Goal: Task Accomplishment & Management: Complete application form

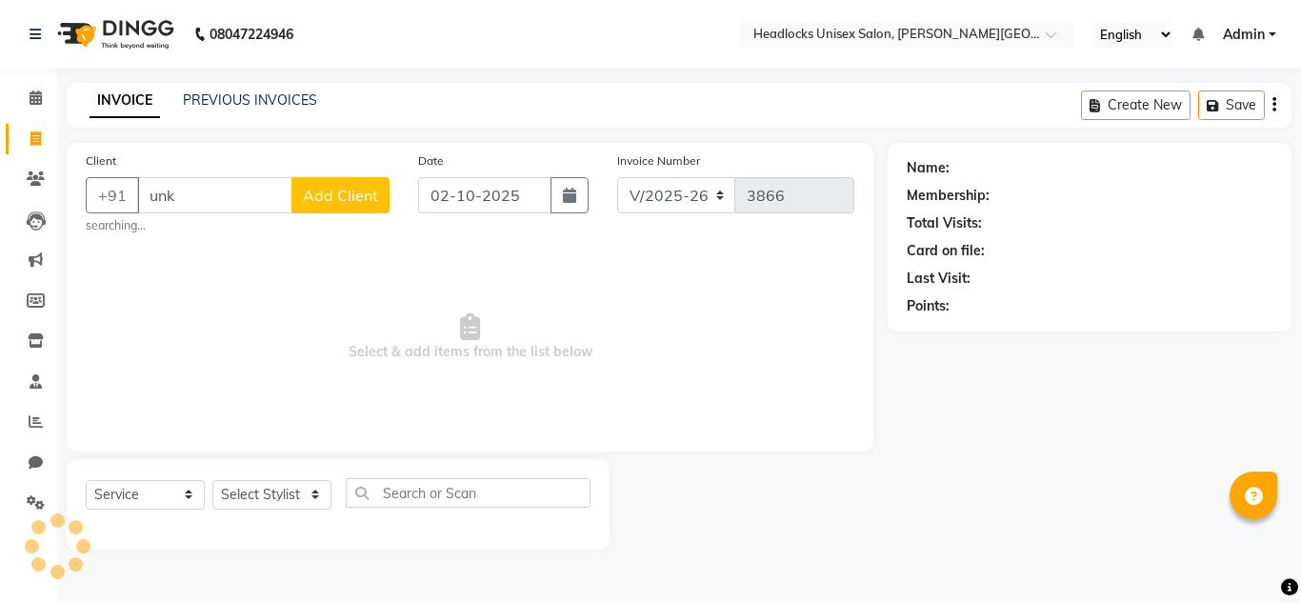
select select "6850"
select select "service"
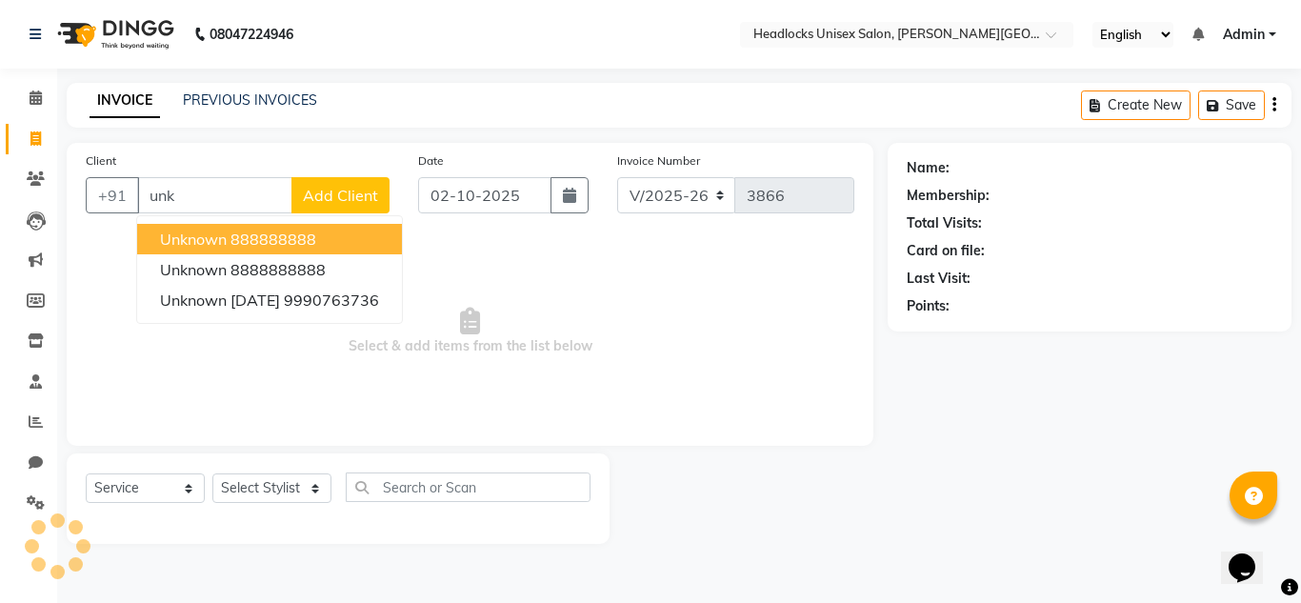
click at [178, 235] on span "unknown" at bounding box center [193, 238] width 67 height 19
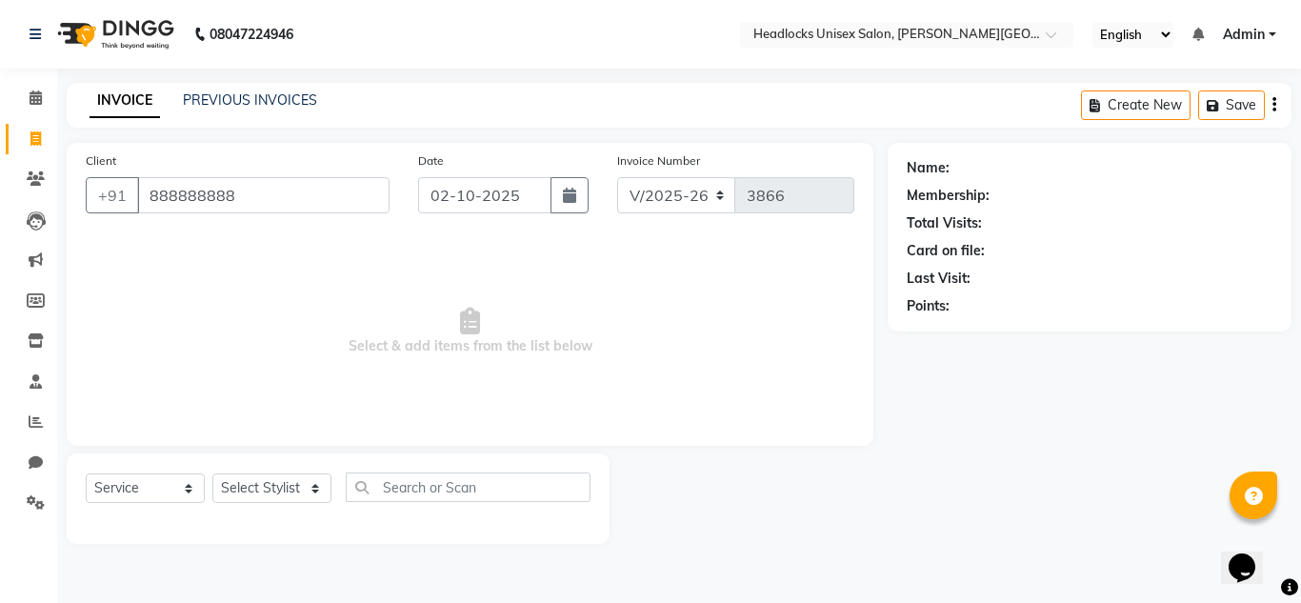
type input "888888888"
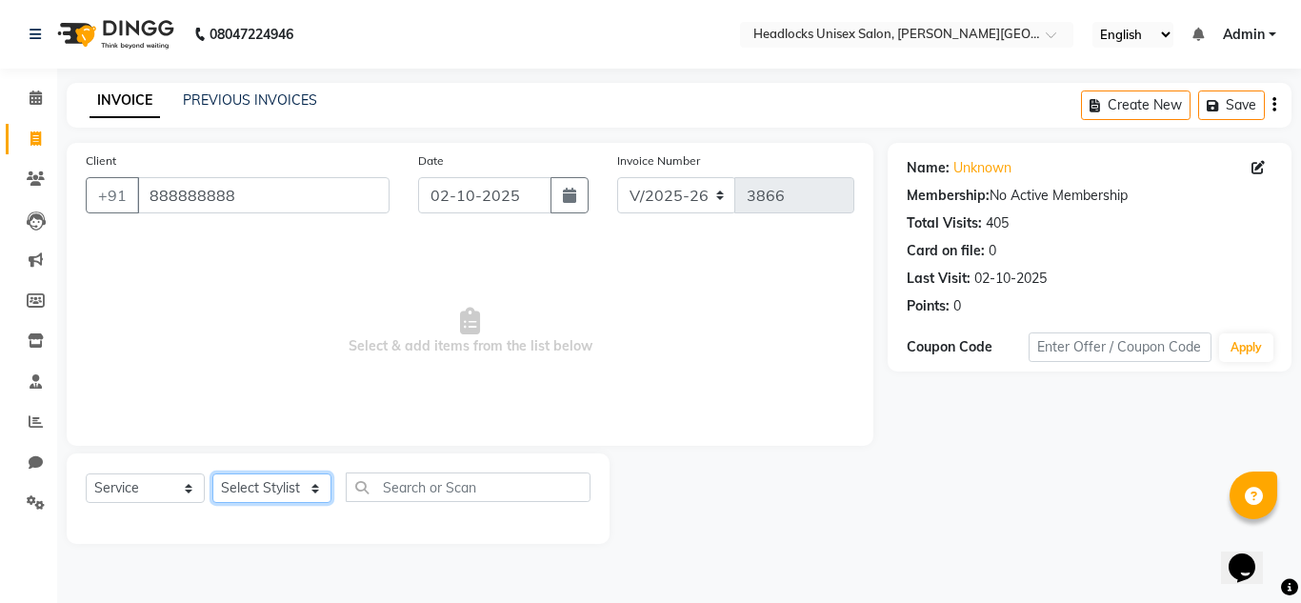
click at [259, 485] on select "Select Stylist [PERSON_NAME] Jannat Kaif [DATE] [PERSON_NAME] [PERSON_NAME] [PE…" at bounding box center [271, 488] width 119 height 30
select select "53616"
click at [212, 473] on select "Select Stylist [PERSON_NAME] Jannat Kaif [DATE] [PERSON_NAME] [PERSON_NAME] [PE…" at bounding box center [271, 488] width 119 height 30
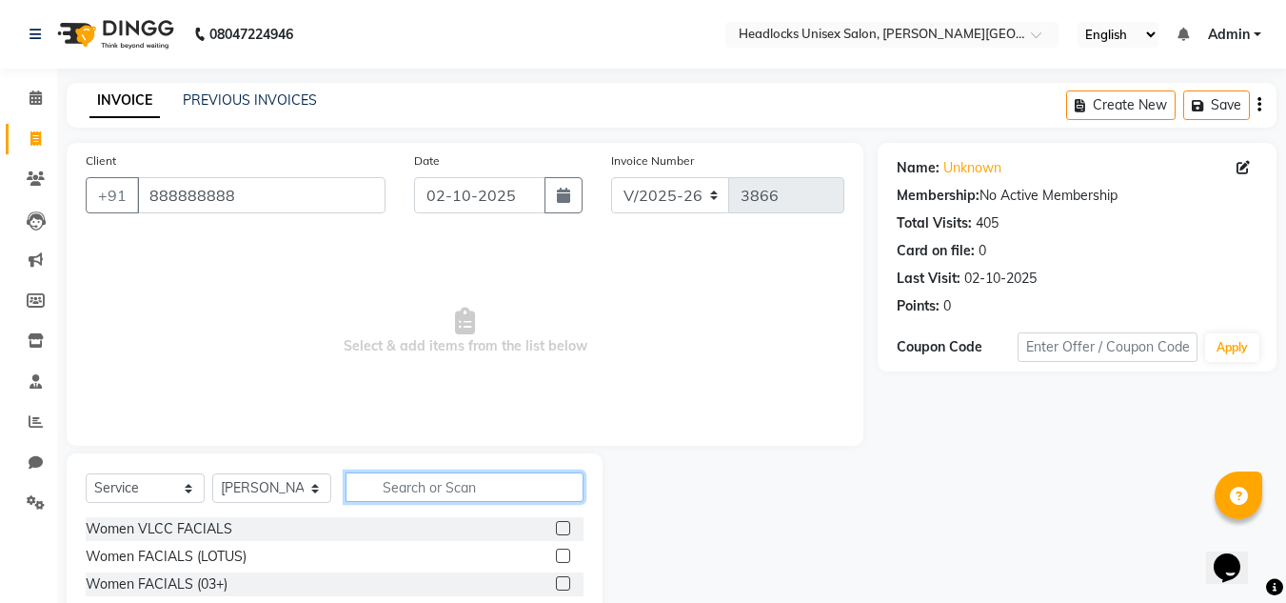
click at [428, 488] on input "text" at bounding box center [465, 487] width 238 height 30
type input "f"
type input "raga"
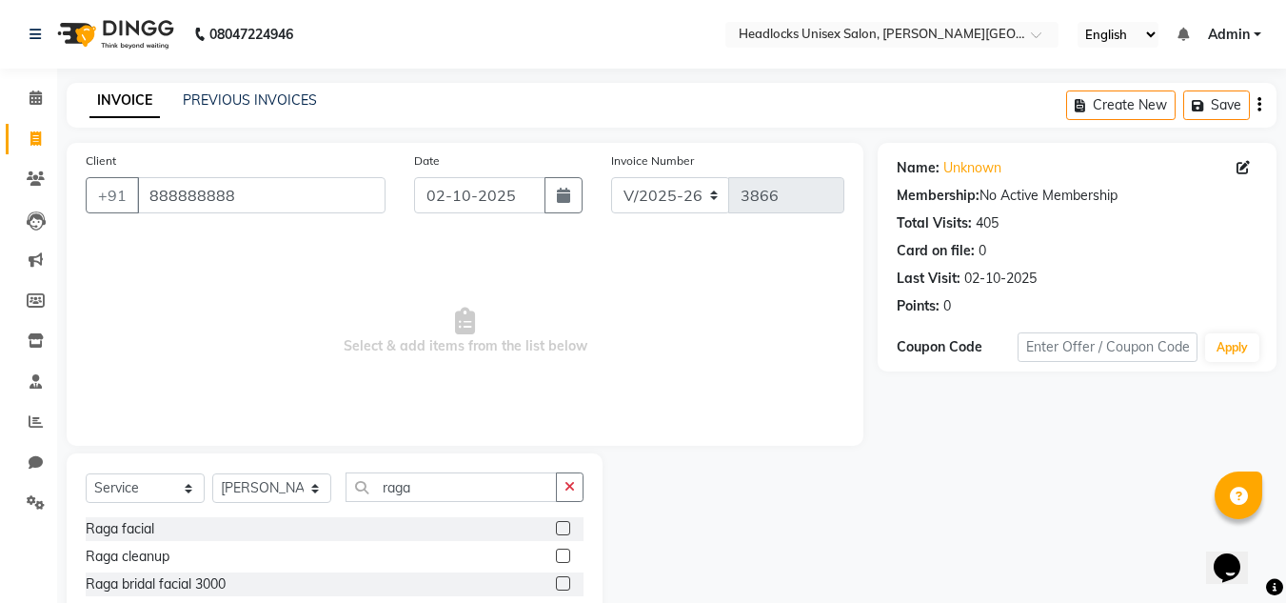
click at [558, 525] on label at bounding box center [563, 528] width 14 height 14
click at [558, 525] on input "checkbox" at bounding box center [562, 529] width 12 height 12
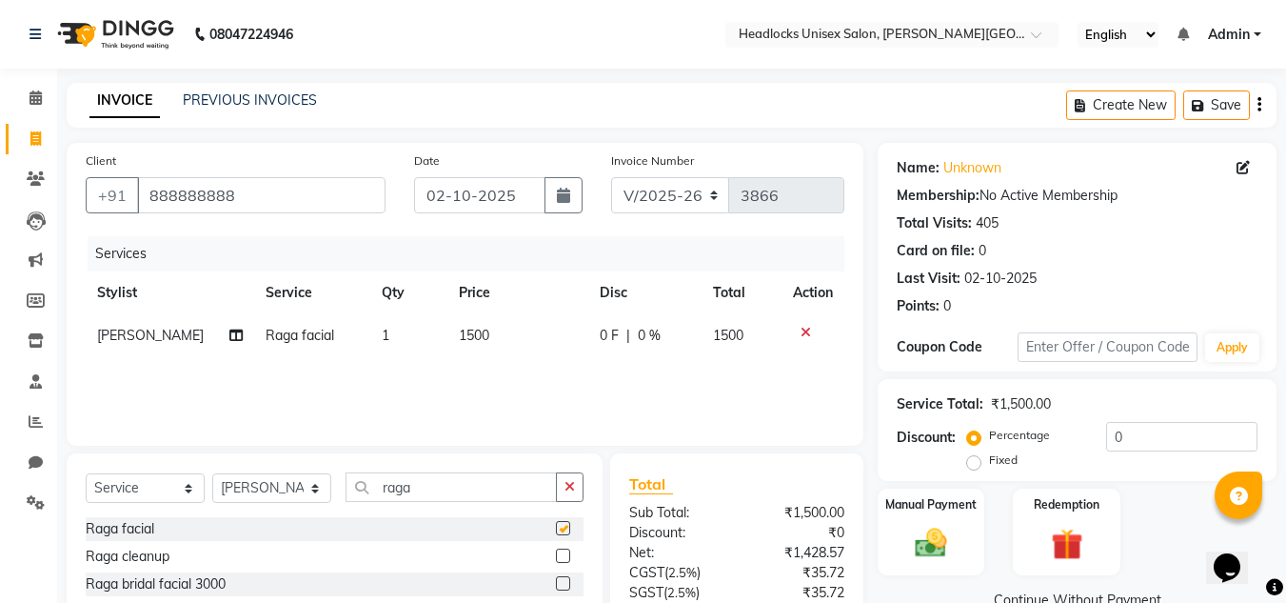
checkbox input "false"
click at [461, 328] on span "1500" at bounding box center [474, 335] width 30 height 17
select select "53616"
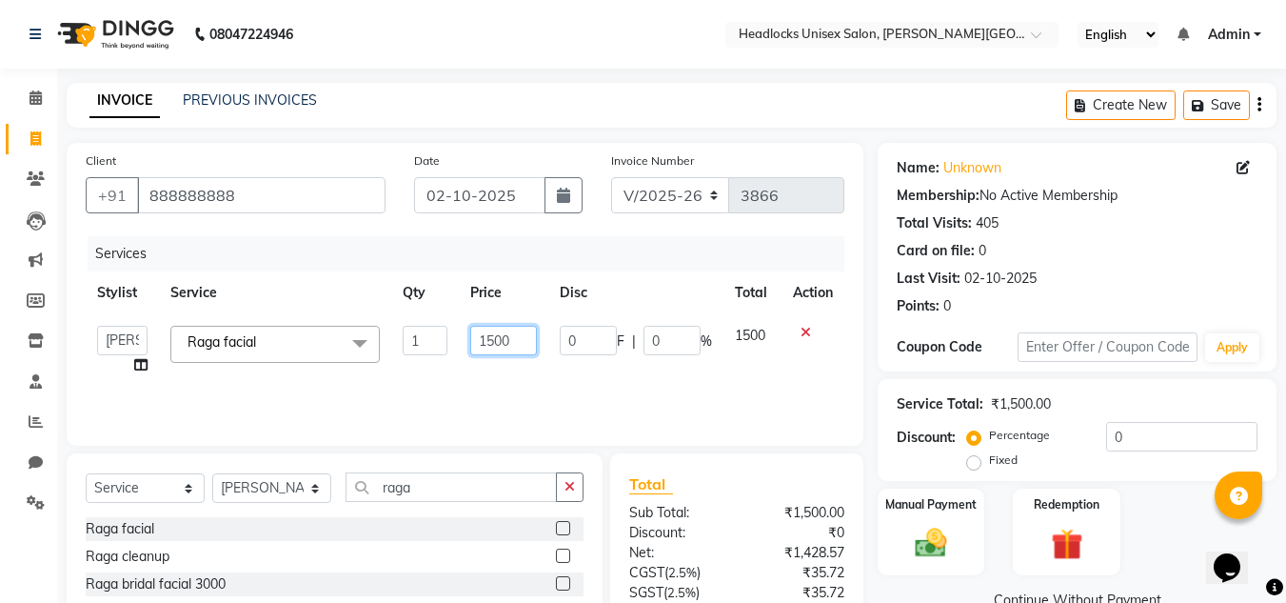
click at [494, 343] on input "1500" at bounding box center [503, 341] width 66 height 30
type input "1200"
click at [1183, 546] on div "Manual Payment Redemption" at bounding box center [1077, 531] width 427 height 87
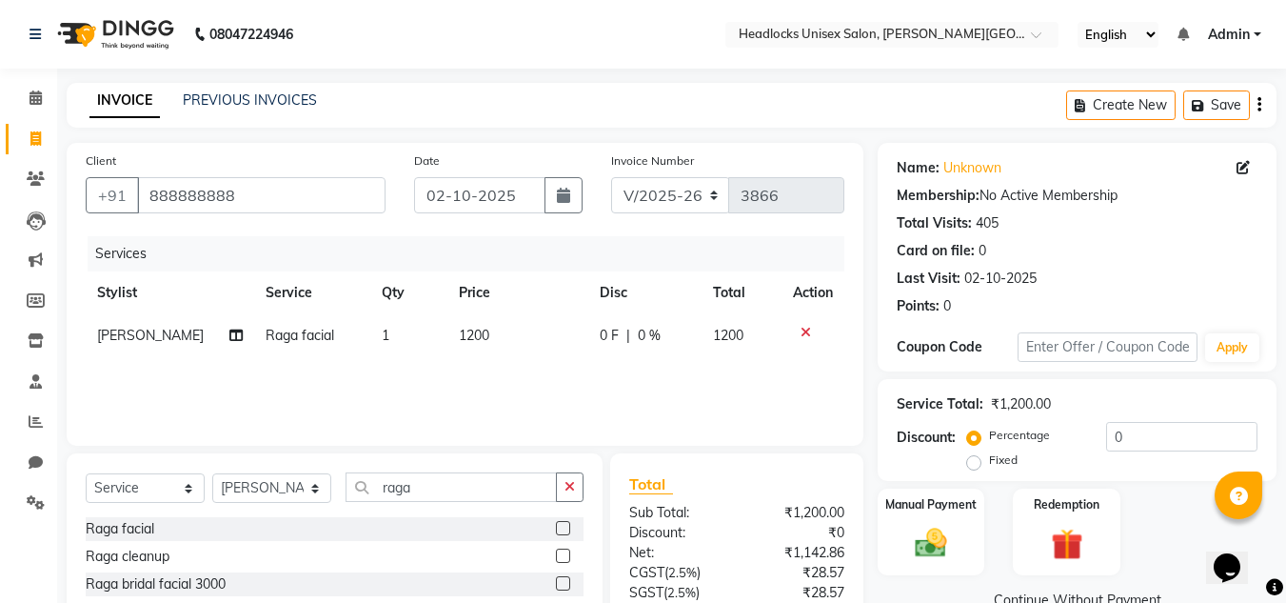
scroll to position [152, 0]
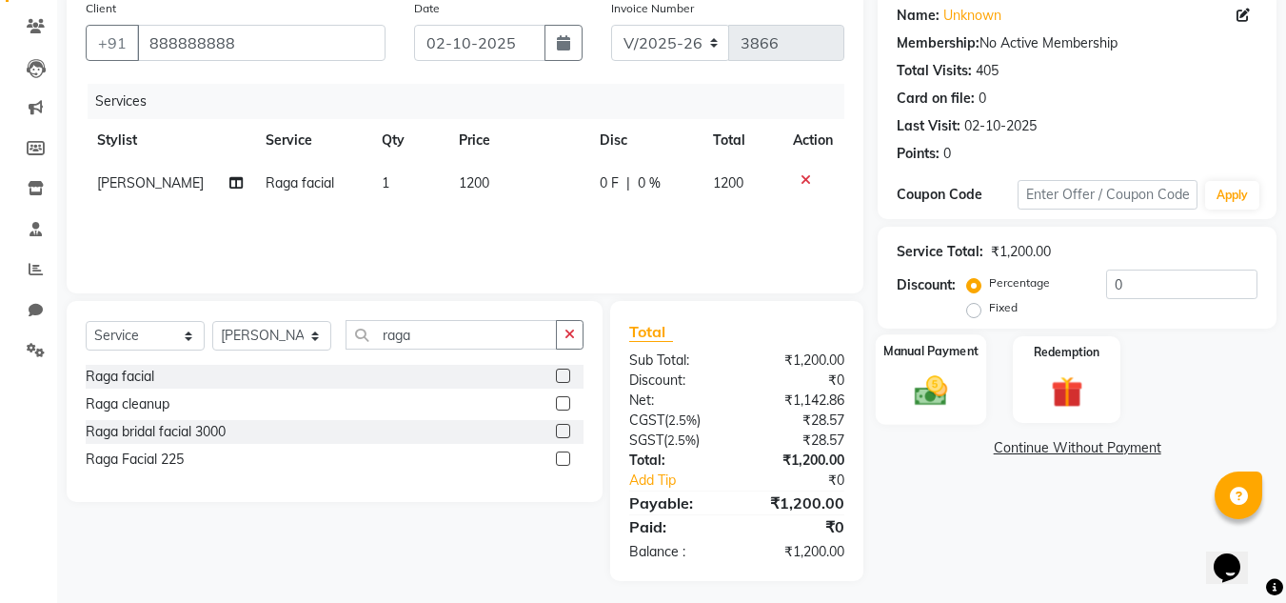
click at [927, 387] on img at bounding box center [930, 390] width 53 height 38
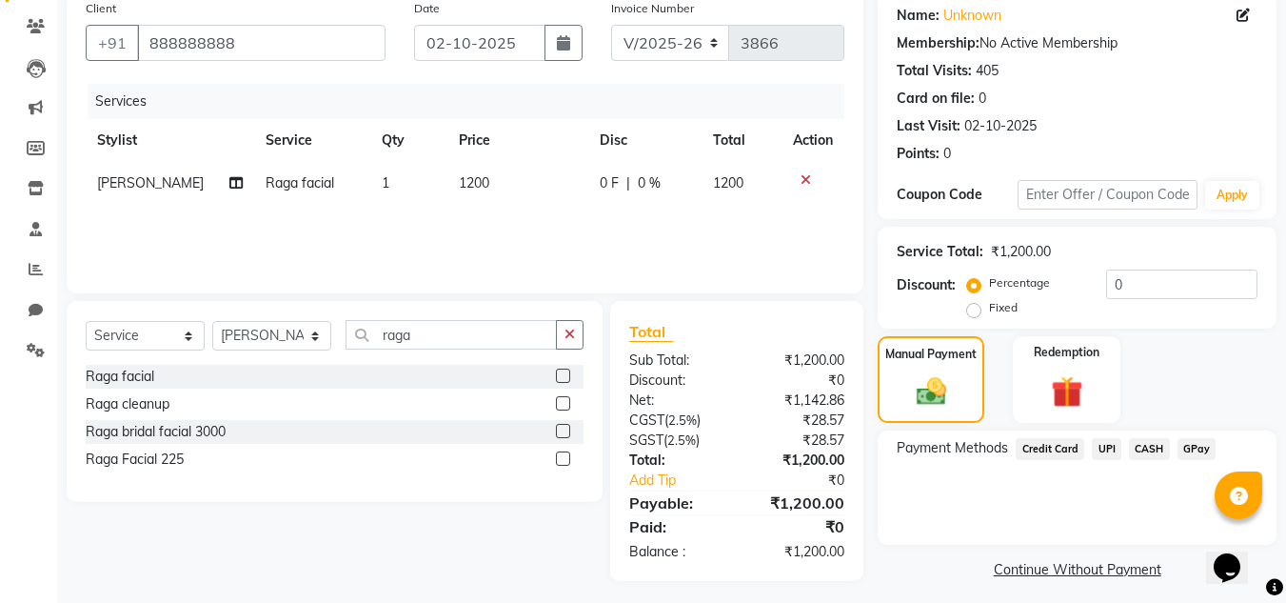
click at [1143, 446] on span "CASH" at bounding box center [1149, 449] width 41 height 22
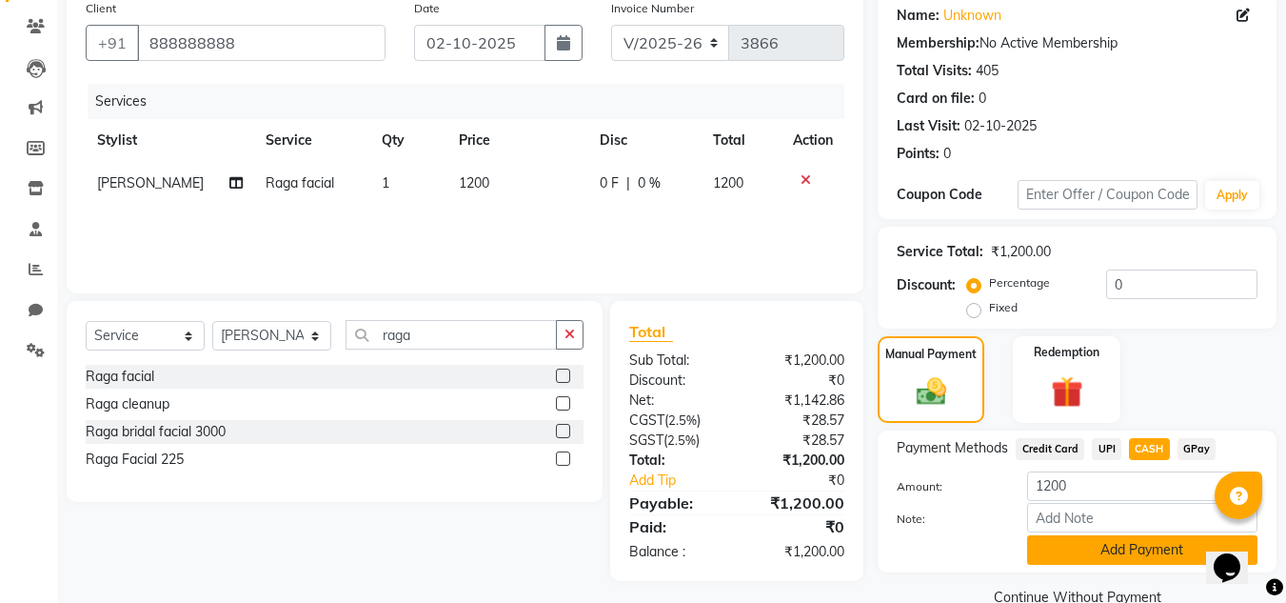
click at [1086, 548] on button "Add Payment" at bounding box center [1142, 550] width 230 height 30
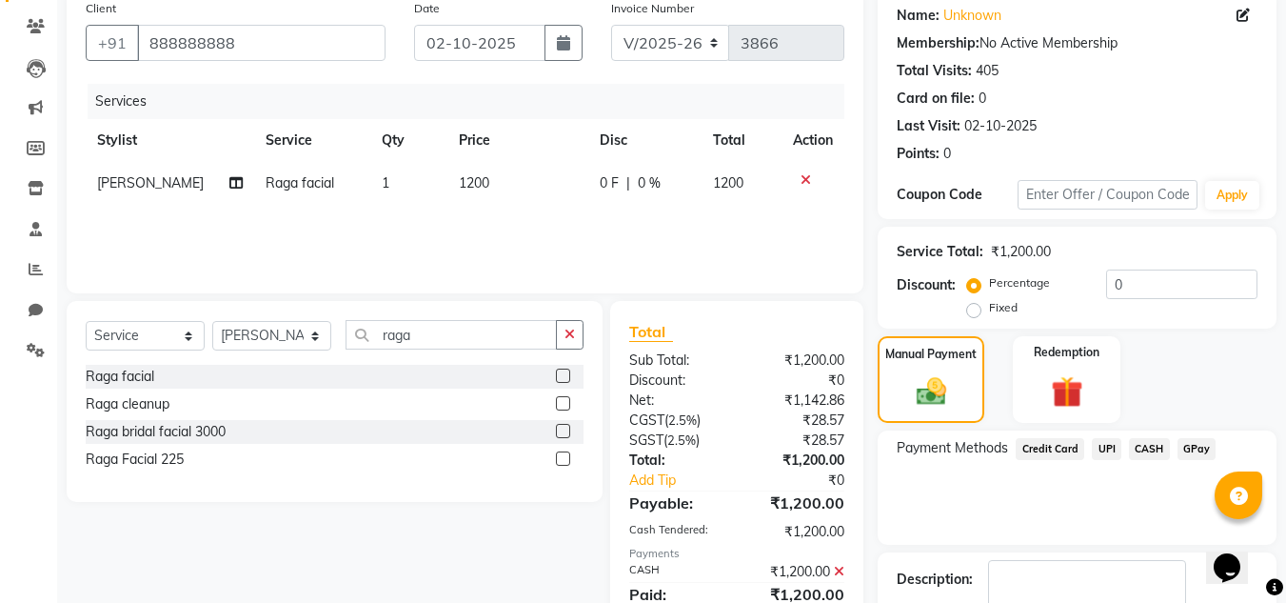
scroll to position [267, 0]
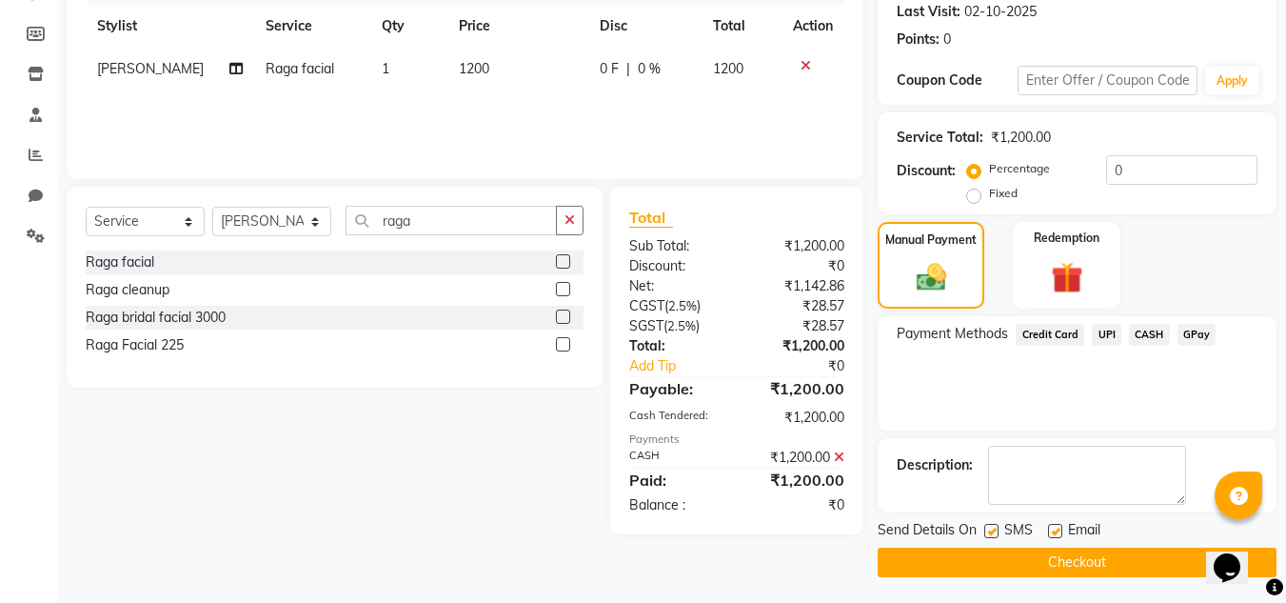
click at [1154, 550] on button "Checkout" at bounding box center [1077, 562] width 399 height 30
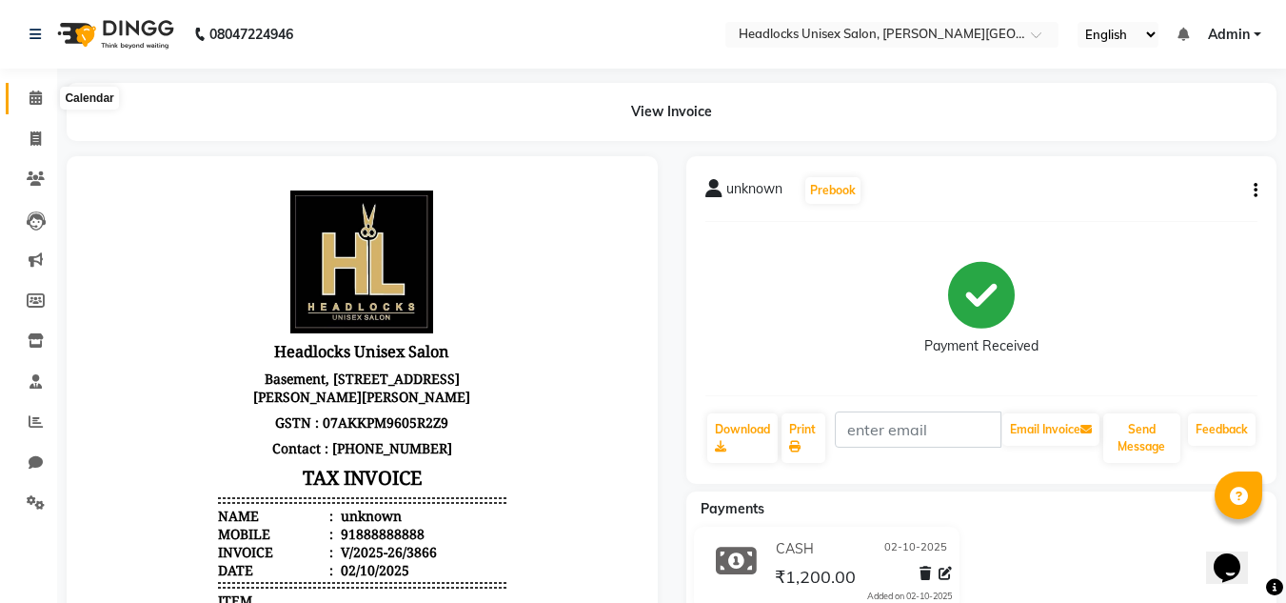
click at [29, 105] on span at bounding box center [35, 99] width 33 height 22
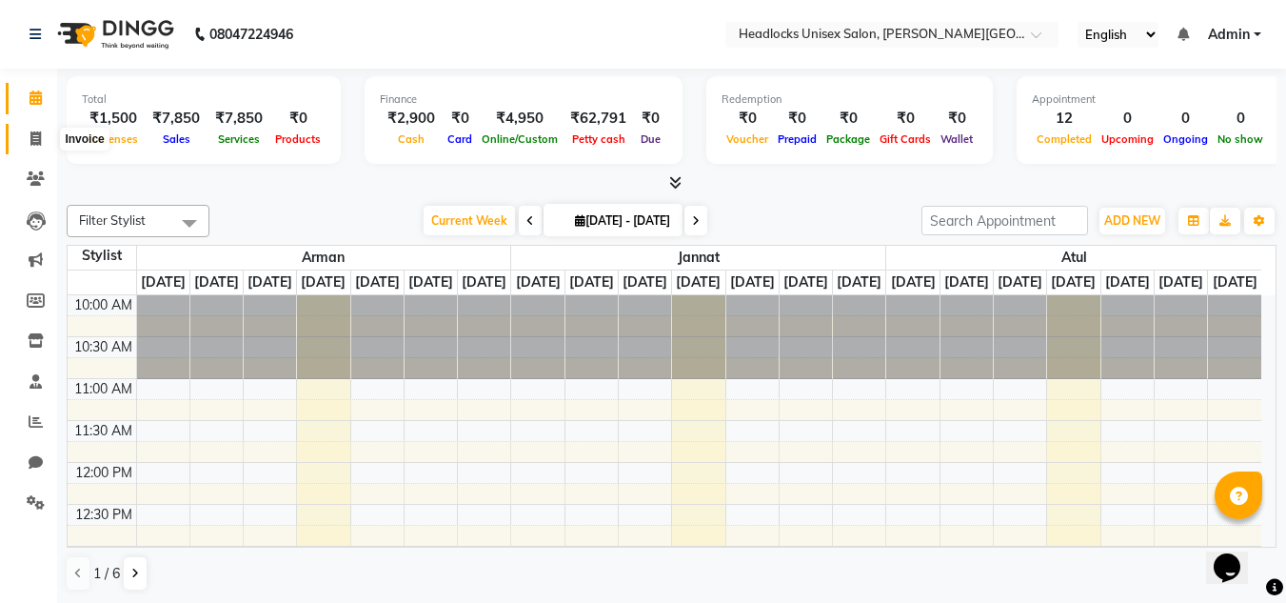
click at [40, 134] on icon at bounding box center [35, 138] width 10 height 14
select select "service"
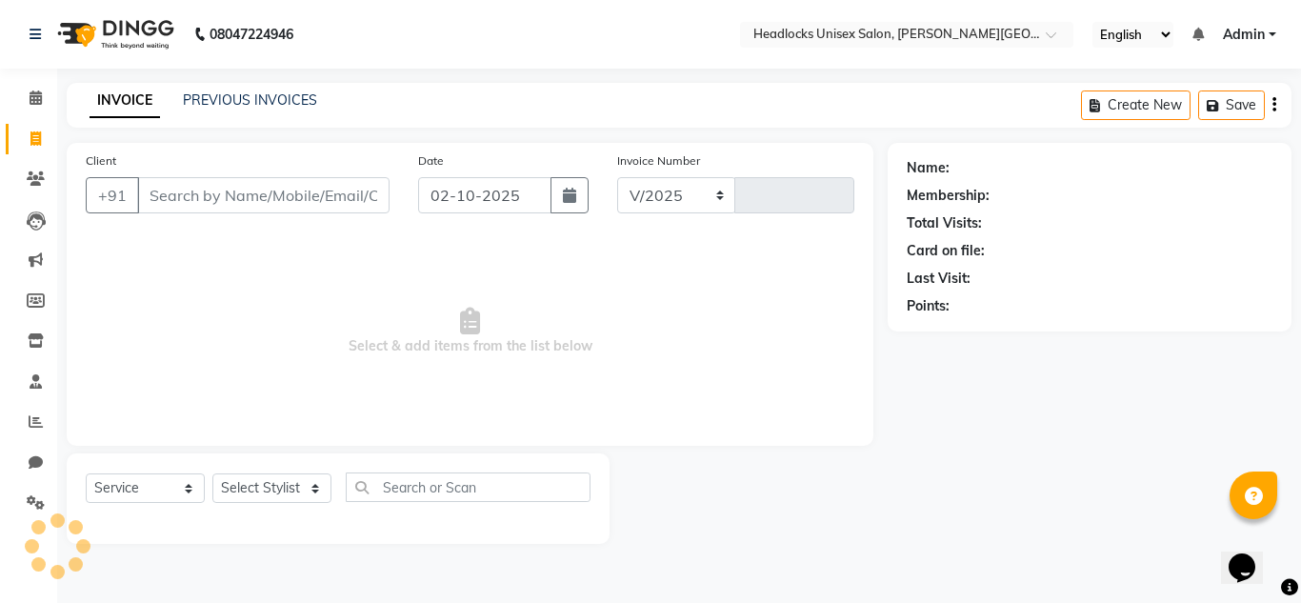
select select "6850"
type input "3867"
drag, startPoint x: 224, startPoint y: 196, endPoint x: 275, endPoint y: 328, distance: 141.1
click at [275, 328] on div "Client +91 Date [DATE] Invoice Number V/2025 V/[PHONE_NUMBER] Select & add item…" at bounding box center [470, 294] width 806 height 303
click at [269, 491] on select "Select Stylist [PERSON_NAME] Jannat Kaif [DATE] [PERSON_NAME] [PERSON_NAME] [PE…" at bounding box center [271, 488] width 119 height 30
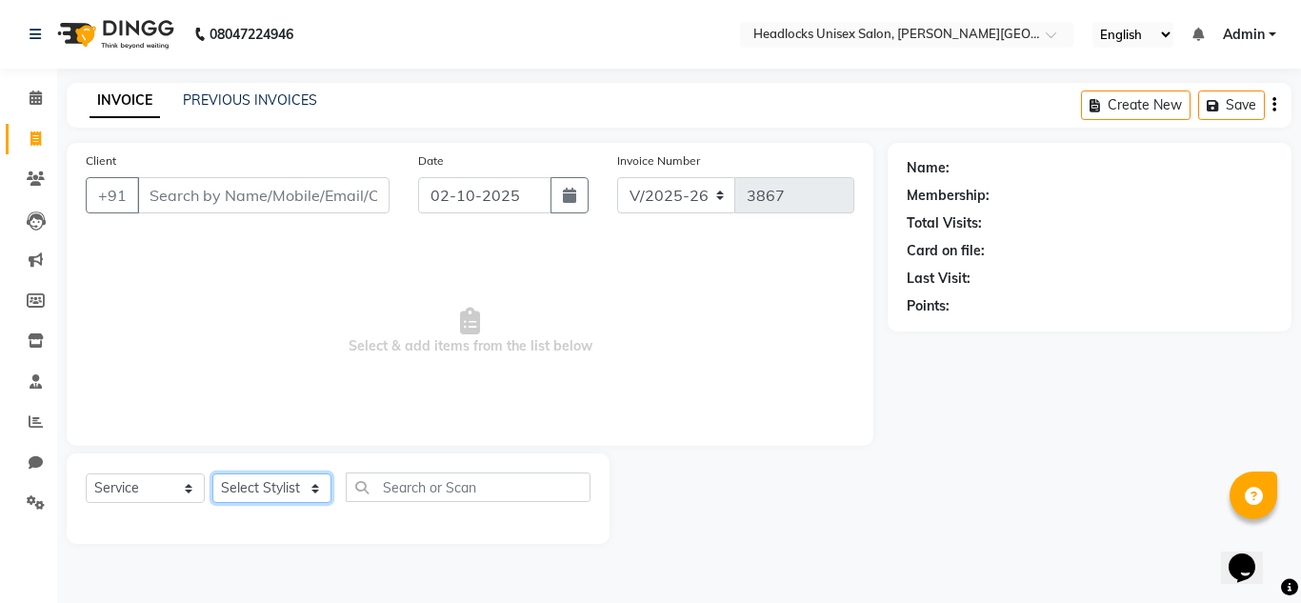
select select "66496"
click at [212, 473] on select "Select Stylist [PERSON_NAME] Jannat Kaif [DATE] [PERSON_NAME] [PERSON_NAME] [PE…" at bounding box center [271, 488] width 119 height 30
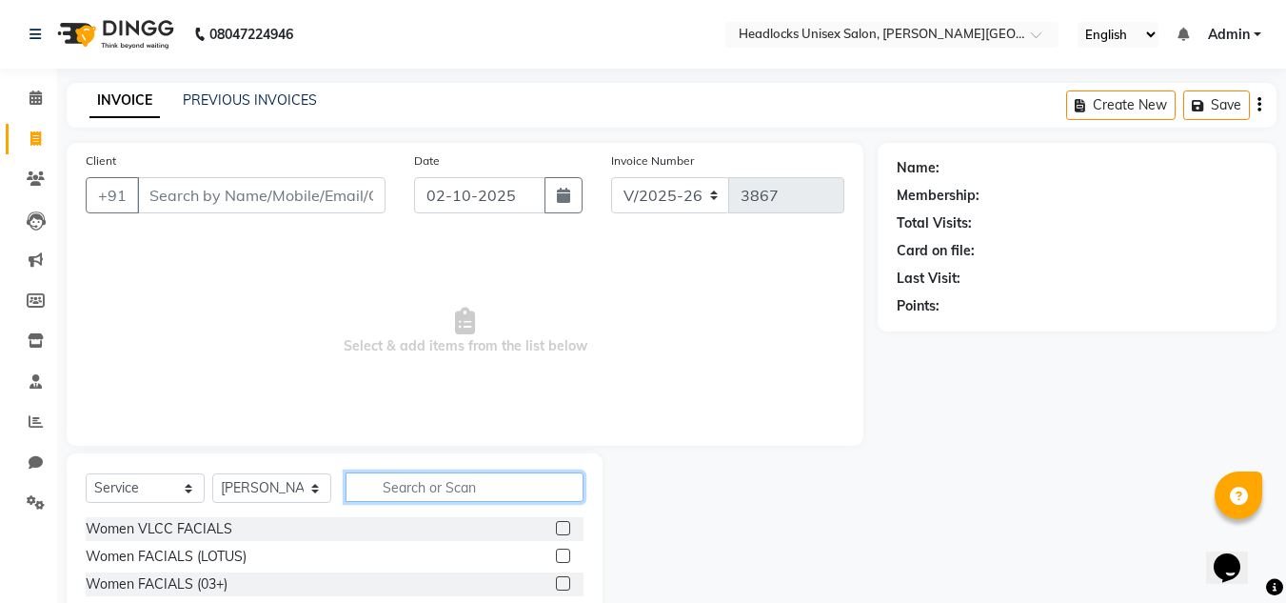
click at [445, 486] on input "text" at bounding box center [465, 487] width 238 height 30
type input "h"
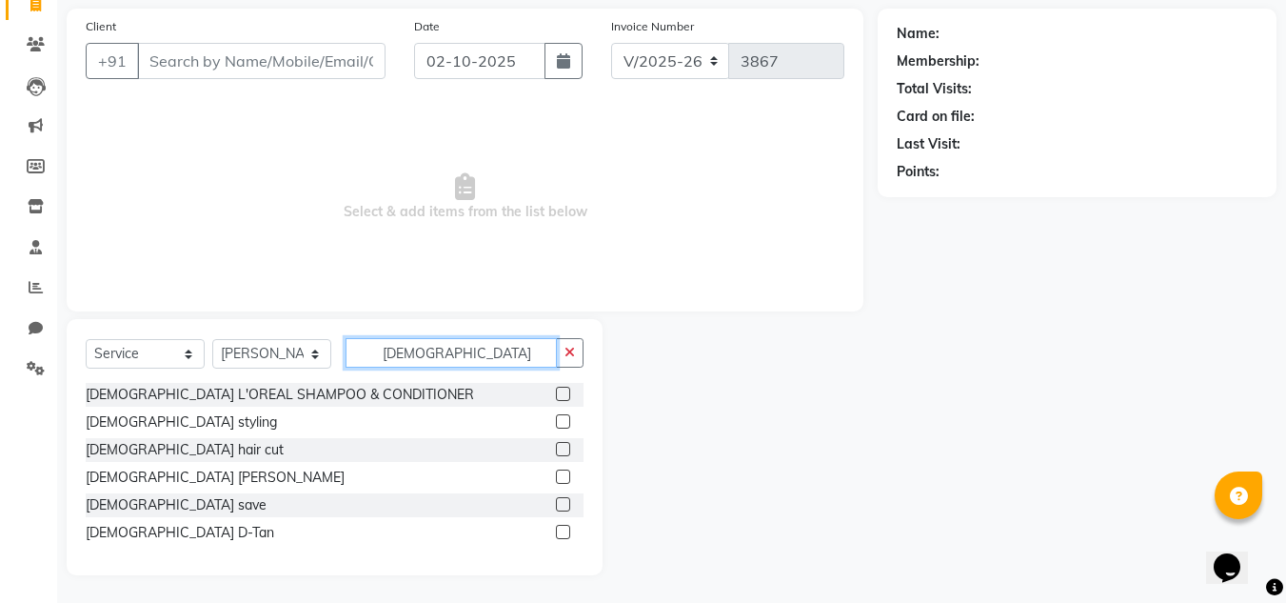
type input "[DEMOGRAPHIC_DATA]"
click at [560, 449] on label at bounding box center [563, 449] width 14 height 14
click at [560, 449] on input "checkbox" at bounding box center [562, 450] width 12 height 12
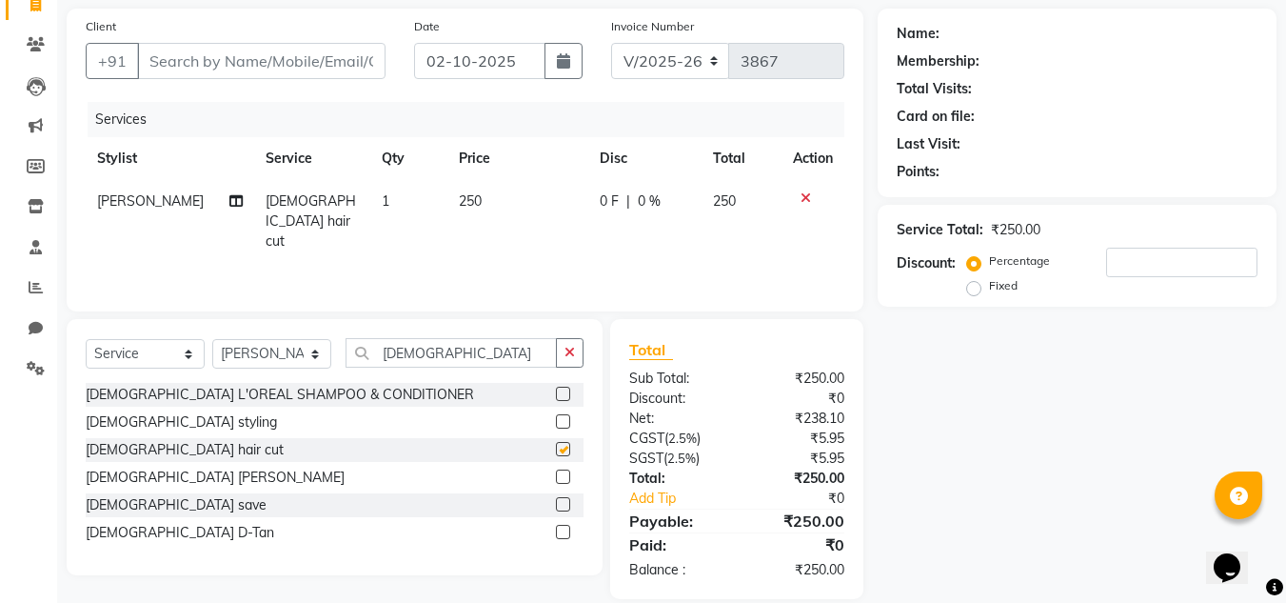
checkbox input "false"
click at [566, 475] on label at bounding box center [563, 476] width 14 height 14
click at [566, 475] on input "checkbox" at bounding box center [562, 477] width 12 height 12
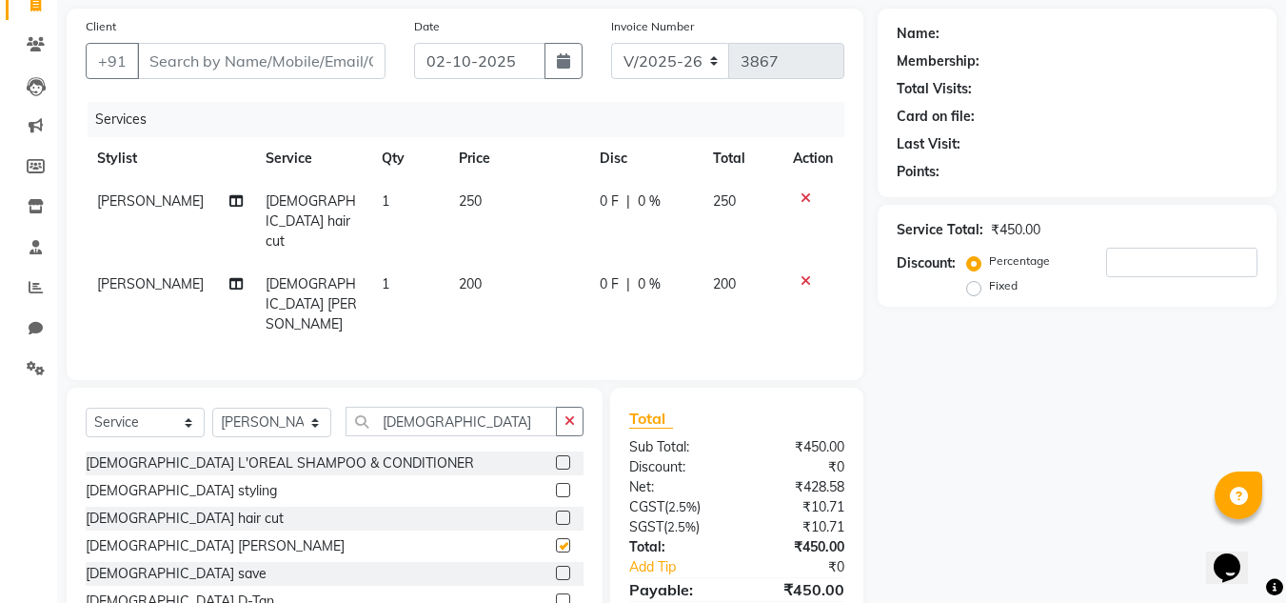
checkbox input "false"
click at [266, 407] on select "Select Stylist [PERSON_NAME] Jannat Kaif [DATE] [PERSON_NAME] [PERSON_NAME] [PE…" at bounding box center [271, 422] width 119 height 30
select select "53627"
click at [212, 407] on select "Select Stylist [PERSON_NAME] Jannat Kaif [DATE] [PERSON_NAME] [PERSON_NAME] [PE…" at bounding box center [271, 422] width 119 height 30
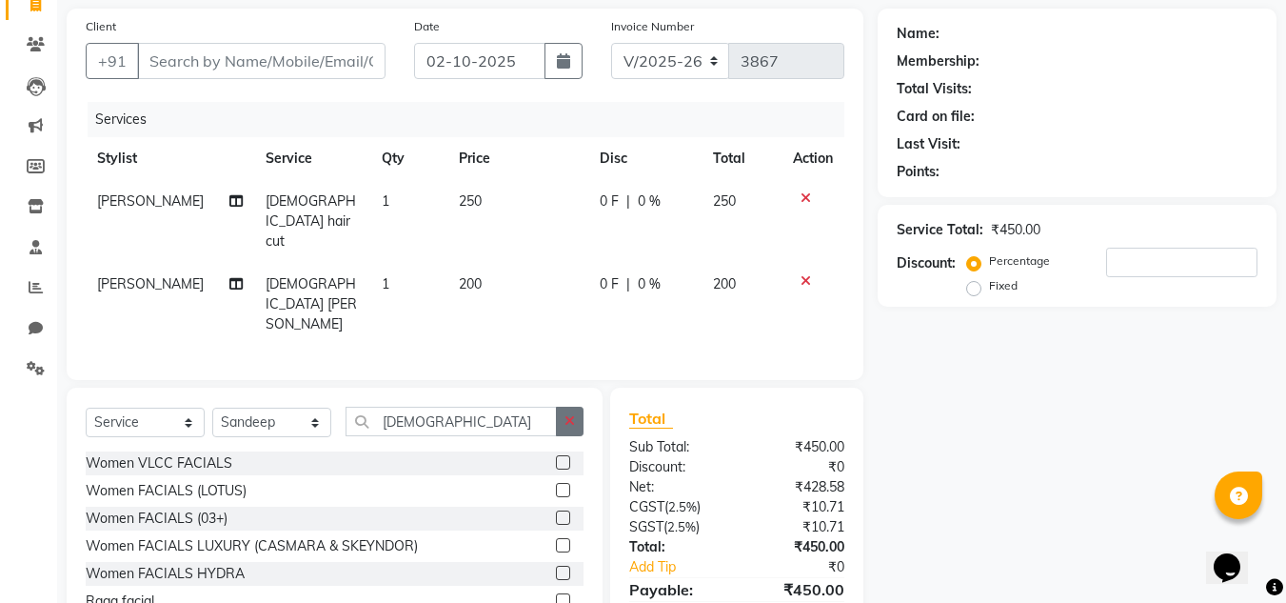
click at [568, 414] on icon "button" at bounding box center [570, 420] width 10 height 13
click at [514, 407] on input "text" at bounding box center [465, 422] width 238 height 30
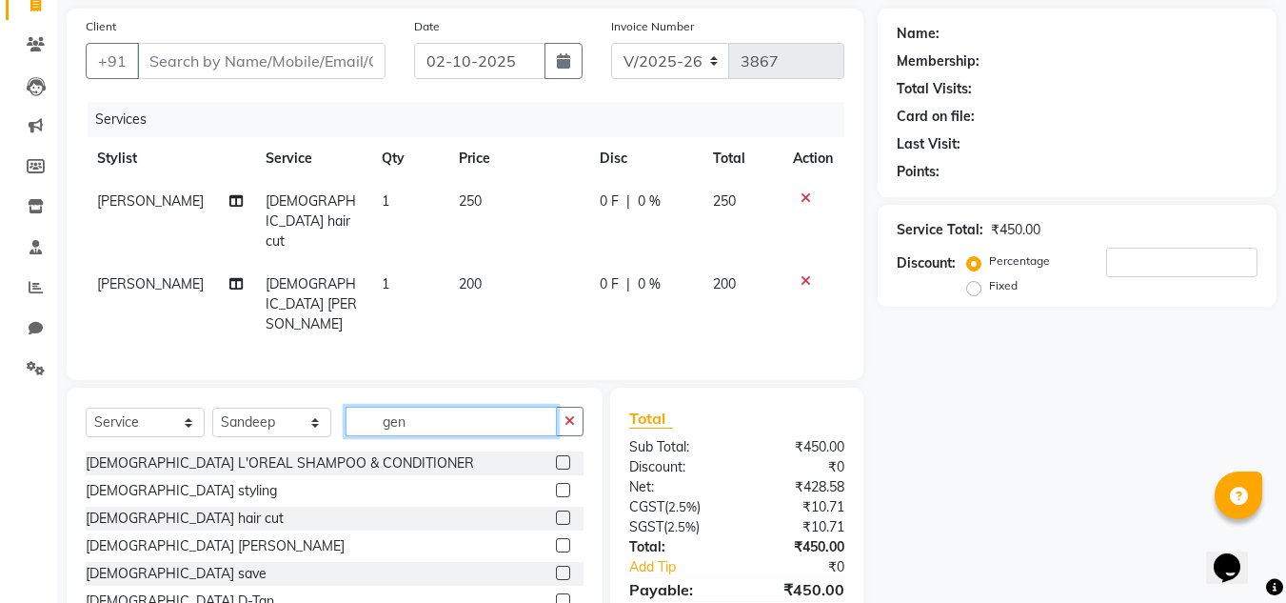
type input "gen"
click at [566, 538] on label at bounding box center [563, 545] width 14 height 14
click at [566, 540] on input "checkbox" at bounding box center [562, 546] width 12 height 12
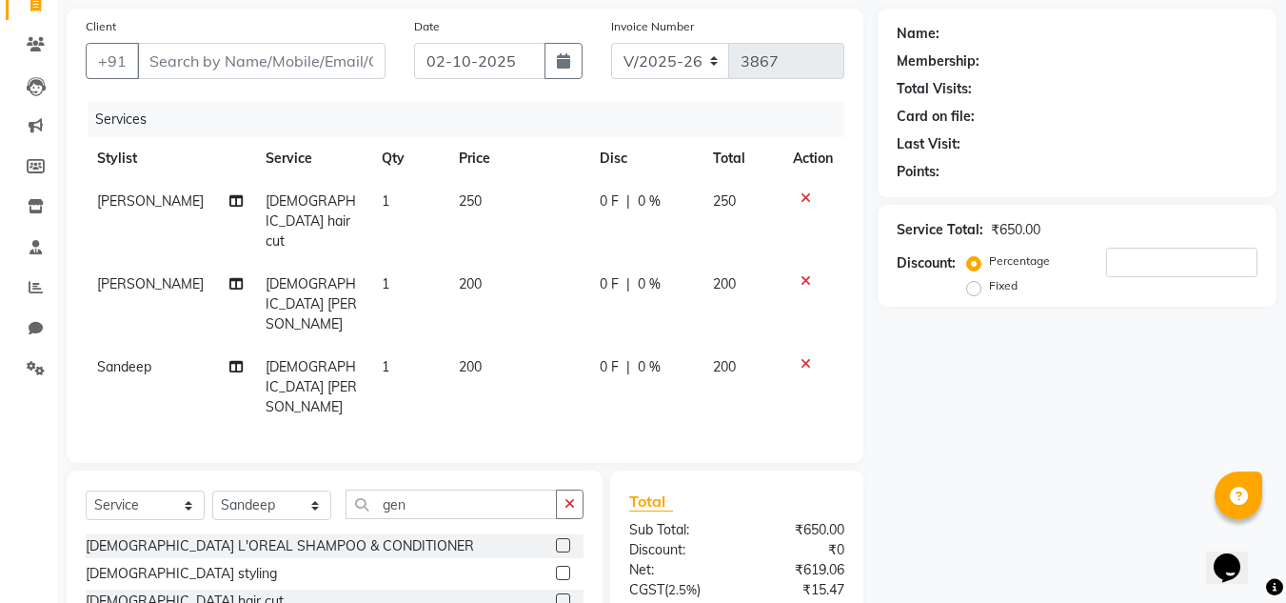
checkbox input "false"
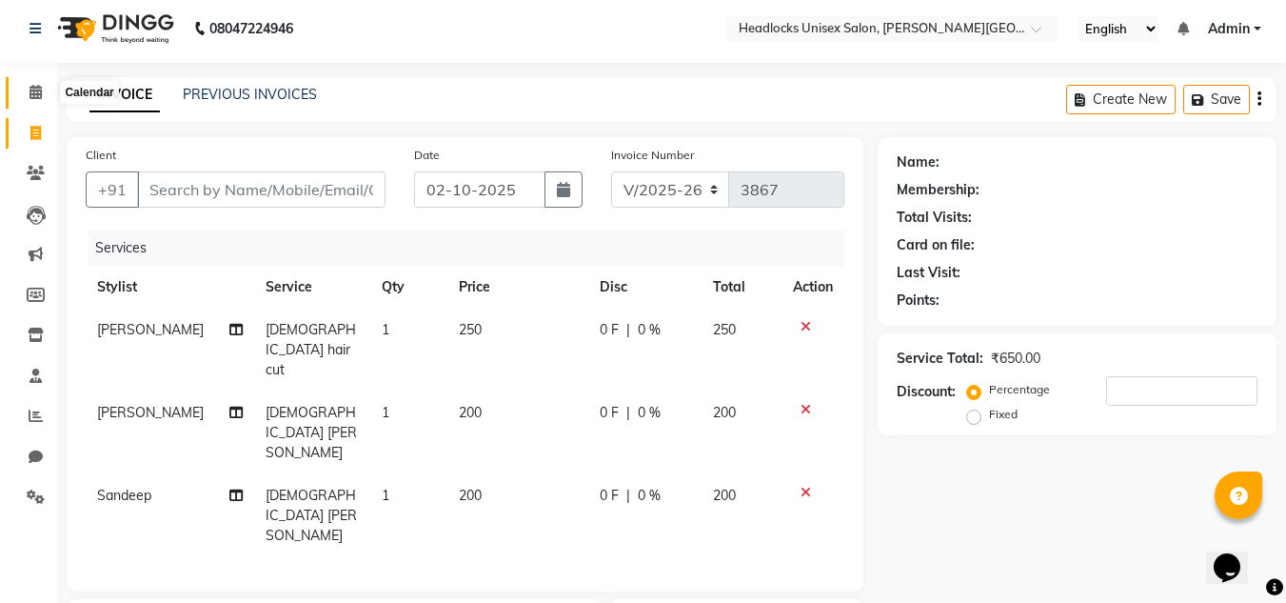
click at [23, 90] on span at bounding box center [35, 93] width 33 height 22
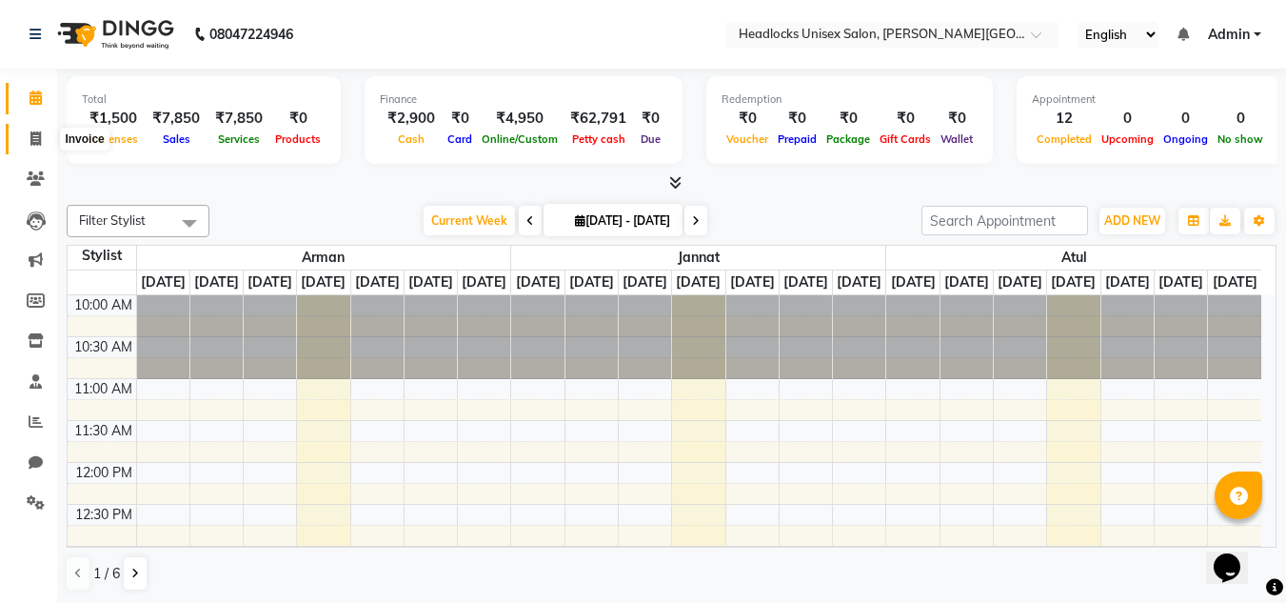
click at [25, 129] on span at bounding box center [35, 140] width 33 height 22
select select "6850"
select select "service"
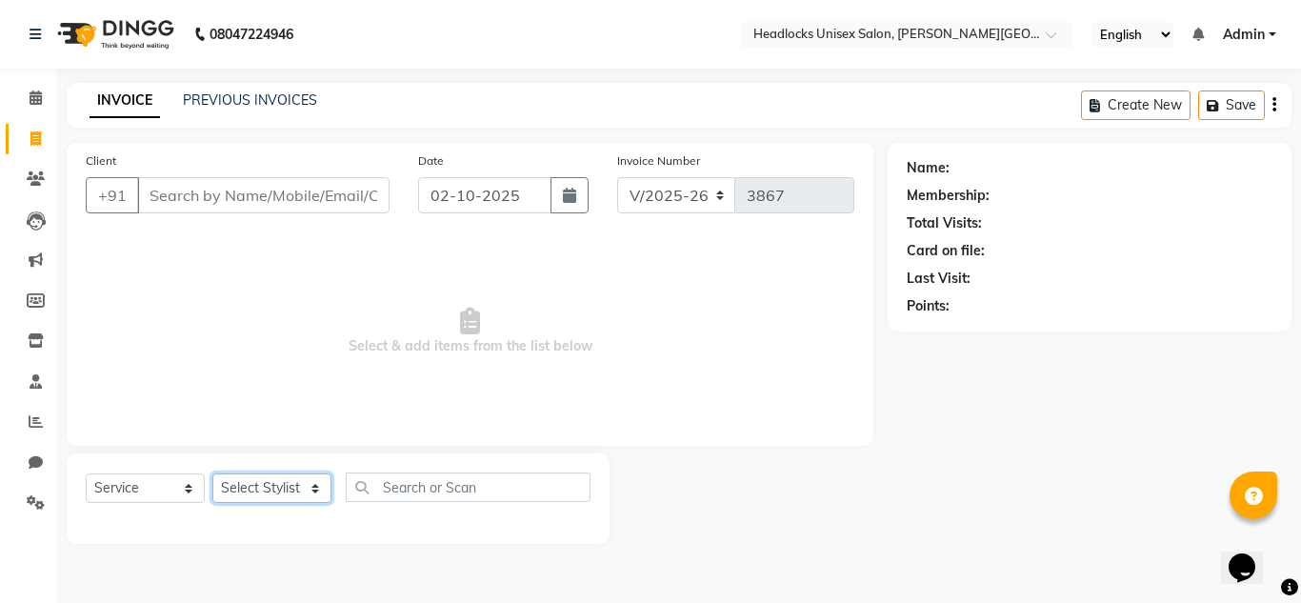
click at [256, 487] on select "Select Stylist [PERSON_NAME] Jannat Kaif [DATE] [PERSON_NAME] [PERSON_NAME] [PE…" at bounding box center [271, 488] width 119 height 30
select select "66496"
click at [212, 473] on select "Select Stylist [PERSON_NAME] Jannat Kaif [DATE] [PERSON_NAME] [PERSON_NAME] [PE…" at bounding box center [271, 488] width 119 height 30
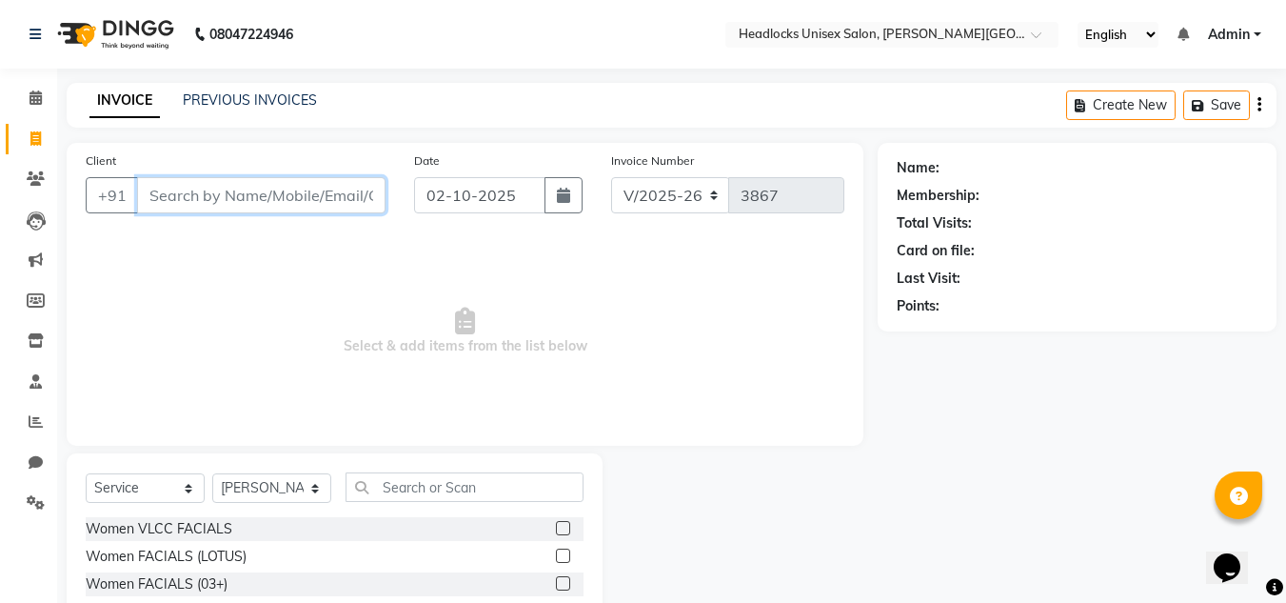
click at [246, 200] on input "Client" at bounding box center [261, 195] width 248 height 36
click at [248, 190] on input "u" at bounding box center [261, 195] width 248 height 36
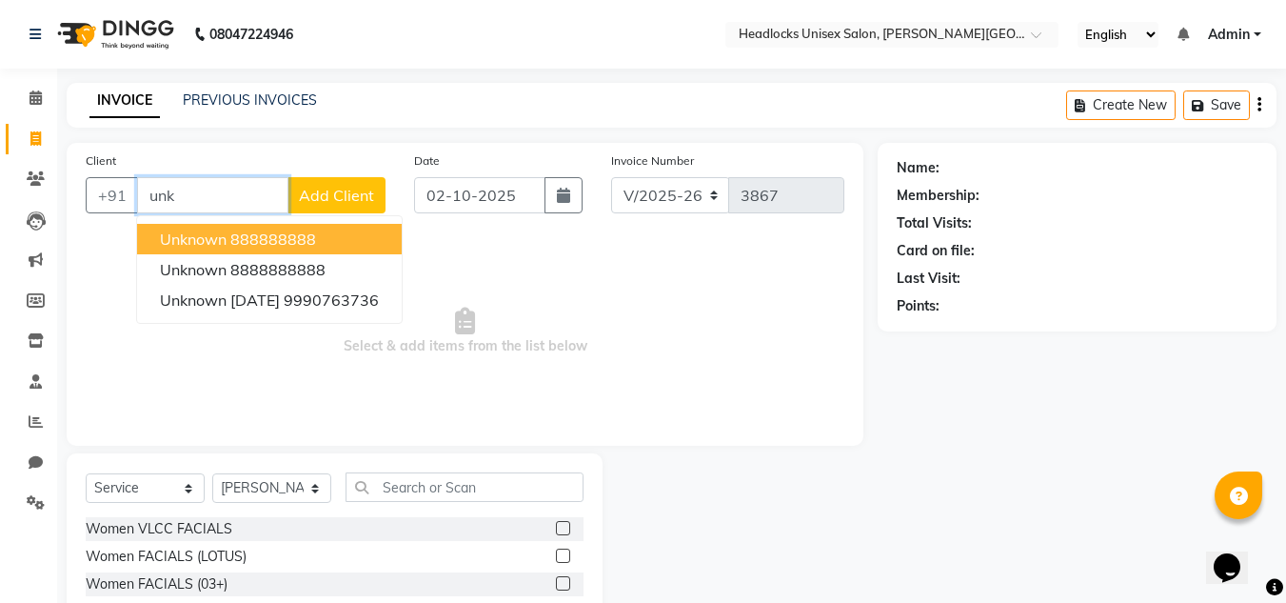
click at [250, 238] on ngb-highlight "888888888" at bounding box center [273, 238] width 86 height 19
type input "888888888"
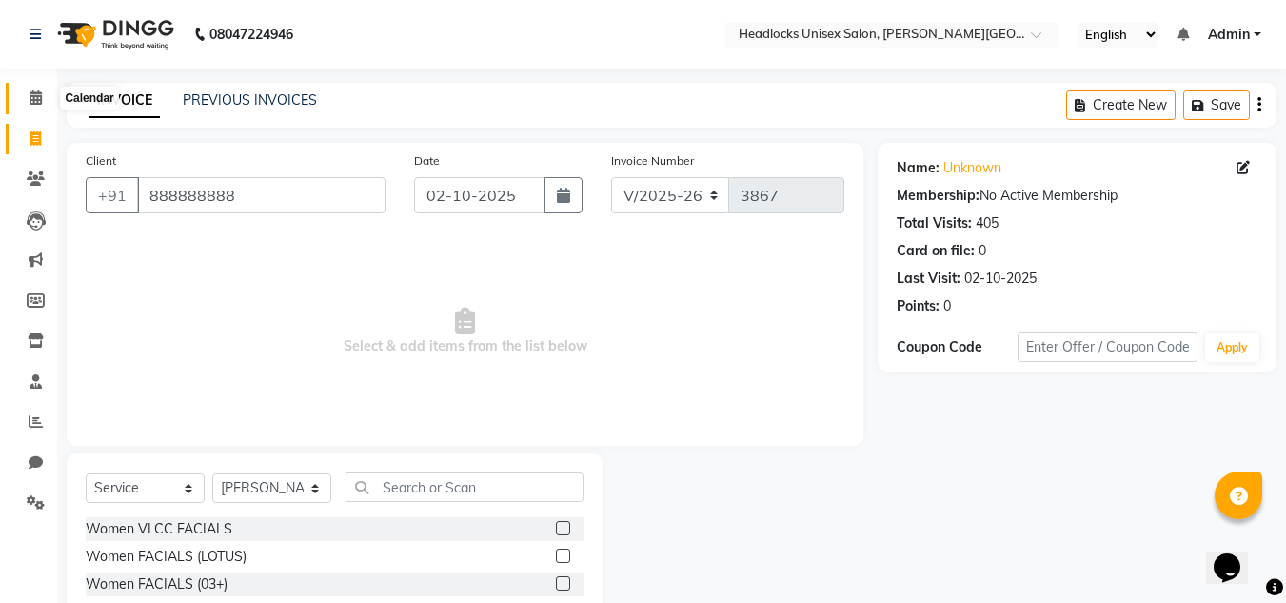
click at [30, 93] on icon at bounding box center [36, 97] width 12 height 14
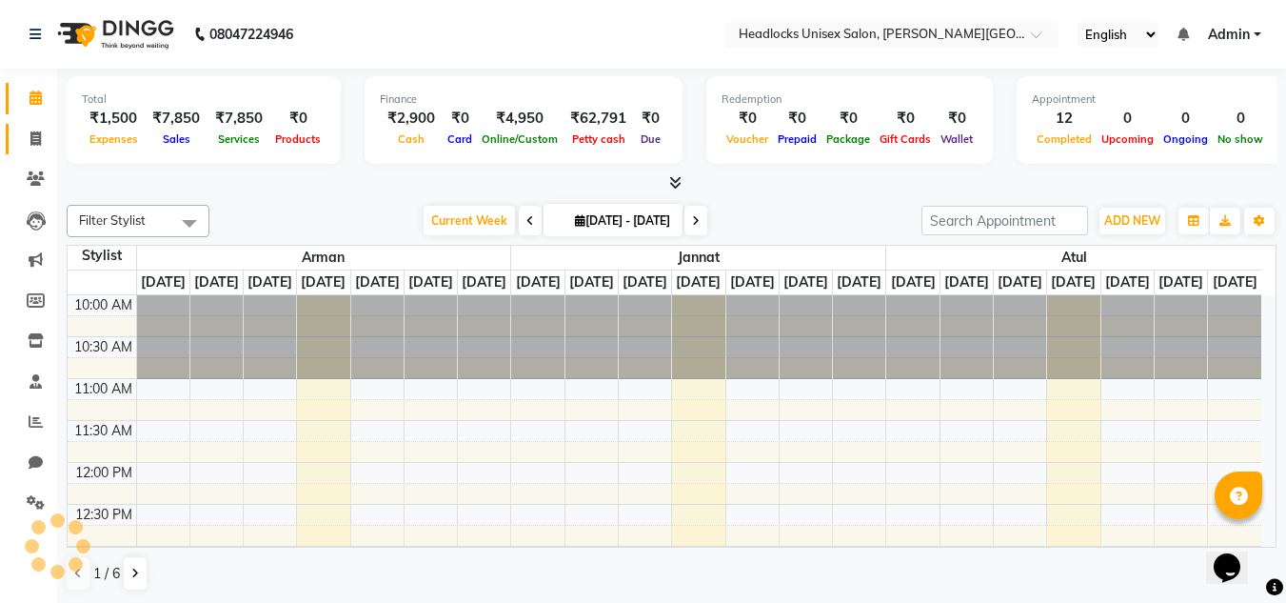
click at [25, 127] on link "Invoice" at bounding box center [29, 139] width 46 height 31
select select "service"
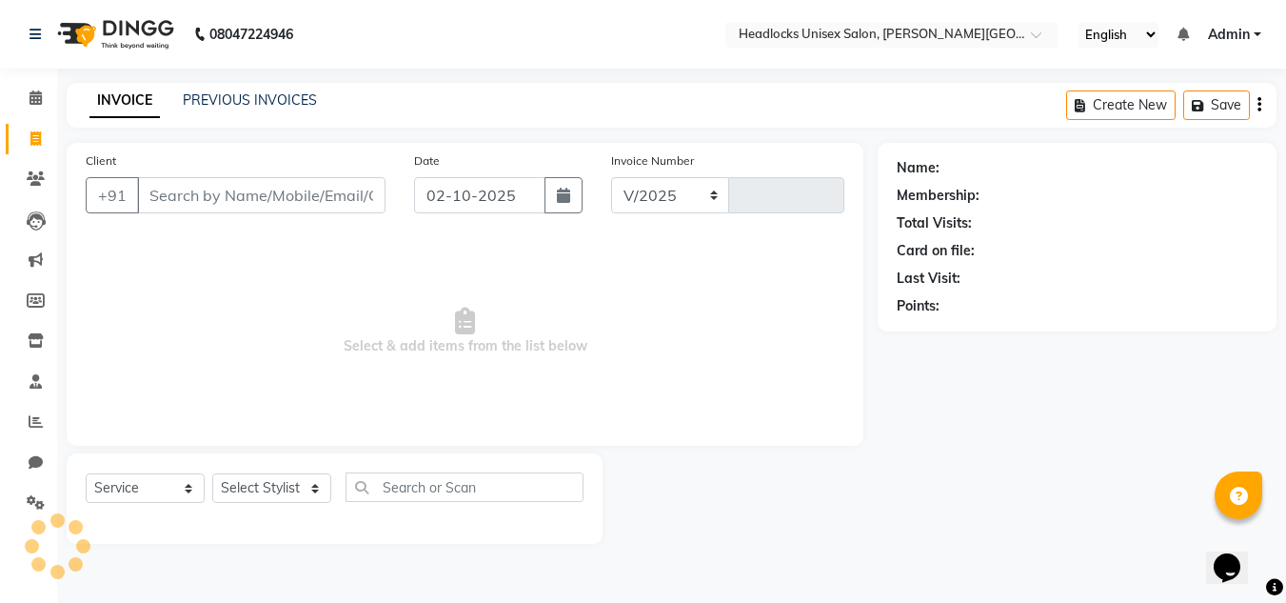
select select "6850"
type input "3867"
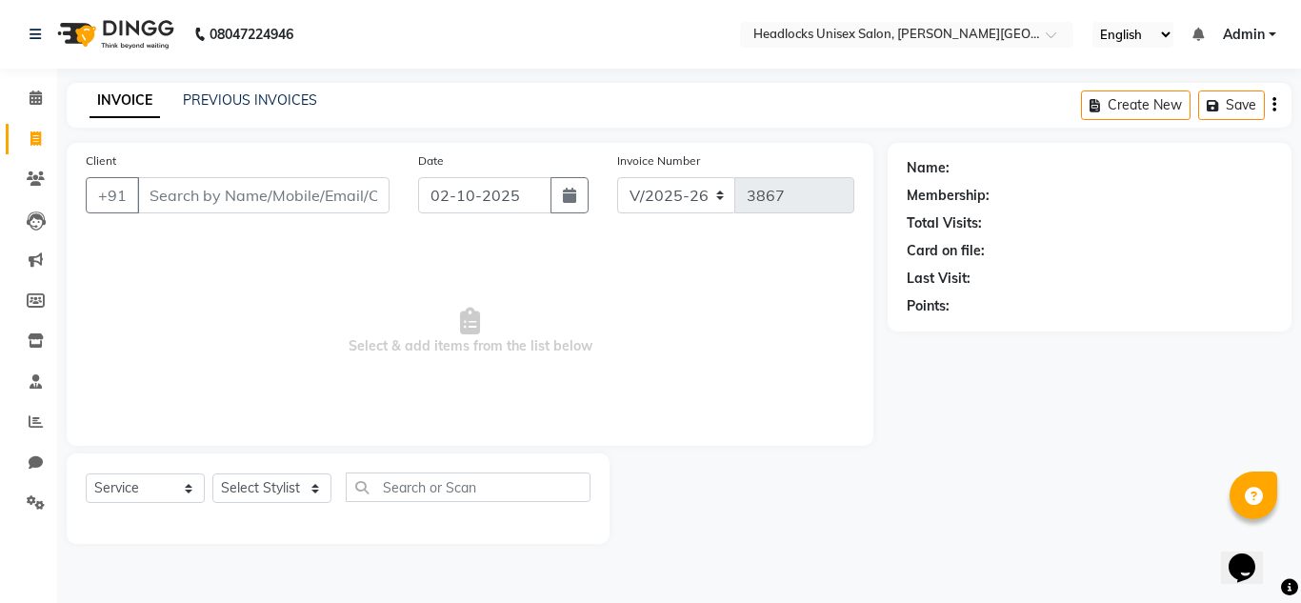
click at [165, 189] on input "Client" at bounding box center [263, 195] width 252 height 36
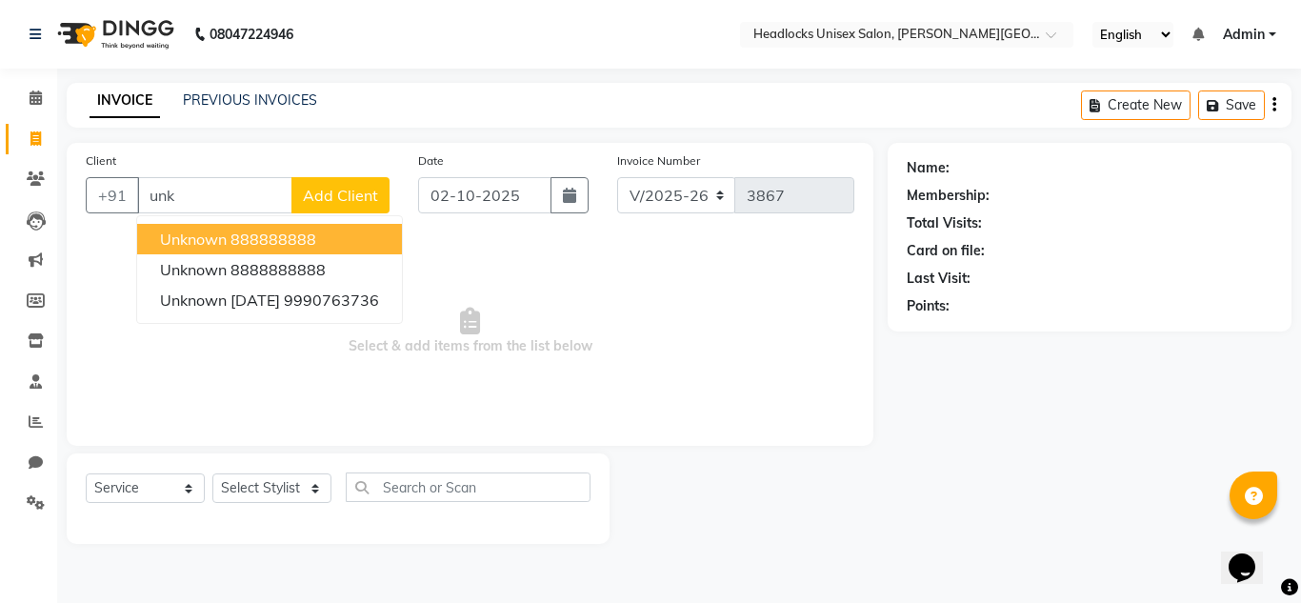
click at [173, 228] on button "unknown 888888888" at bounding box center [269, 239] width 265 height 30
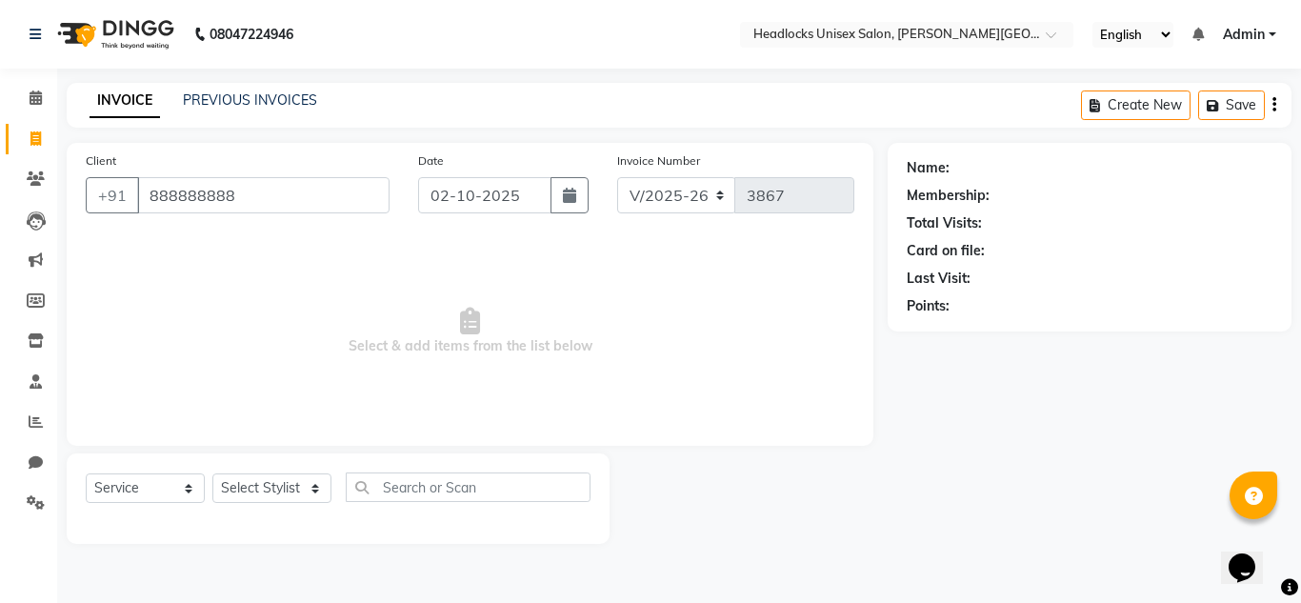
type input "888888888"
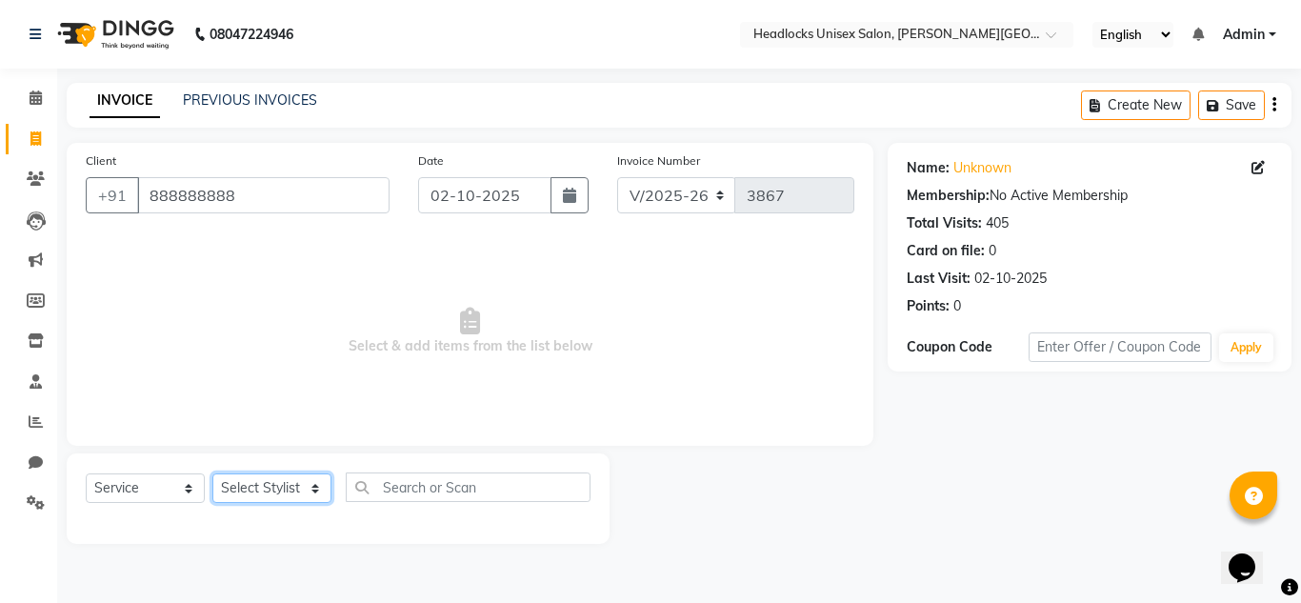
click at [287, 475] on select "Select Stylist [PERSON_NAME] Jannat Kaif [DATE] [PERSON_NAME] [PERSON_NAME] [PE…" at bounding box center [271, 488] width 119 height 30
select select "66496"
click at [212, 473] on select "Select Stylist [PERSON_NAME] Jannat Kaif [DATE] [PERSON_NAME] [PERSON_NAME] [PE…" at bounding box center [271, 488] width 119 height 30
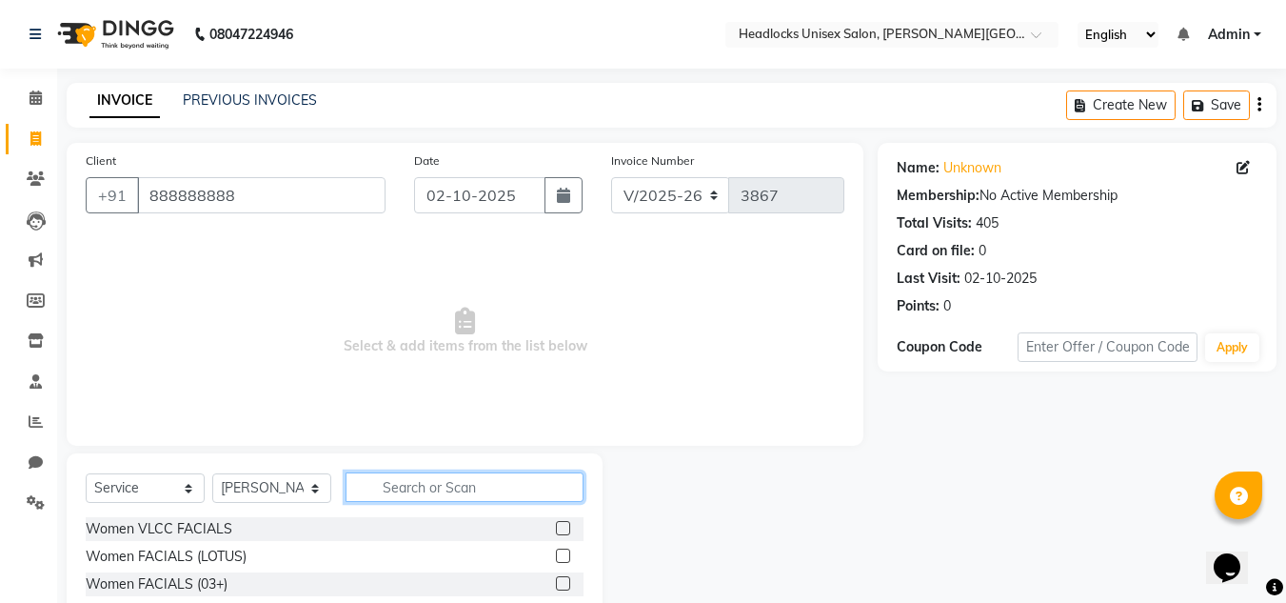
click at [527, 487] on input "text" at bounding box center [465, 487] width 238 height 30
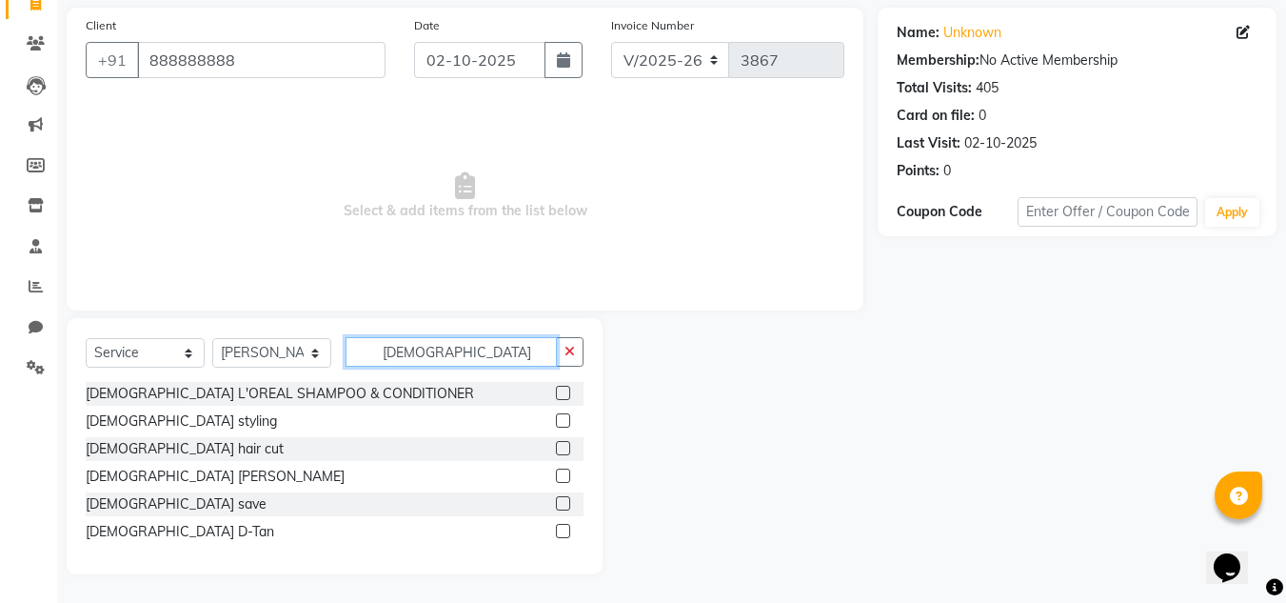
type input "[DEMOGRAPHIC_DATA]"
click at [564, 447] on label at bounding box center [563, 448] width 14 height 14
click at [564, 447] on input "checkbox" at bounding box center [562, 449] width 12 height 12
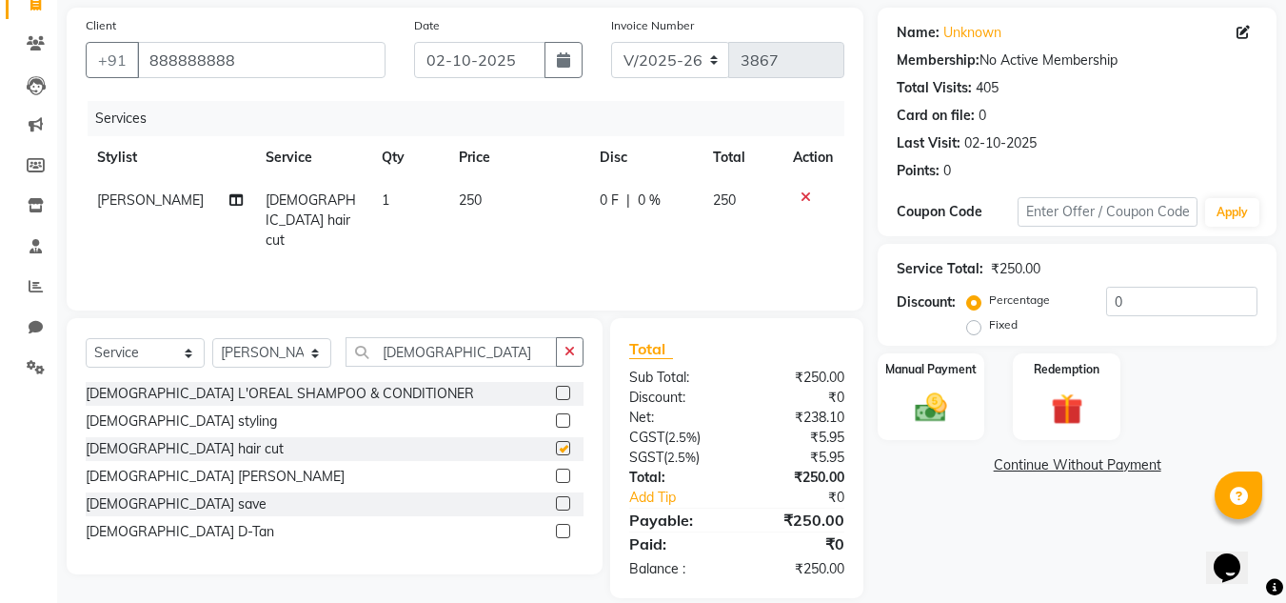
checkbox input "false"
click at [562, 475] on label at bounding box center [563, 475] width 14 height 14
click at [562, 475] on input "checkbox" at bounding box center [562, 476] width 12 height 12
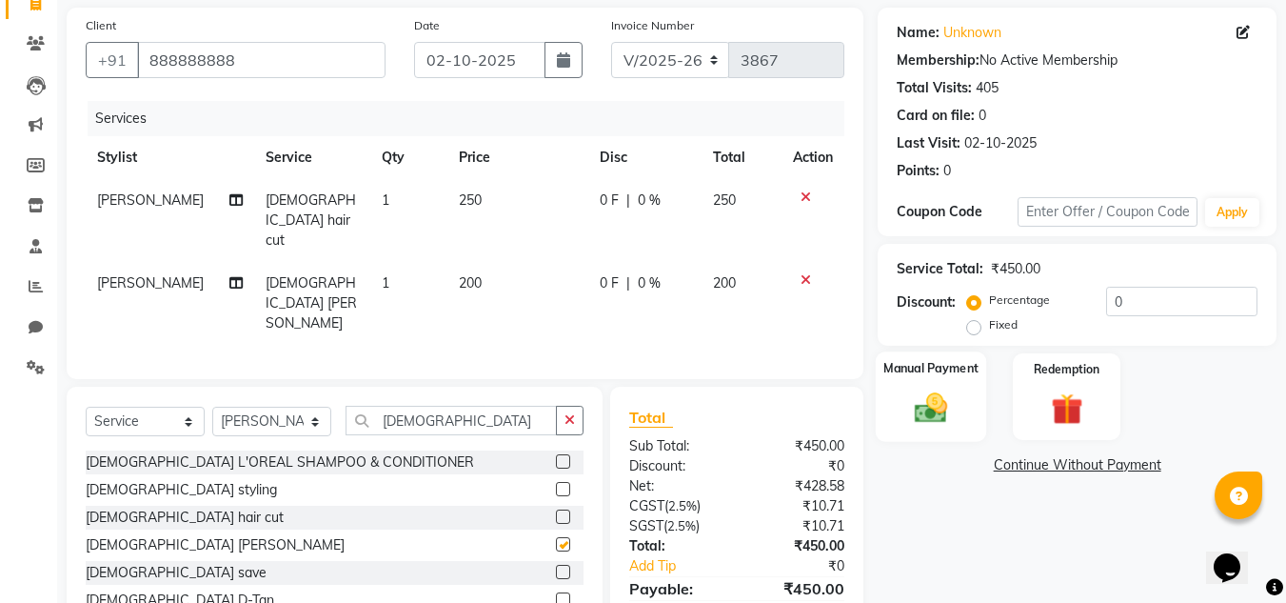
checkbox input "false"
click at [239, 407] on select "Select Stylist [PERSON_NAME] Jannat Kaif [DATE] [PERSON_NAME] [PERSON_NAME] [PE…" at bounding box center [271, 422] width 119 height 30
select select "53627"
click at [212, 407] on select "Select Stylist [PERSON_NAME] Jannat Kaif [DATE] [PERSON_NAME] [PERSON_NAME] [PE…" at bounding box center [271, 422] width 119 height 30
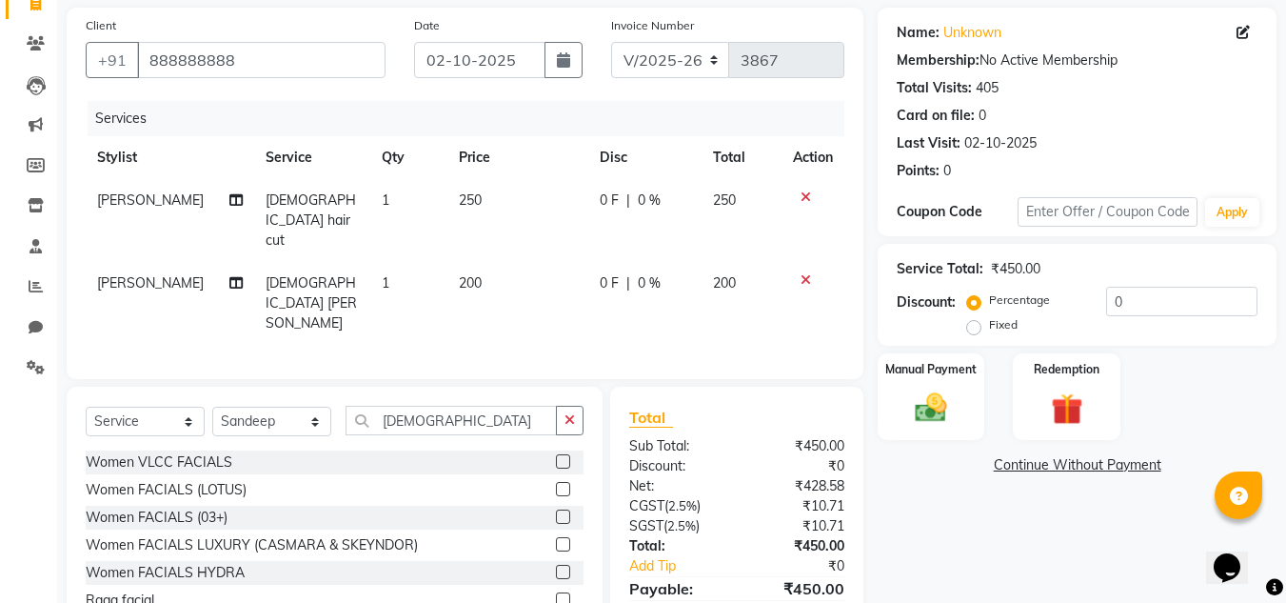
click at [557, 406] on button "button" at bounding box center [570, 421] width 28 height 30
click at [557, 406] on input "text" at bounding box center [451, 421] width 211 height 30
click at [414, 406] on input "text" at bounding box center [465, 421] width 238 height 30
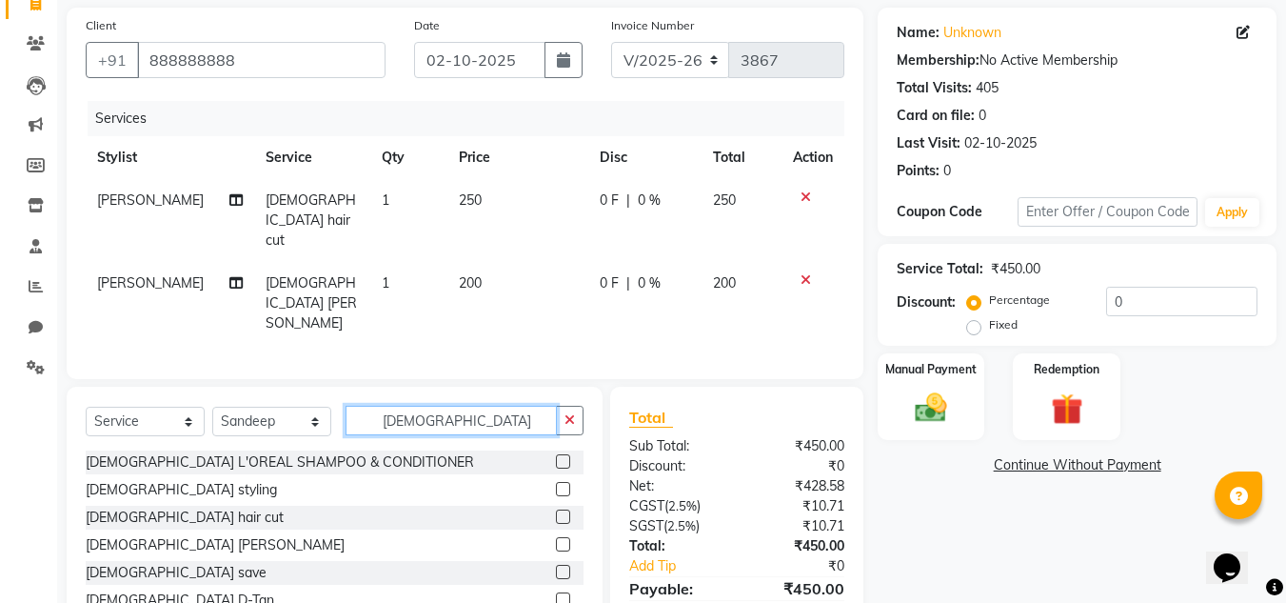
type input "[DEMOGRAPHIC_DATA]"
click at [562, 537] on label at bounding box center [563, 544] width 14 height 14
click at [562, 539] on input "checkbox" at bounding box center [562, 545] width 12 height 12
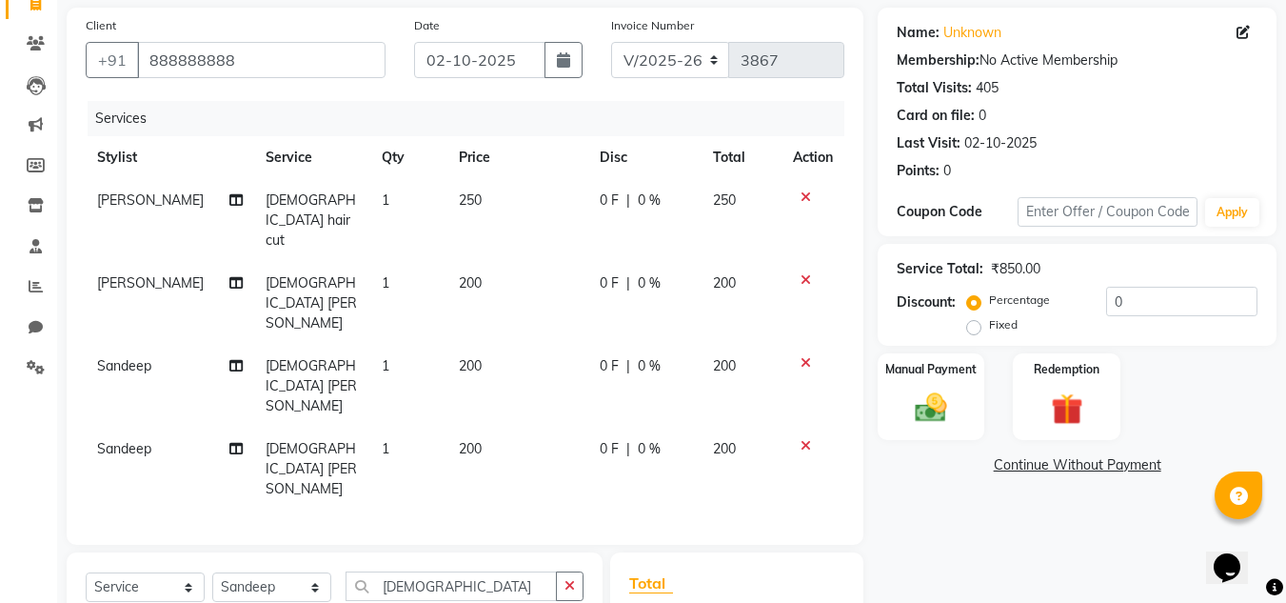
checkbox input "false"
click at [796, 439] on div at bounding box center [813, 445] width 40 height 13
click at [806, 439] on icon at bounding box center [806, 445] width 10 height 13
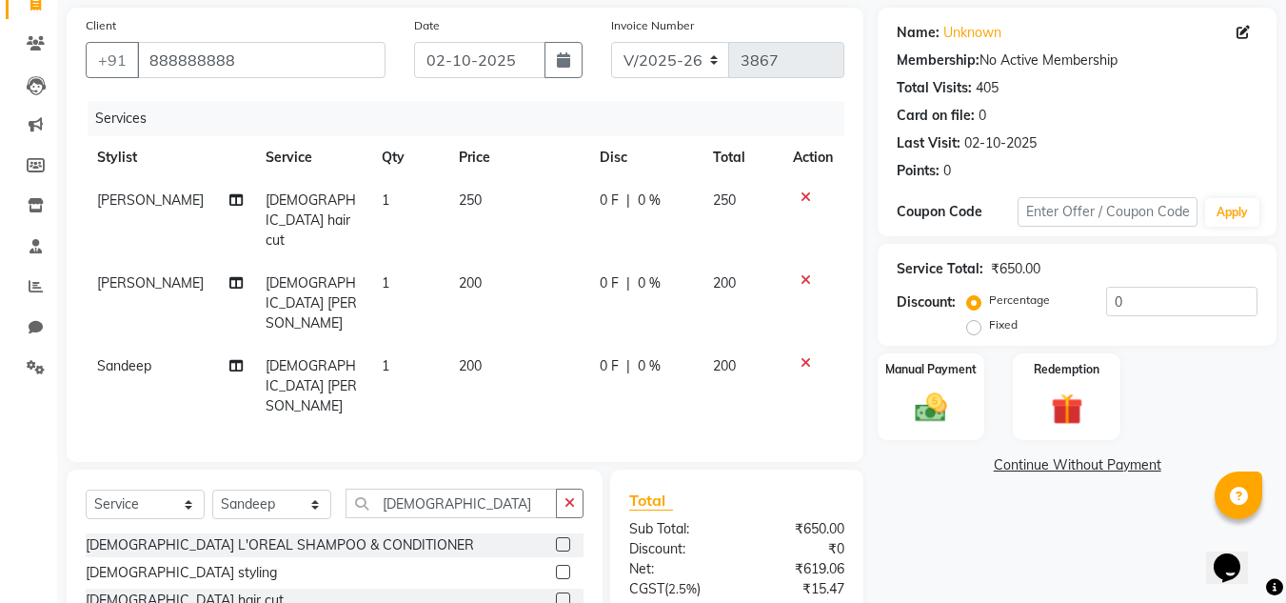
click at [566, 592] on label at bounding box center [563, 599] width 14 height 14
click at [566, 594] on input "checkbox" at bounding box center [562, 600] width 12 height 12
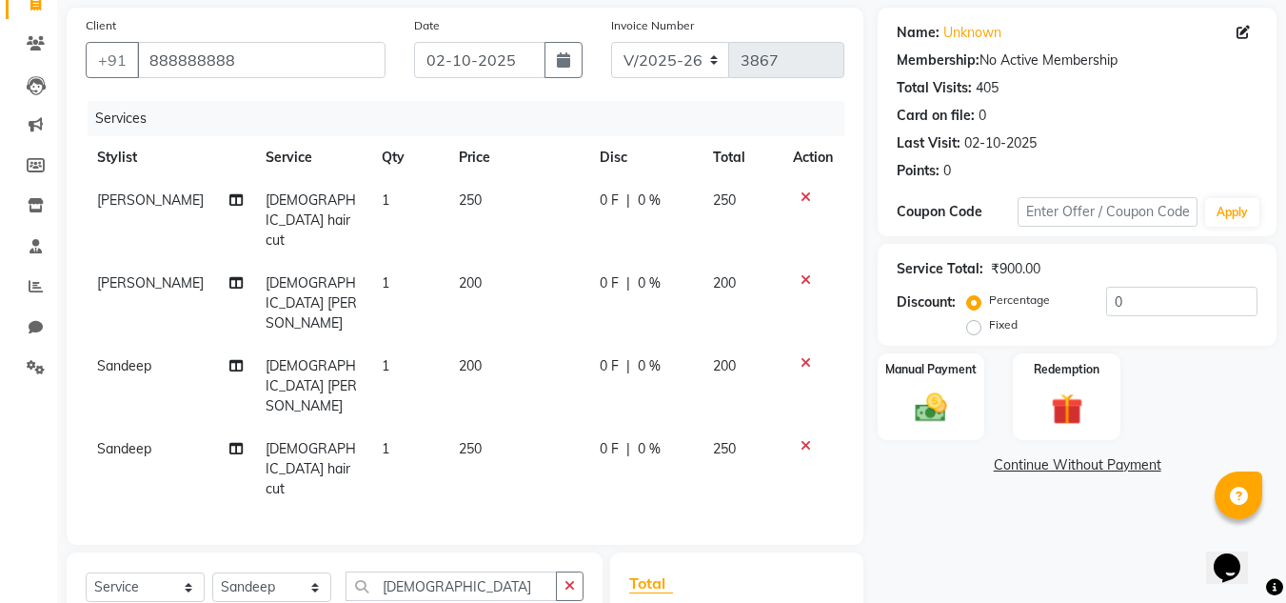
checkbox input "false"
click at [1022, 514] on div "Name: Unknown Membership: No Active Membership Total Visits: 405 Card on file: …" at bounding box center [1084, 420] width 413 height 824
click at [938, 417] on img at bounding box center [930, 407] width 53 height 38
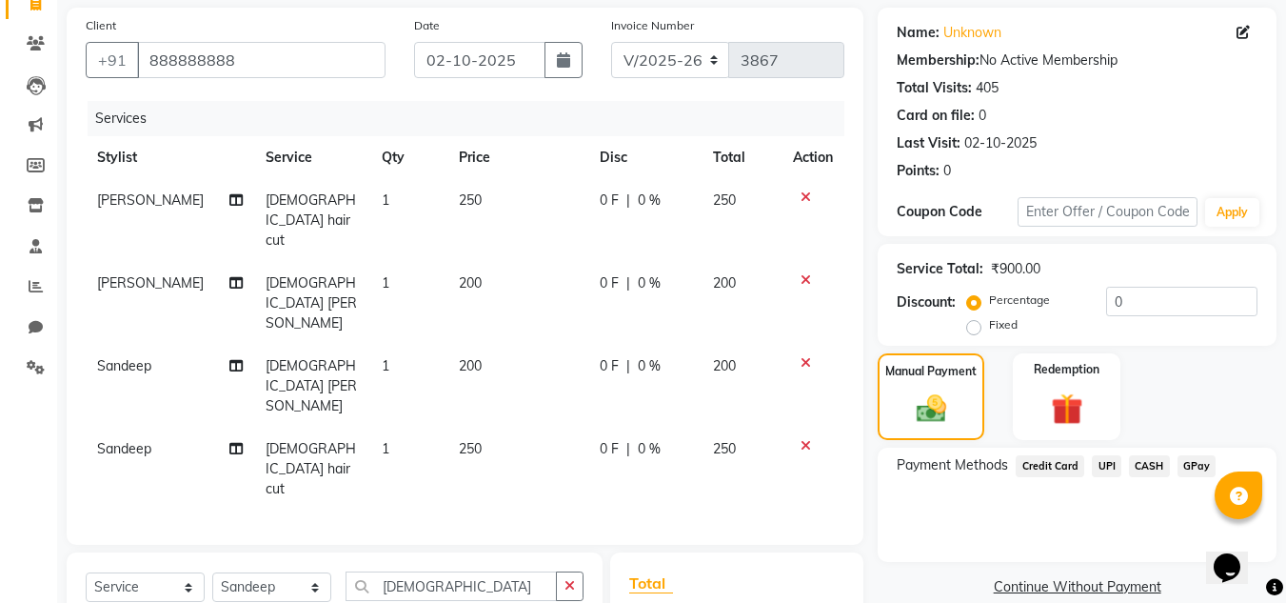
click at [1160, 467] on span "CASH" at bounding box center [1149, 466] width 41 height 22
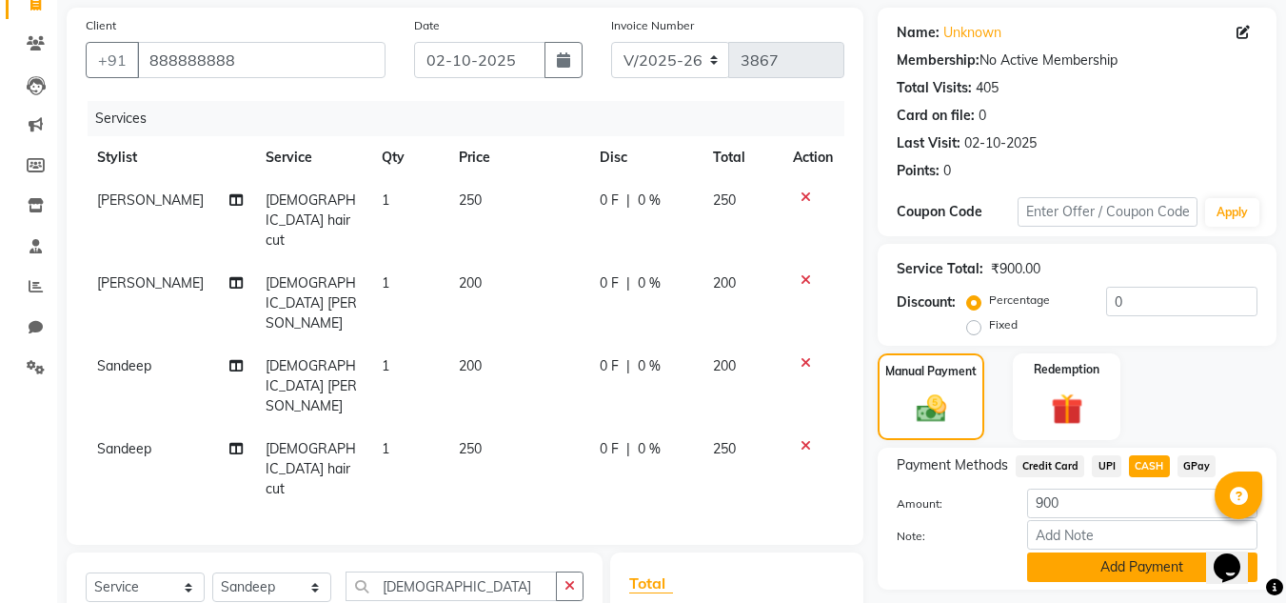
click at [1138, 561] on button "Add Payment" at bounding box center [1142, 567] width 230 height 30
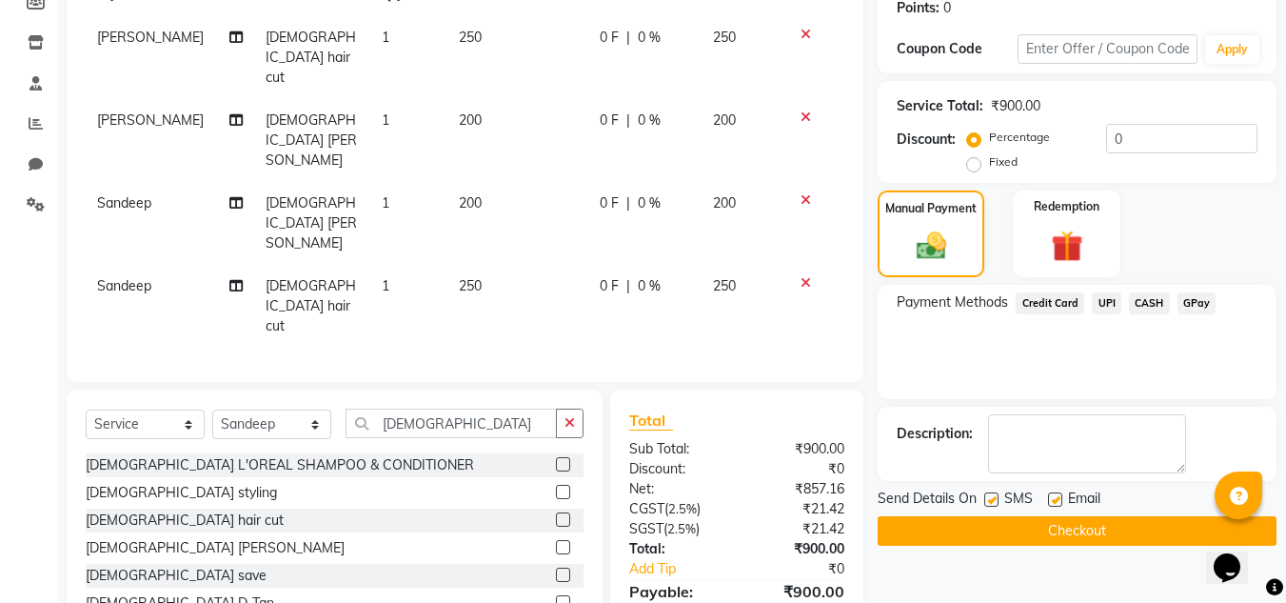
scroll to position [315, 0]
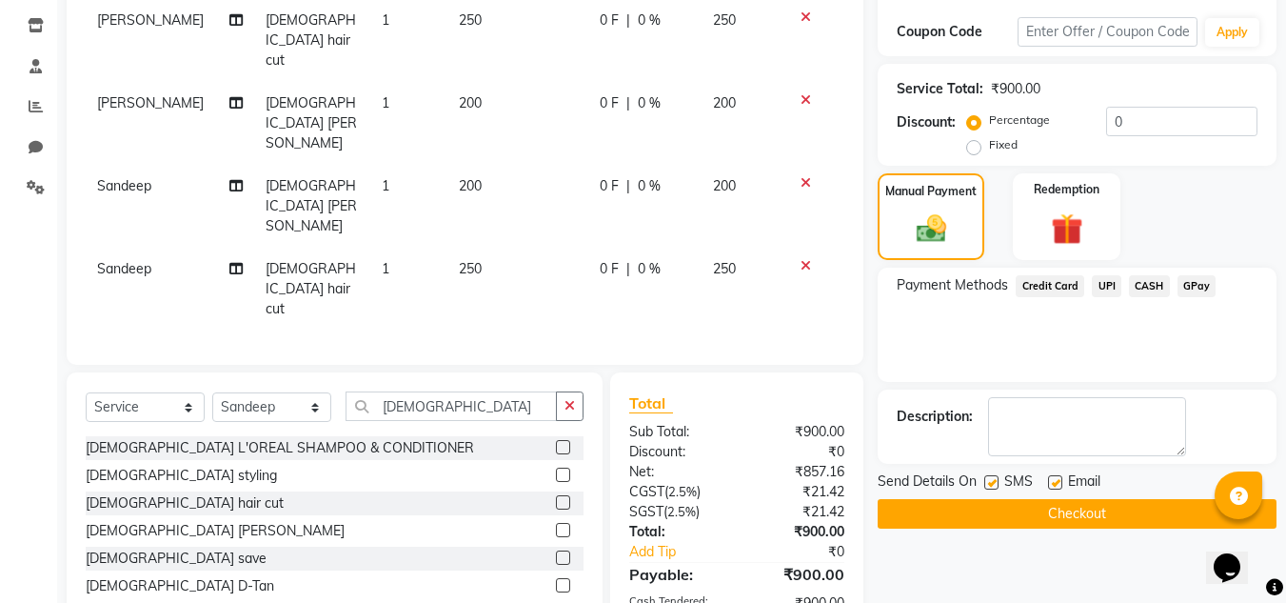
click at [1172, 507] on button "Checkout" at bounding box center [1077, 514] width 399 height 30
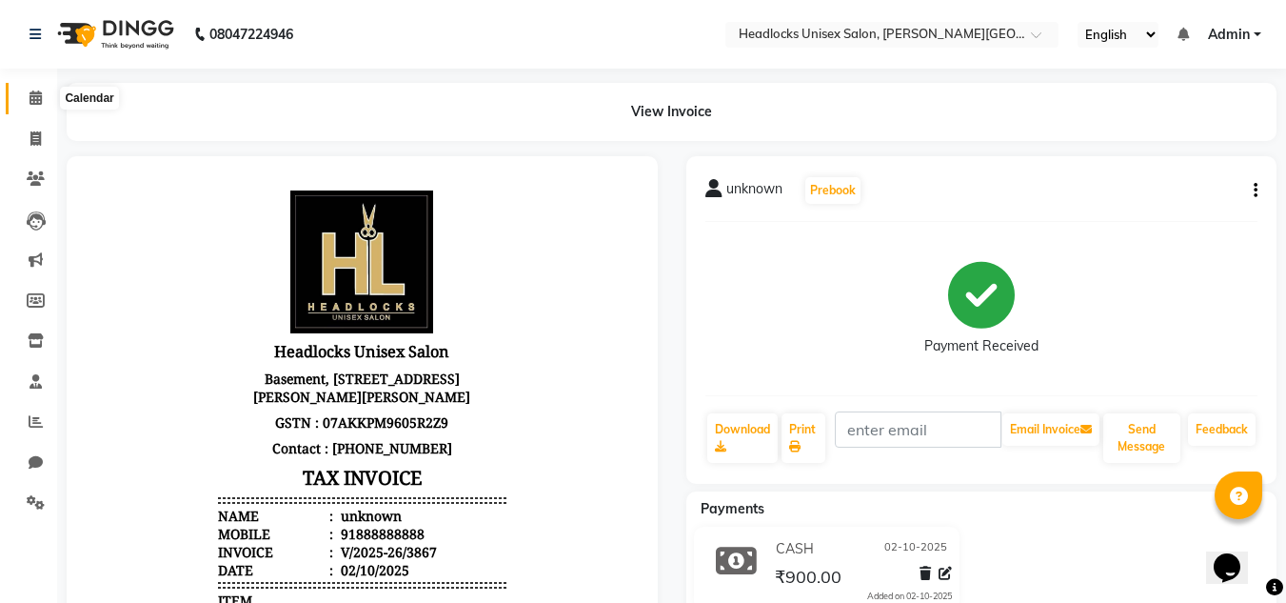
click at [33, 98] on icon at bounding box center [36, 97] width 12 height 14
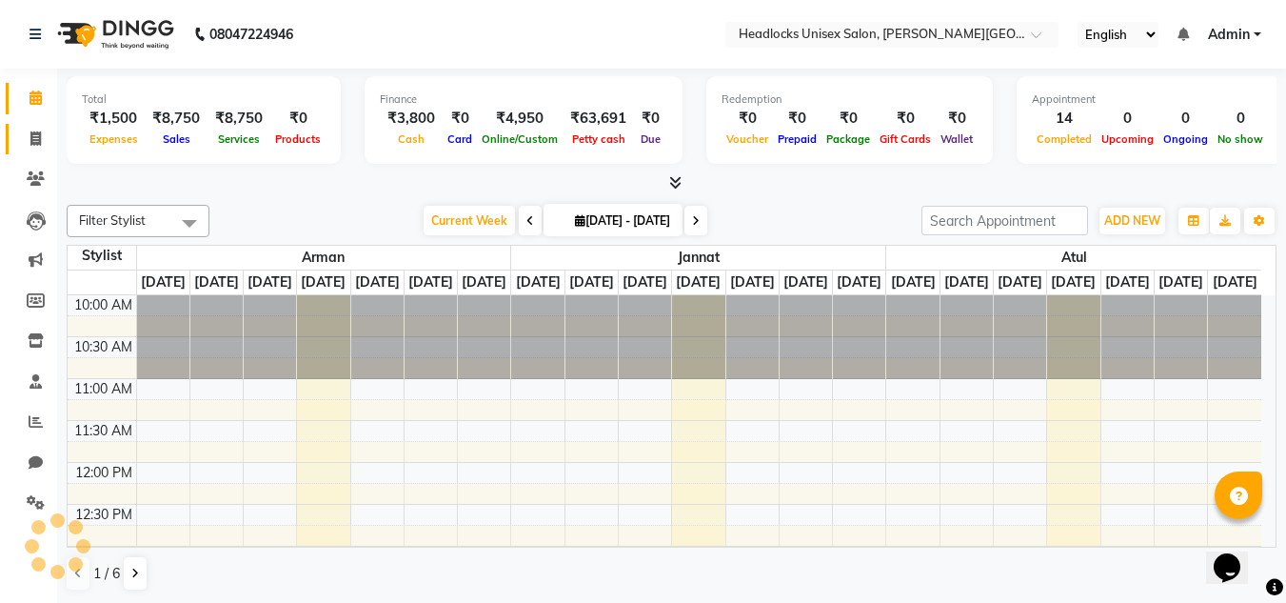
click at [37, 140] on icon at bounding box center [35, 138] width 10 height 14
select select "service"
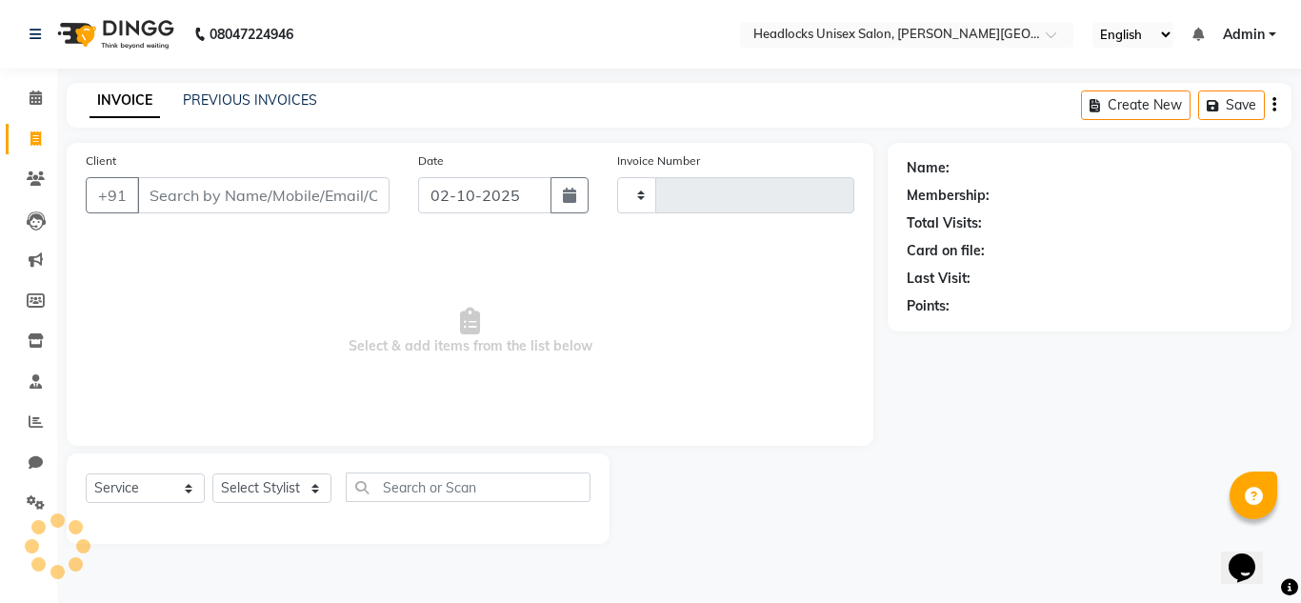
type input "3868"
select select "6850"
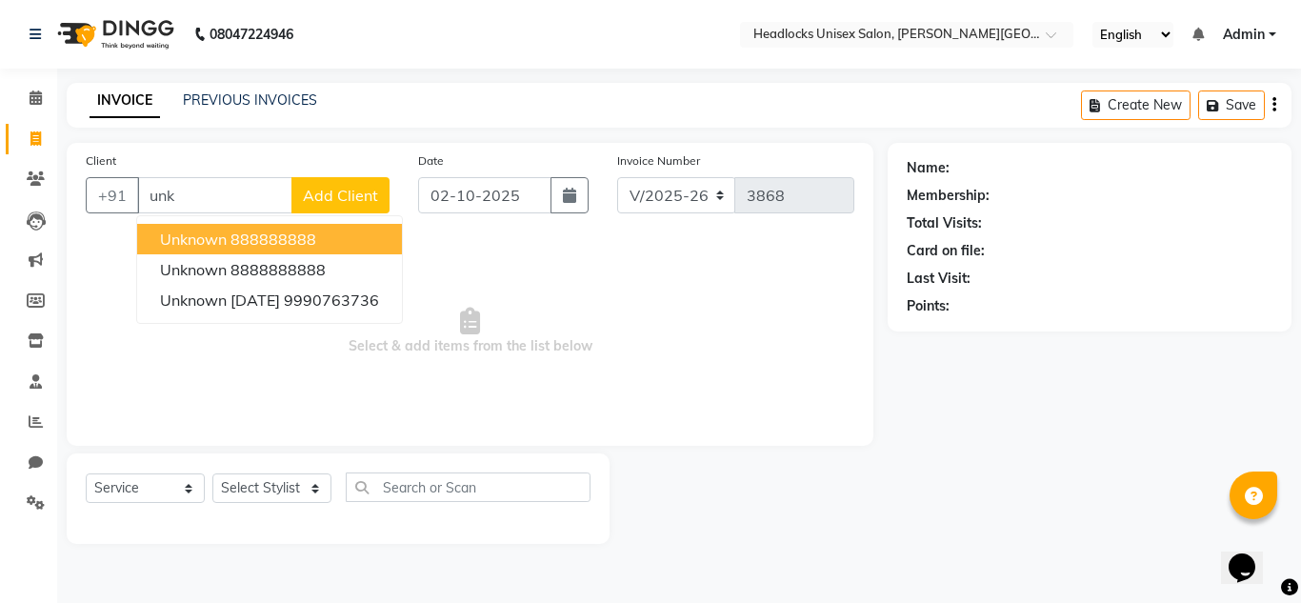
click at [174, 241] on span "unknown" at bounding box center [193, 238] width 67 height 19
type input "888888888"
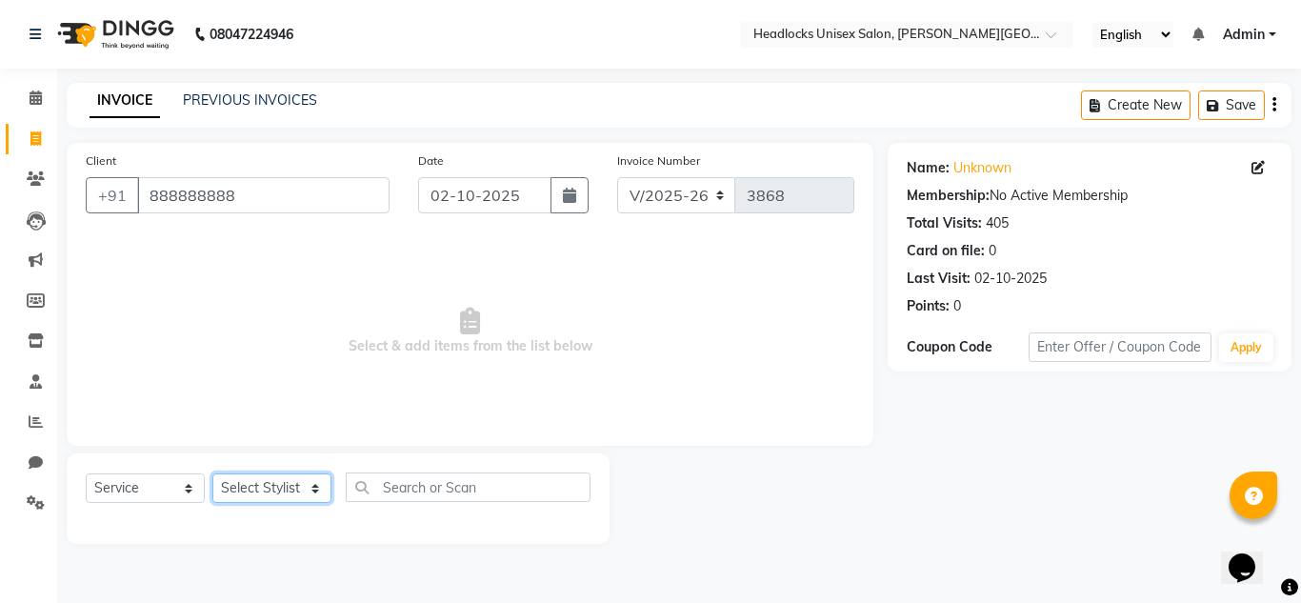
click at [299, 498] on select "Select Stylist [PERSON_NAME] Jannat Kaif [DATE] [PERSON_NAME] [PERSON_NAME] [PE…" at bounding box center [271, 488] width 119 height 30
select select "53615"
click at [212, 473] on select "Select Stylist [PERSON_NAME] Jannat Kaif [DATE] [PERSON_NAME] [PERSON_NAME] [PE…" at bounding box center [271, 488] width 119 height 30
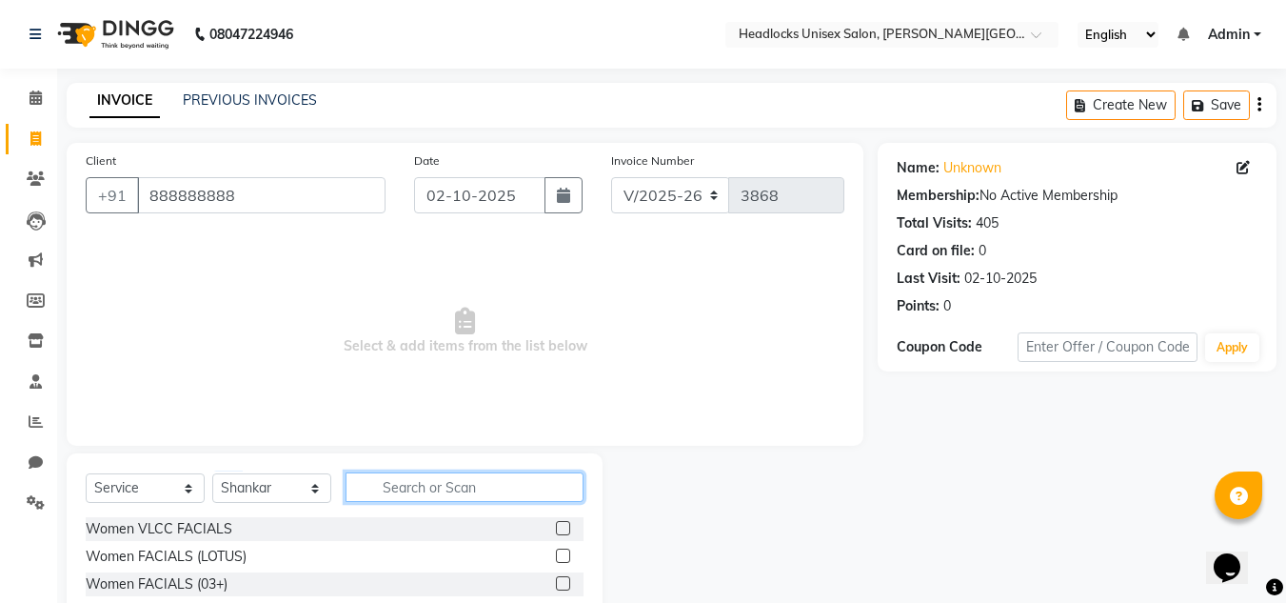
click at [426, 487] on input "text" at bounding box center [465, 487] width 238 height 30
type input "nail"
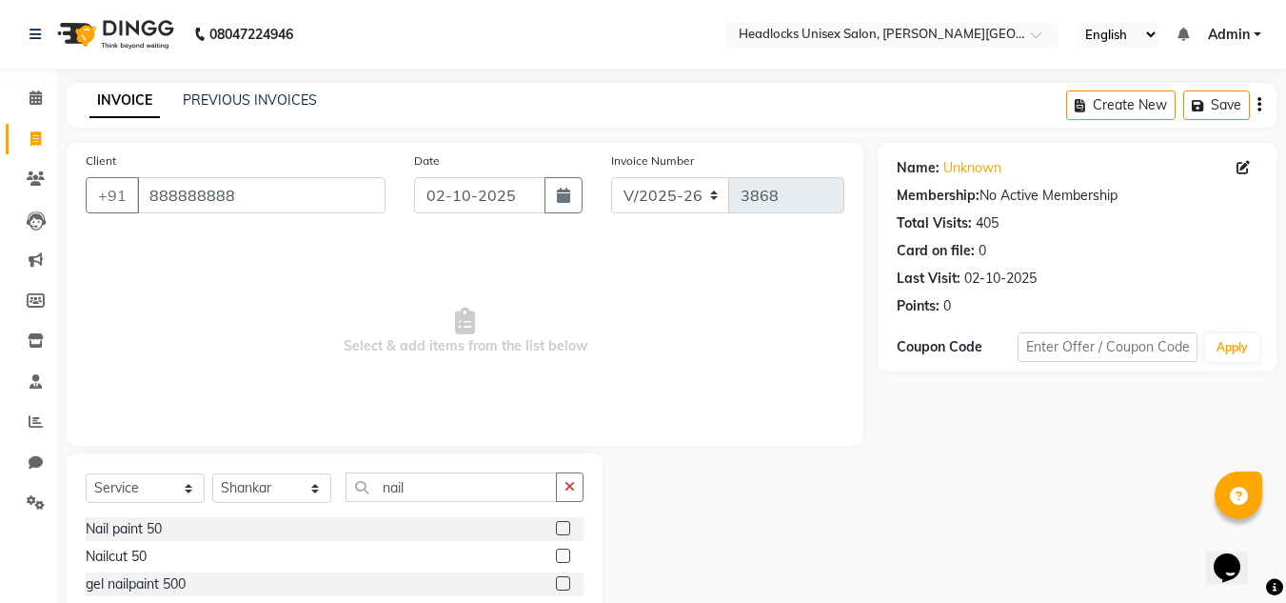
click at [566, 554] on label at bounding box center [563, 555] width 14 height 14
click at [566, 554] on input "checkbox" at bounding box center [562, 556] width 12 height 12
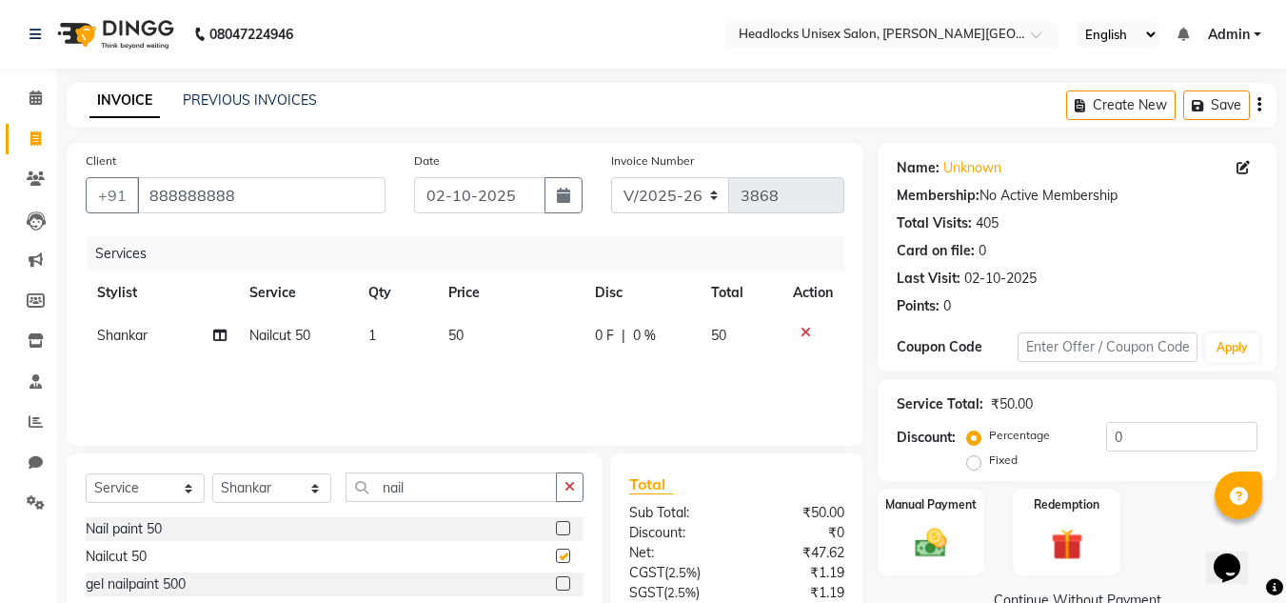
checkbox input "false"
click at [454, 337] on span "50" at bounding box center [455, 335] width 15 height 17
select select "53615"
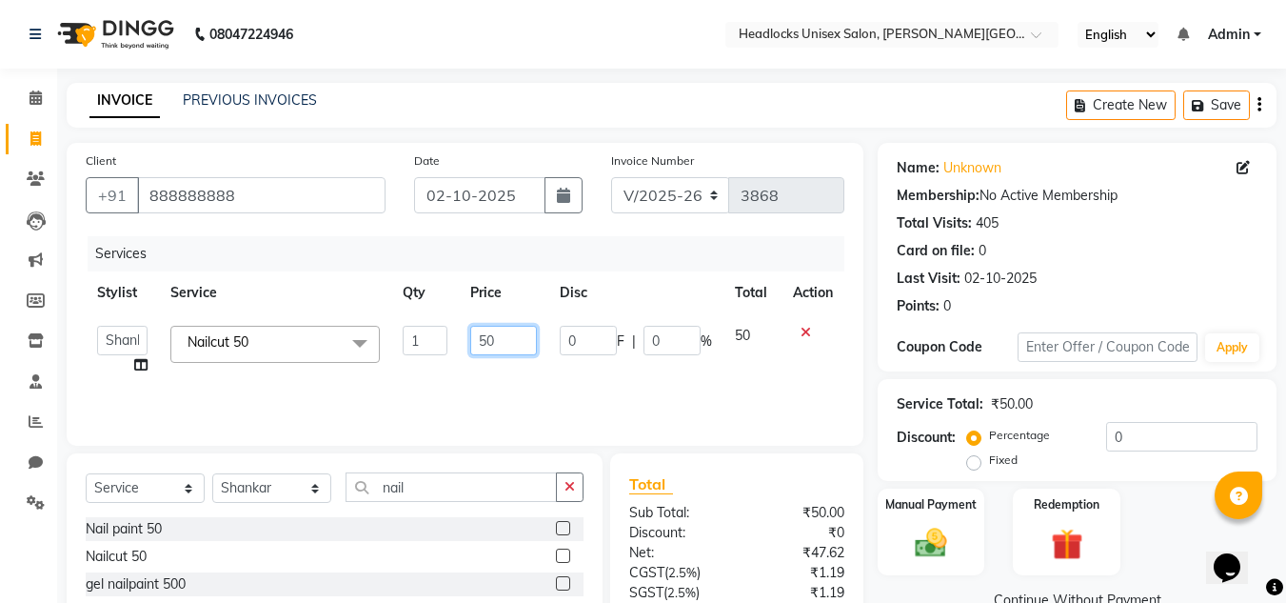
click at [485, 340] on input "50" at bounding box center [503, 341] width 66 height 30
type input "100"
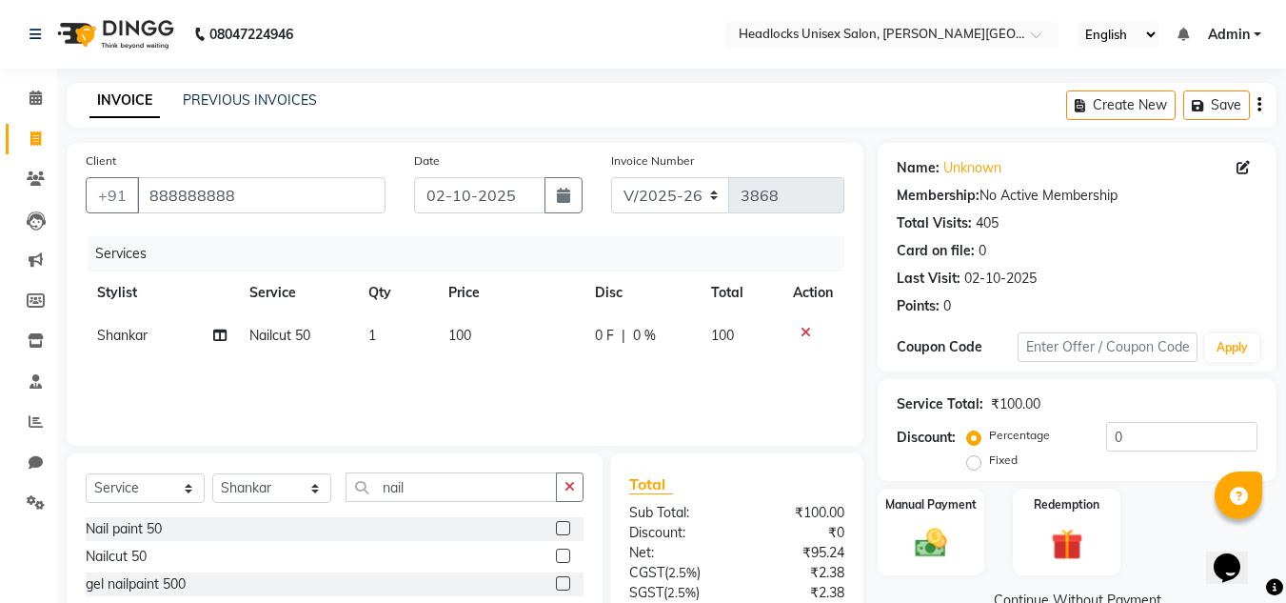
click at [1160, 526] on div "Manual Payment Redemption" at bounding box center [1077, 531] width 427 height 87
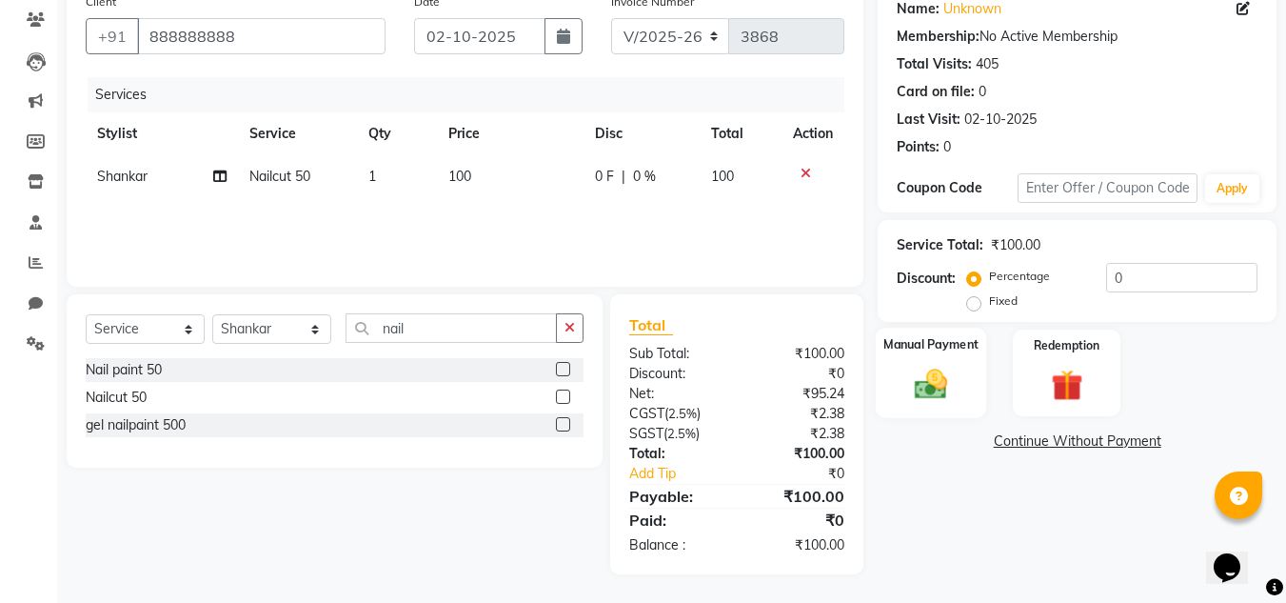
click at [938, 387] on img at bounding box center [930, 384] width 53 height 38
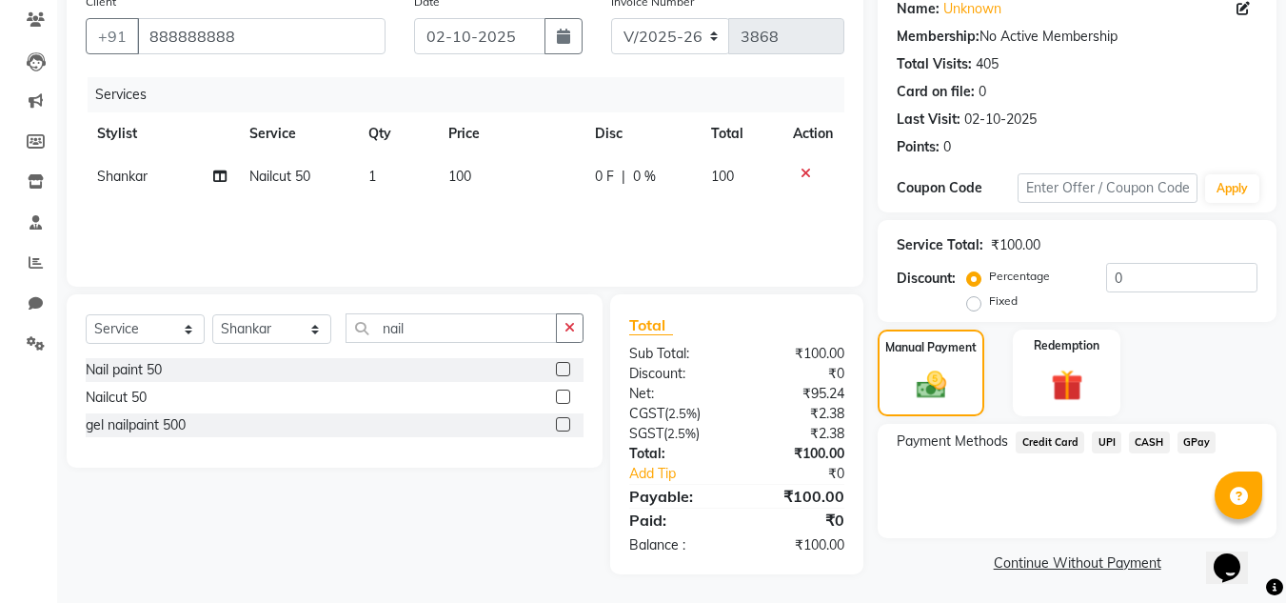
click at [1136, 440] on span "CASH" at bounding box center [1149, 442] width 41 height 22
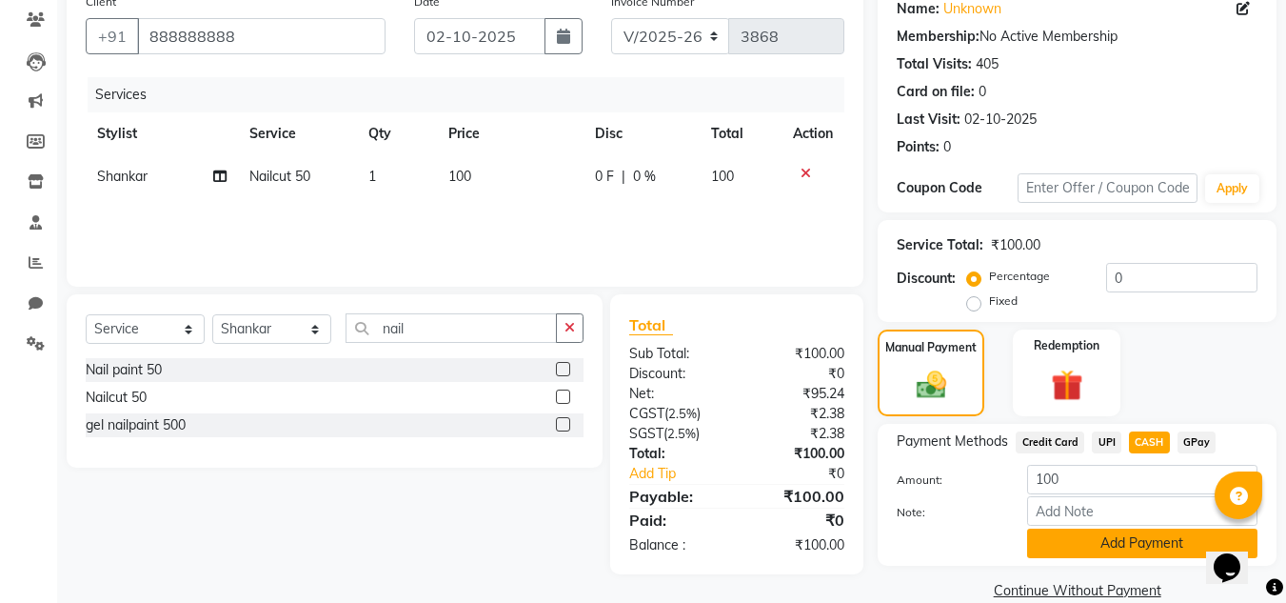
click at [1067, 539] on button "Add Payment" at bounding box center [1142, 543] width 230 height 30
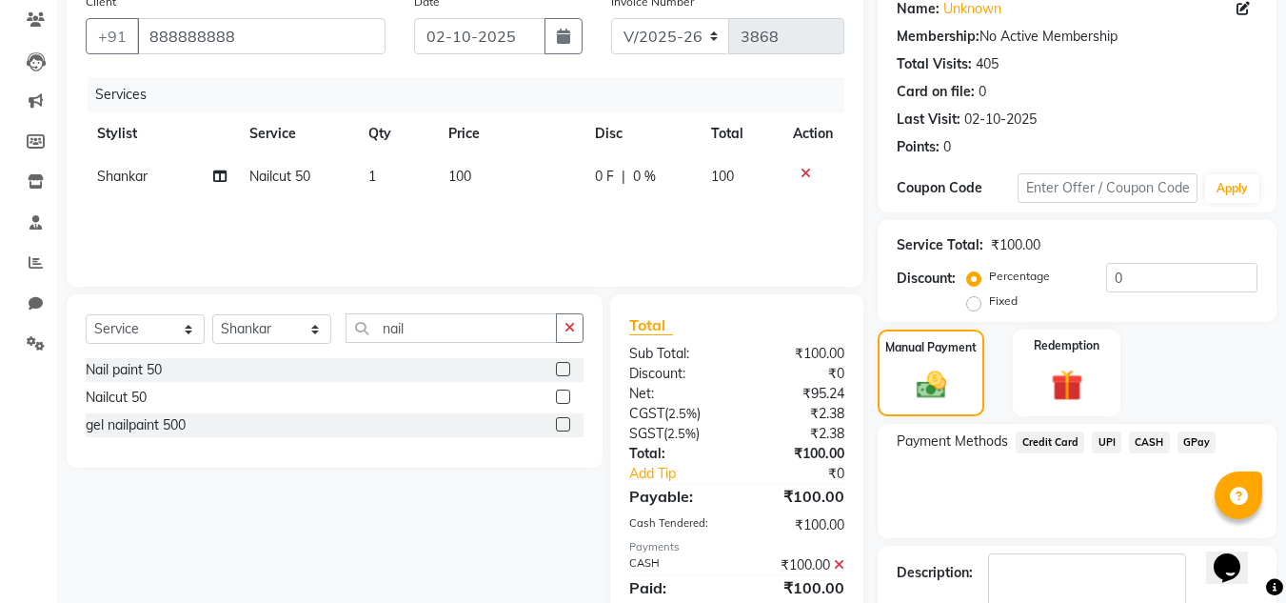
scroll to position [269, 0]
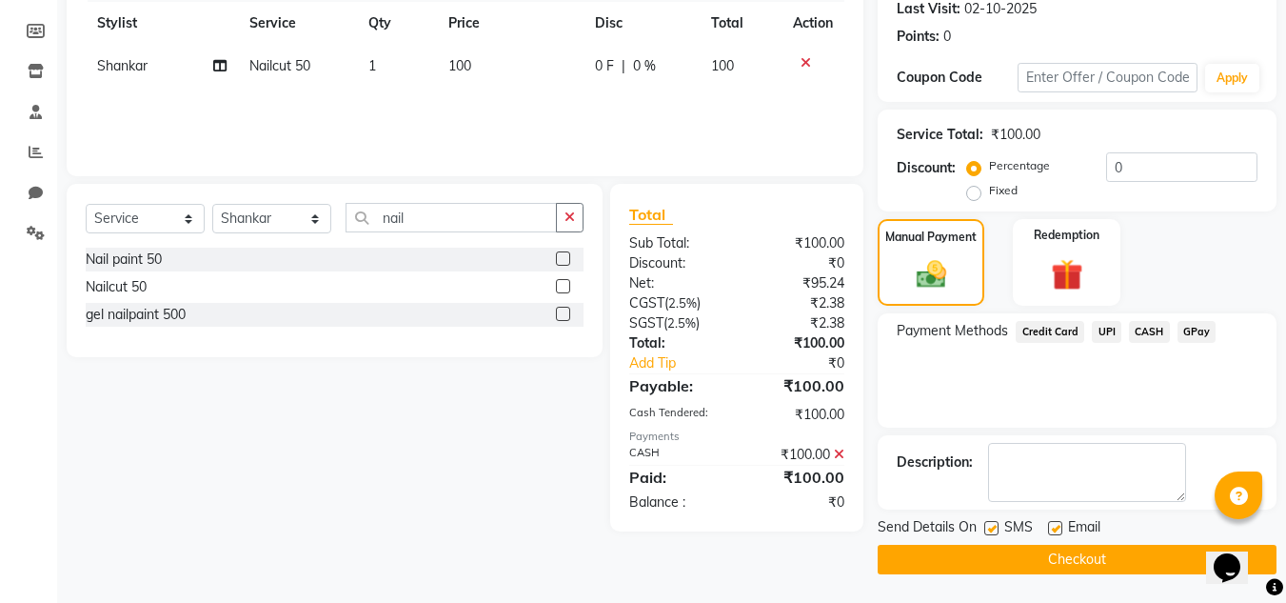
click at [1086, 552] on button "Checkout" at bounding box center [1077, 560] width 399 height 30
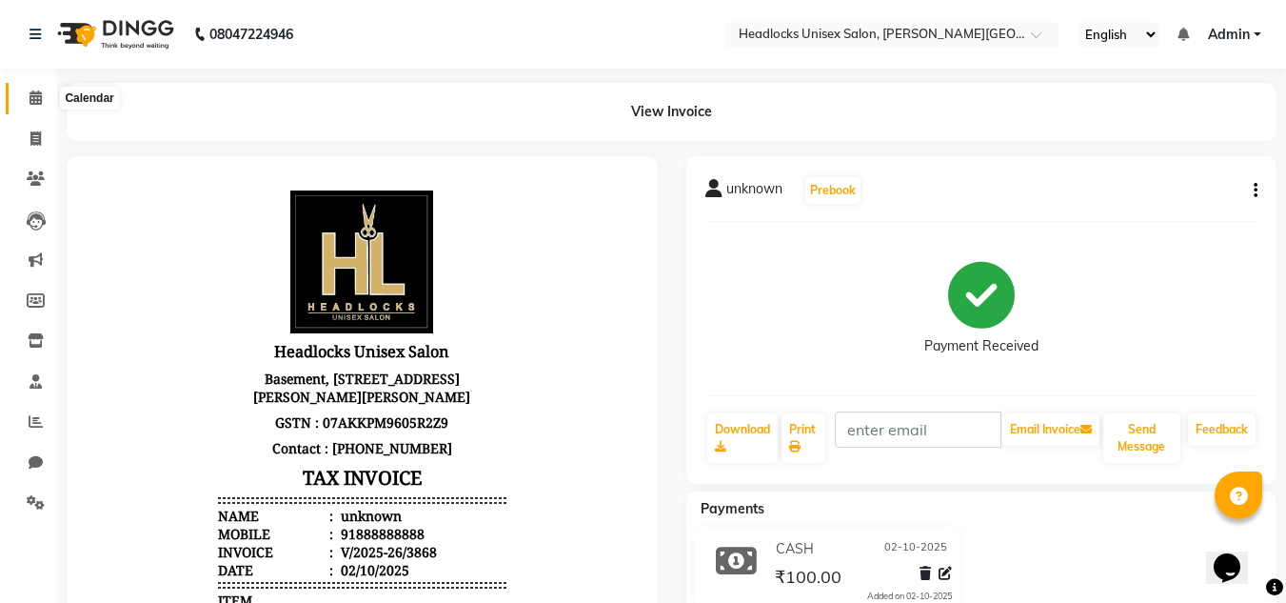
click at [34, 94] on icon at bounding box center [36, 97] width 12 height 14
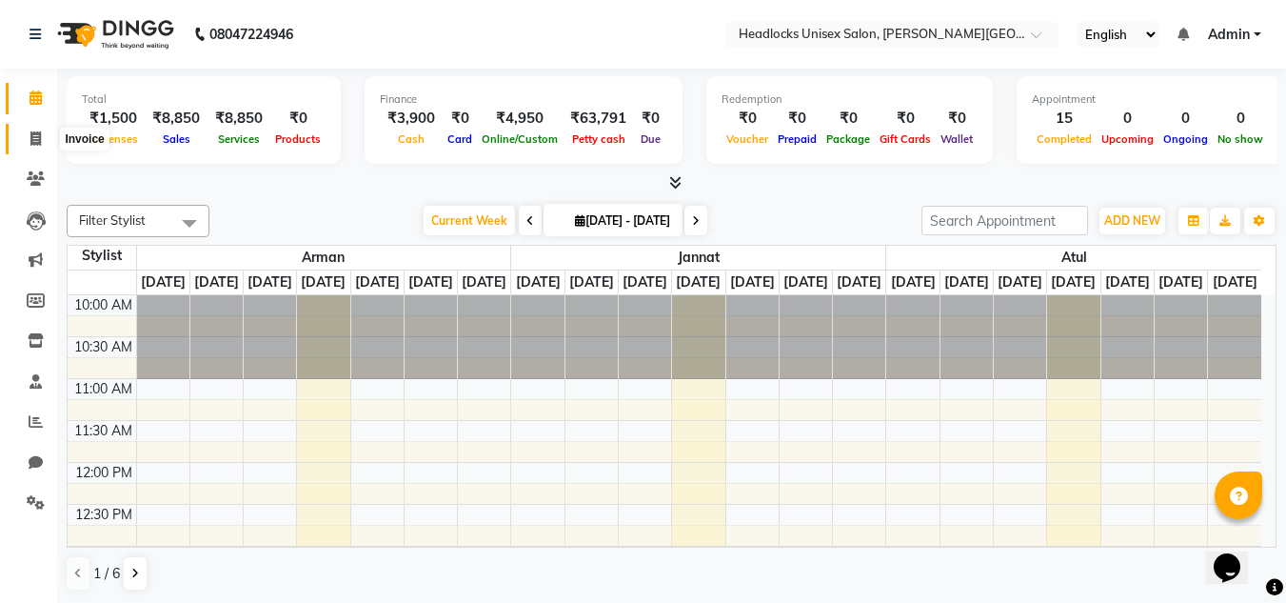
click at [41, 137] on icon at bounding box center [35, 138] width 10 height 14
select select "service"
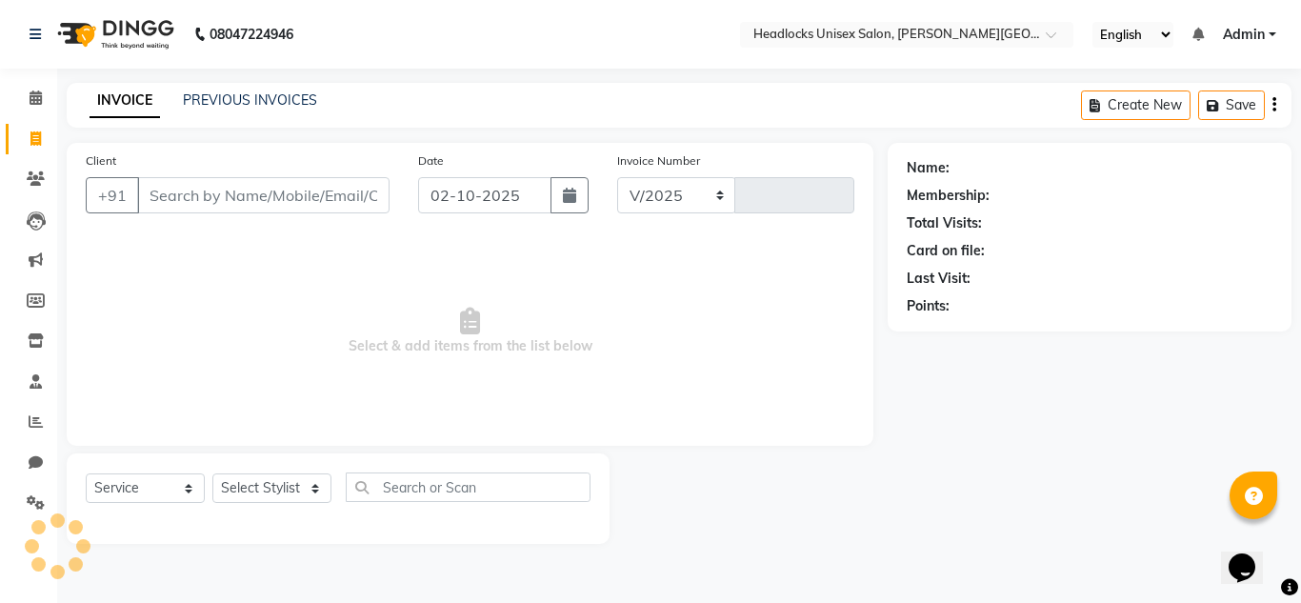
select select "6850"
type input "3869"
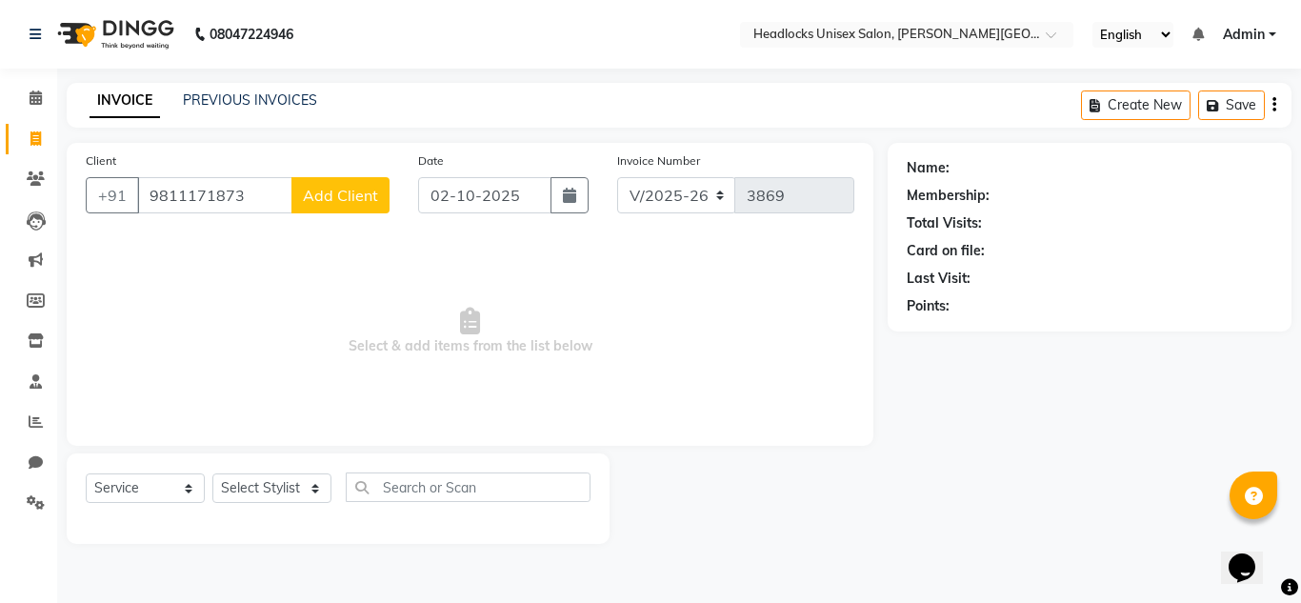
type input "9811171873"
click at [330, 197] on span "Add Client" at bounding box center [340, 195] width 75 height 19
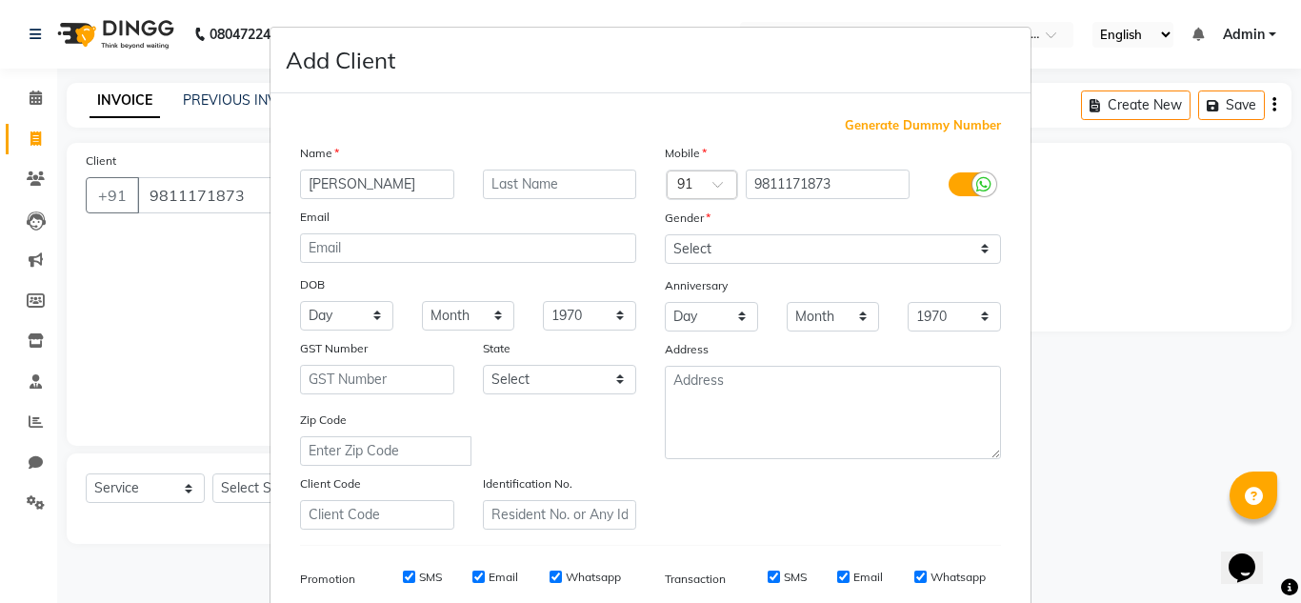
type input "[PERSON_NAME]"
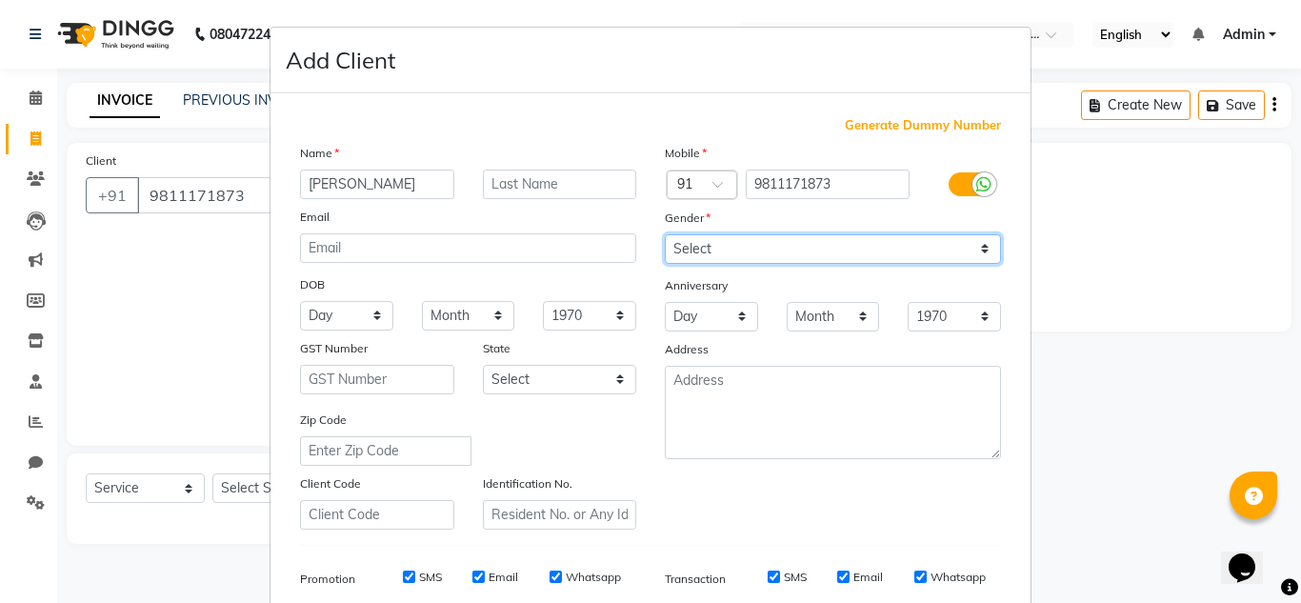
click at [977, 252] on select "Select [DEMOGRAPHIC_DATA] [DEMOGRAPHIC_DATA] Other Prefer Not To Say" at bounding box center [833, 249] width 336 height 30
select select "[DEMOGRAPHIC_DATA]"
click at [665, 234] on select "Select [DEMOGRAPHIC_DATA] [DEMOGRAPHIC_DATA] Other Prefer Not To Say" at bounding box center [833, 249] width 336 height 30
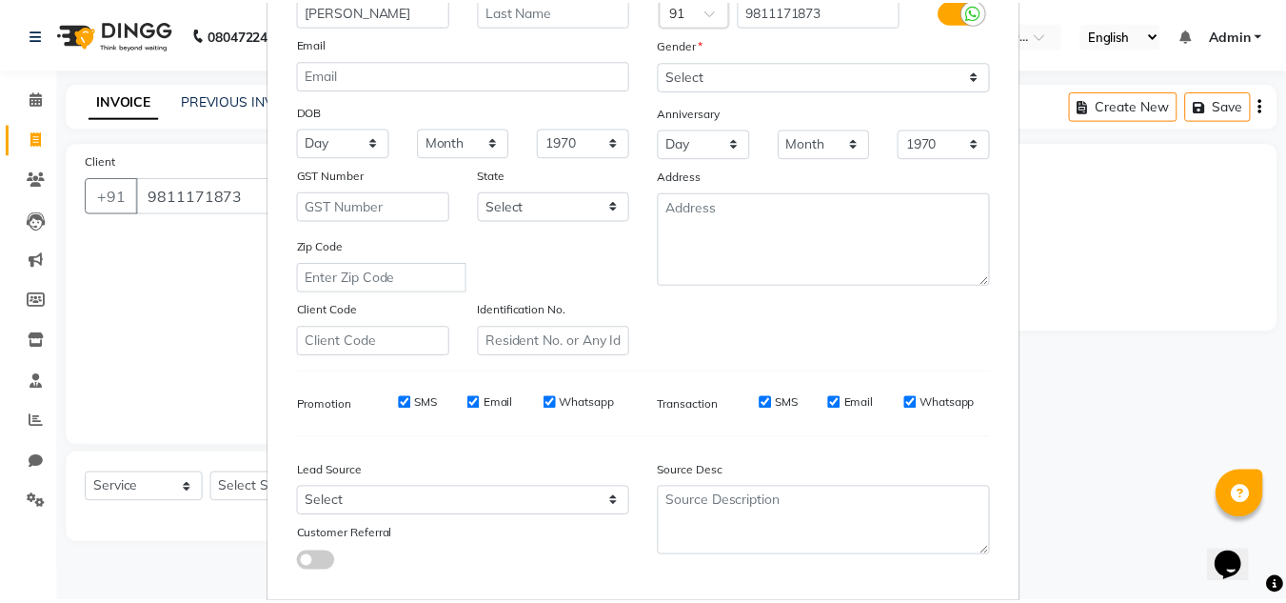
scroll to position [276, 0]
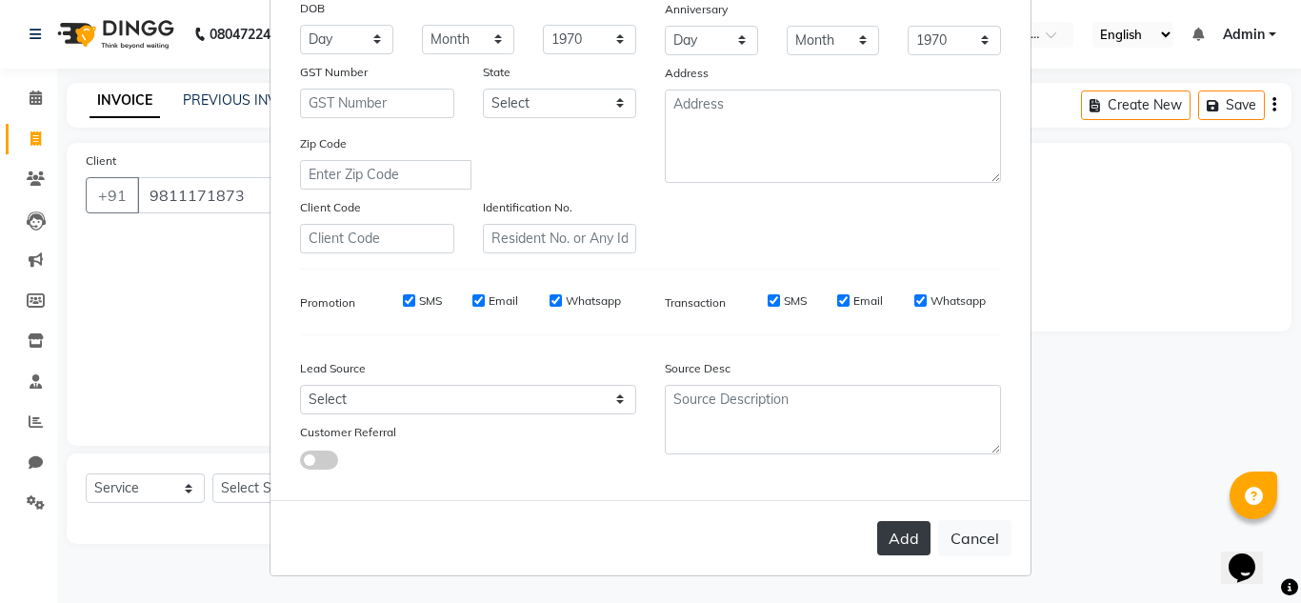
click at [889, 534] on button "Add" at bounding box center [903, 538] width 53 height 34
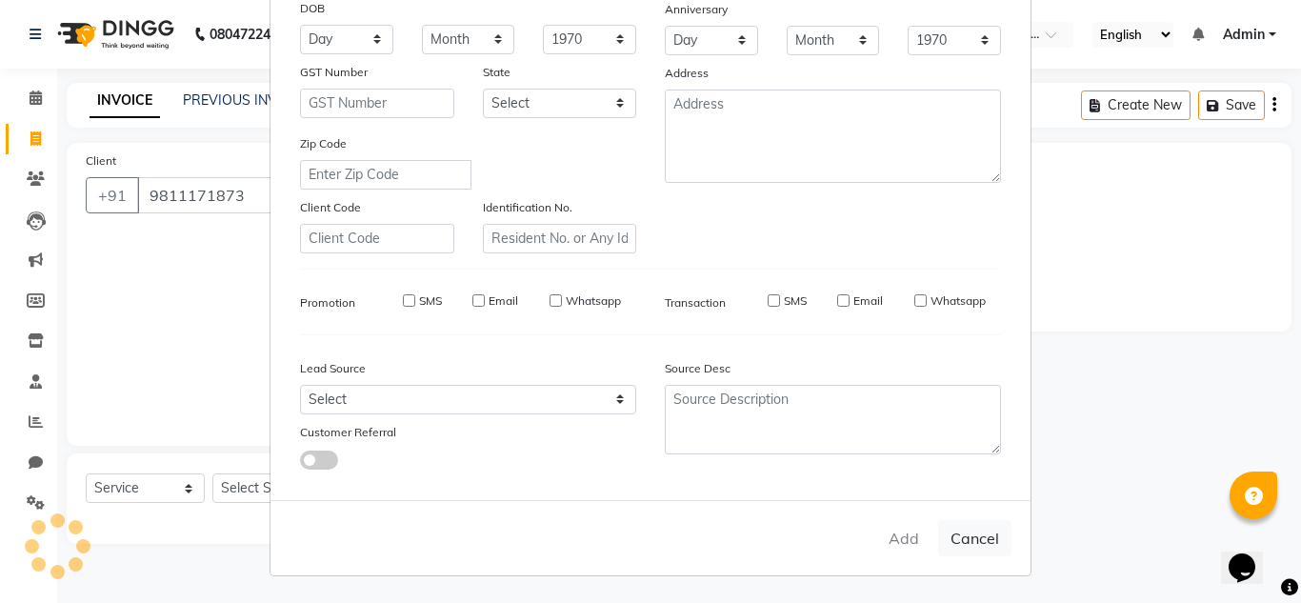
select select
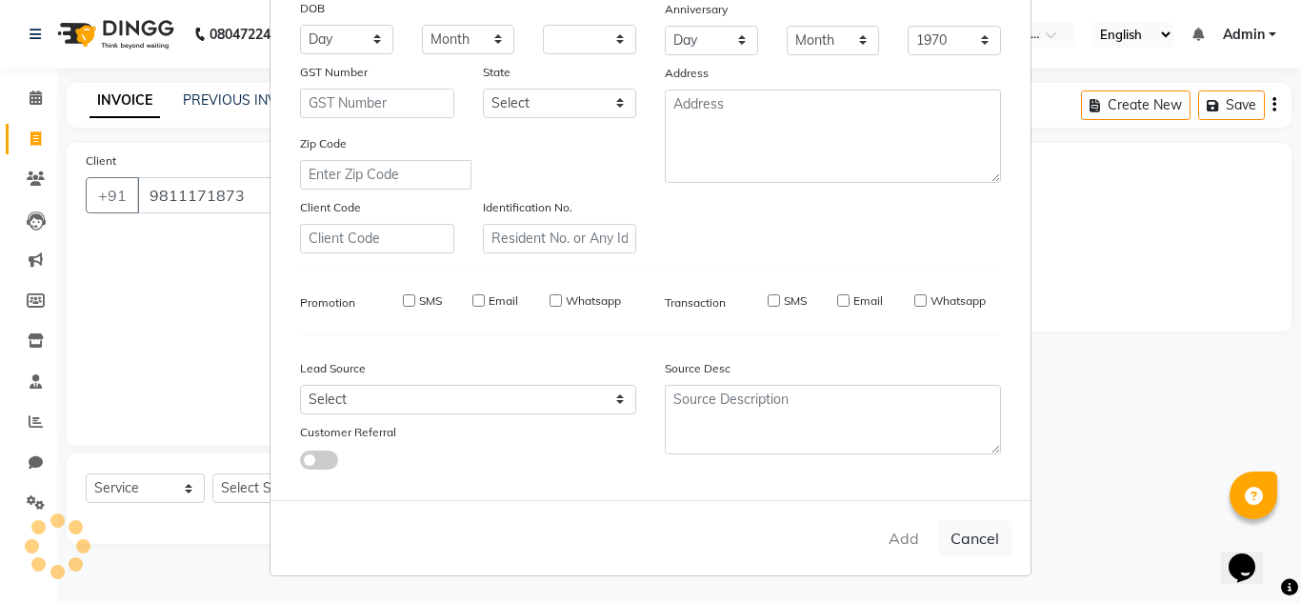
select select
checkbox input "false"
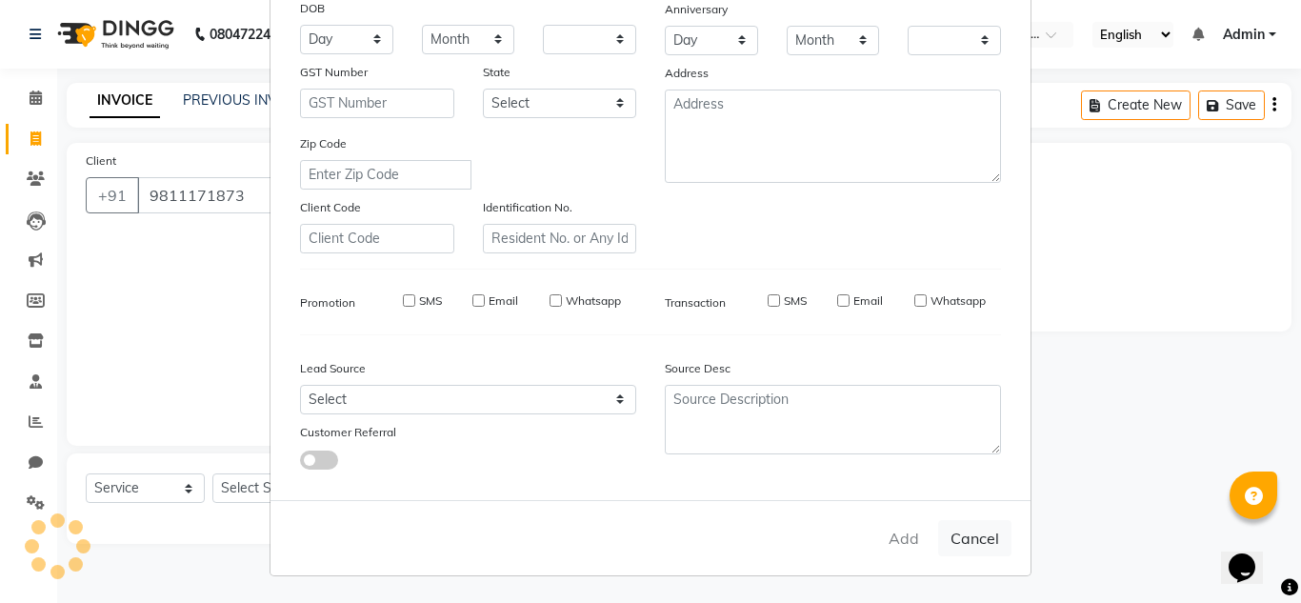
checkbox input "false"
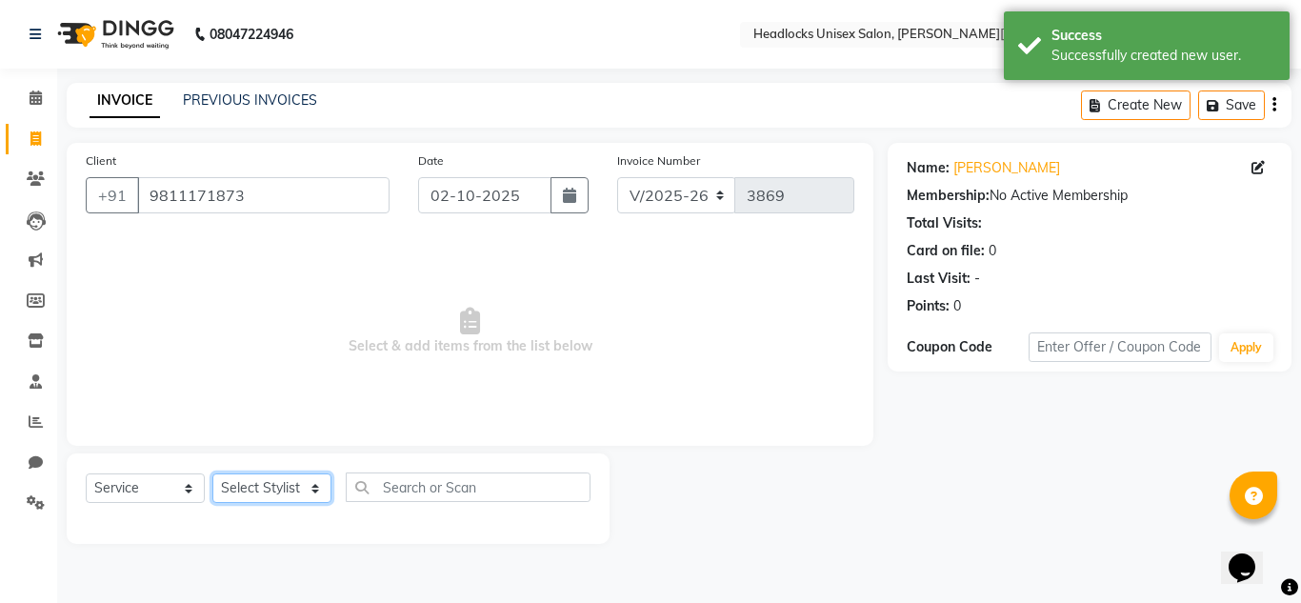
click at [307, 490] on select "Select Stylist [PERSON_NAME] Jannat Kaif [DATE] [PERSON_NAME] [PERSON_NAME] [PE…" at bounding box center [271, 488] width 119 height 30
select select "53620"
click at [212, 473] on select "Select Stylist [PERSON_NAME] Jannat Kaif [DATE] [PERSON_NAME] [PERSON_NAME] [PE…" at bounding box center [271, 488] width 119 height 30
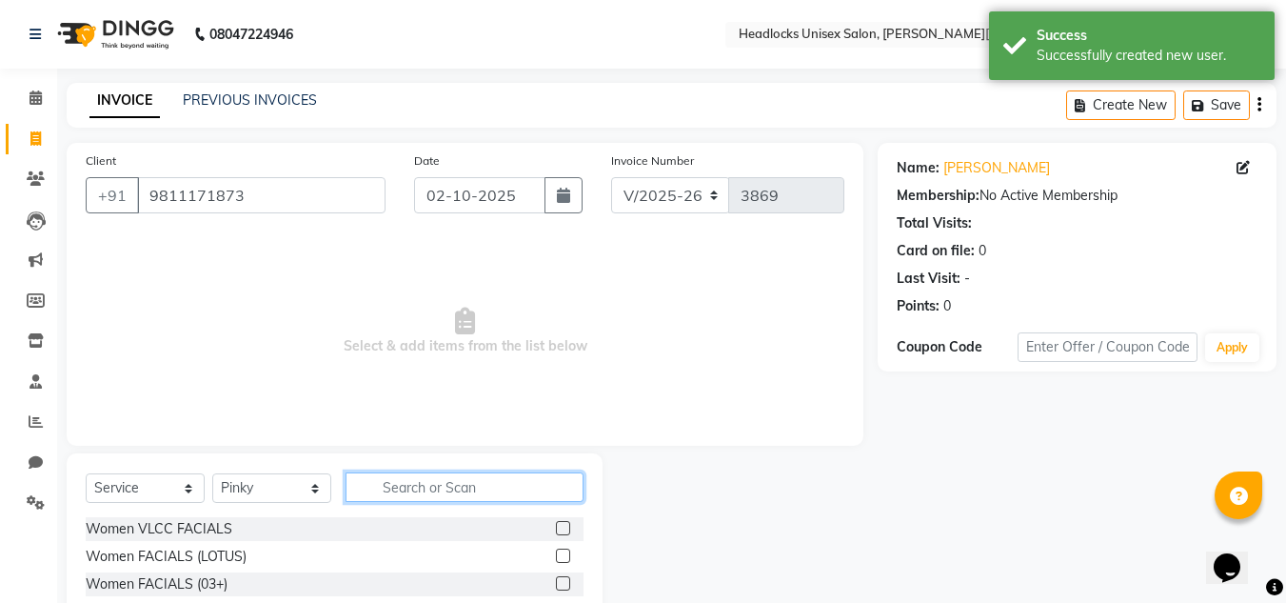
click at [407, 493] on input "text" at bounding box center [465, 487] width 238 height 30
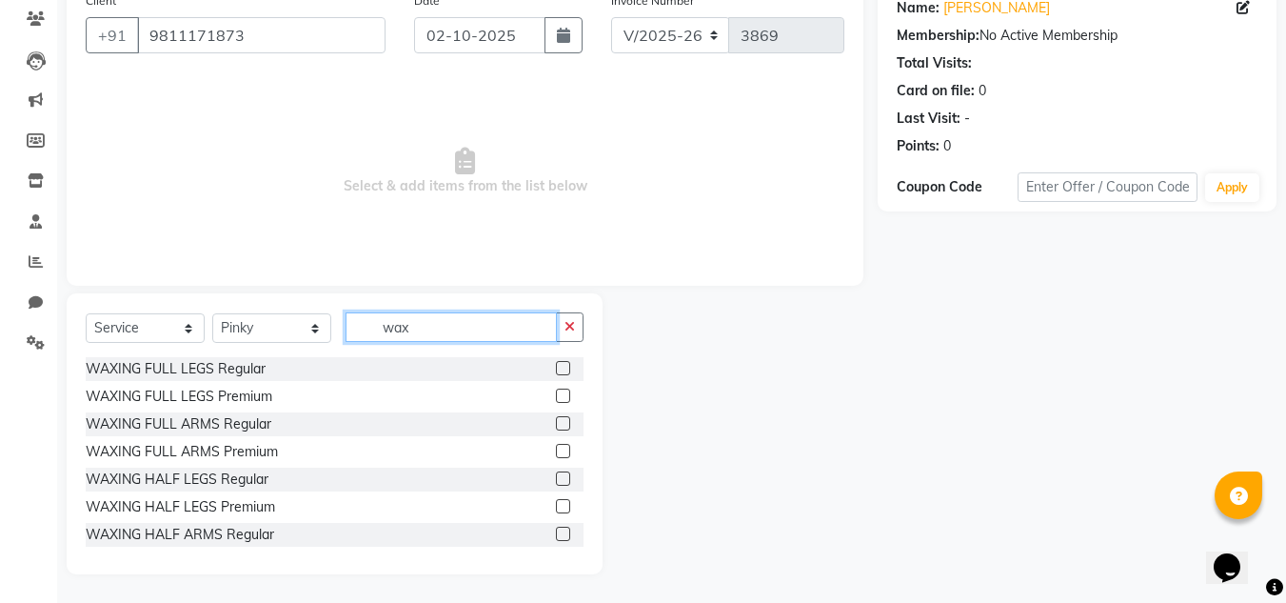
type input "wax"
click at [556, 365] on label at bounding box center [563, 368] width 14 height 14
click at [556, 365] on input "checkbox" at bounding box center [562, 369] width 12 height 12
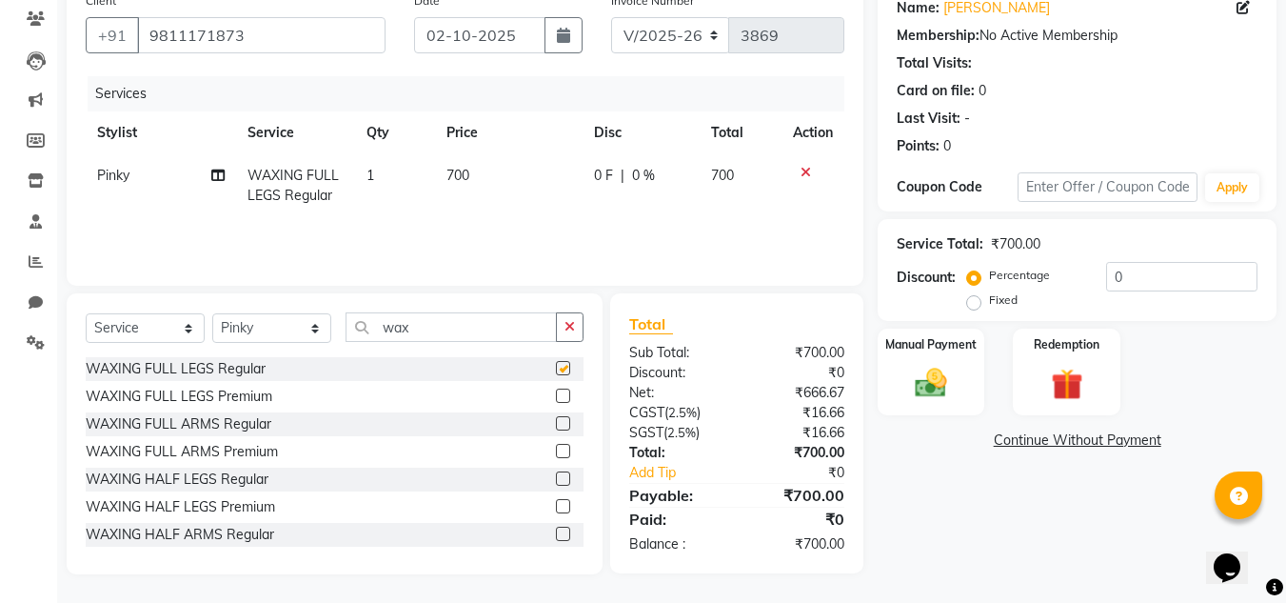
checkbox input "false"
click at [556, 425] on label at bounding box center [563, 423] width 14 height 14
click at [556, 425] on input "checkbox" at bounding box center [562, 424] width 12 height 12
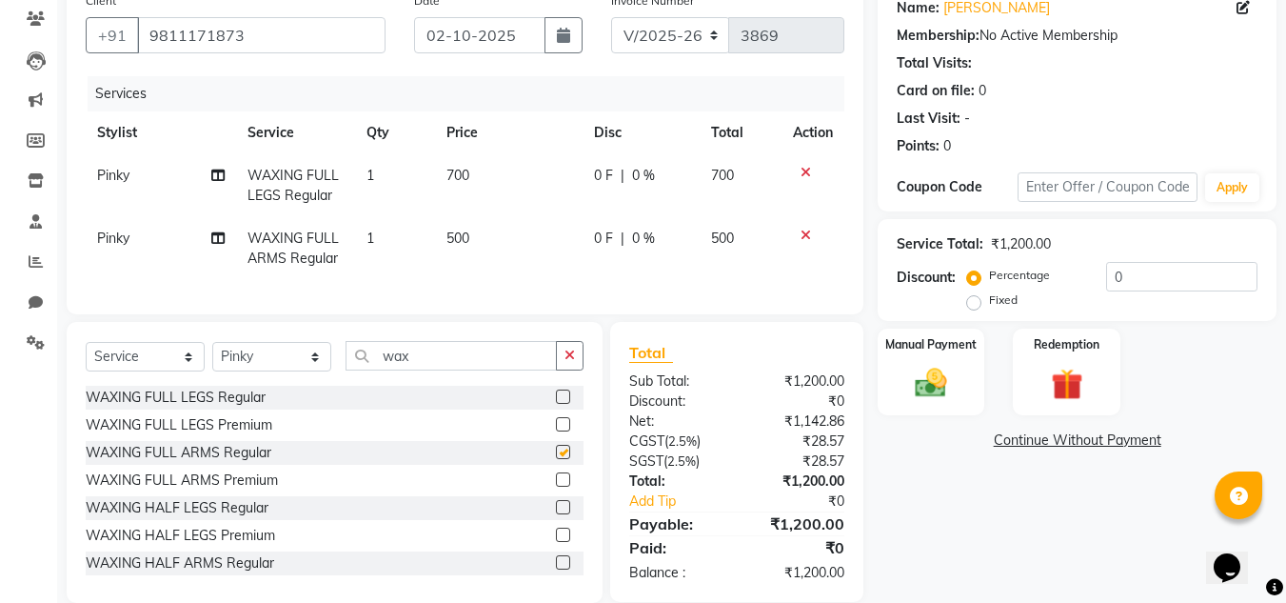
checkbox input "false"
click at [424, 369] on input "wax" at bounding box center [451, 356] width 211 height 30
type input "w"
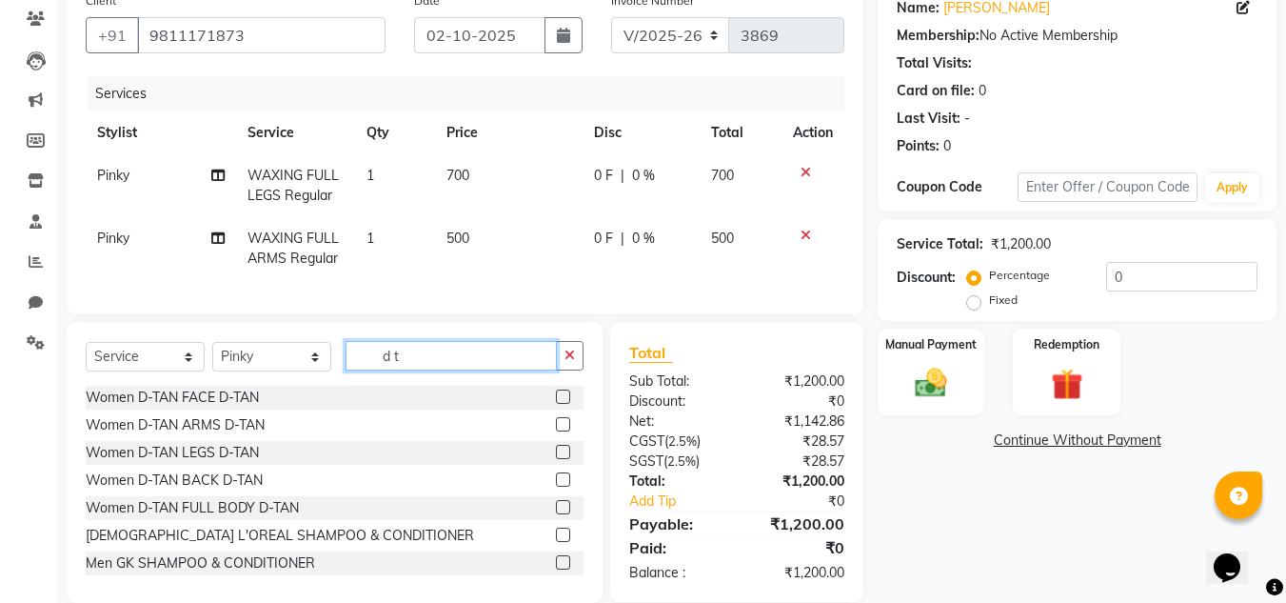
type input "d t"
click at [556, 404] on label at bounding box center [563, 396] width 14 height 14
click at [556, 404] on input "checkbox" at bounding box center [562, 397] width 12 height 12
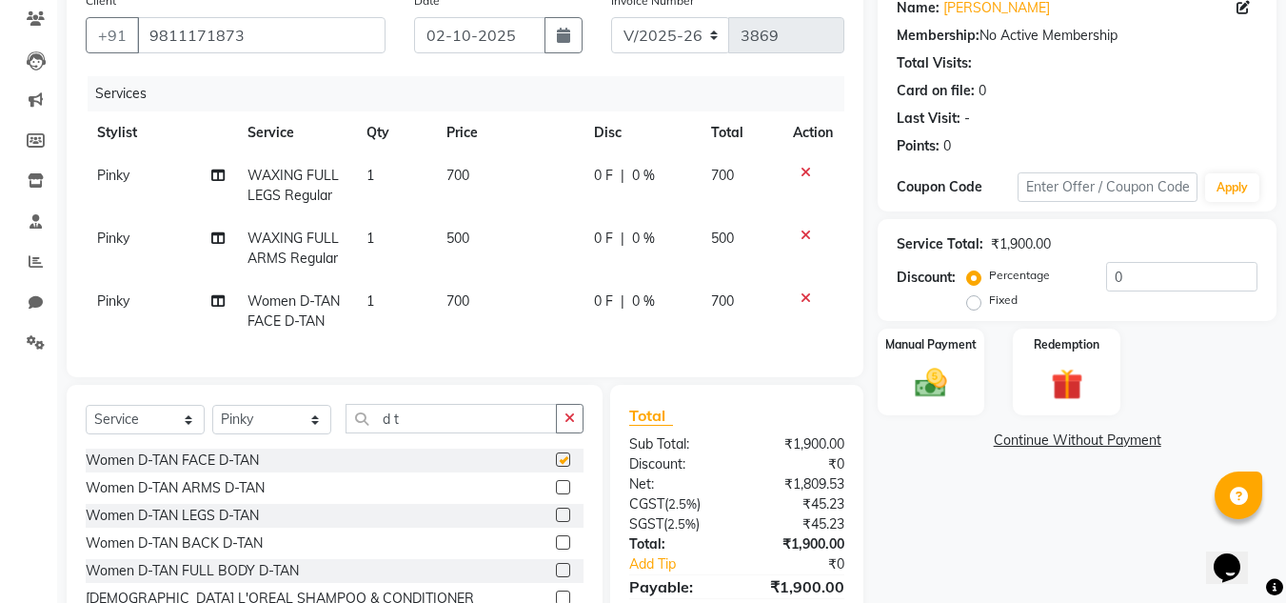
checkbox input "false"
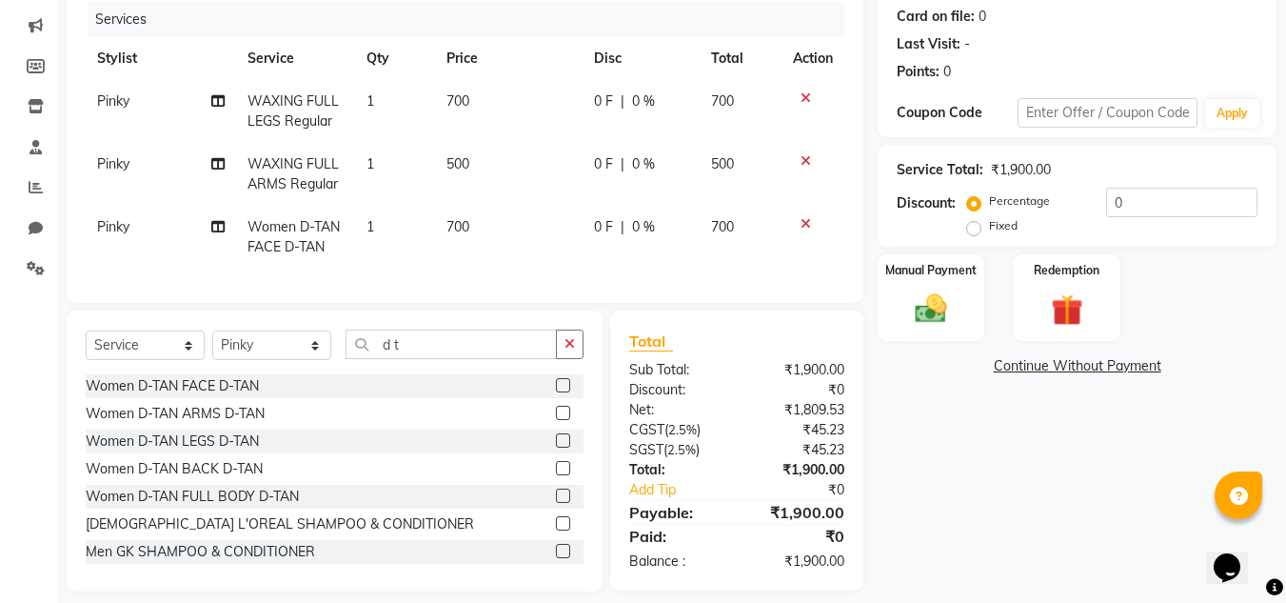
scroll to position [266, 0]
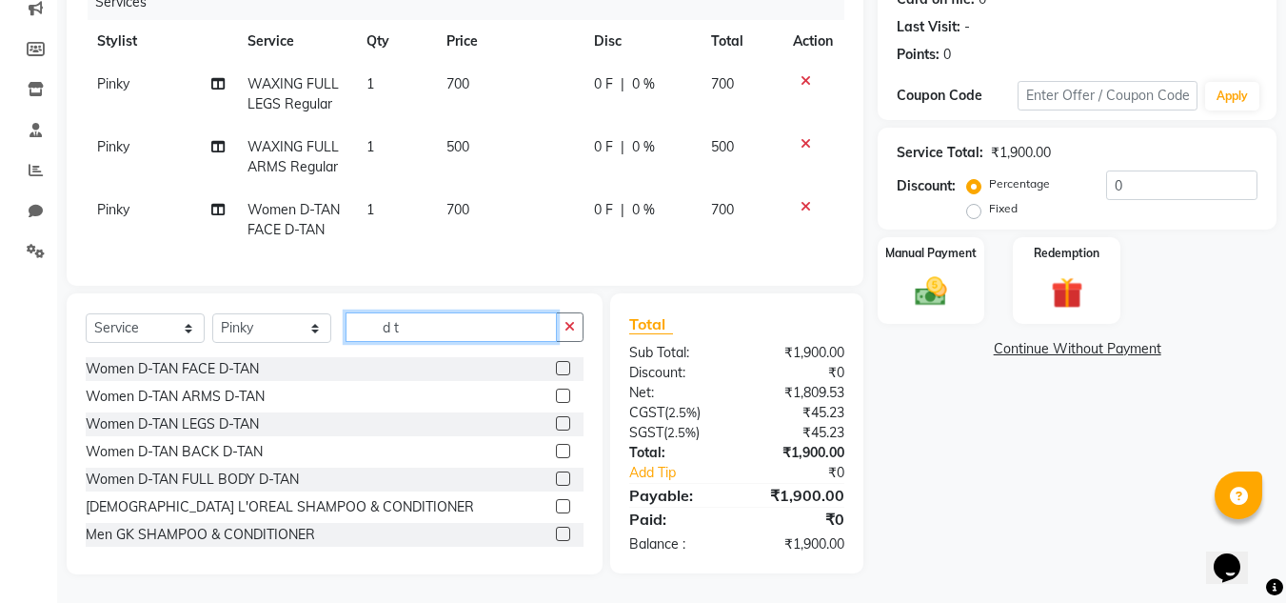
click at [408, 328] on input "d t" at bounding box center [451, 327] width 211 height 30
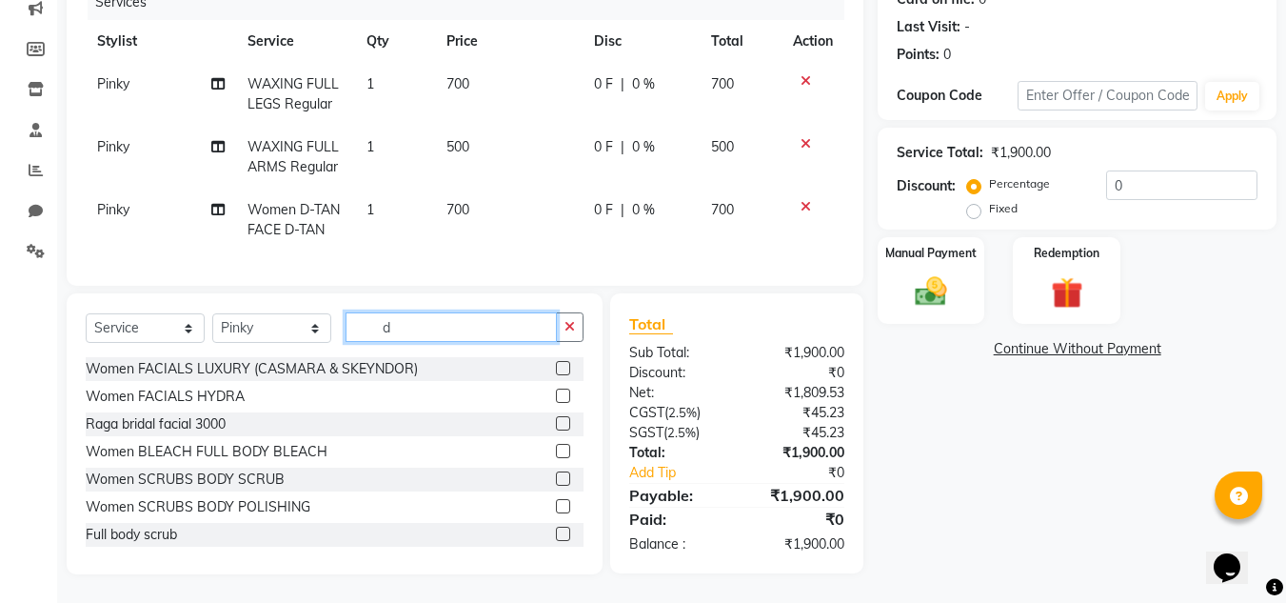
type input "d"
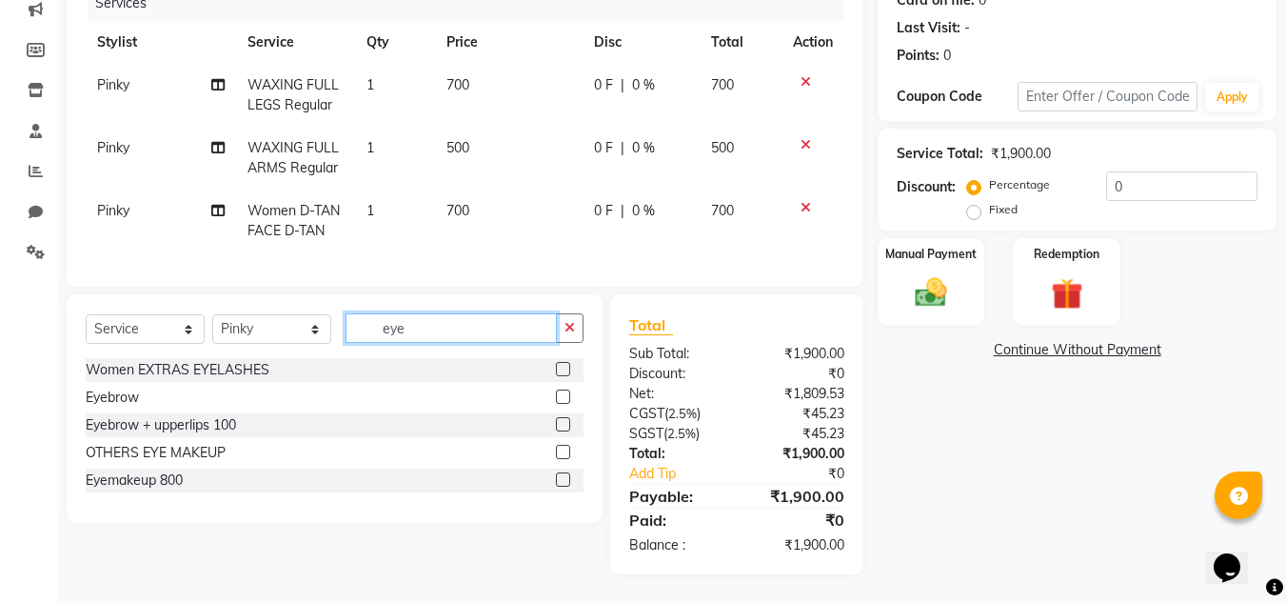
scroll to position [265, 0]
type input "eye"
click at [562, 427] on label at bounding box center [563, 424] width 14 height 14
click at [562, 427] on input "checkbox" at bounding box center [562, 425] width 12 height 12
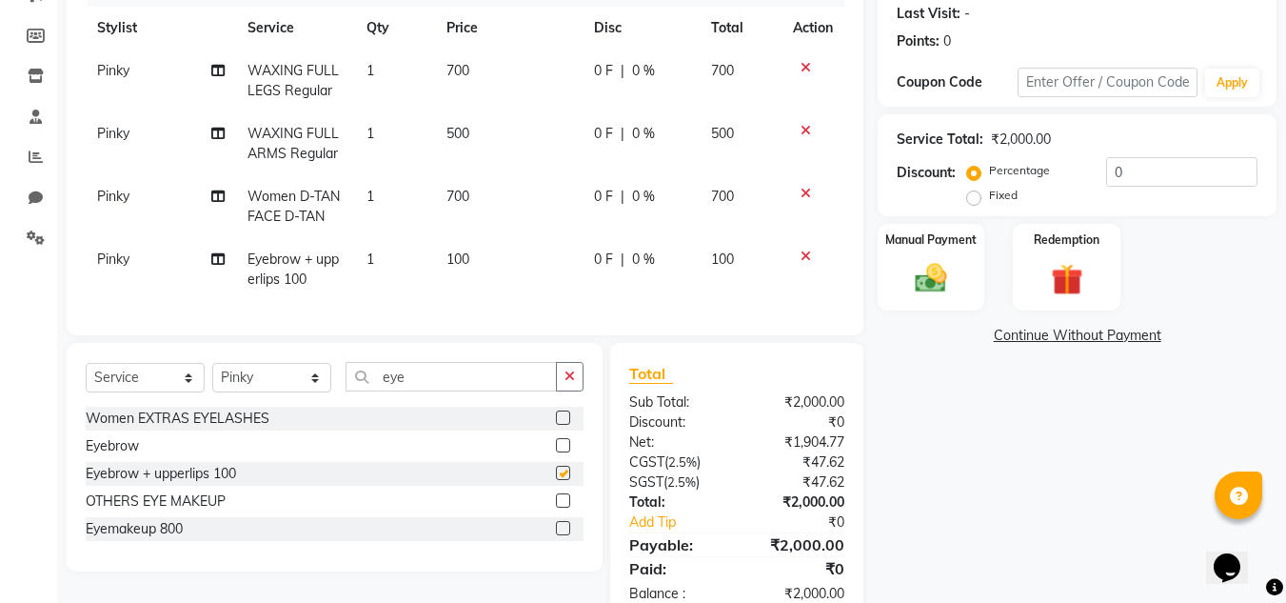
checkbox input "false"
click at [317, 392] on select "Select Stylist [PERSON_NAME] Jannat Kaif [DATE] [PERSON_NAME] [PERSON_NAME] [PE…" at bounding box center [271, 378] width 119 height 30
select select "53615"
click at [212, 377] on select "Select Stylist [PERSON_NAME] Jannat Kaif [DATE] [PERSON_NAME] [PERSON_NAME] [PE…" at bounding box center [271, 378] width 119 height 30
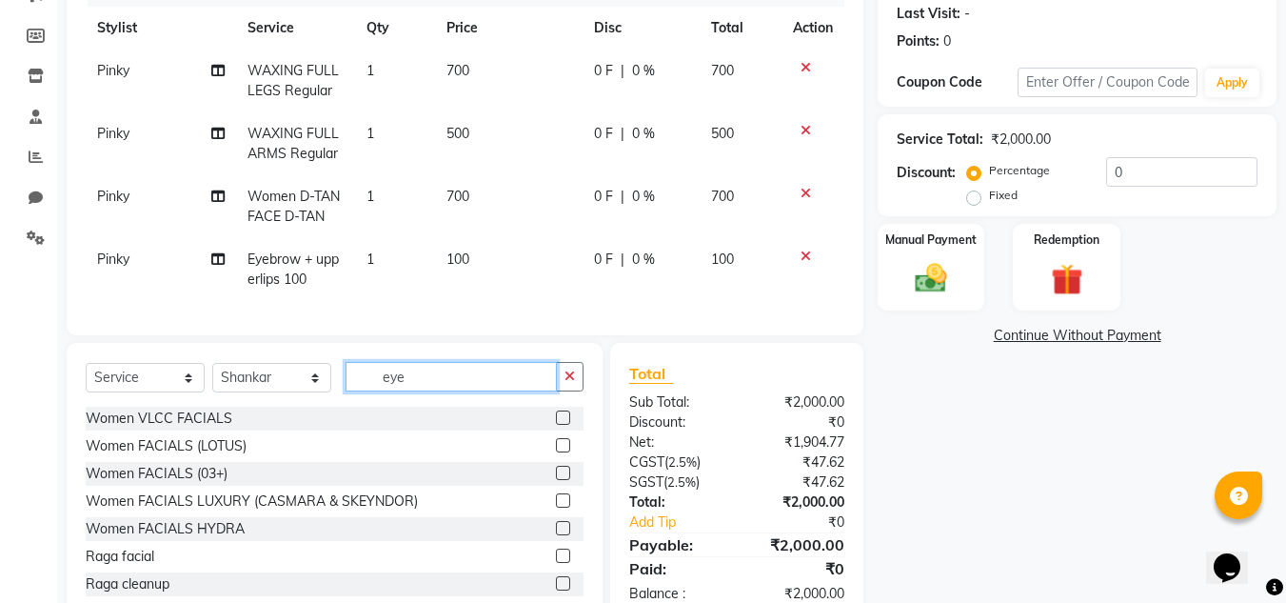
click at [411, 390] on input "eye" at bounding box center [451, 377] width 211 height 30
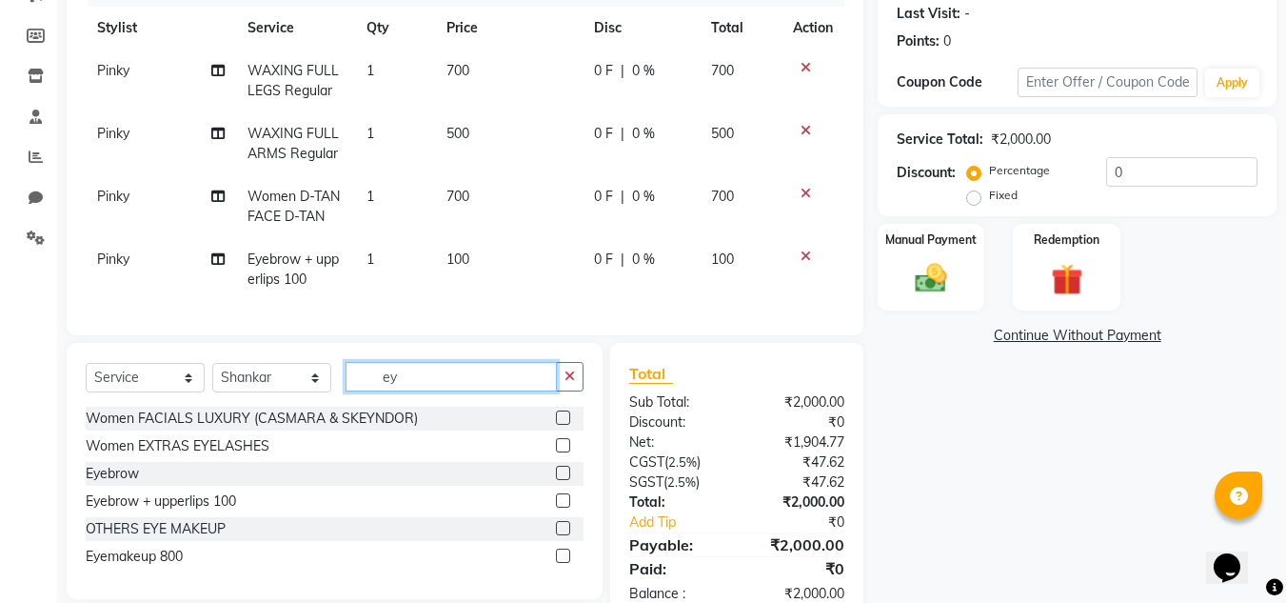
type input "e"
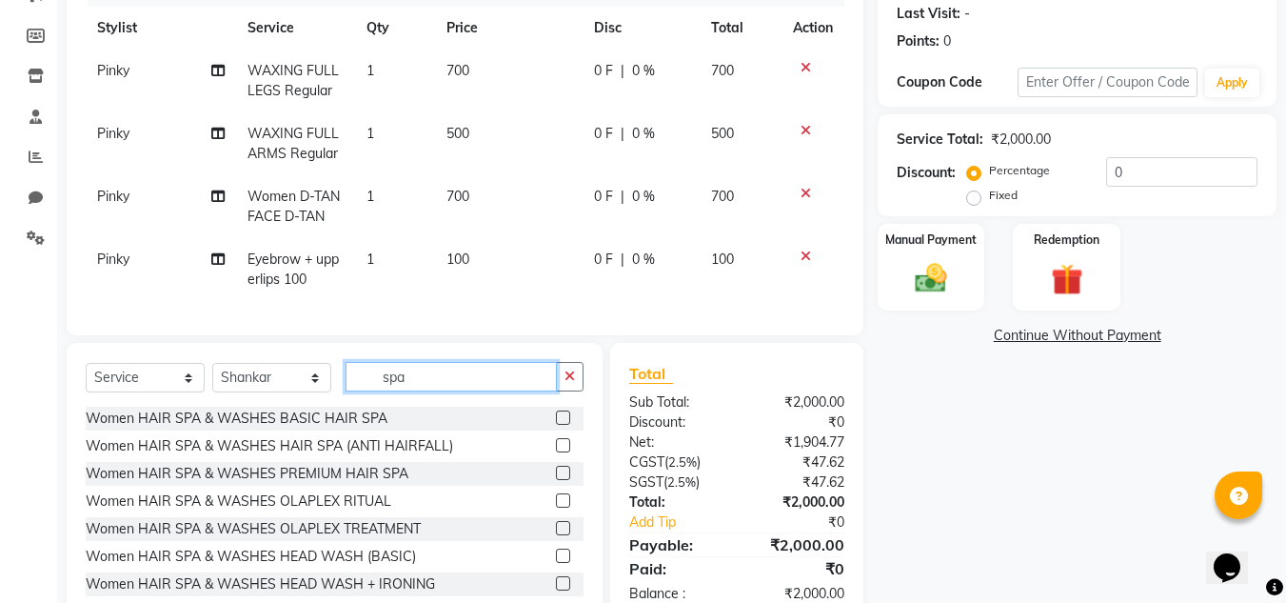
type input "spa"
click at [556, 425] on label at bounding box center [563, 417] width 14 height 14
click at [556, 425] on input "checkbox" at bounding box center [562, 418] width 12 height 12
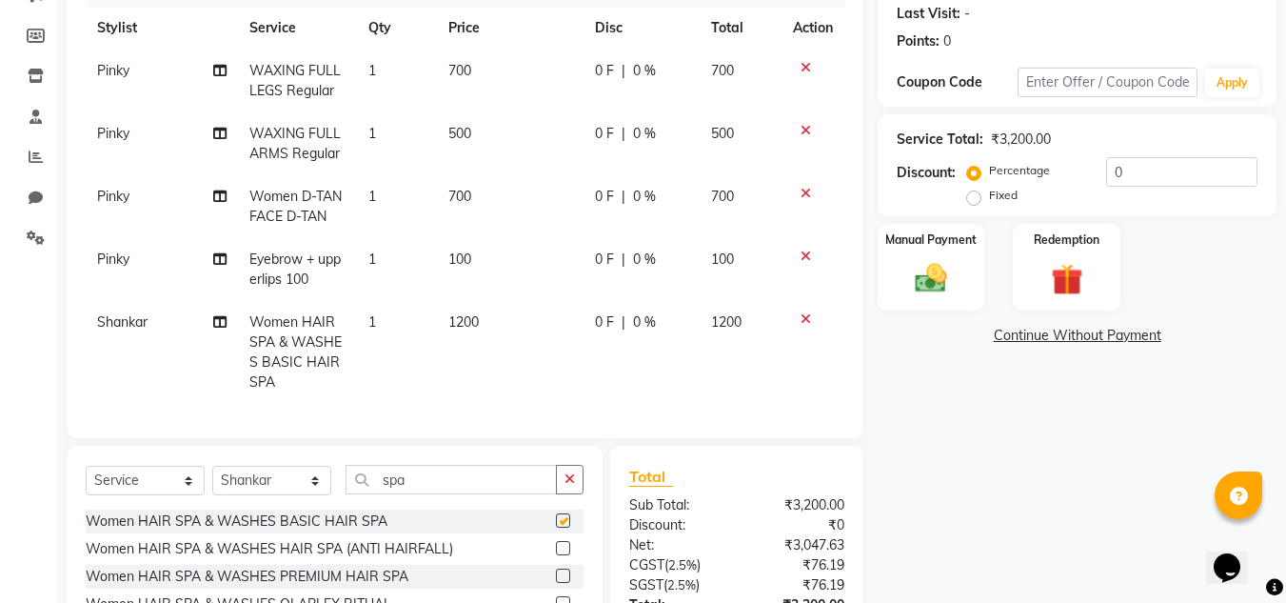
checkbox input "false"
click at [425, 490] on input "spa" at bounding box center [451, 480] width 211 height 30
type input "s"
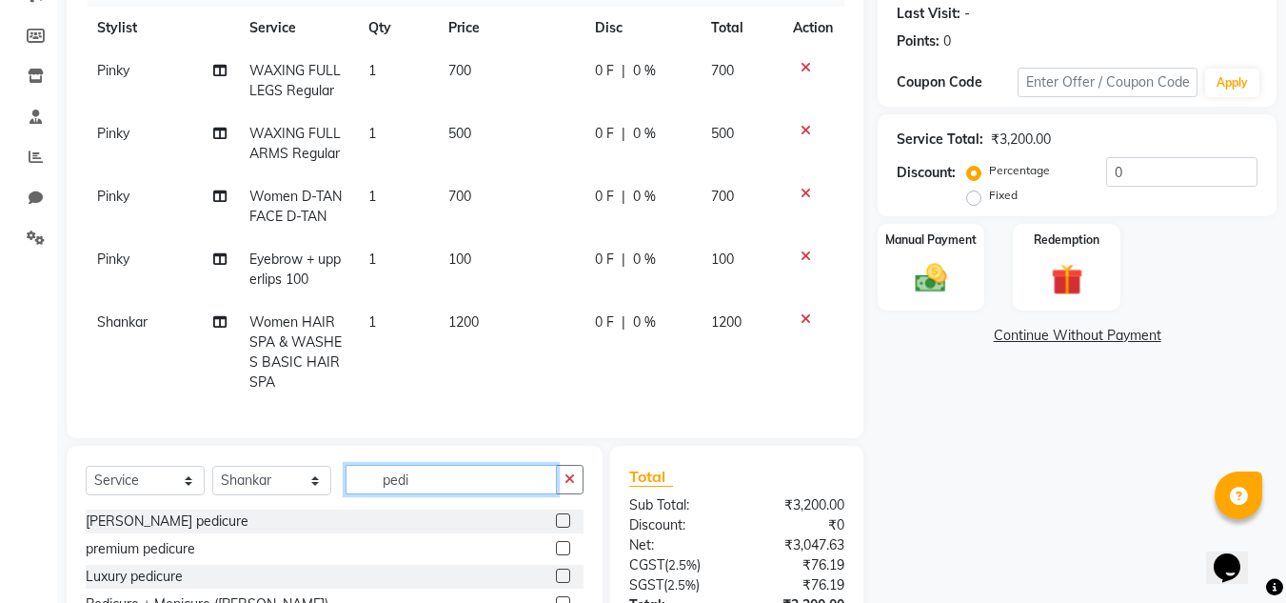
type input "pedi"
click at [566, 527] on label at bounding box center [563, 520] width 14 height 14
click at [566, 527] on input "checkbox" at bounding box center [562, 521] width 12 height 12
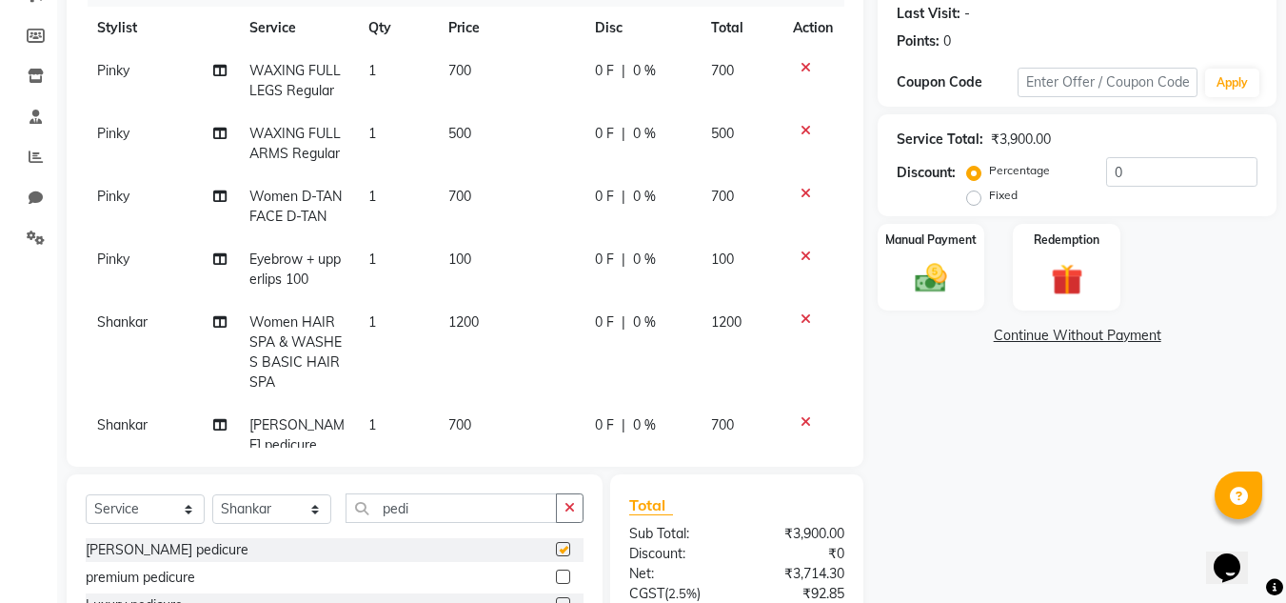
checkbox input "false"
click at [448, 422] on span "700" at bounding box center [459, 424] width 23 height 17
select select "53615"
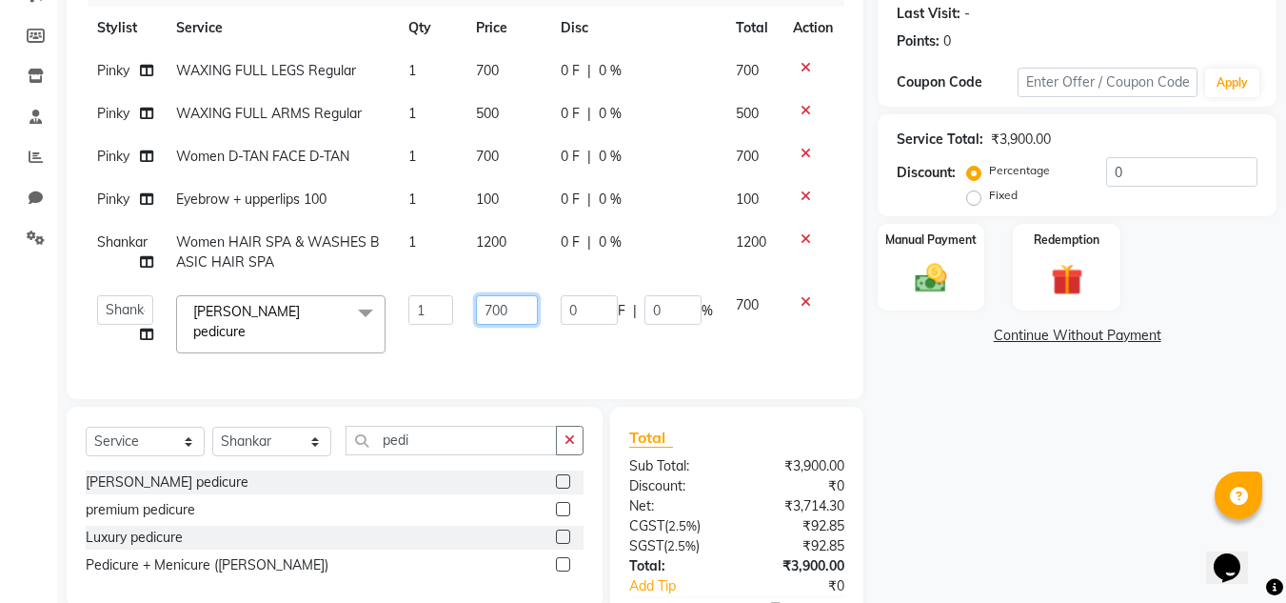
click at [492, 305] on input "700" at bounding box center [507, 310] width 63 height 30
type input "500"
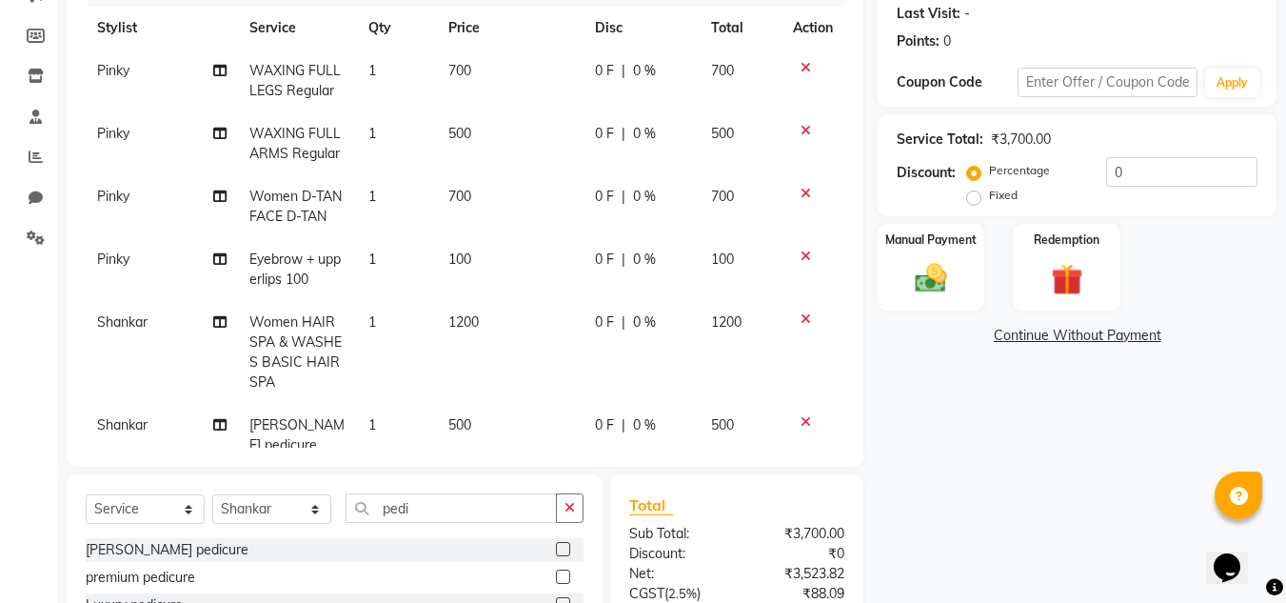
click at [488, 241] on tbody "Pinky WAXING FULL LEGS Regular 1 700 0 F | 0 % 700 Pinky WAXING FULL ARMS Regul…" at bounding box center [465, 258] width 759 height 417
click at [456, 319] on span "1200" at bounding box center [463, 321] width 30 height 17
select select "53615"
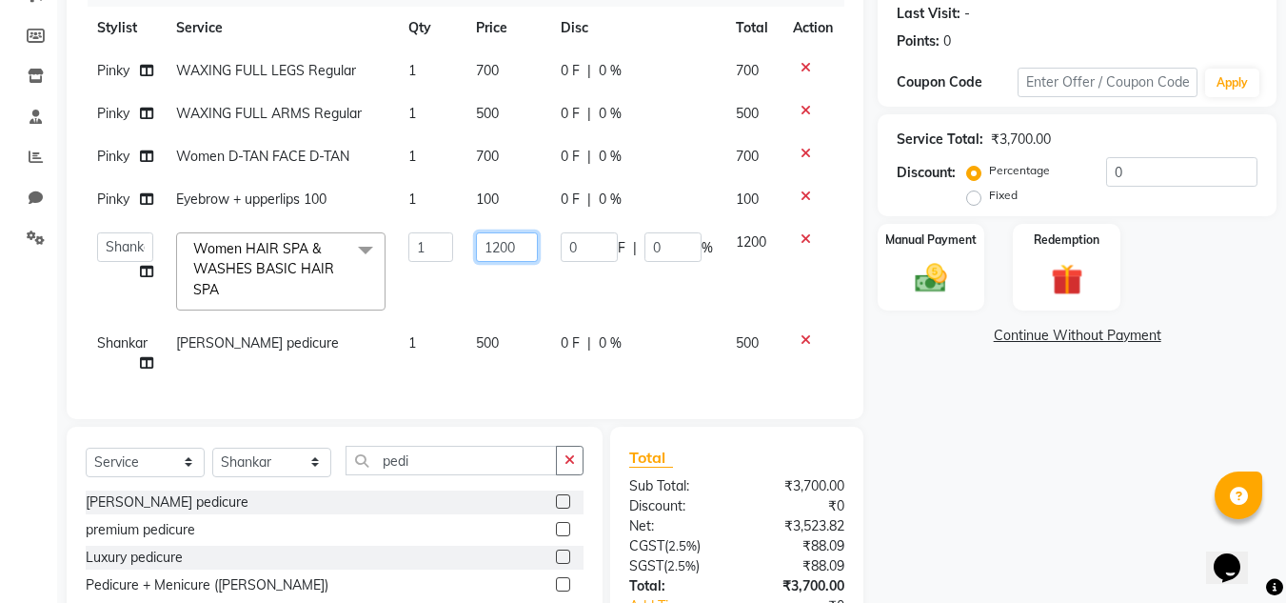
click at [501, 245] on input "1200" at bounding box center [507, 247] width 63 height 30
type input "1000"
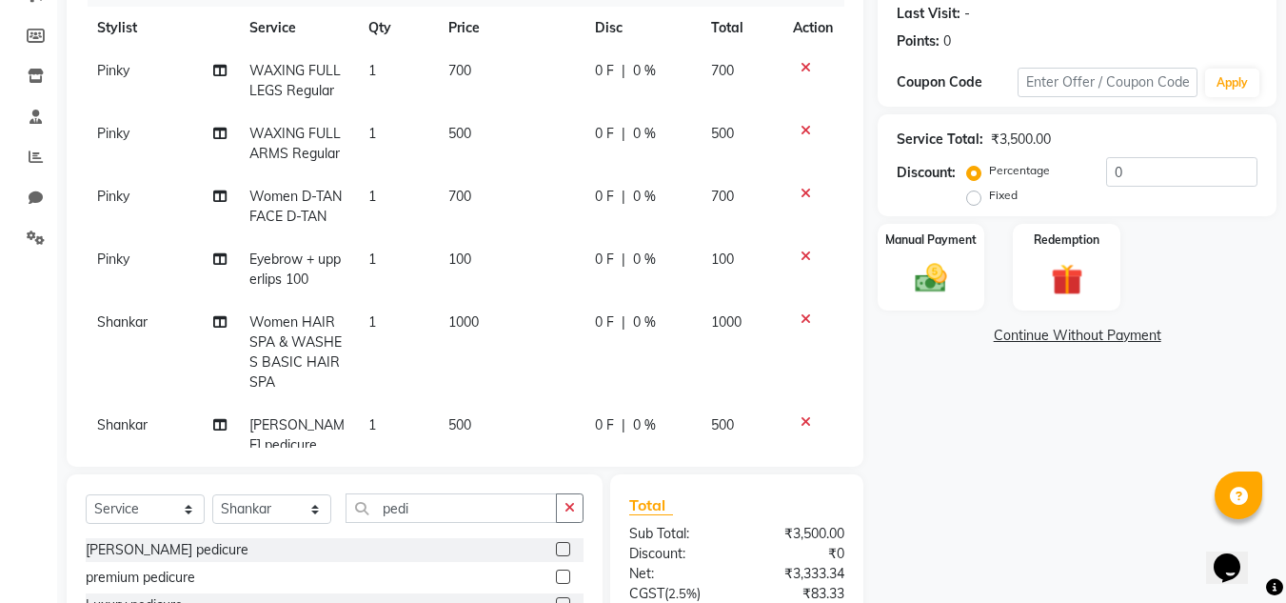
click at [1012, 469] on div "Name: [PERSON_NAME] Membership: No Active Membership Total Visits: Card on file…" at bounding box center [1084, 316] width 413 height 876
click at [448, 191] on span "700" at bounding box center [459, 196] width 23 height 17
select select "53620"
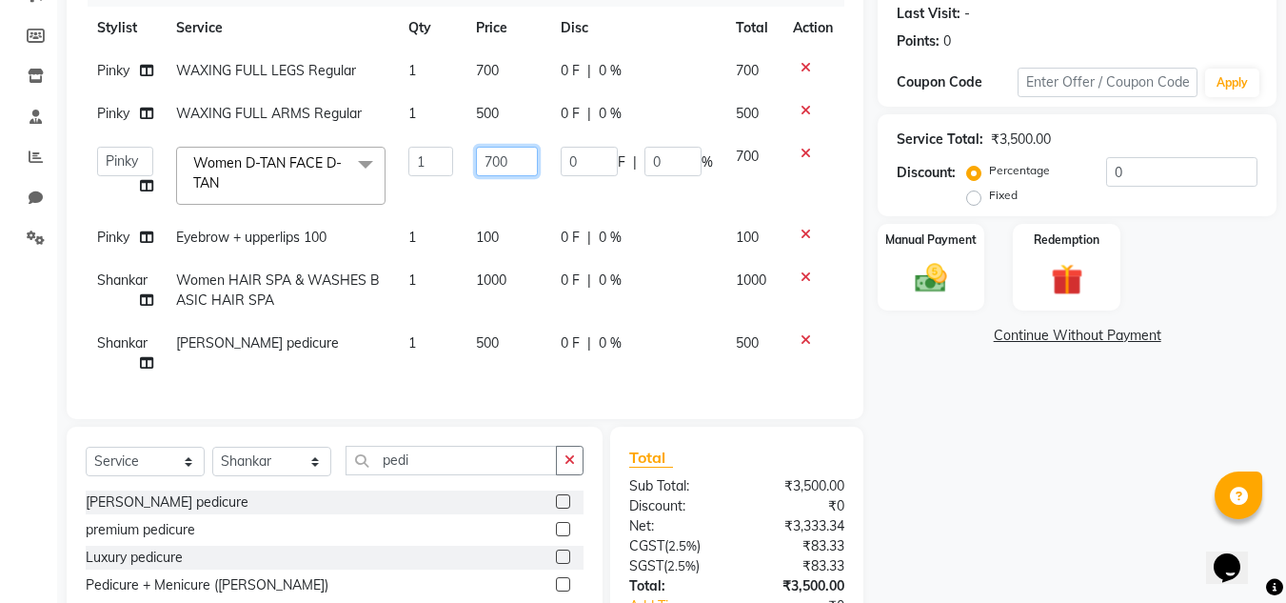
click at [490, 155] on input "700" at bounding box center [507, 162] width 63 height 30
type input "500"
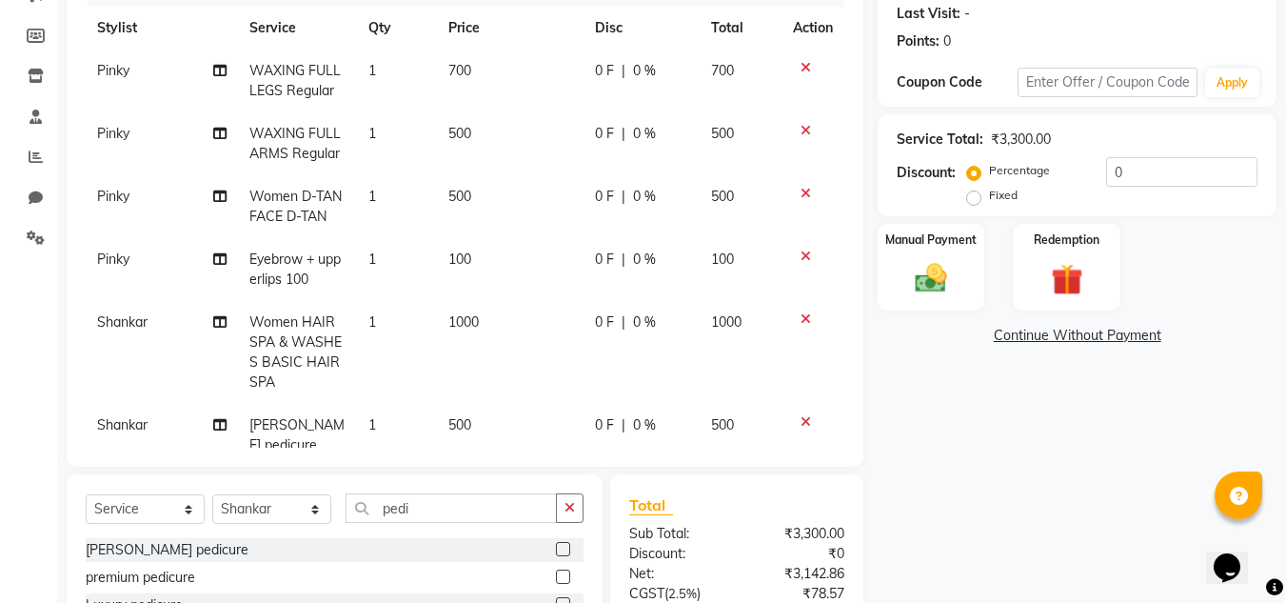
click at [1026, 403] on div "Name: [PERSON_NAME] Membership: No Active Membership Total Visits: Card on file…" at bounding box center [1084, 316] width 413 height 876
click at [448, 68] on span "700" at bounding box center [459, 70] width 23 height 17
select select "53620"
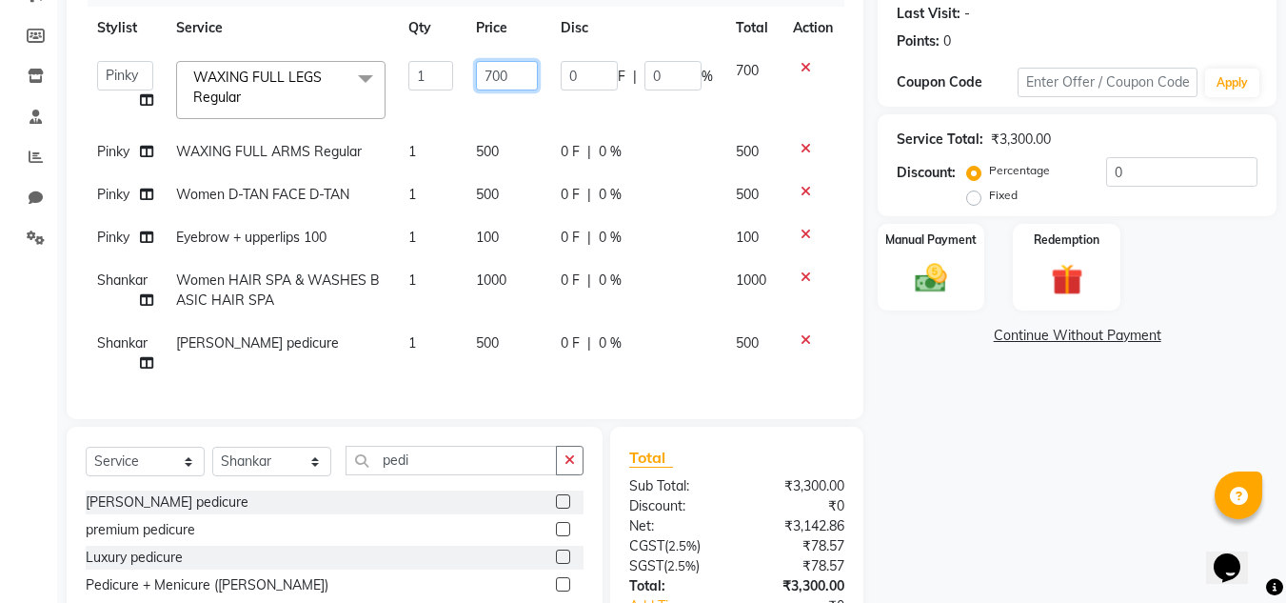
click at [492, 74] on input "700" at bounding box center [507, 76] width 63 height 30
type input "500"
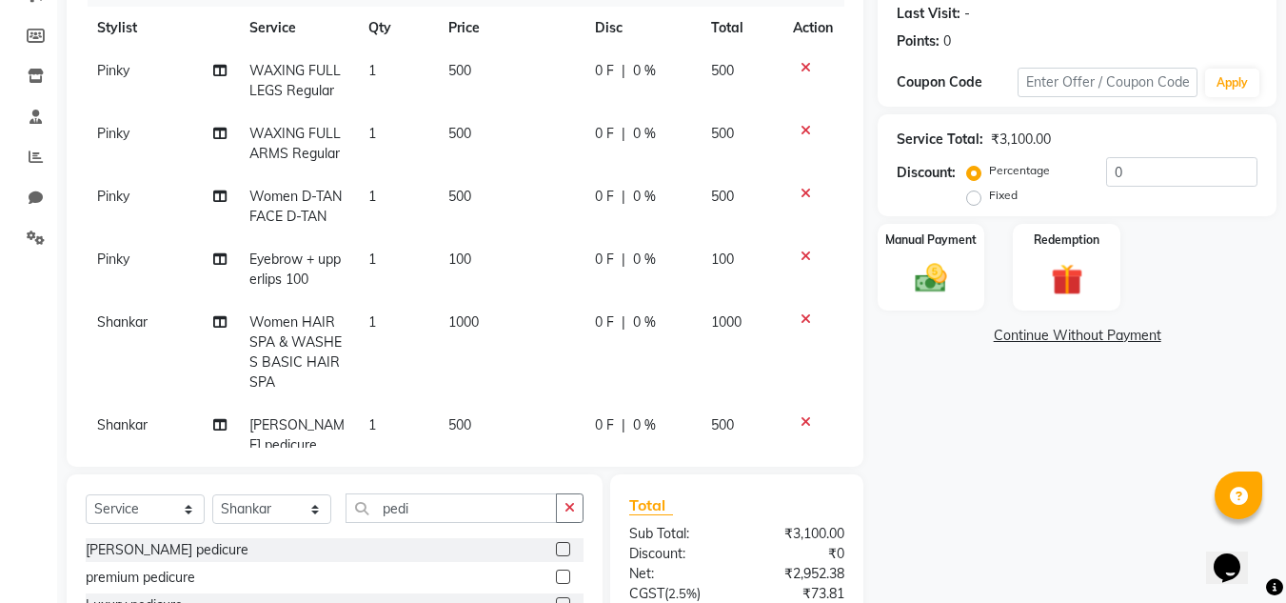
click at [1159, 447] on div "Name: [PERSON_NAME] Membership: No Active Membership Total Visits: Card on file…" at bounding box center [1084, 316] width 413 height 876
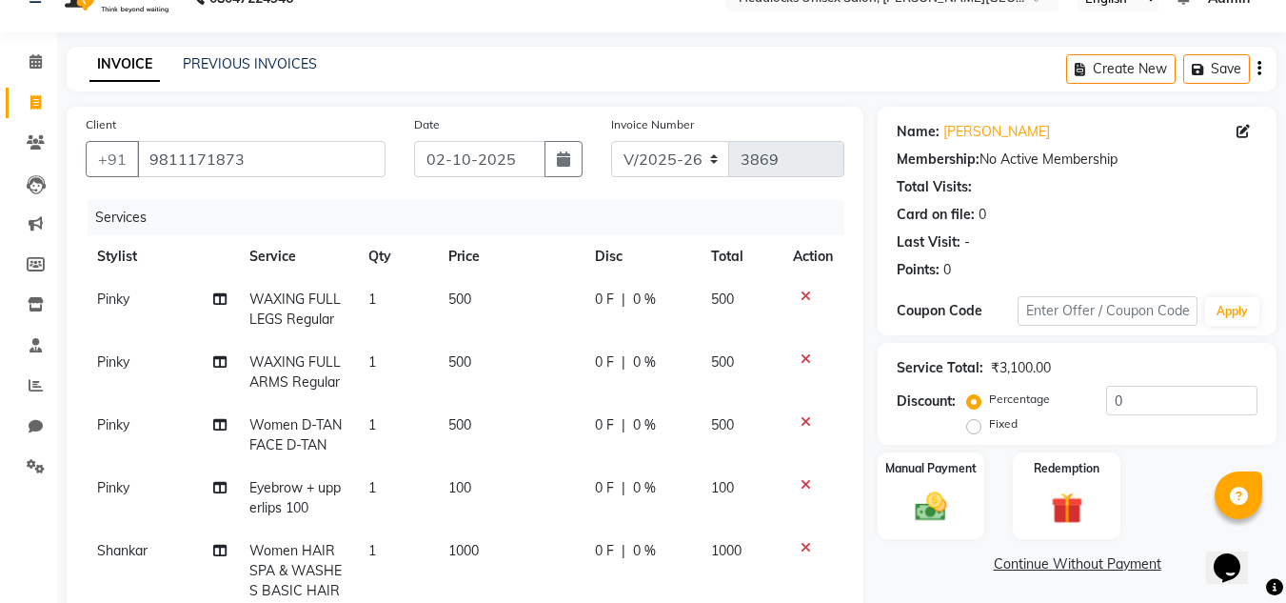
scroll to position [445, 0]
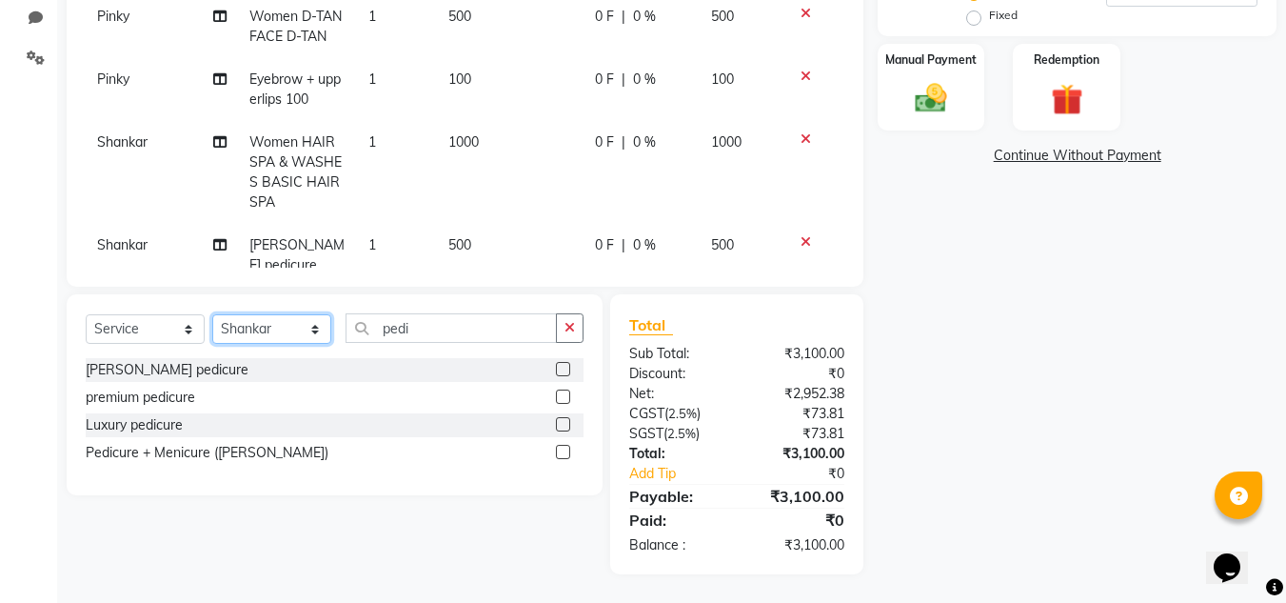
click at [314, 331] on select "Select Stylist [PERSON_NAME] Jannat Kaif [DATE] [PERSON_NAME] [PERSON_NAME] [PE…" at bounding box center [271, 329] width 119 height 30
select select "66496"
click at [212, 314] on select "Select Stylist [PERSON_NAME] Jannat Kaif [DATE] [PERSON_NAME] [PERSON_NAME] [PE…" at bounding box center [271, 329] width 119 height 30
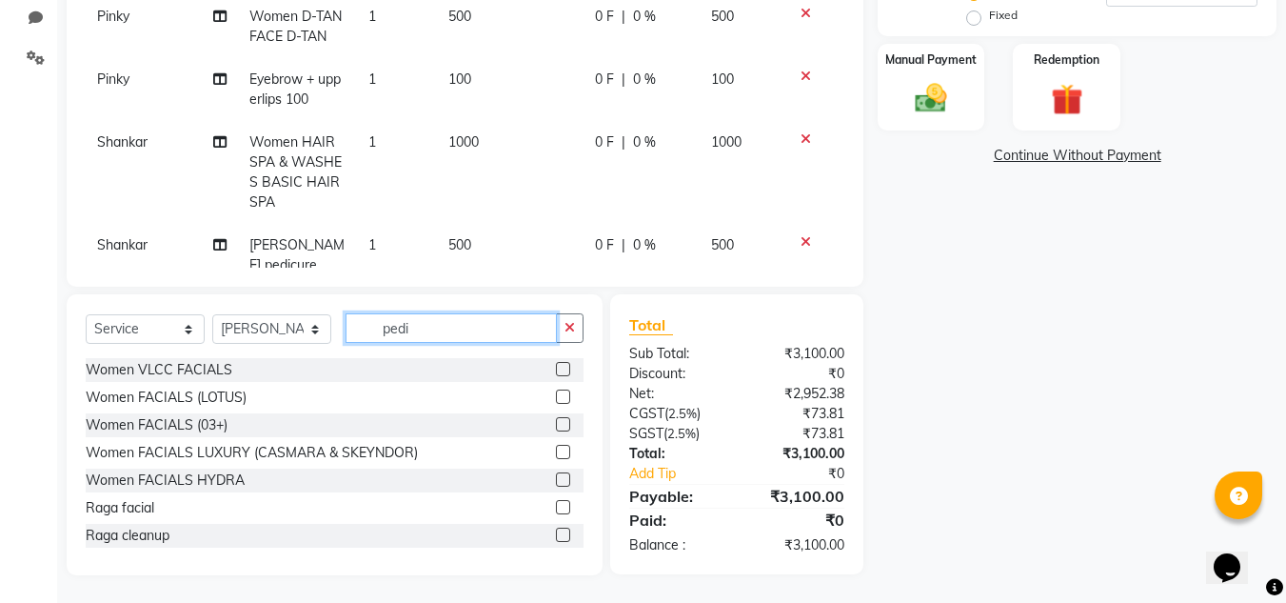
click at [433, 325] on input "pedi" at bounding box center [451, 328] width 211 height 30
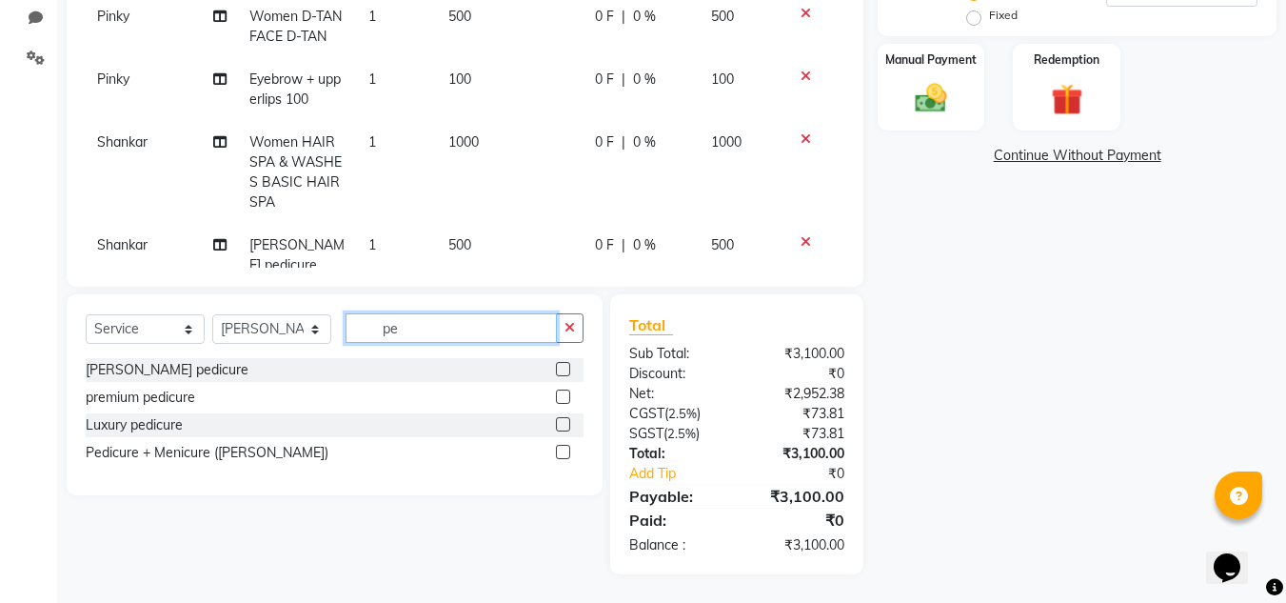
type input "p"
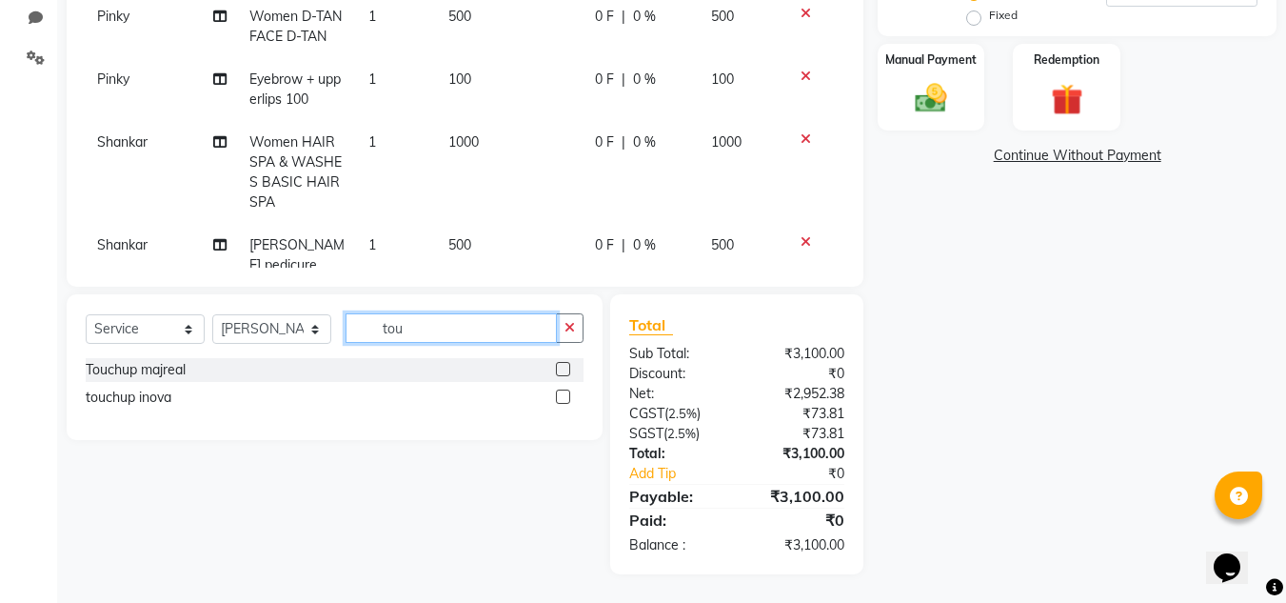
type input "tou"
click at [559, 369] on label at bounding box center [563, 369] width 14 height 14
click at [559, 369] on input "checkbox" at bounding box center [562, 370] width 12 height 12
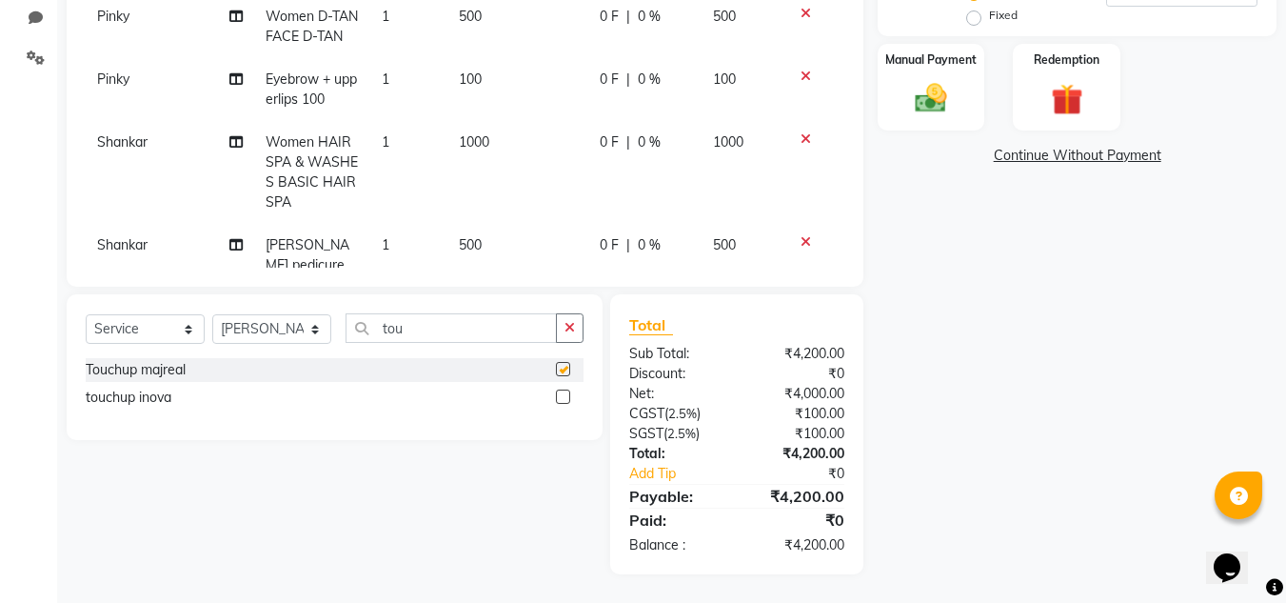
checkbox input "false"
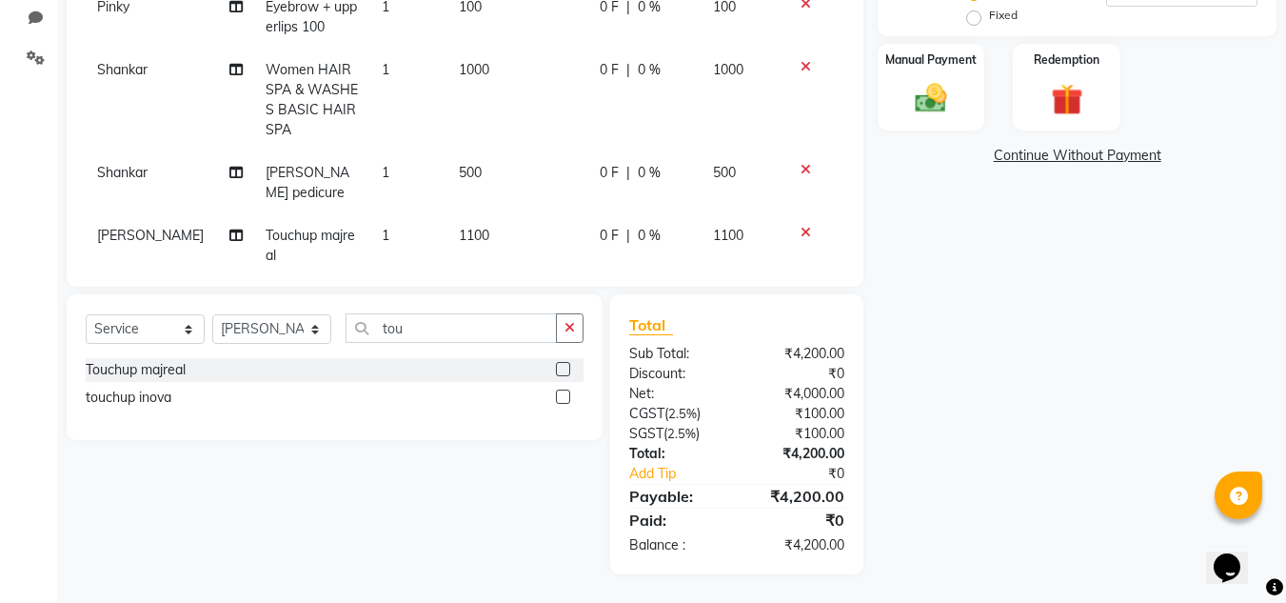
scroll to position [91, 0]
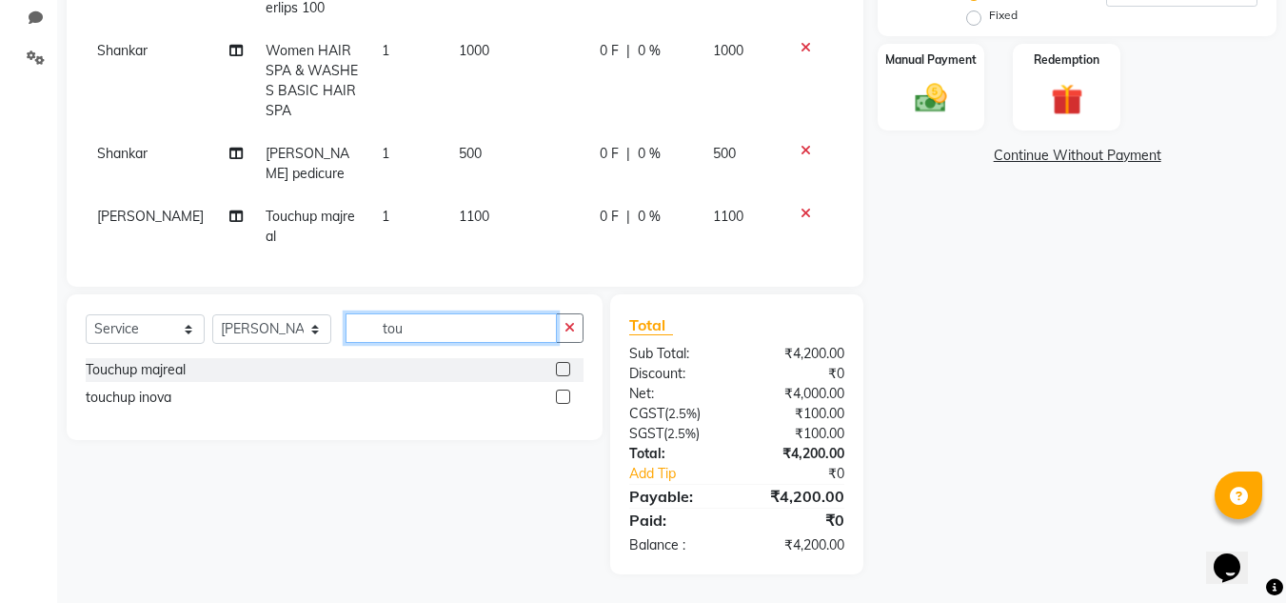
click at [451, 325] on input "tou" at bounding box center [451, 328] width 211 height 30
type input "t"
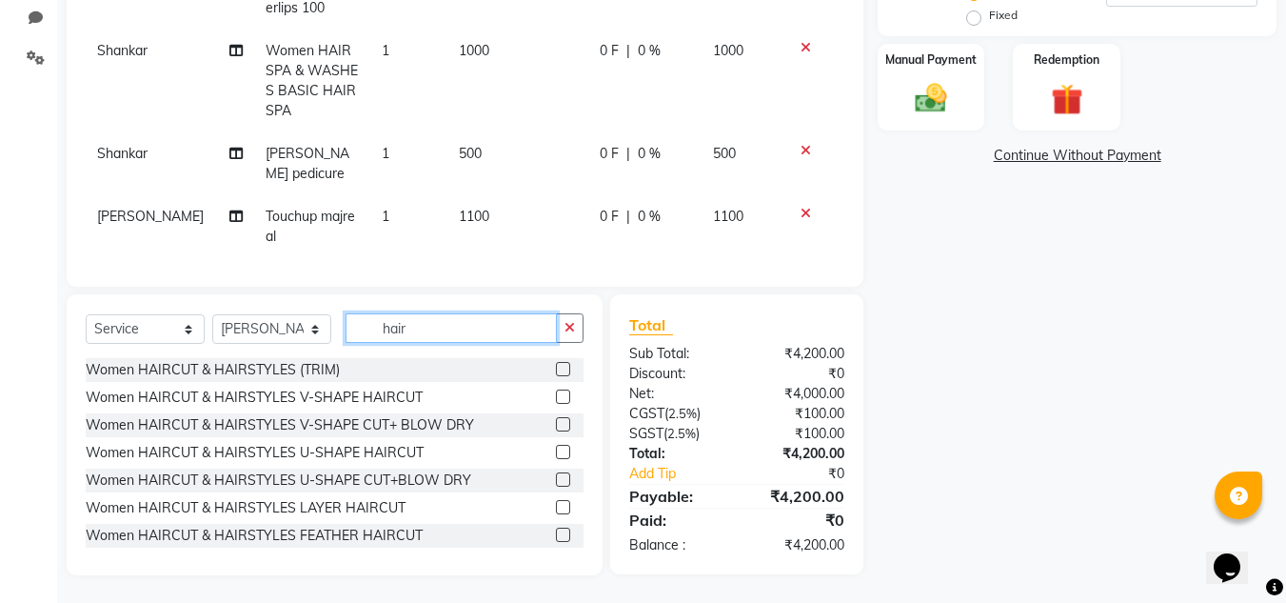
type input "hair"
click at [556, 452] on label at bounding box center [563, 452] width 14 height 14
click at [556, 452] on input "checkbox" at bounding box center [562, 453] width 12 height 12
checkbox input "false"
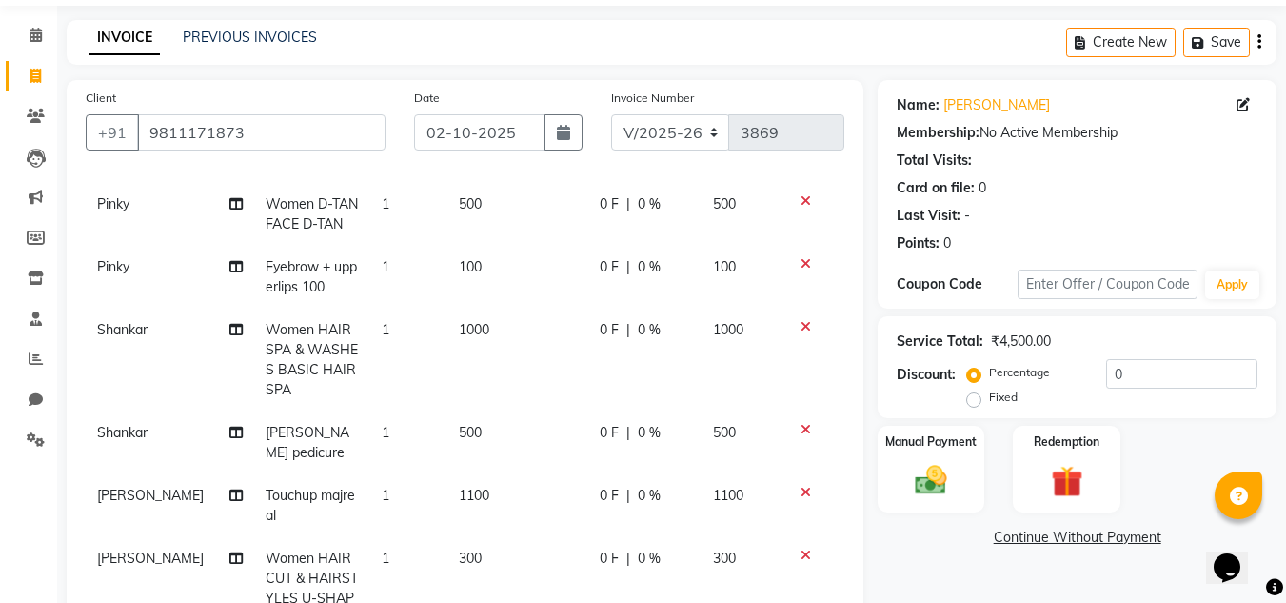
scroll to position [26, 0]
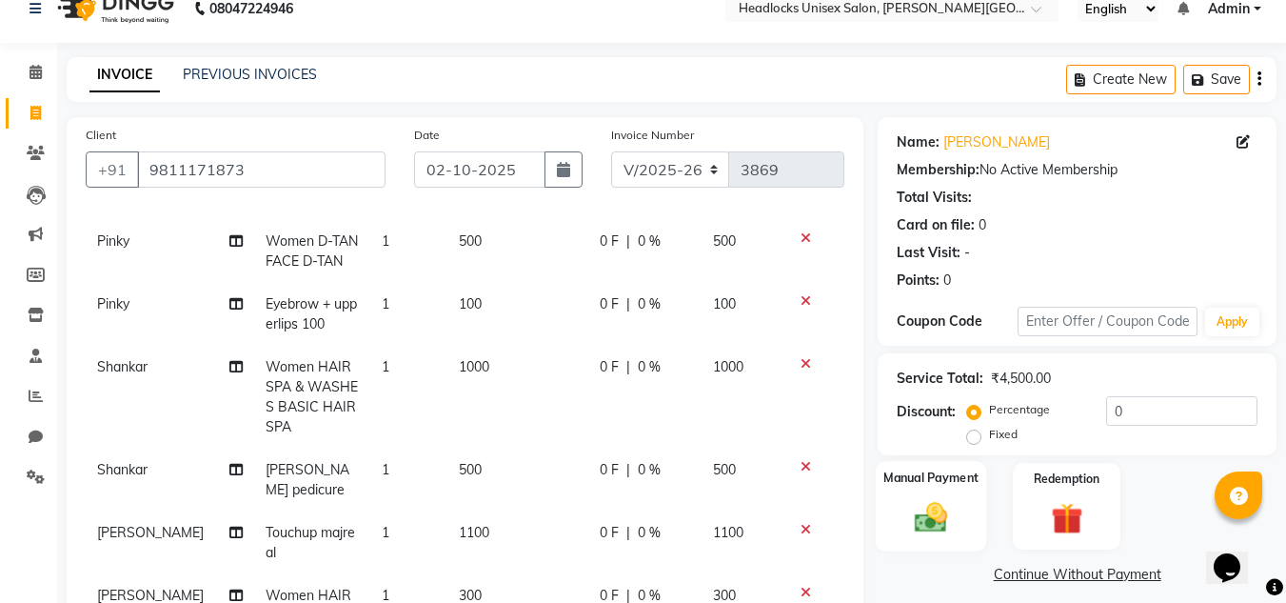
click at [937, 511] on img at bounding box center [930, 517] width 53 height 38
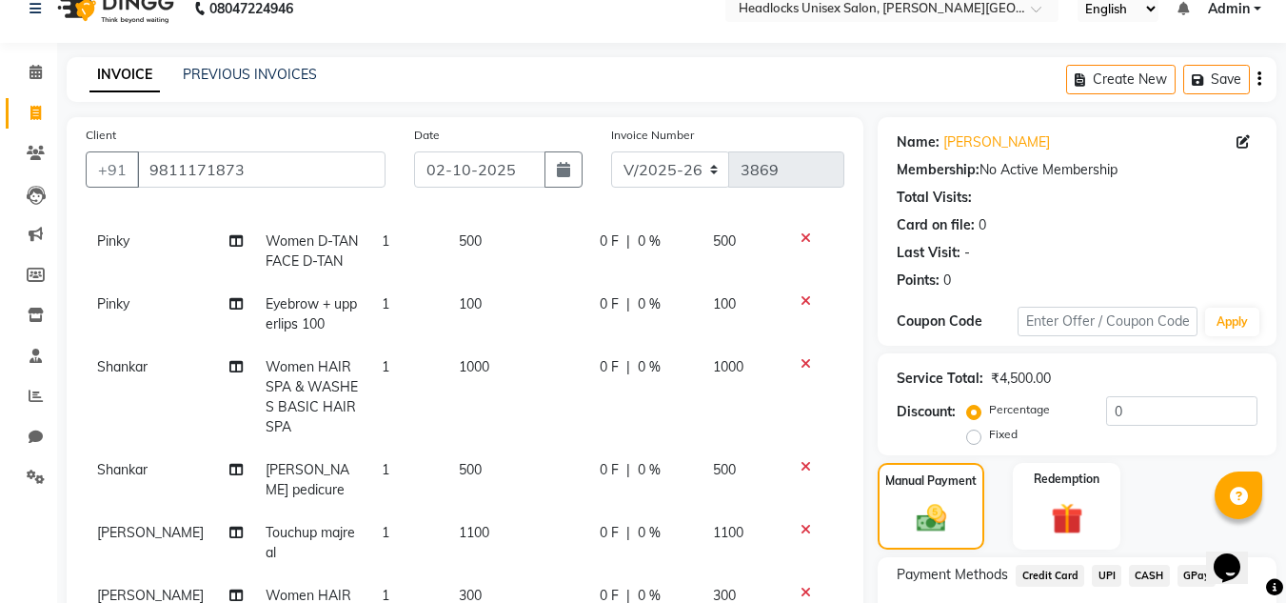
scroll to position [446, 0]
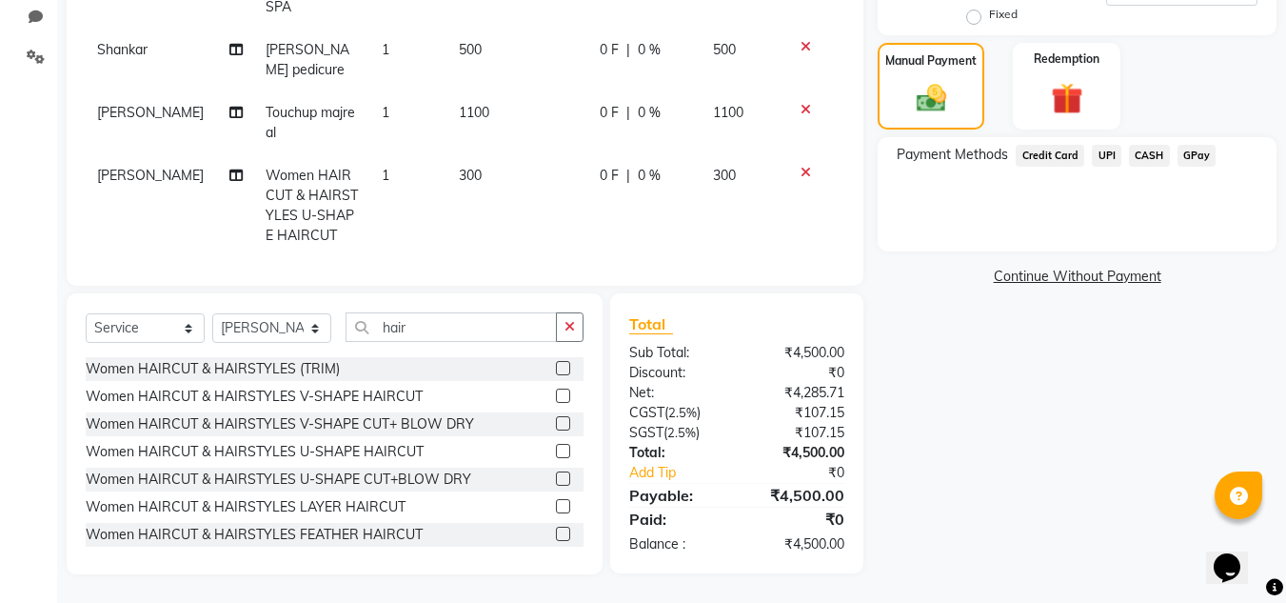
click at [1142, 152] on span "CASH" at bounding box center [1149, 156] width 41 height 22
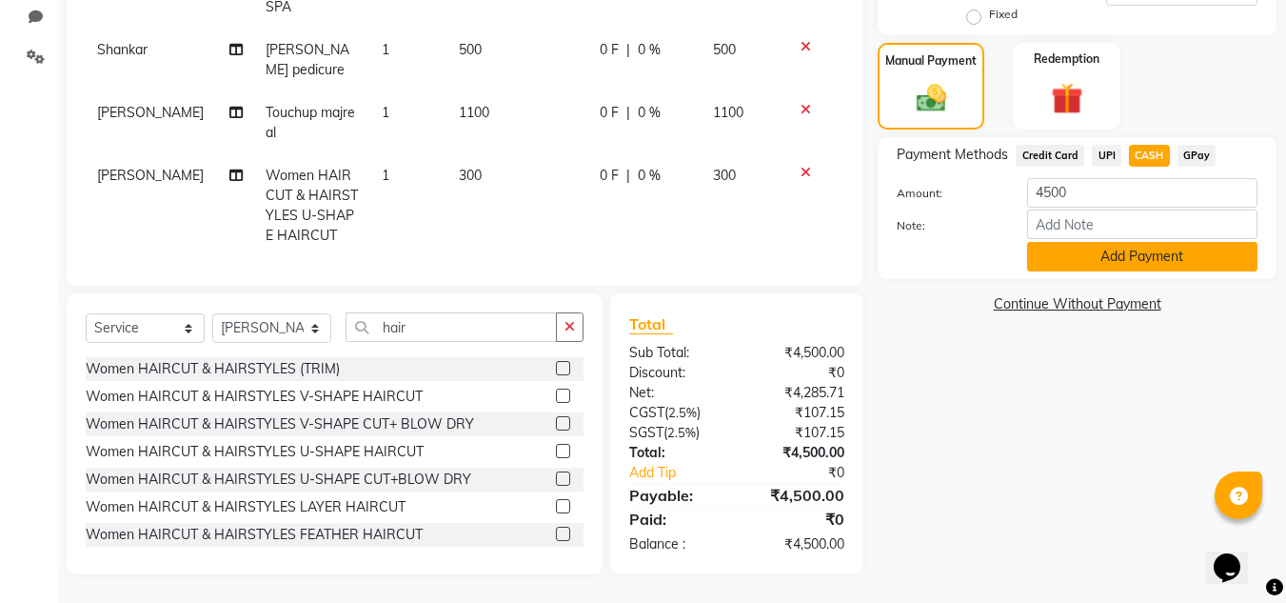
click at [1085, 255] on button "Add Payment" at bounding box center [1142, 257] width 230 height 30
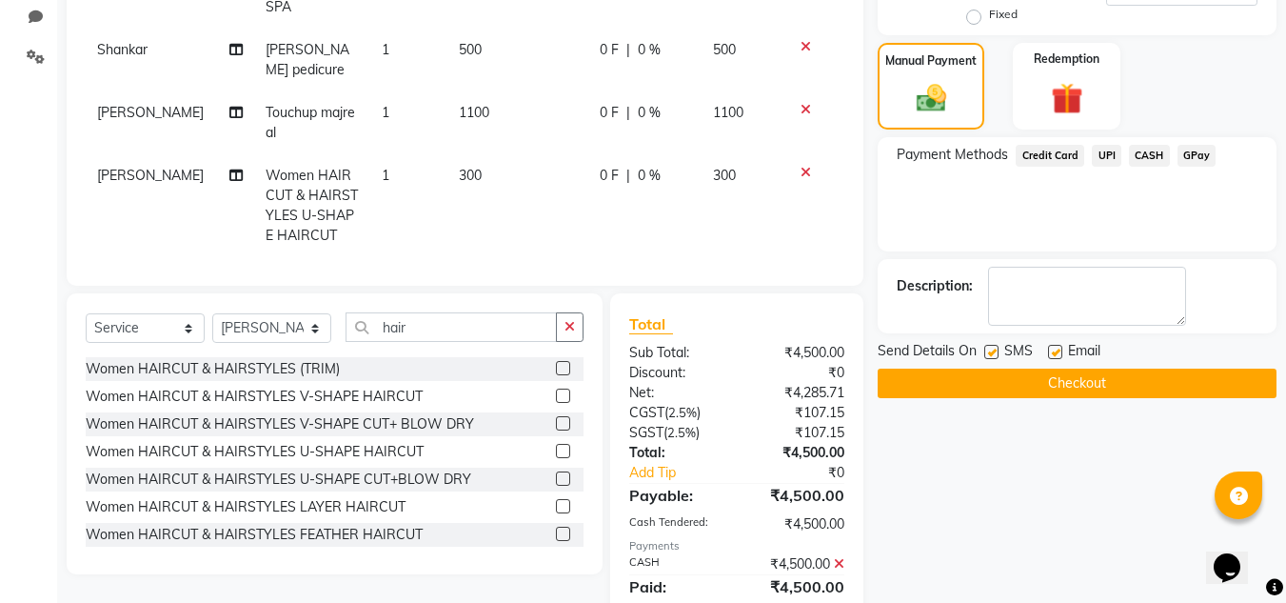
click at [1079, 386] on button "Checkout" at bounding box center [1077, 383] width 399 height 30
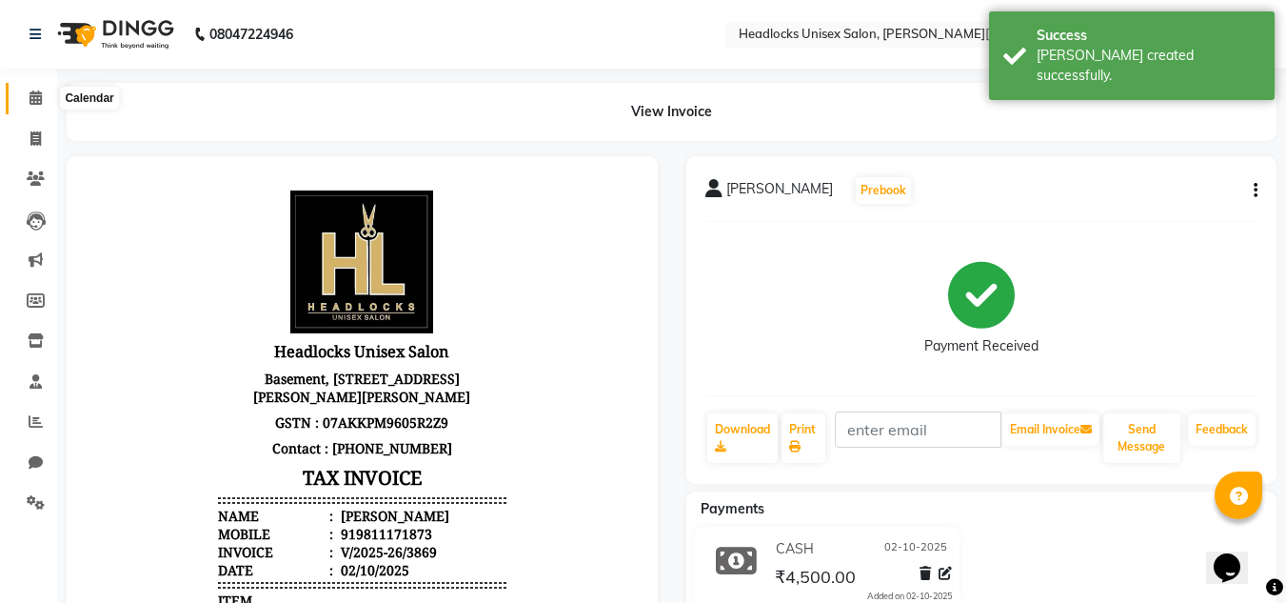
click at [39, 93] on icon at bounding box center [36, 97] width 12 height 14
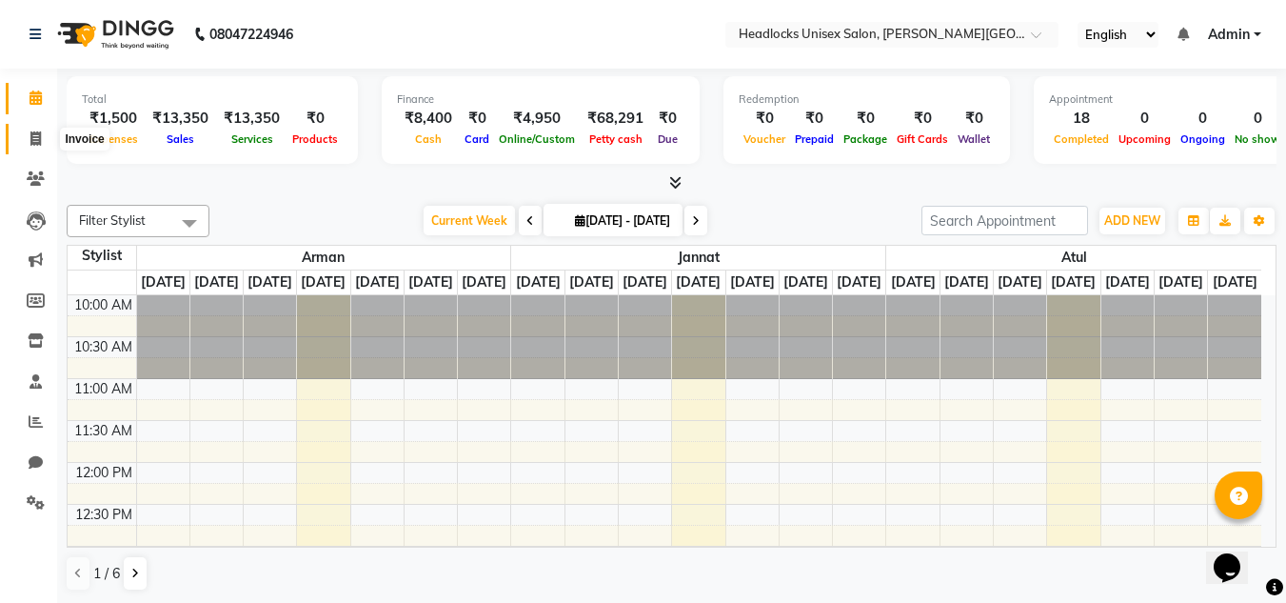
click at [38, 131] on icon at bounding box center [35, 138] width 10 height 14
select select "service"
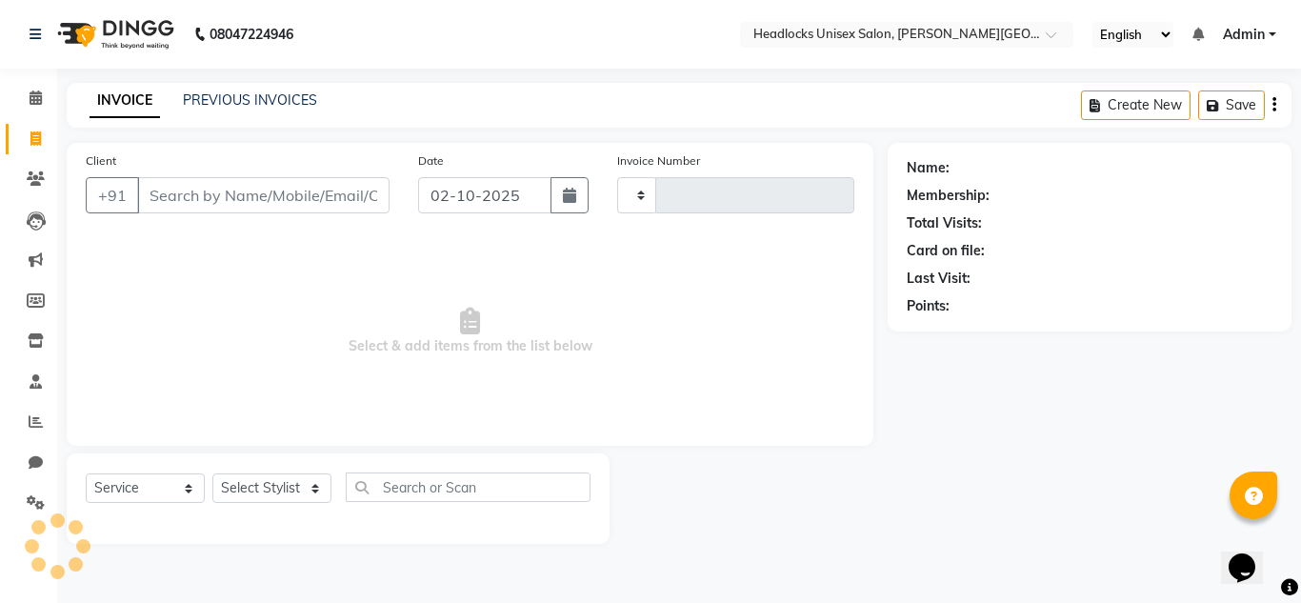
type input "3870"
select select "6850"
click at [33, 422] on icon at bounding box center [36, 421] width 14 height 14
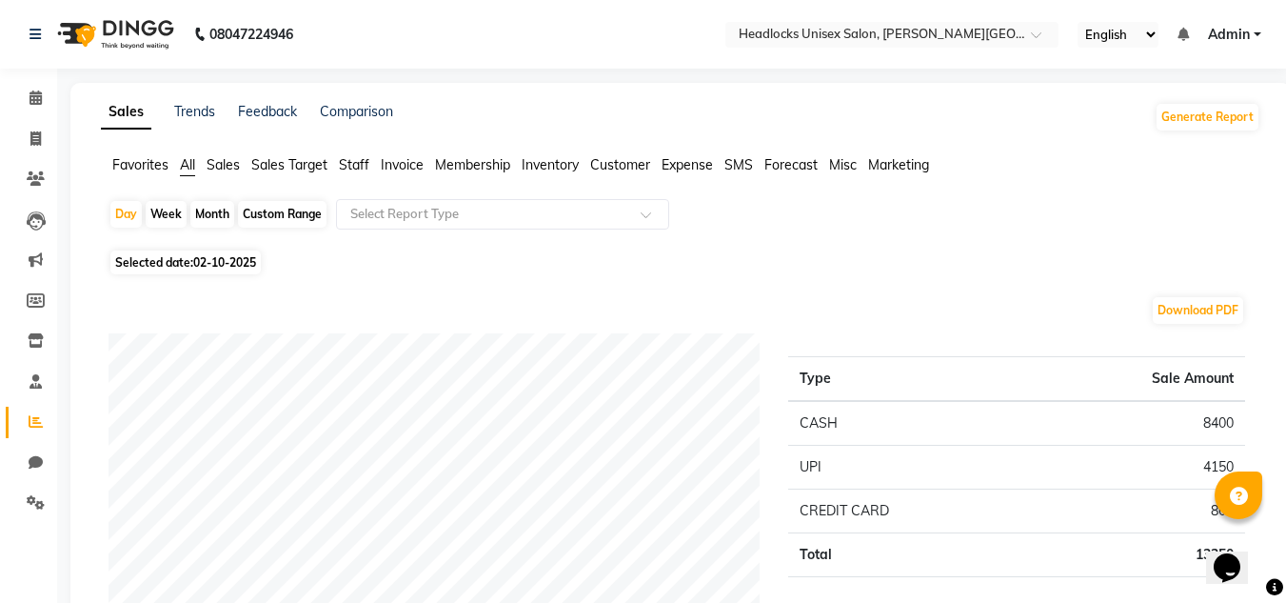
click at [219, 209] on div "Month" at bounding box center [212, 214] width 44 height 27
select select "10"
select select "2025"
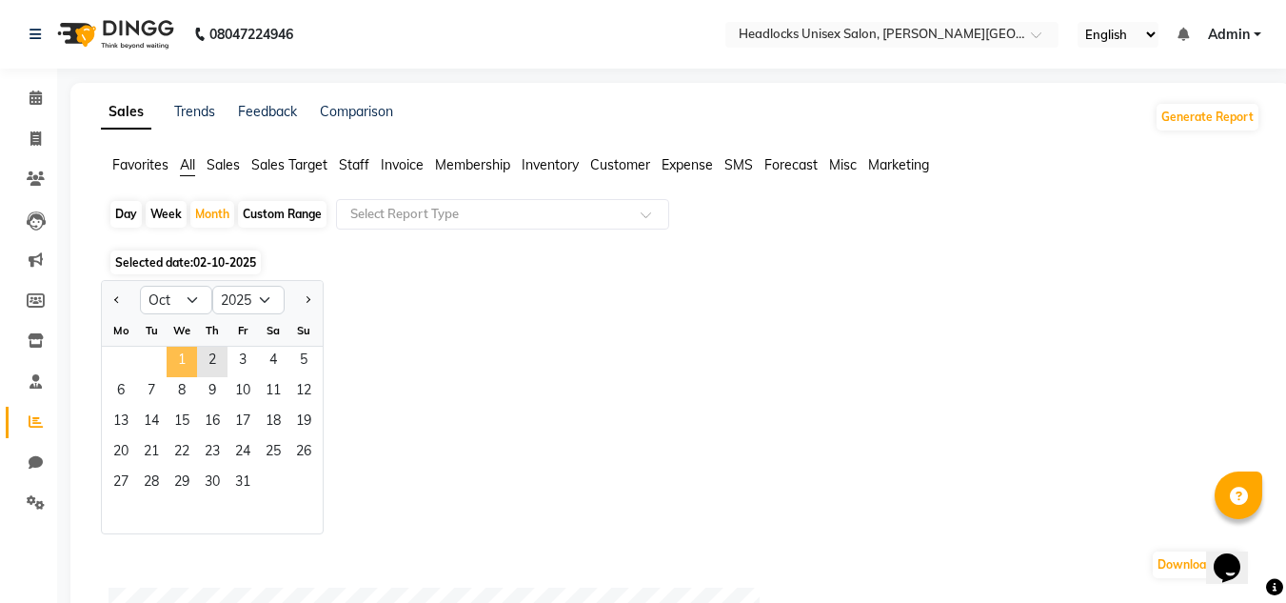
click at [181, 355] on span "1" at bounding box center [182, 362] width 30 height 30
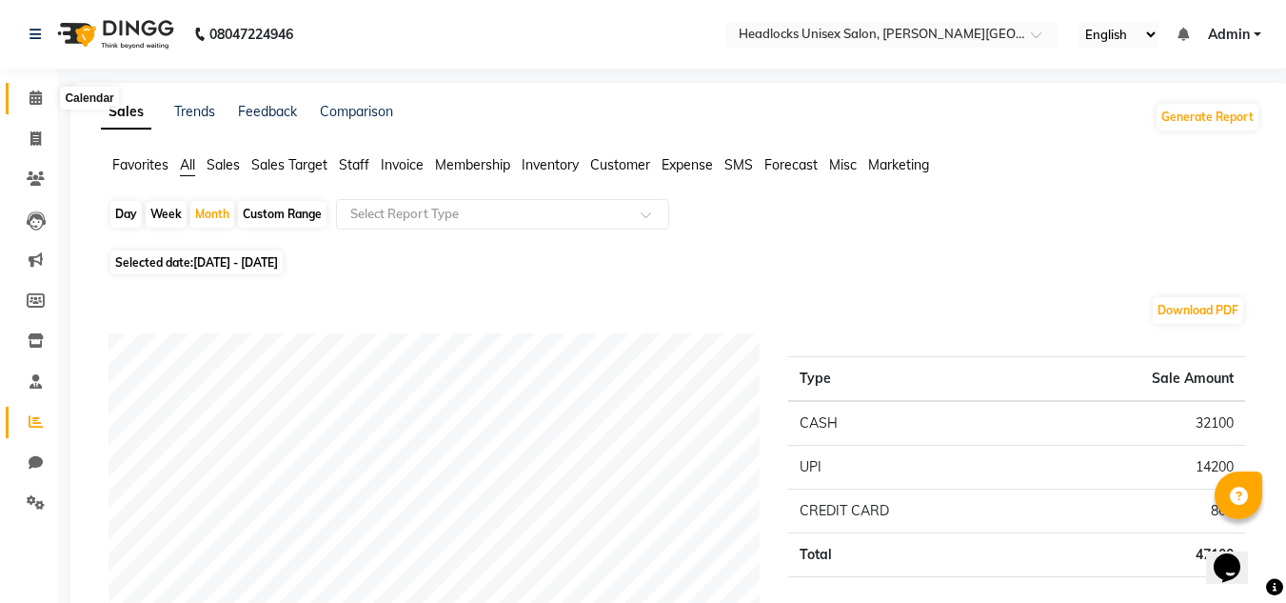
click at [33, 101] on icon at bounding box center [36, 97] width 12 height 14
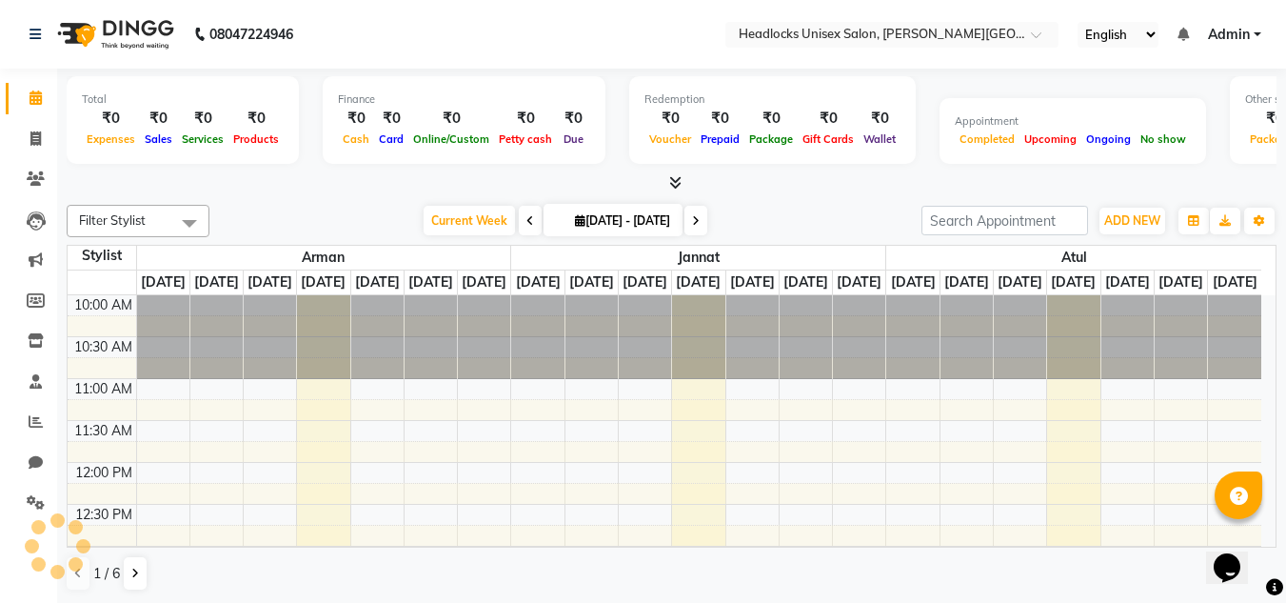
scroll to position [504, 0]
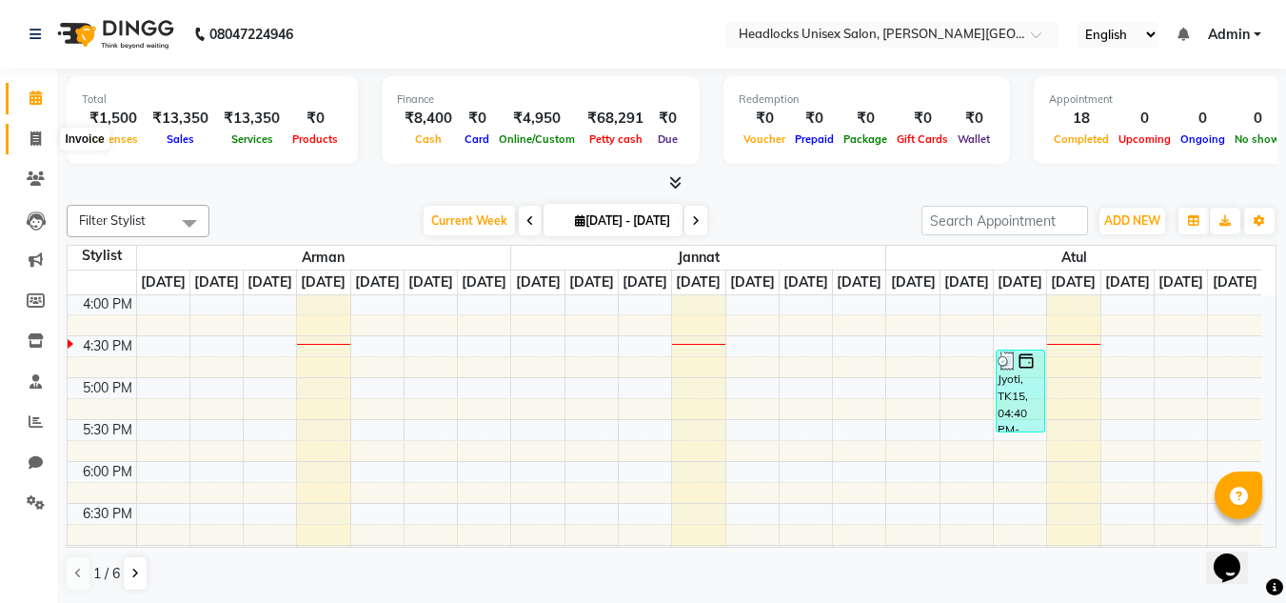
click at [39, 139] on icon at bounding box center [35, 138] width 10 height 14
select select "service"
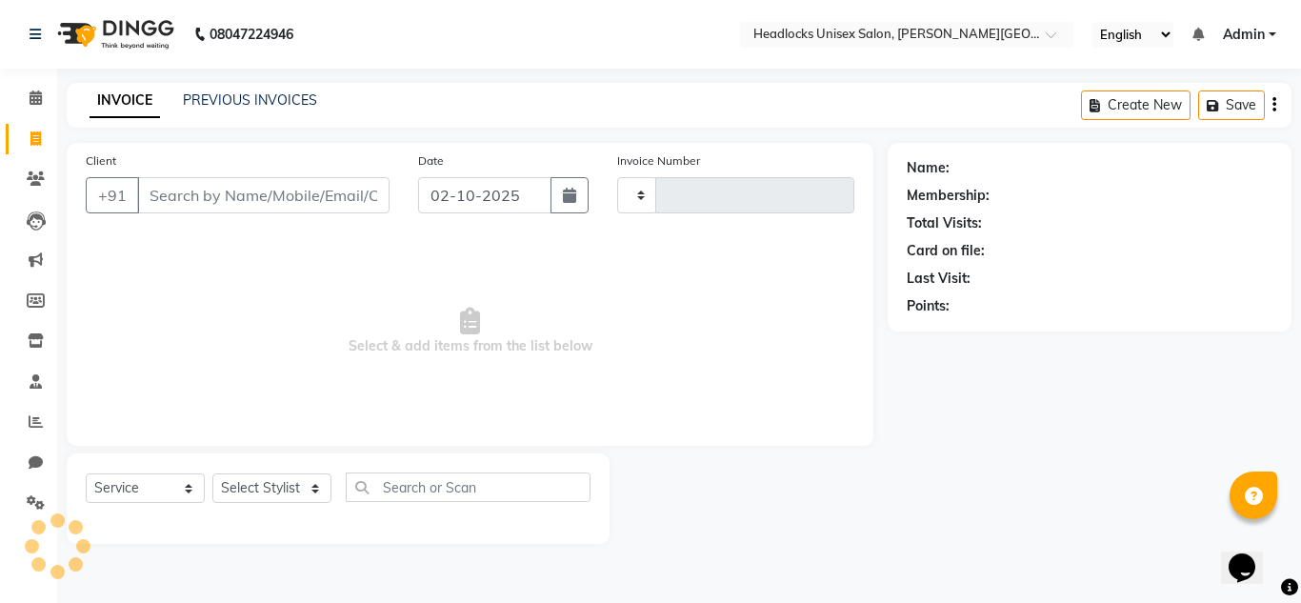
type input "3870"
select select "6850"
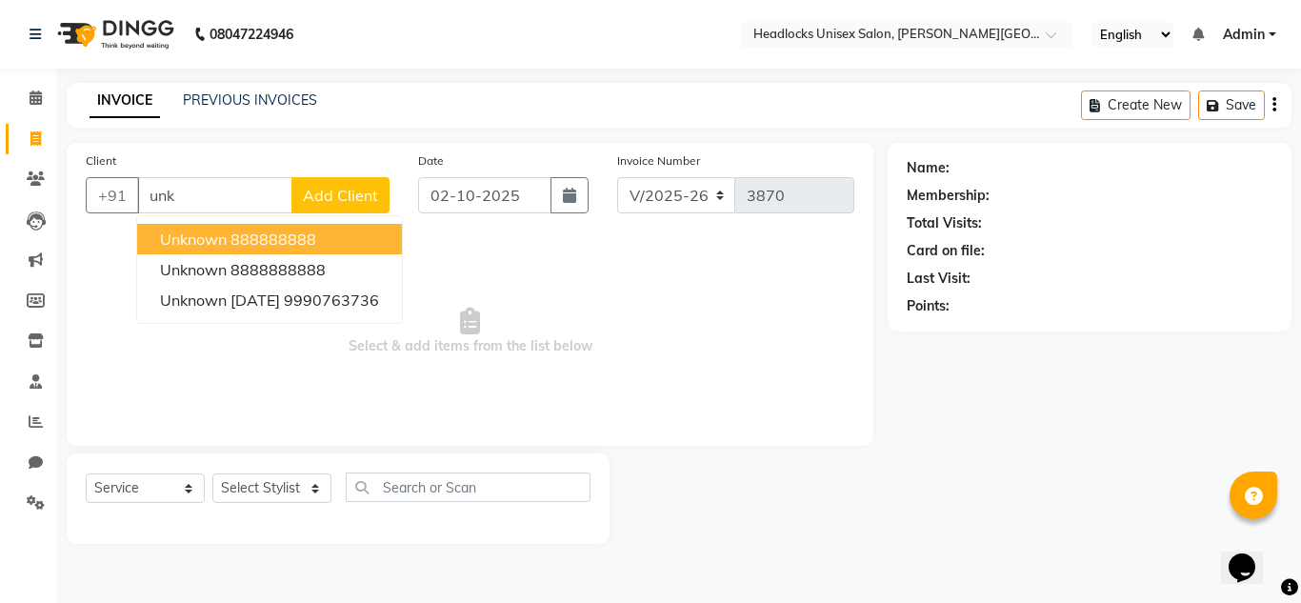
click at [226, 225] on button "unknown 888888888" at bounding box center [269, 239] width 265 height 30
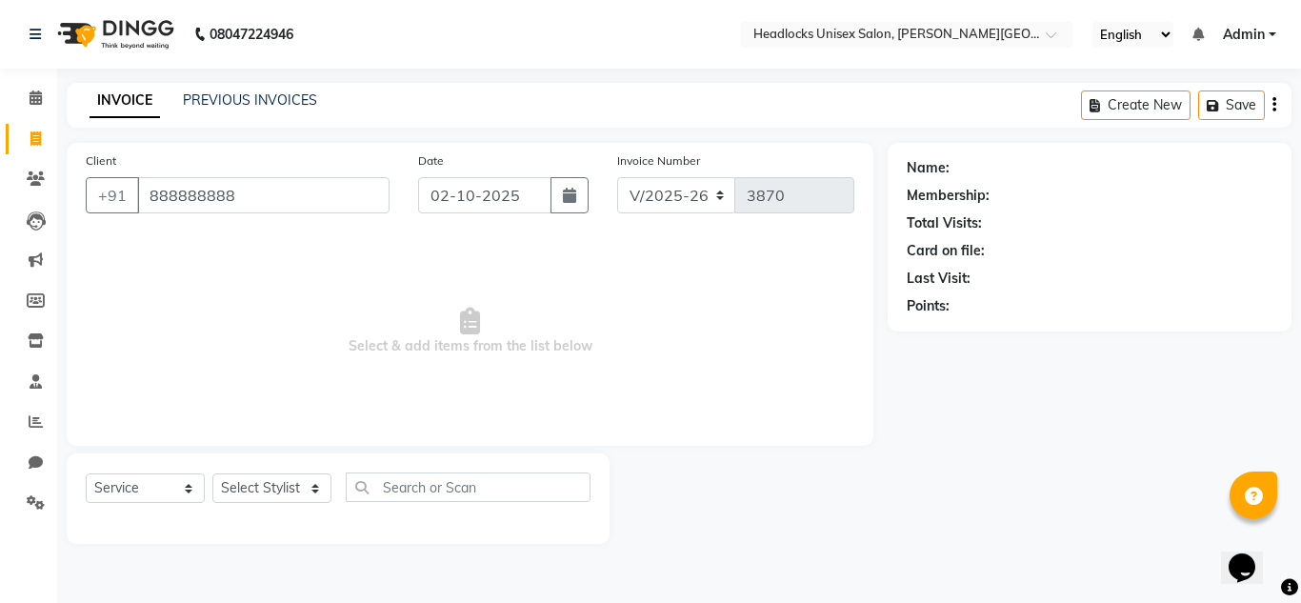
type input "888888888"
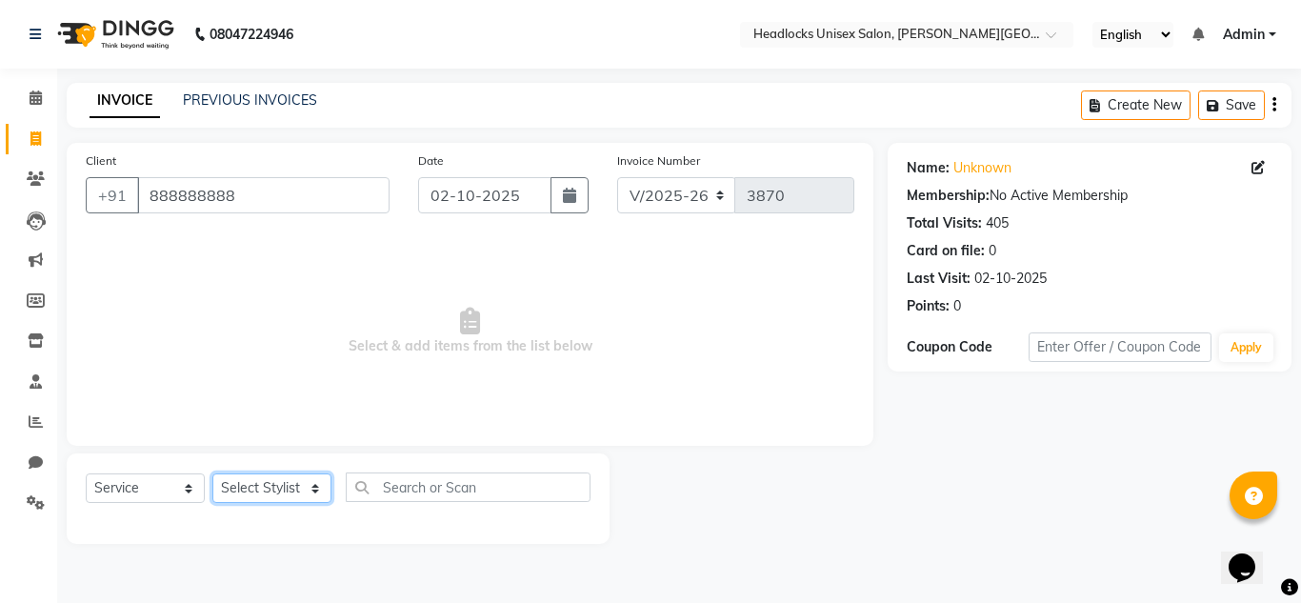
click at [267, 481] on select "Select Stylist [PERSON_NAME] Jannat Kaif [DATE] [PERSON_NAME] [PERSON_NAME] [PE…" at bounding box center [271, 488] width 119 height 30
select select "84322"
click at [212, 473] on select "Select Stylist [PERSON_NAME] Jannat Kaif [DATE] [PERSON_NAME] [PERSON_NAME] [PE…" at bounding box center [271, 488] width 119 height 30
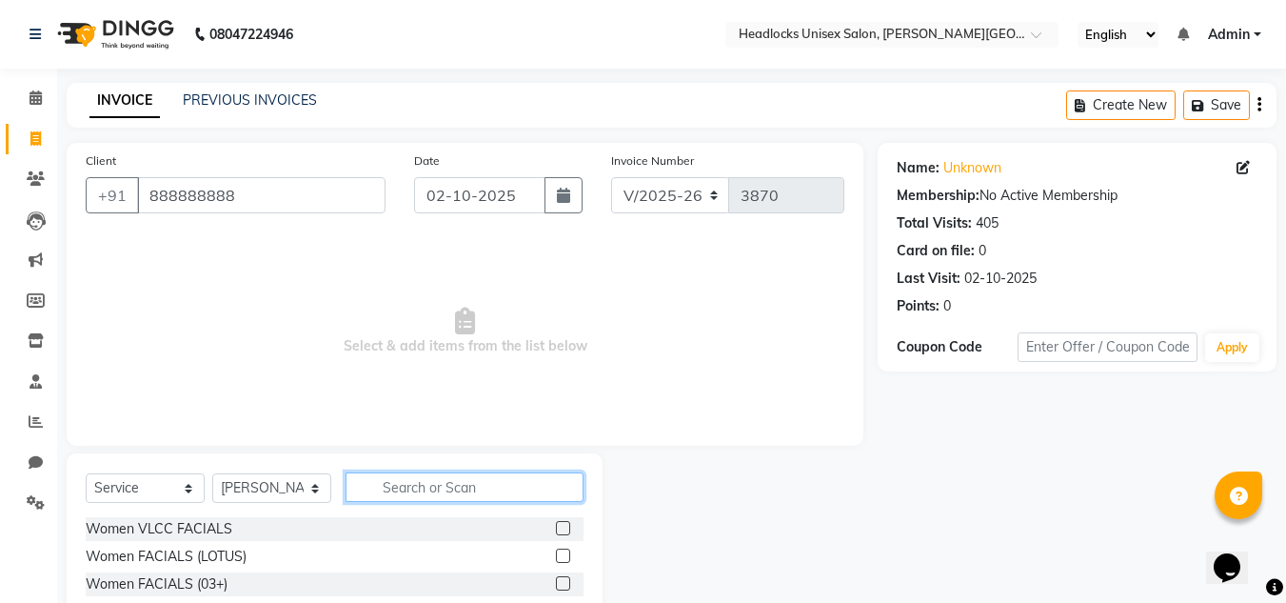
click at [457, 486] on input "text" at bounding box center [465, 487] width 238 height 30
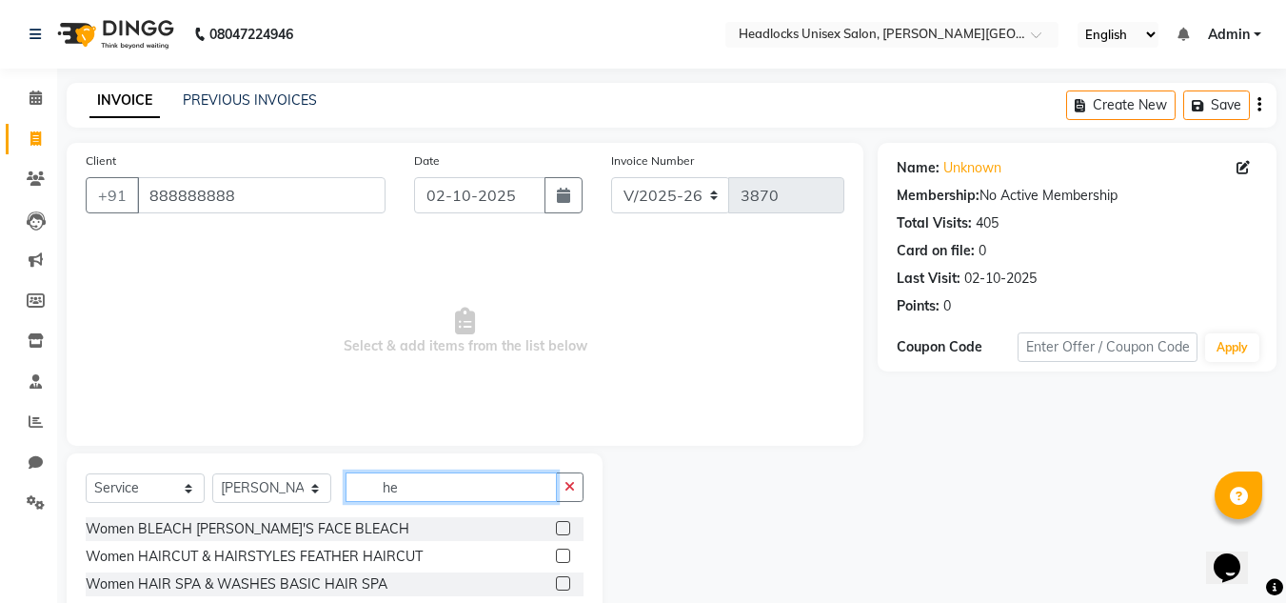
type input "h"
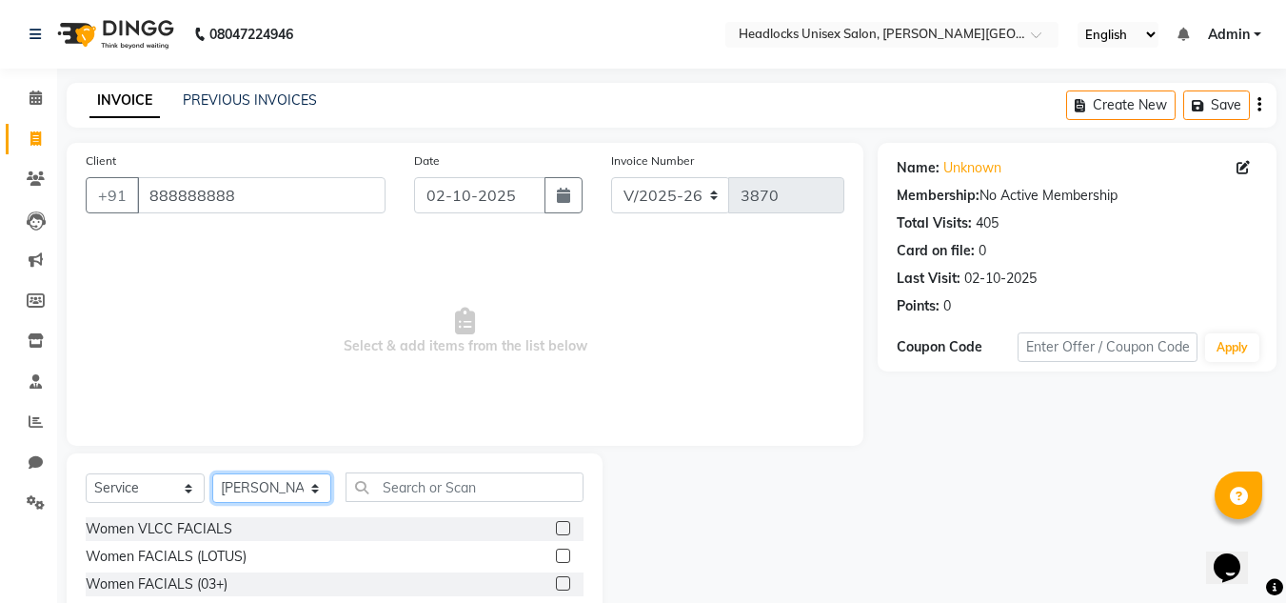
click at [317, 486] on select "Select Stylist [PERSON_NAME] Jannat Kaif [DATE] [PERSON_NAME] [PERSON_NAME] [PE…" at bounding box center [271, 488] width 119 height 30
select select "66496"
click at [212, 473] on select "Select Stylist [PERSON_NAME] Jannat Kaif [DATE] [PERSON_NAME] [PERSON_NAME] [PE…" at bounding box center [271, 488] width 119 height 30
click at [405, 489] on input "text" at bounding box center [465, 487] width 238 height 30
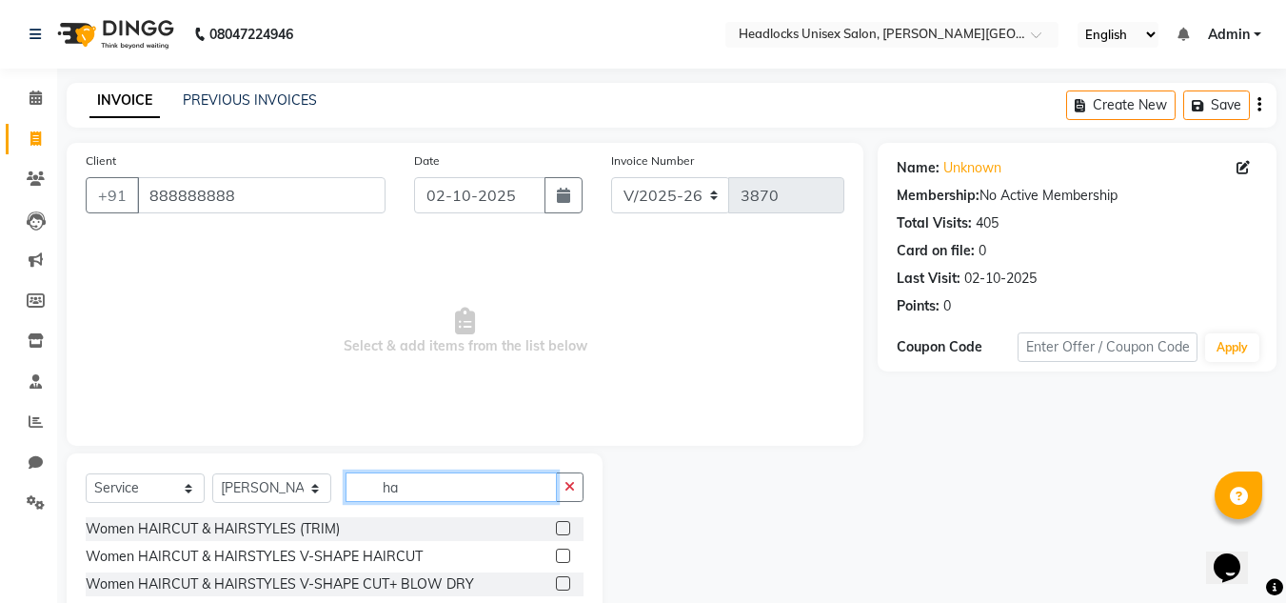
type input "h"
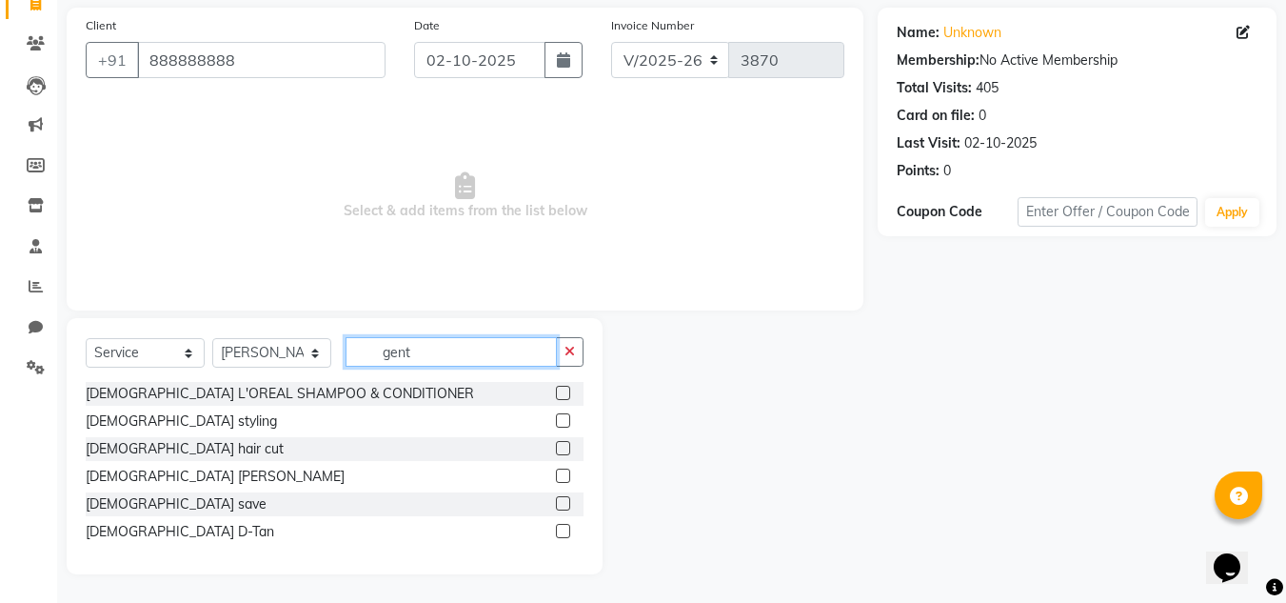
type input "gent"
click at [563, 447] on label at bounding box center [563, 448] width 14 height 14
click at [563, 447] on input "checkbox" at bounding box center [562, 449] width 12 height 12
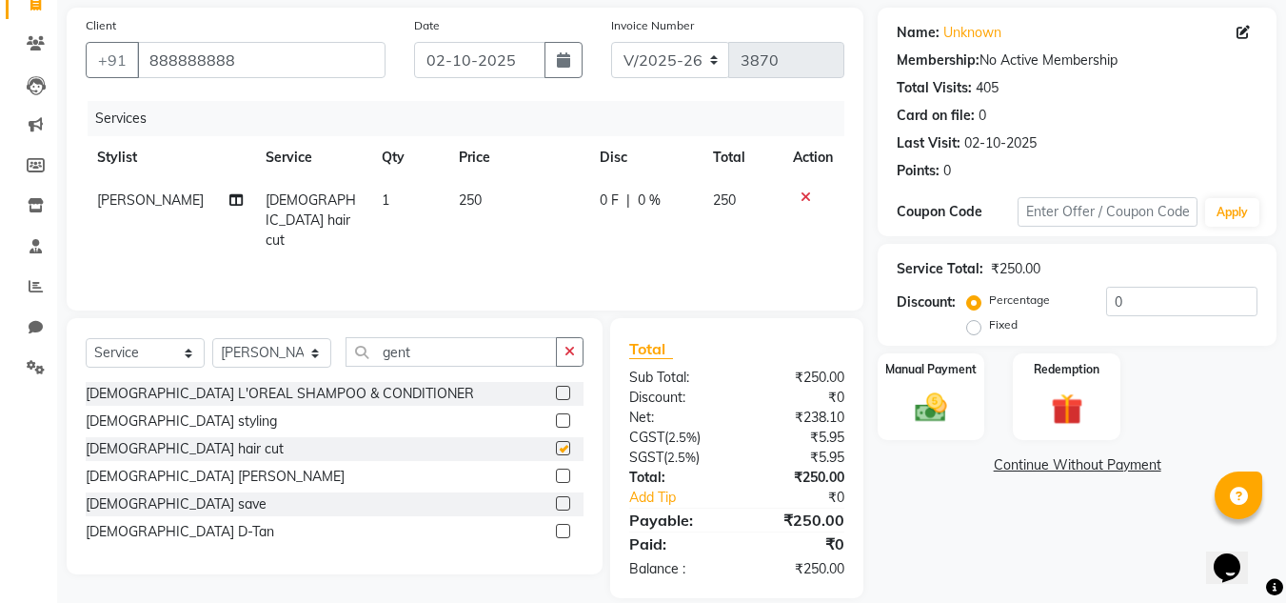
checkbox input "false"
click at [462, 200] on span "250" at bounding box center [470, 199] width 23 height 17
select select "66496"
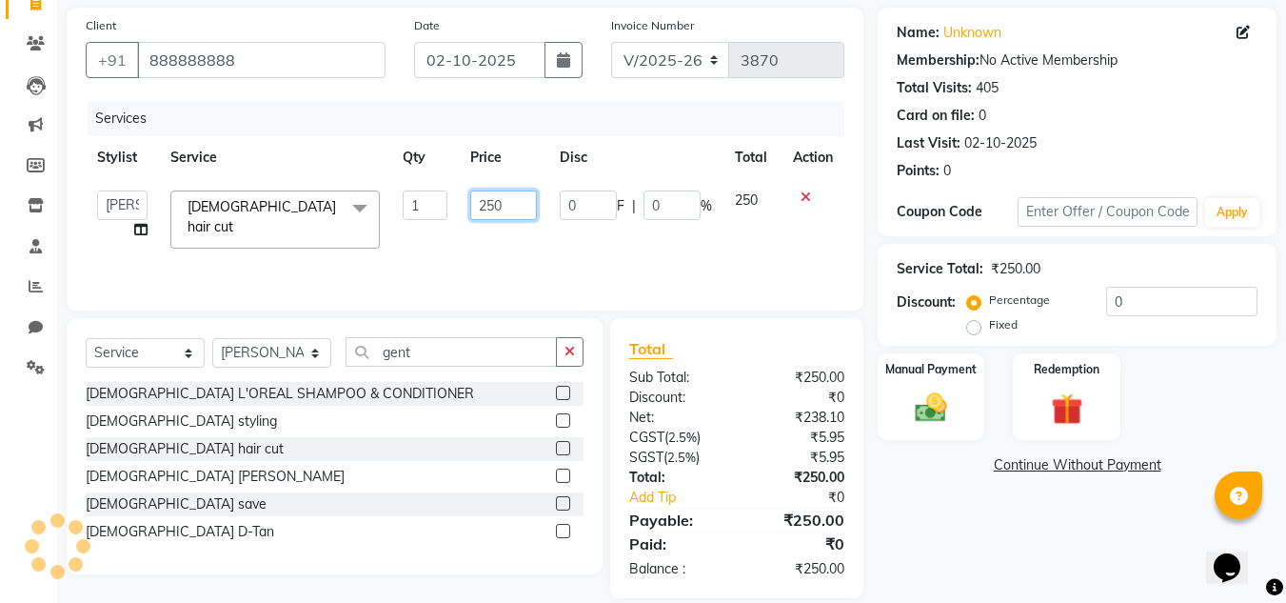
click at [494, 205] on input "250" at bounding box center [503, 205] width 66 height 30
type input "200"
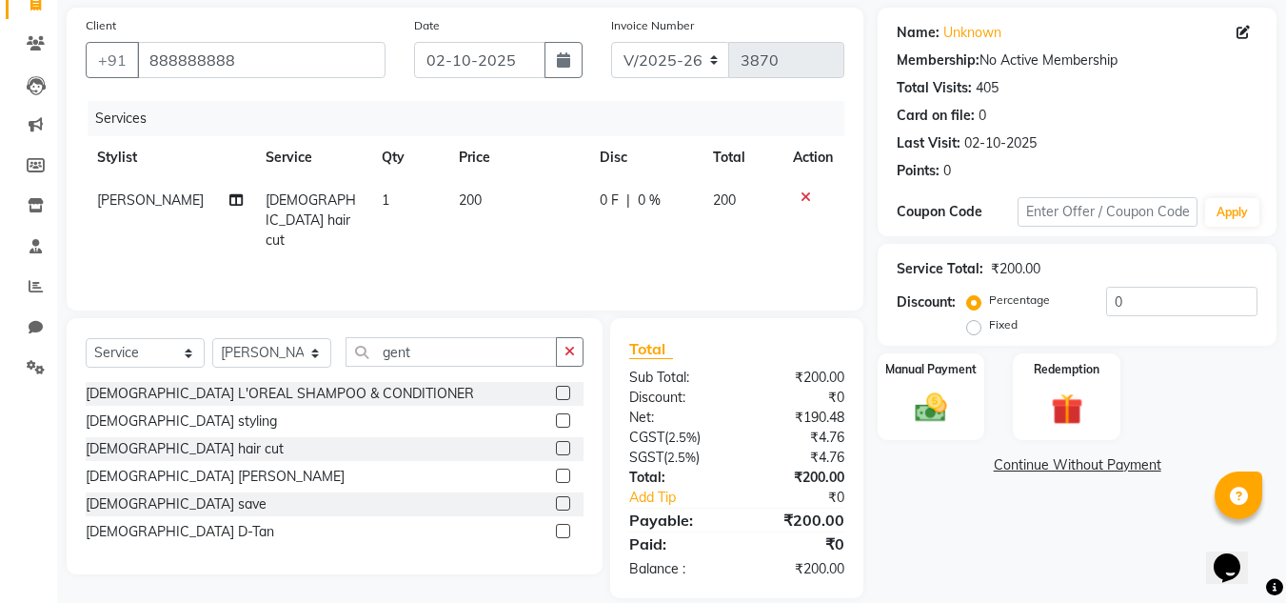
click at [936, 520] on div "Name: Unknown Membership: No Active Membership Total Visits: 405 Card on file: …" at bounding box center [1084, 303] width 413 height 590
click at [304, 348] on select "Select Stylist [PERSON_NAME] Jannat Kaif [DATE] [PERSON_NAME] [PERSON_NAME] [PE…" at bounding box center [271, 353] width 119 height 30
select select "53614"
click at [212, 338] on select "Select Stylist [PERSON_NAME] Jannat Kaif [DATE] [PERSON_NAME] [PERSON_NAME] [PE…" at bounding box center [271, 353] width 119 height 30
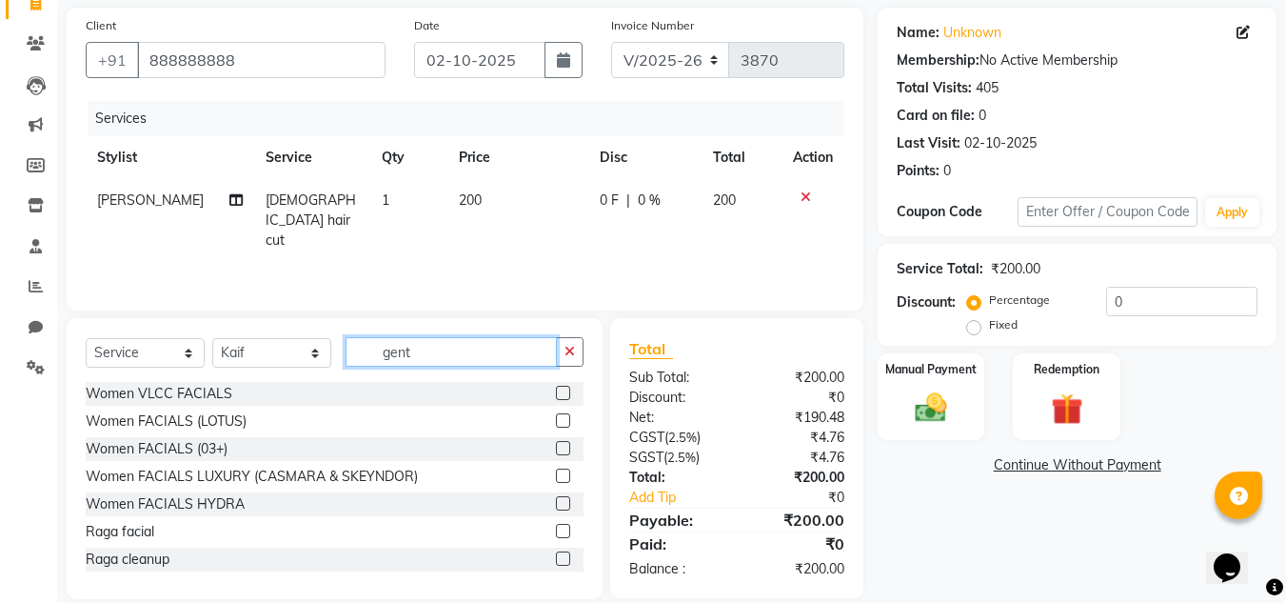
click at [422, 354] on input "gent" at bounding box center [451, 352] width 211 height 30
type input "g"
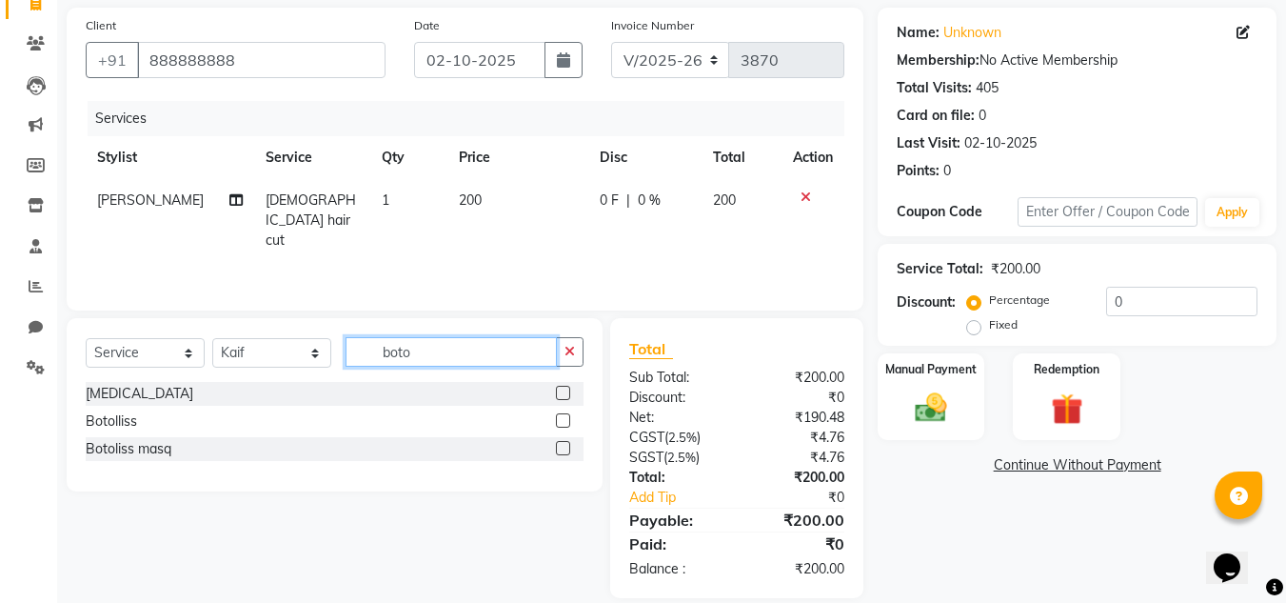
type input "boto"
click at [565, 394] on label at bounding box center [563, 393] width 14 height 14
click at [565, 394] on input "checkbox" at bounding box center [562, 393] width 12 height 12
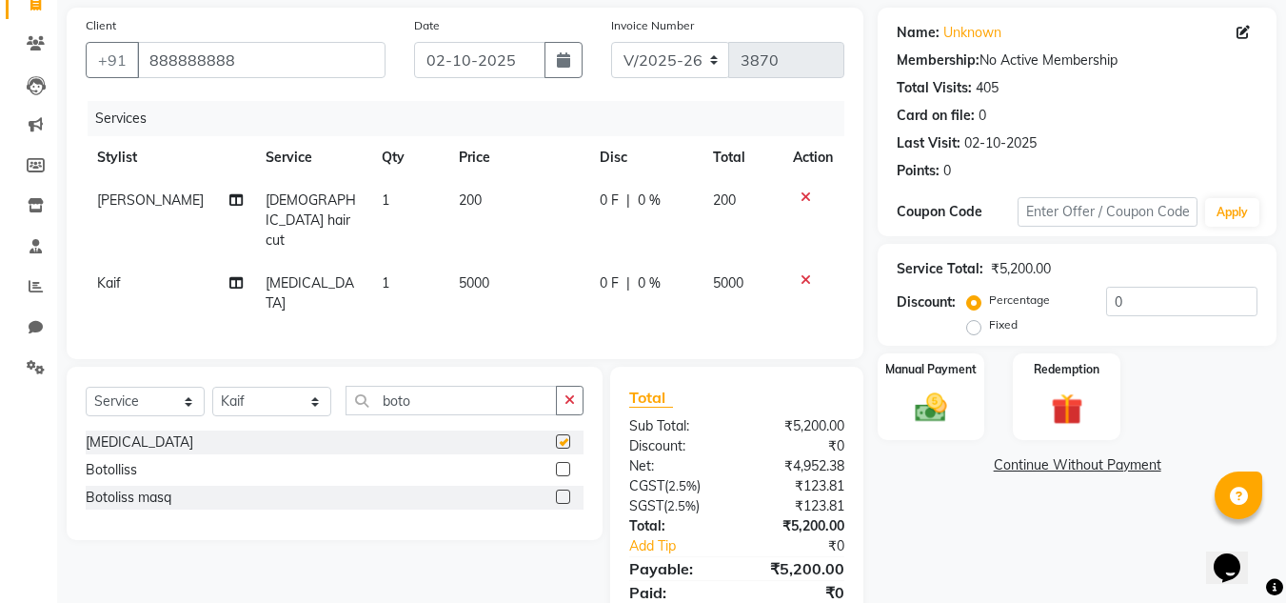
checkbox input "false"
click at [464, 262] on td "5000" at bounding box center [517, 293] width 141 height 63
select select "53614"
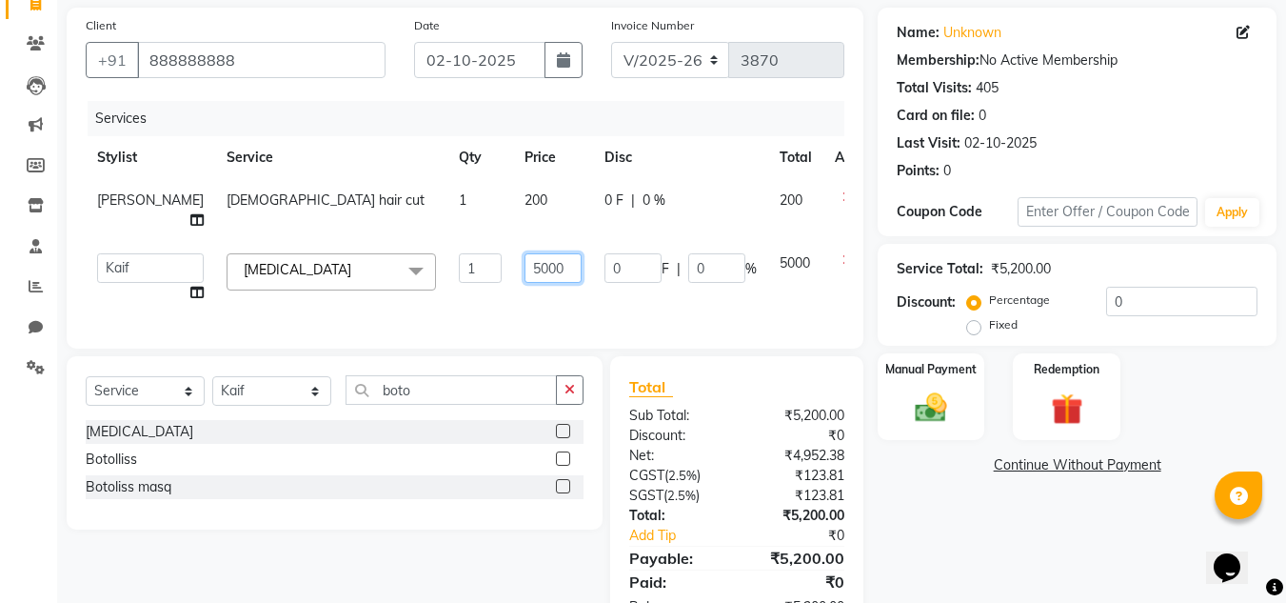
click at [525, 268] on input "5000" at bounding box center [553, 268] width 57 height 30
type input "4500"
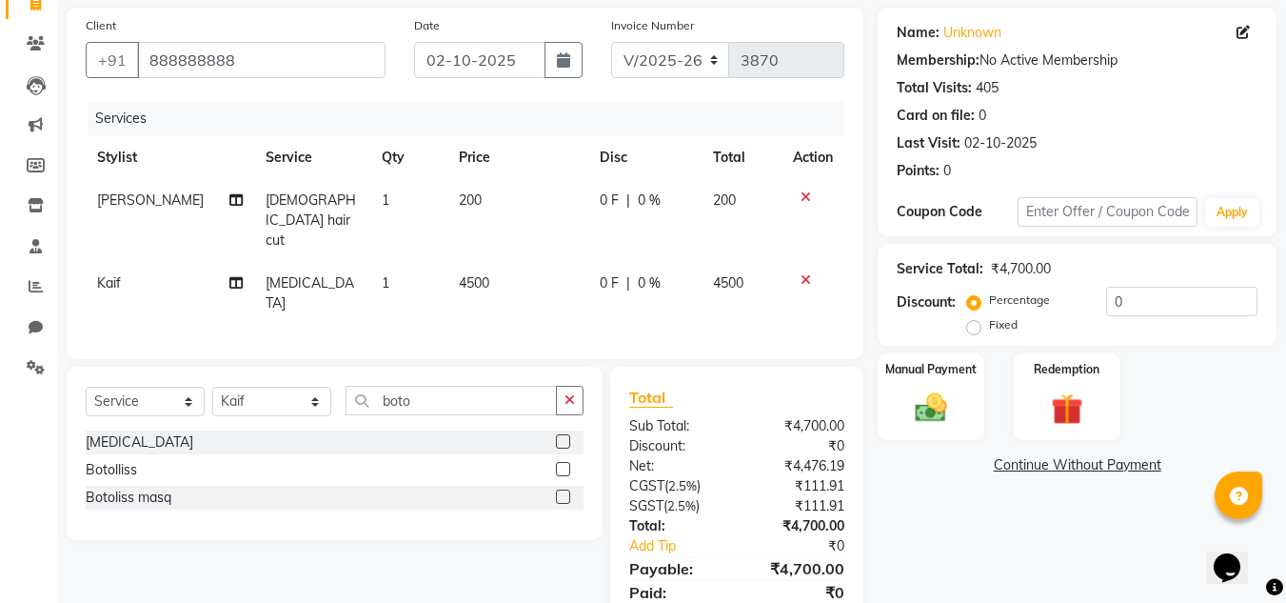
click at [1017, 511] on div "Name: Unknown Membership: No Active Membership Total Visits: 405 Card on file: …" at bounding box center [1084, 327] width 413 height 639
click at [229, 273] on span at bounding box center [235, 283] width 13 height 20
select select "53614"
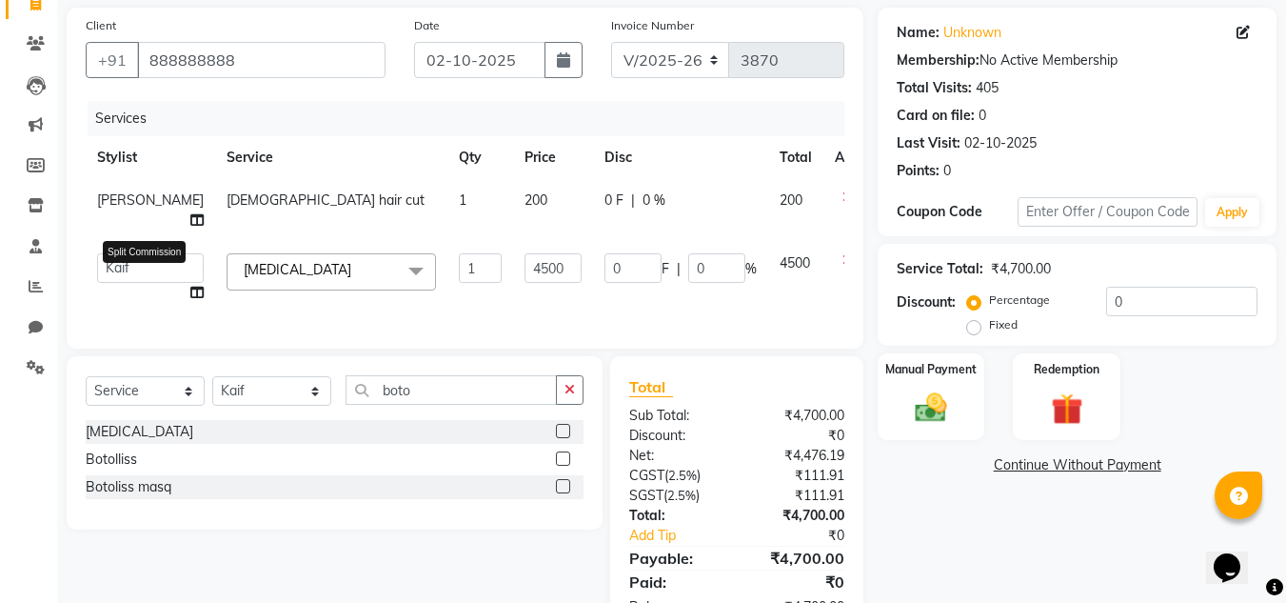
click at [190, 292] on icon at bounding box center [196, 292] width 13 height 13
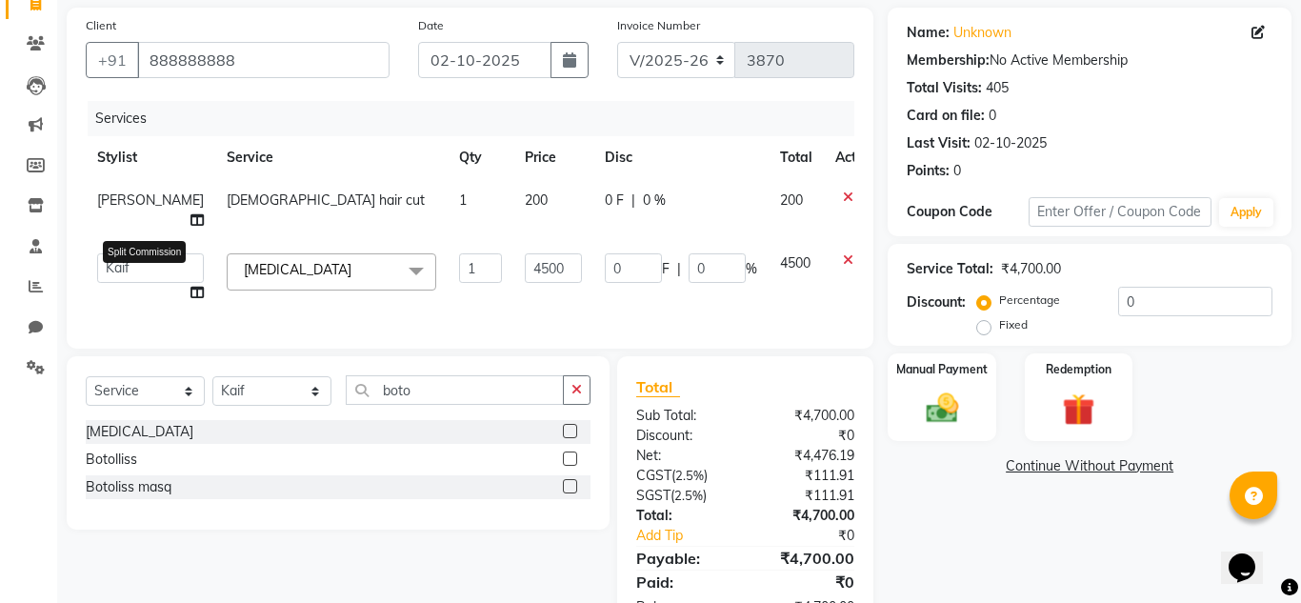
select select "53614"
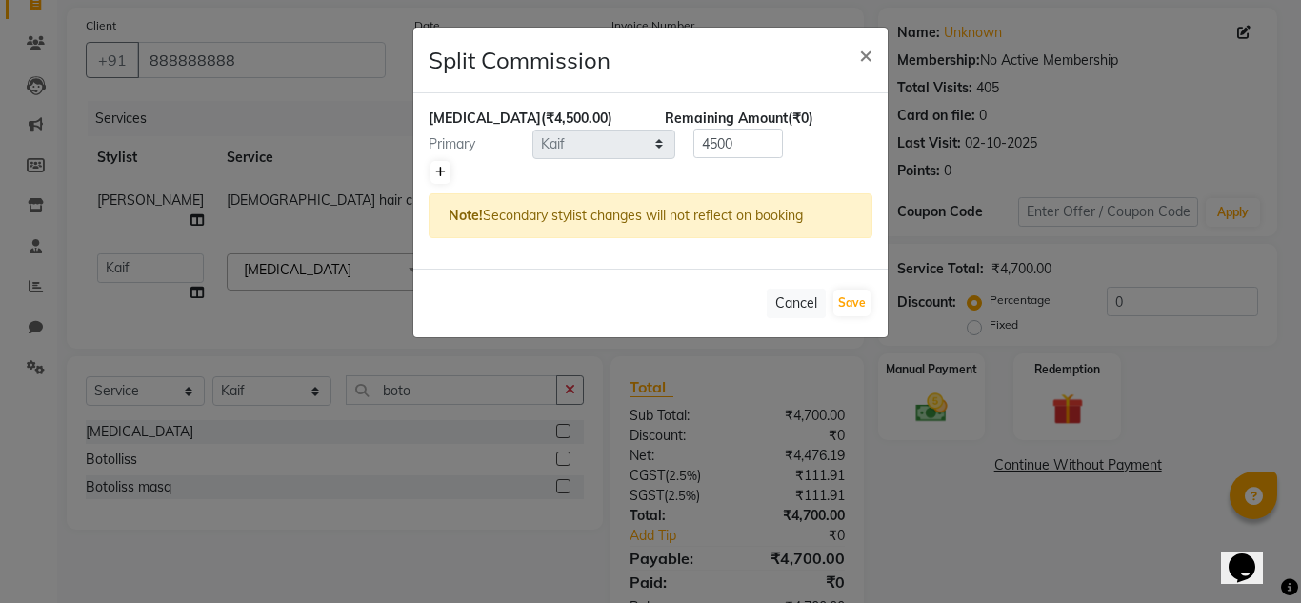
click at [432, 175] on link at bounding box center [440, 172] width 20 height 23
type input "2250"
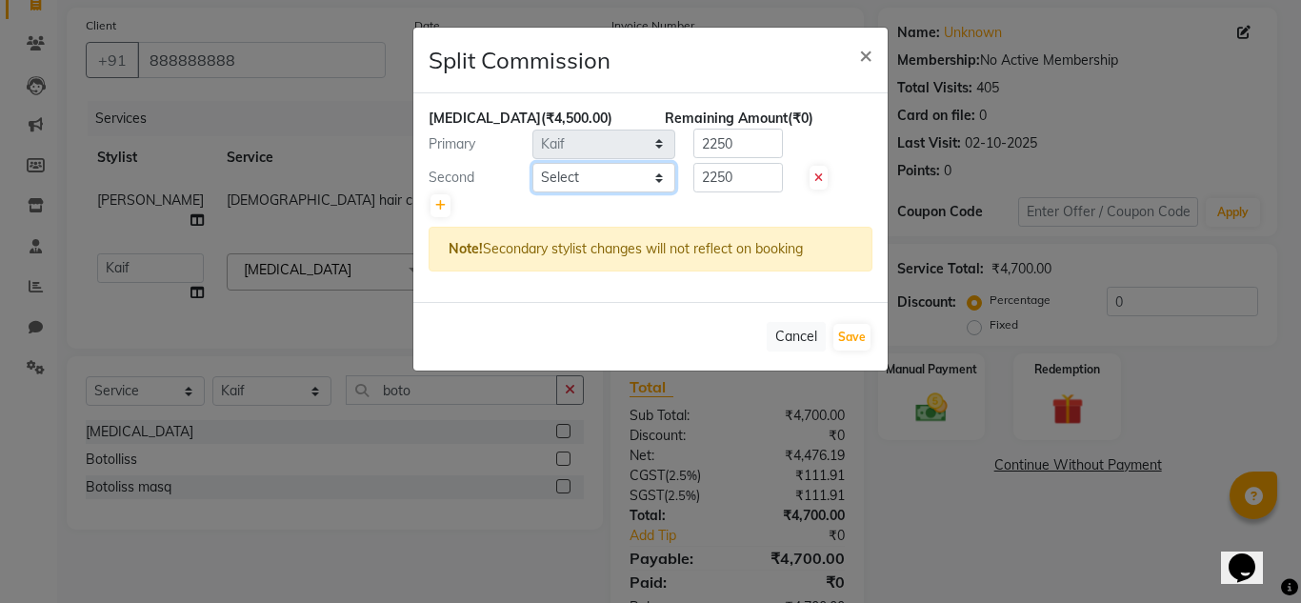
click at [664, 178] on select "Select [PERSON_NAME] Jannat Kaif [DATE] [PERSON_NAME] Pinky [PERSON_NAME] [PERS…" at bounding box center [603, 178] width 143 height 30
select select "84322"
click at [532, 163] on select "Select [PERSON_NAME] Jannat Kaif [DATE] [PERSON_NAME] Pinky [PERSON_NAME] [PERS…" at bounding box center [603, 178] width 143 height 30
click at [728, 177] on input "2250" at bounding box center [737, 178] width 89 height 30
type input "500"
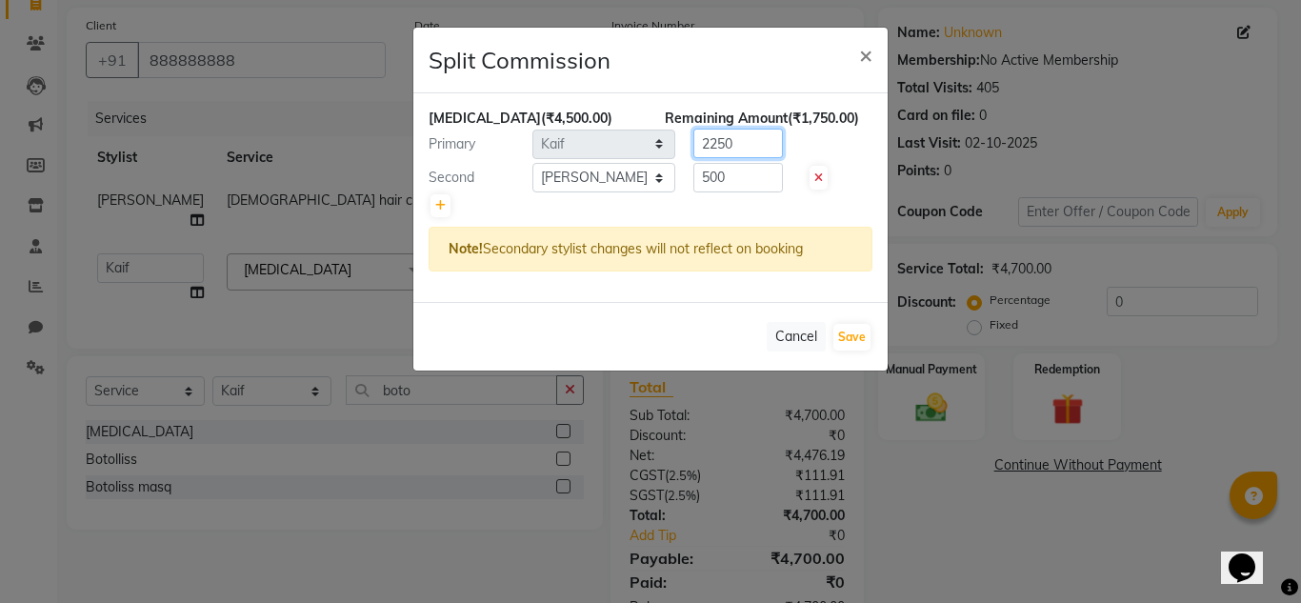
click at [725, 145] on input "2250" at bounding box center [737, 144] width 89 height 30
type input "4000"
click at [849, 325] on button "Save" at bounding box center [851, 337] width 37 height 27
select select "Select"
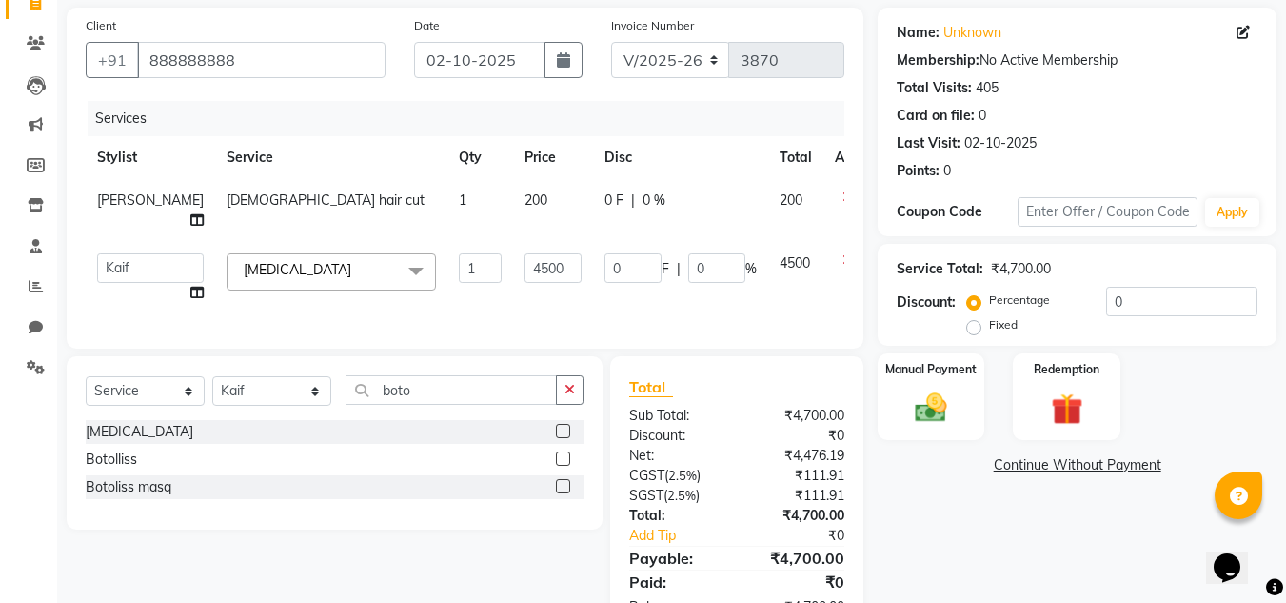
click at [1007, 531] on div "Name: Unknown Membership: No Active Membership Total Visits: 405 Card on file: …" at bounding box center [1084, 322] width 413 height 628
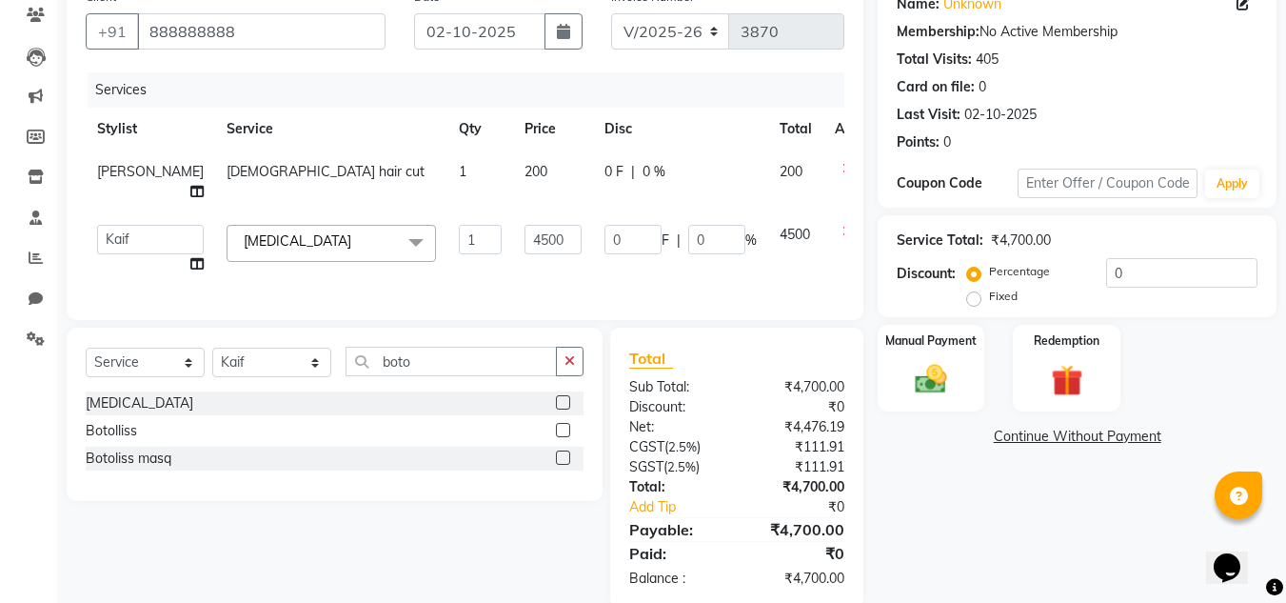
scroll to position [211, 0]
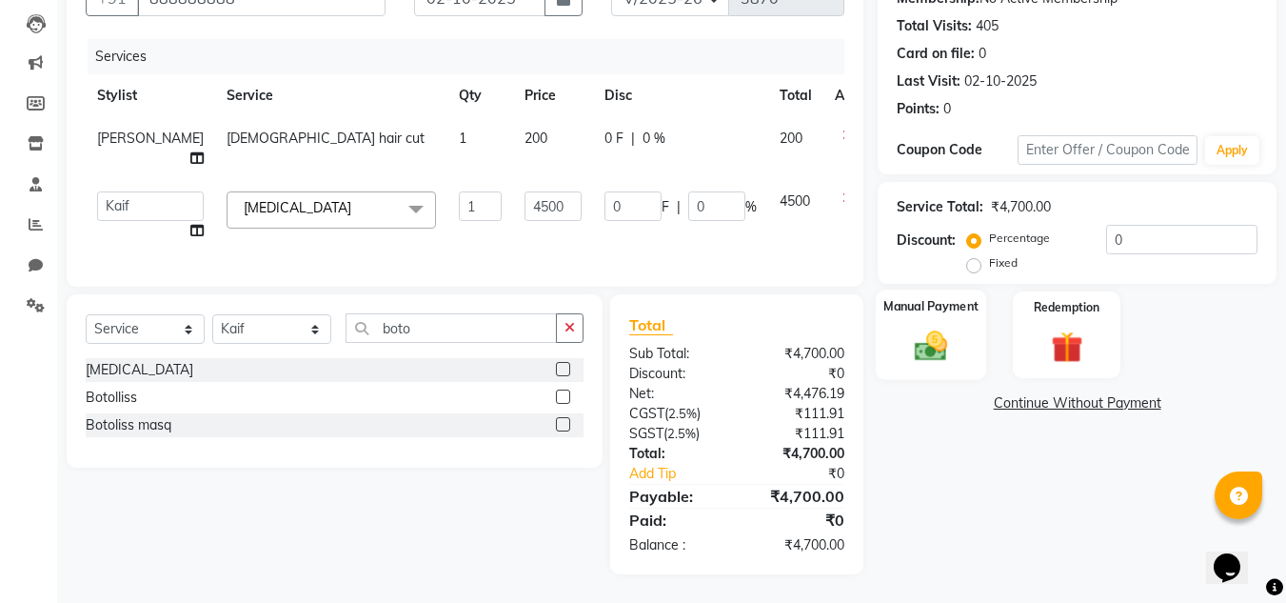
click at [929, 333] on img at bounding box center [930, 346] width 53 height 38
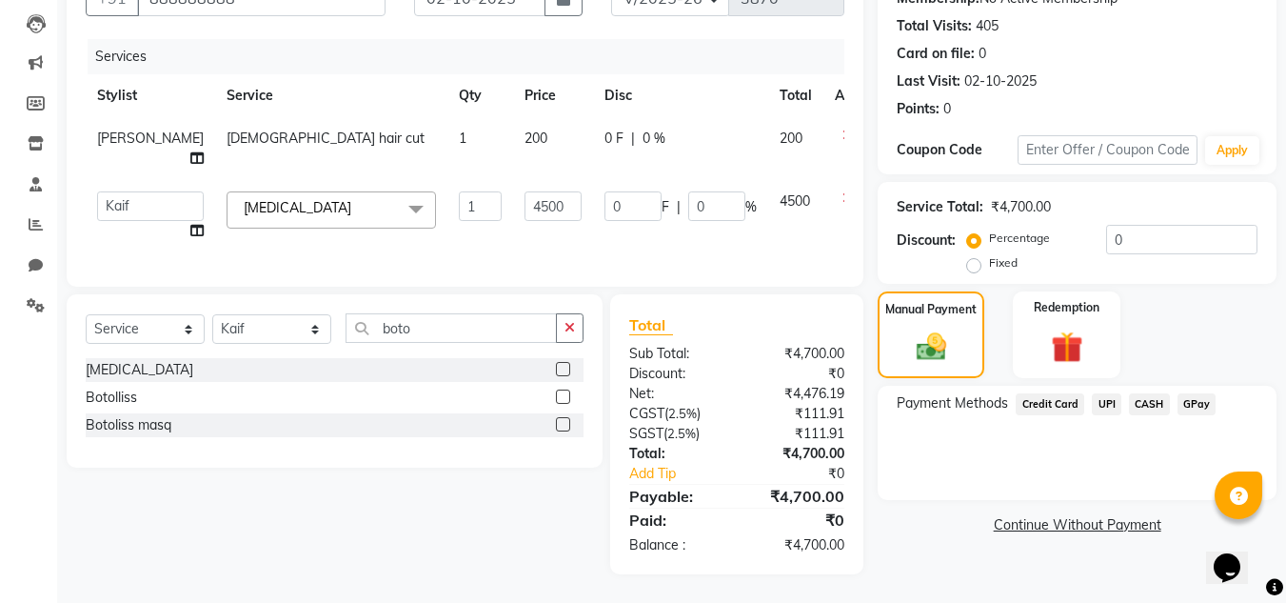
click at [1142, 393] on span "CASH" at bounding box center [1149, 404] width 41 height 22
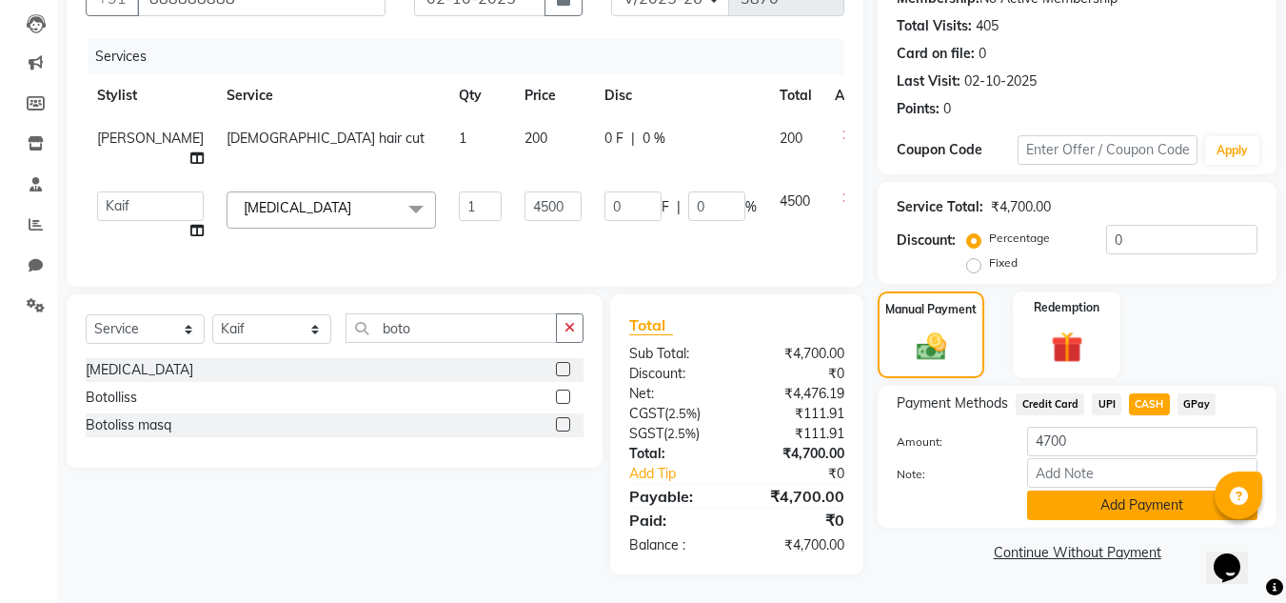
click at [1090, 490] on button "Add Payment" at bounding box center [1142, 505] width 230 height 30
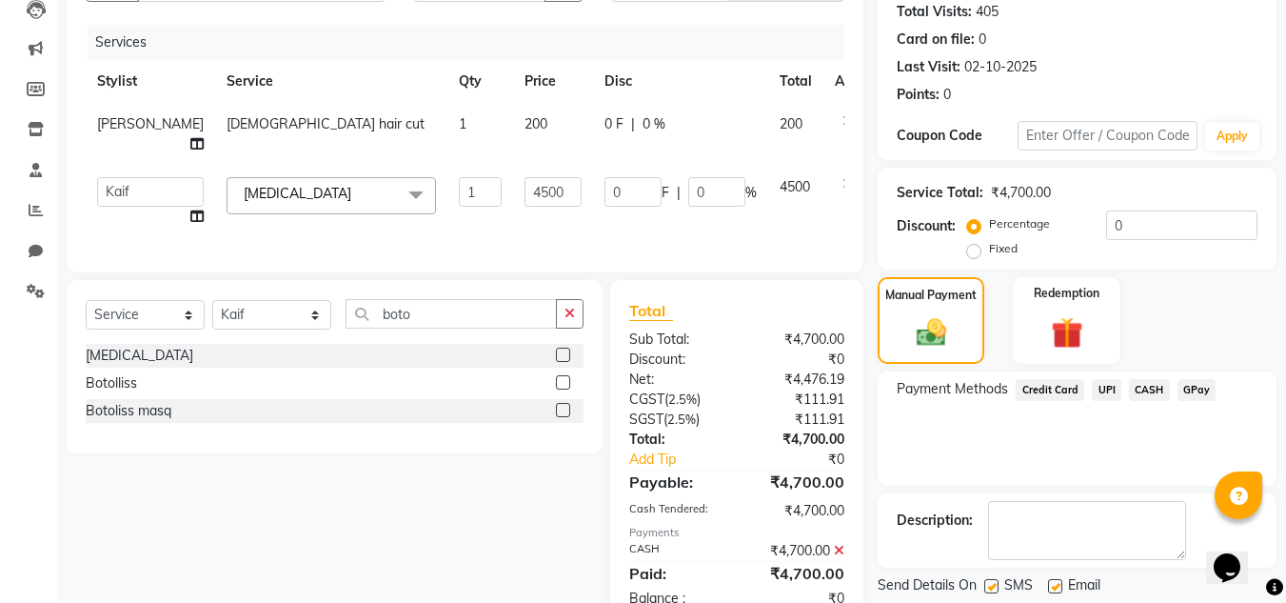
scroll to position [279, 0]
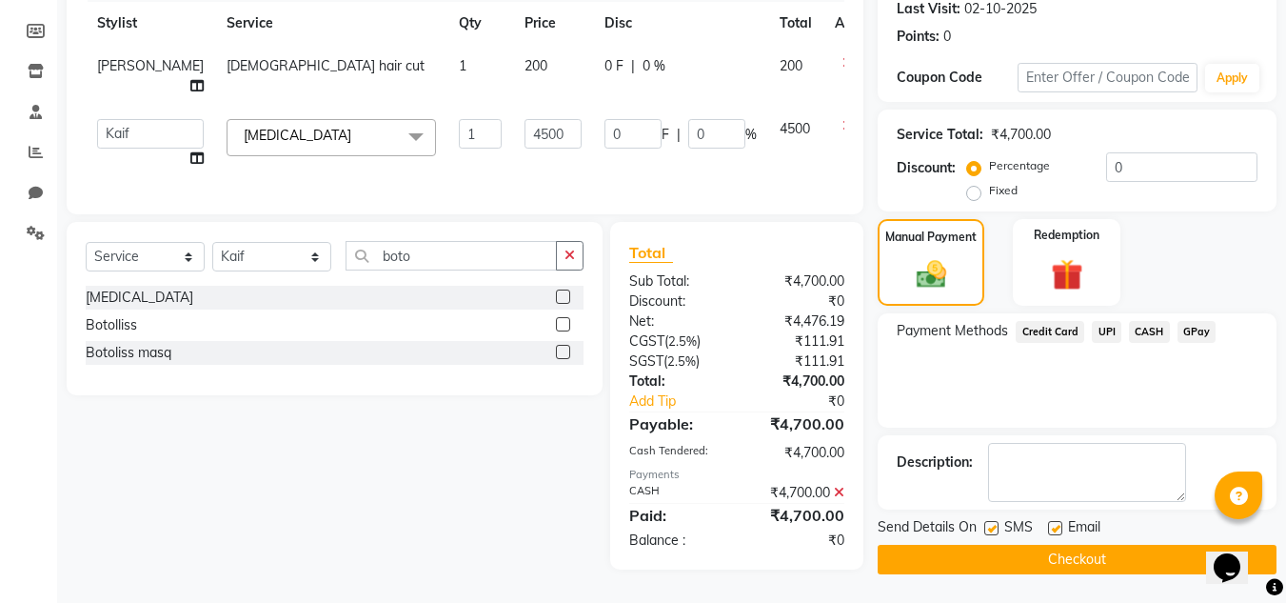
click at [1067, 545] on button "Checkout" at bounding box center [1077, 560] width 399 height 30
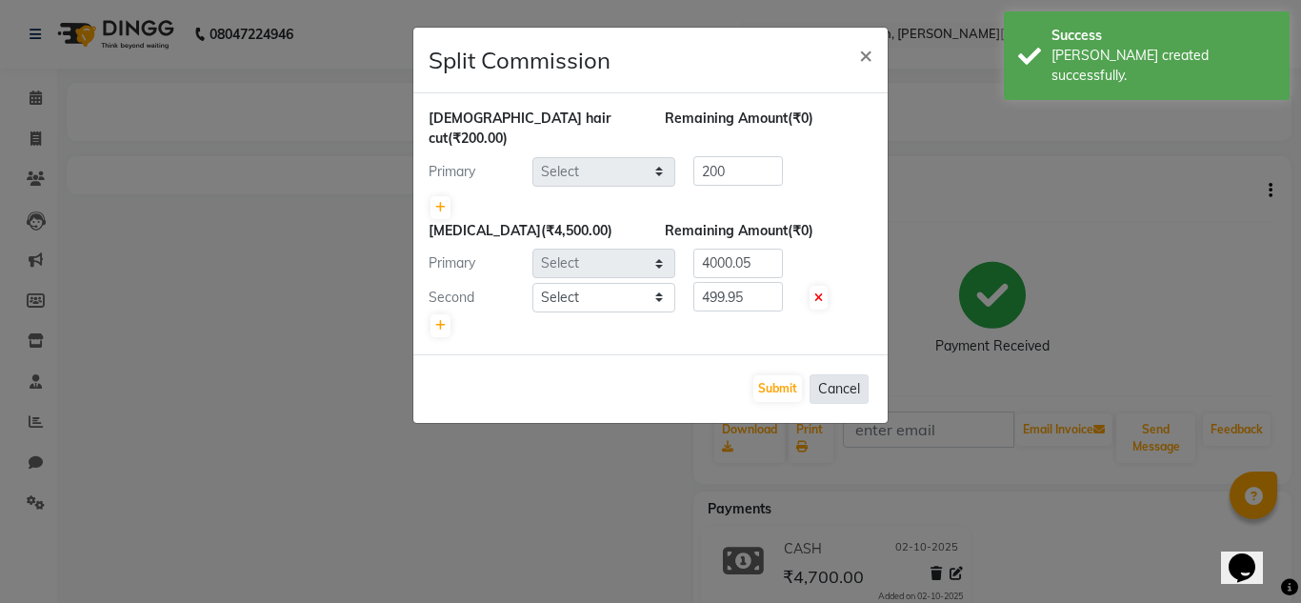
select select "66496"
select select "53614"
select select "84322"
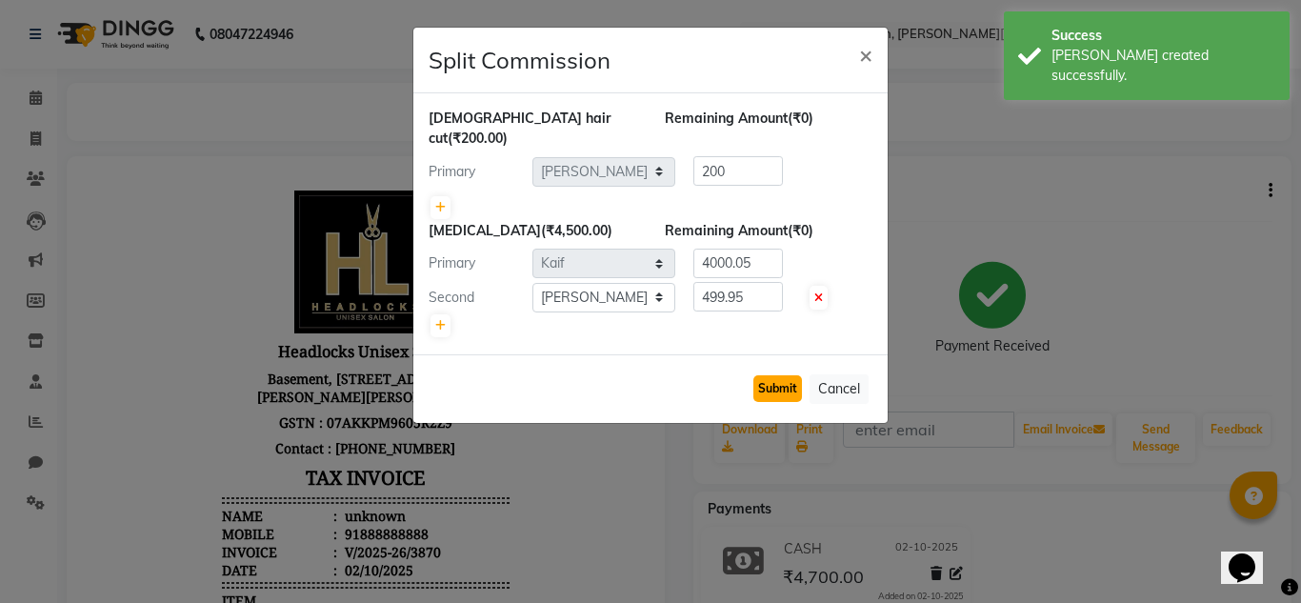
click at [770, 375] on button "Submit" at bounding box center [777, 388] width 49 height 27
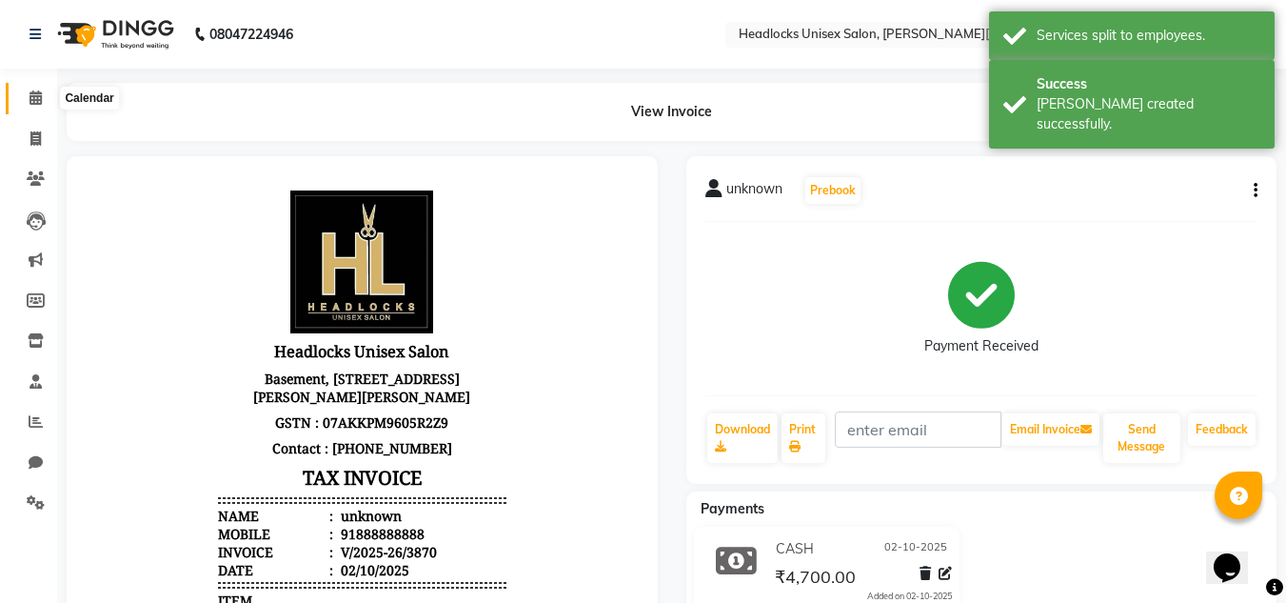
click at [31, 94] on icon at bounding box center [36, 97] width 12 height 14
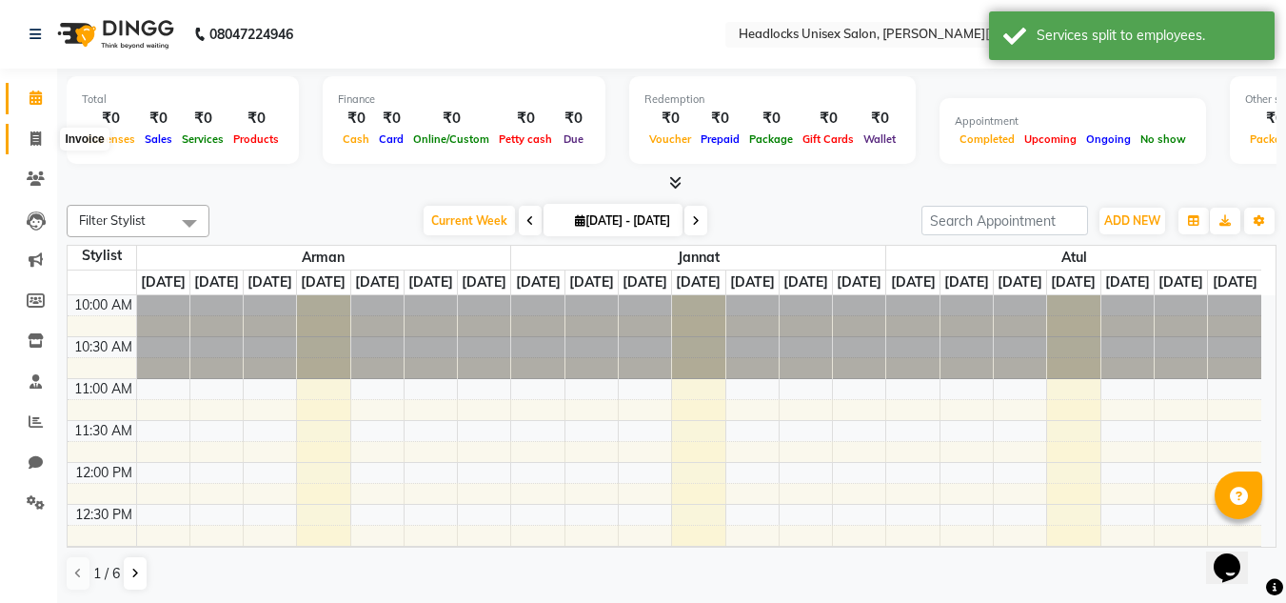
click at [40, 142] on icon at bounding box center [35, 138] width 10 height 14
select select "service"
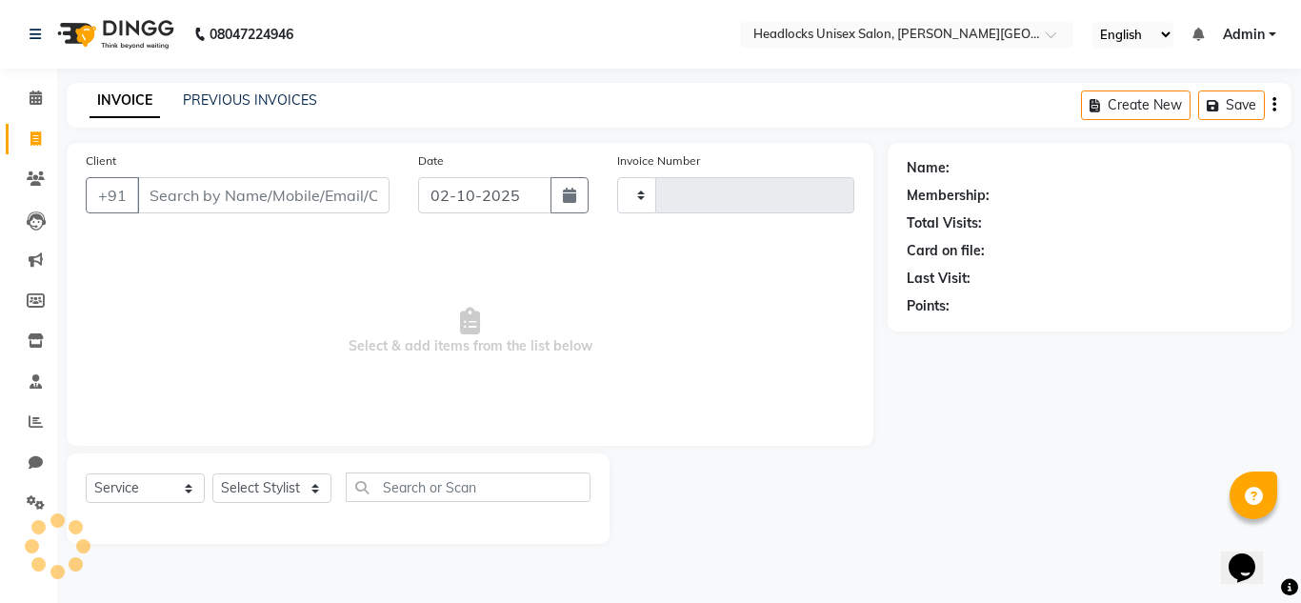
type input "3871"
select select "6850"
click at [34, 93] on icon at bounding box center [36, 97] width 12 height 14
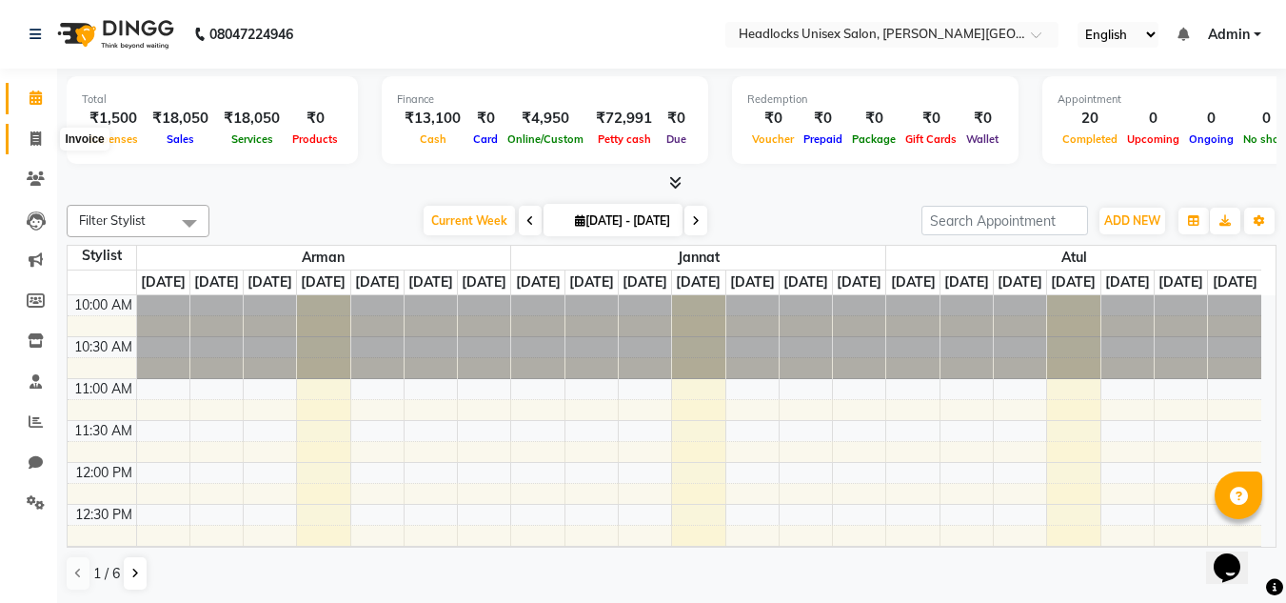
click at [39, 136] on icon at bounding box center [35, 138] width 10 height 14
select select "service"
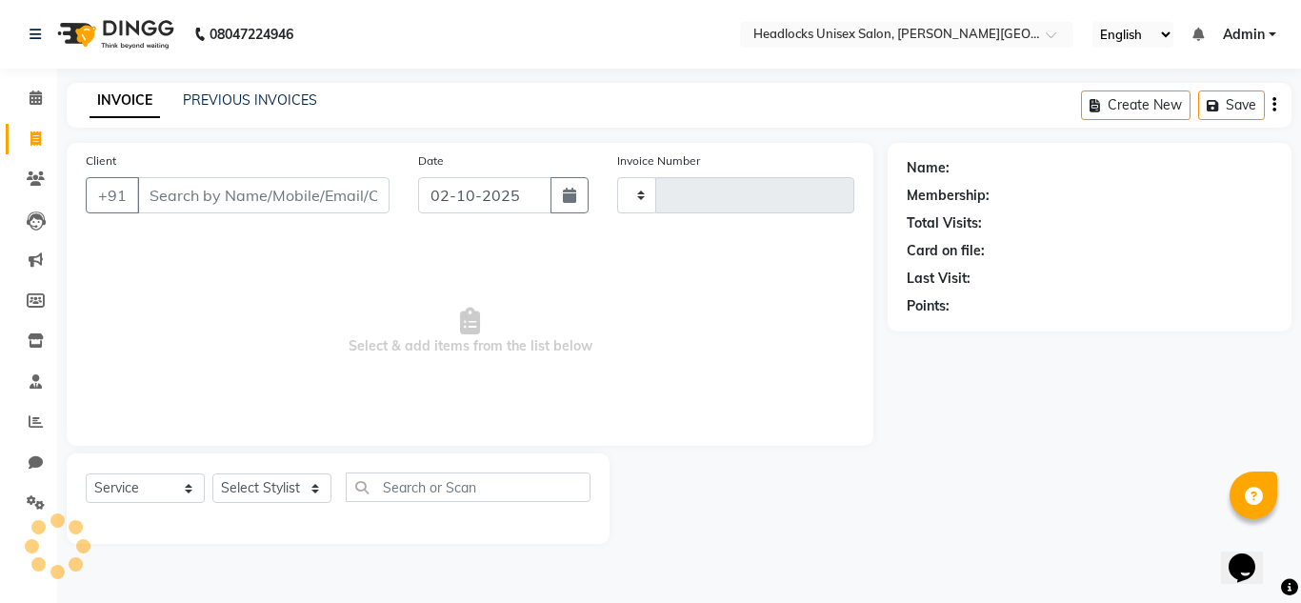
type input "3871"
select select "6850"
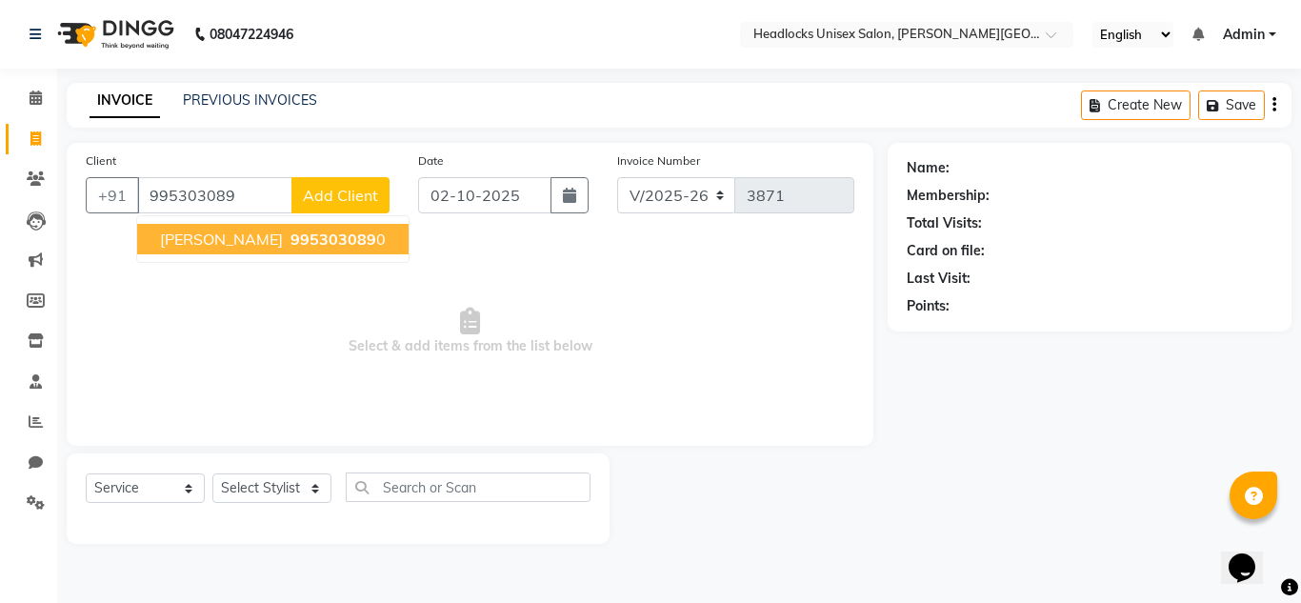
click at [290, 231] on span "995303089" at bounding box center [333, 238] width 86 height 19
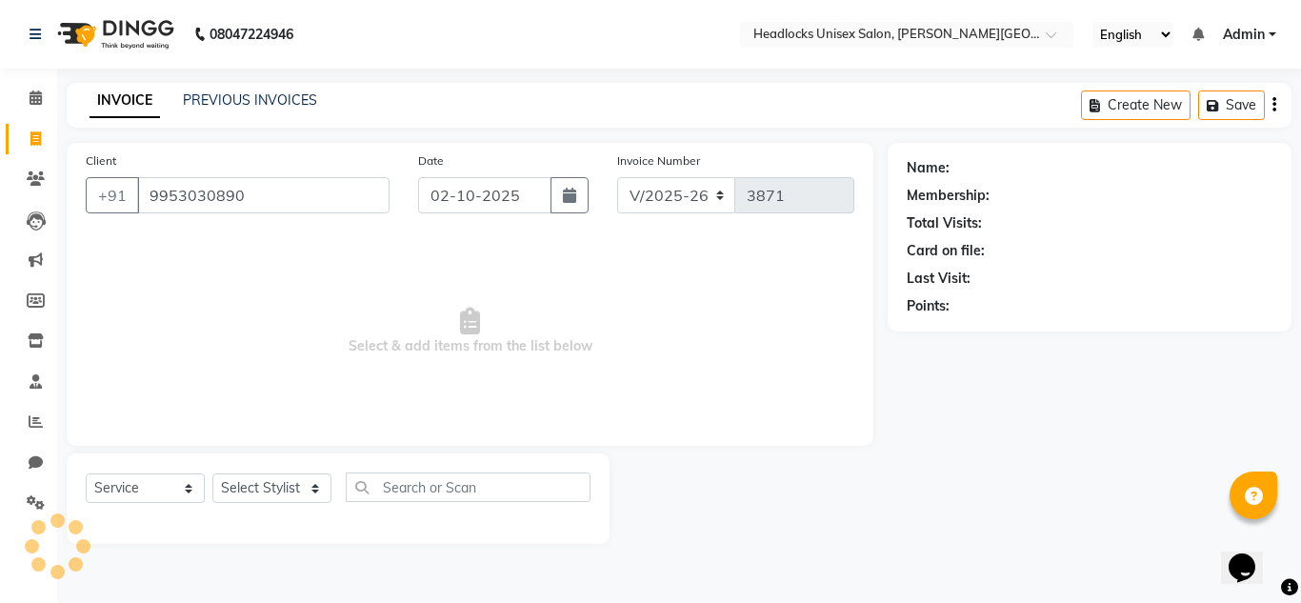
type input "9953030890"
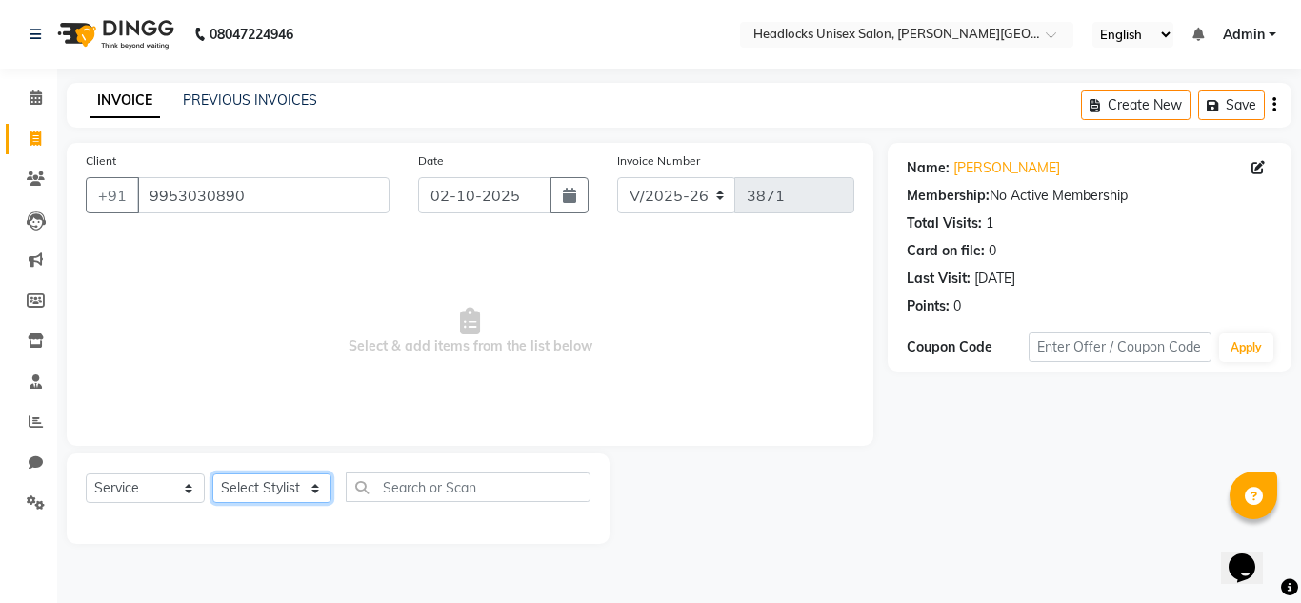
click at [280, 493] on select "Select Stylist [PERSON_NAME] Jannat Kaif [DATE] [PERSON_NAME] [PERSON_NAME] [PE…" at bounding box center [271, 488] width 119 height 30
select select "53620"
click at [212, 473] on select "Select Stylist [PERSON_NAME] Jannat Kaif [DATE] [PERSON_NAME] [PERSON_NAME] [PE…" at bounding box center [271, 488] width 119 height 30
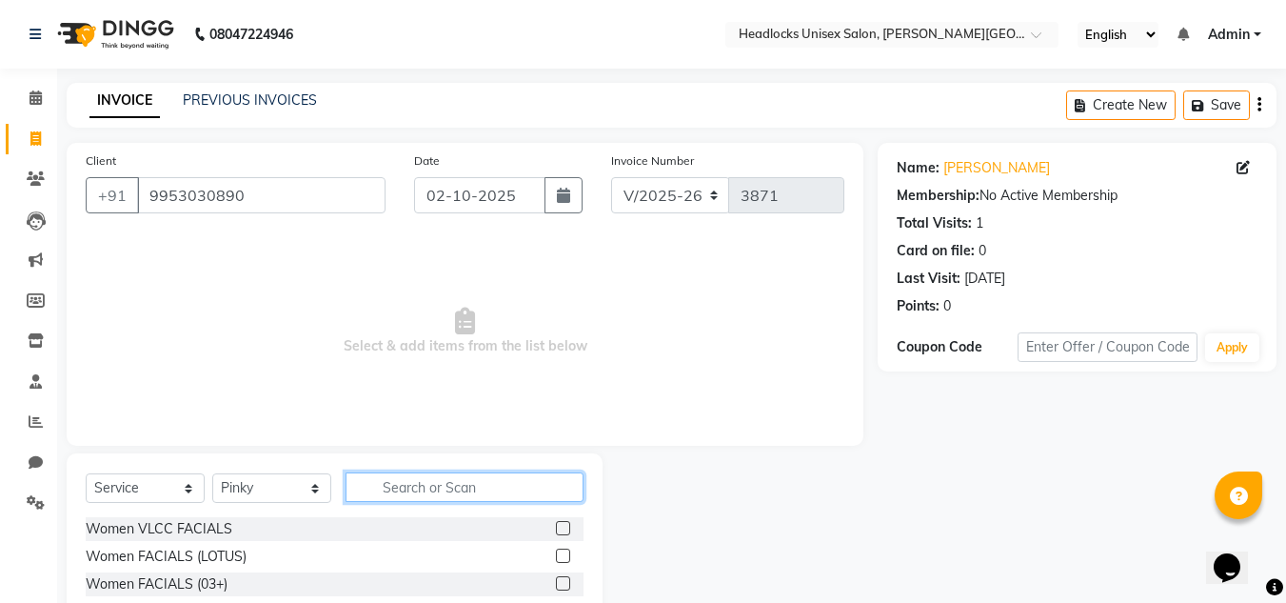
click at [441, 481] on input "text" at bounding box center [465, 487] width 238 height 30
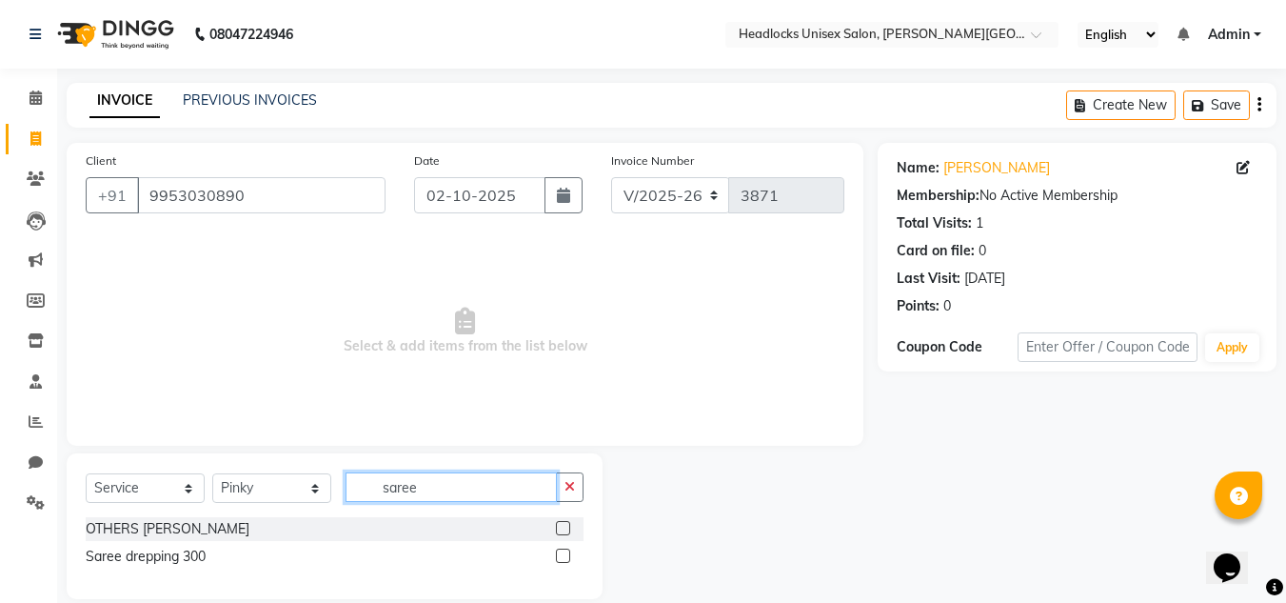
type input "saree"
click at [562, 548] on label at bounding box center [563, 555] width 14 height 14
click at [562, 550] on input "checkbox" at bounding box center [562, 556] width 12 height 12
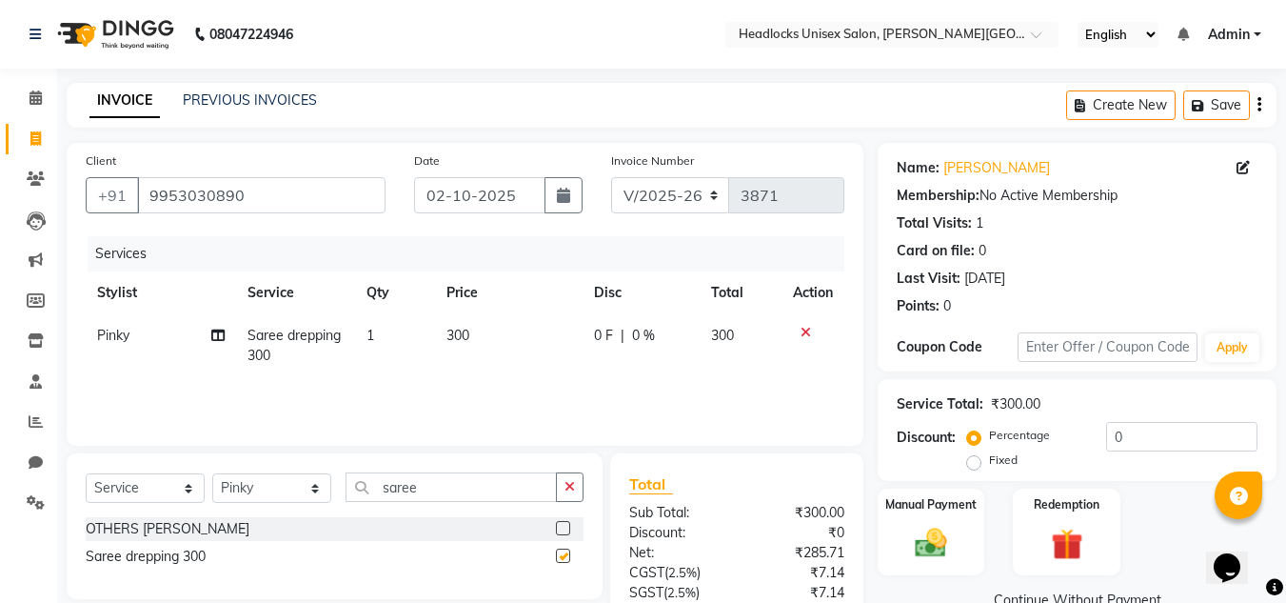
checkbox input "false"
click at [451, 336] on span "300" at bounding box center [458, 335] width 23 height 17
select select "53620"
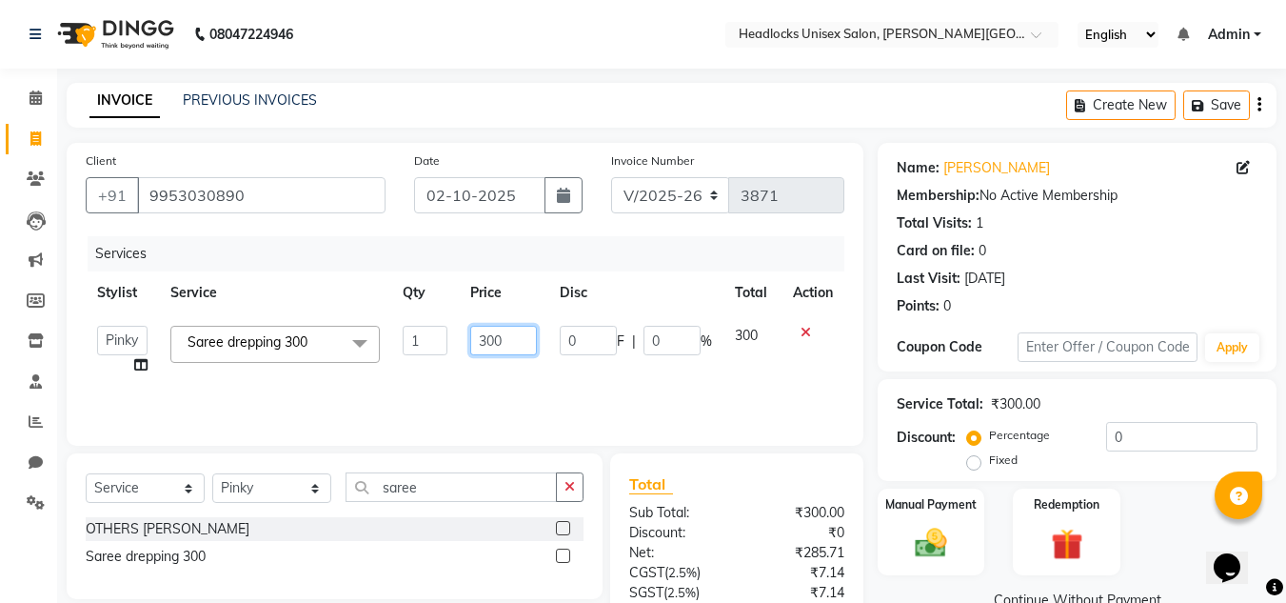
click at [489, 336] on input "300" at bounding box center [503, 341] width 66 height 30
type input "500"
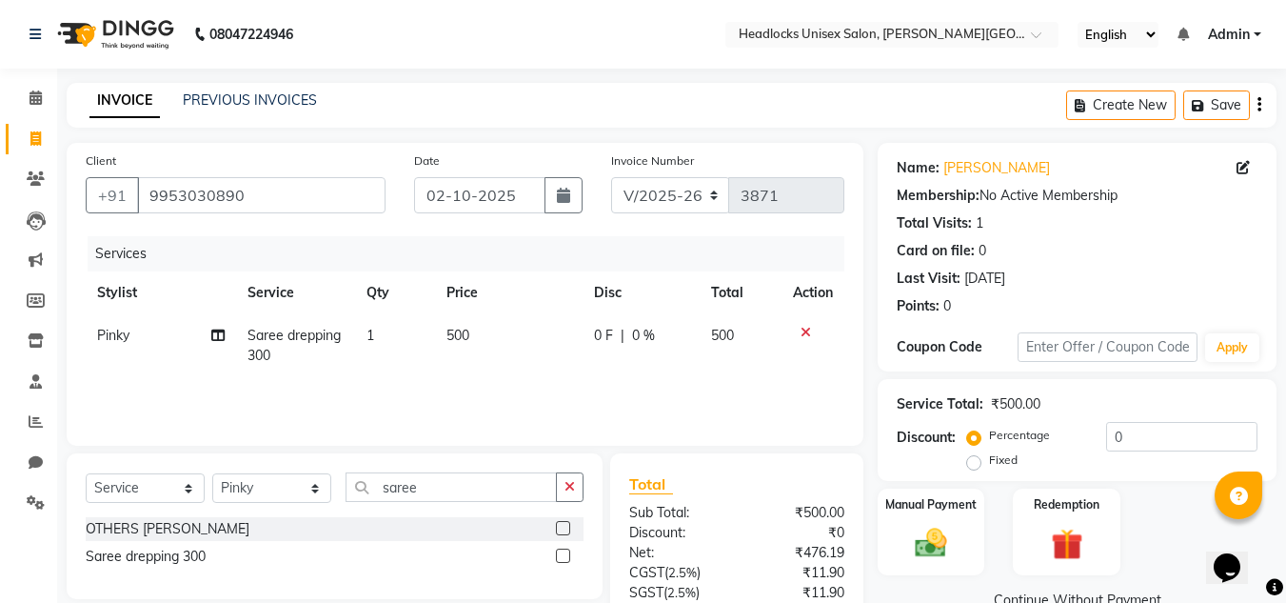
click at [1165, 501] on div "Manual Payment Redemption" at bounding box center [1077, 531] width 427 height 87
click at [308, 489] on select "Select Stylist [PERSON_NAME] Jannat Kaif [DATE] [PERSON_NAME] [PERSON_NAME] [PE…" at bounding box center [271, 488] width 119 height 30
select select "53627"
click at [212, 473] on select "Select Stylist [PERSON_NAME] Jannat Kaif [DATE] [PERSON_NAME] [PERSON_NAME] [PE…" at bounding box center [271, 488] width 119 height 30
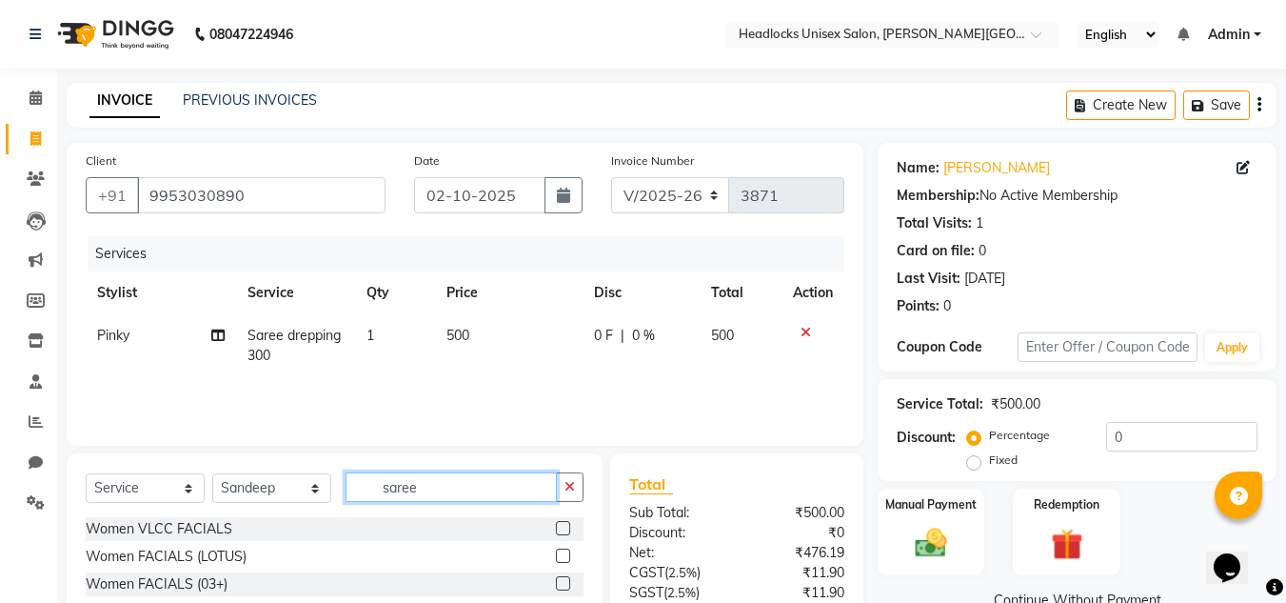
click at [455, 491] on input "saree" at bounding box center [451, 487] width 211 height 30
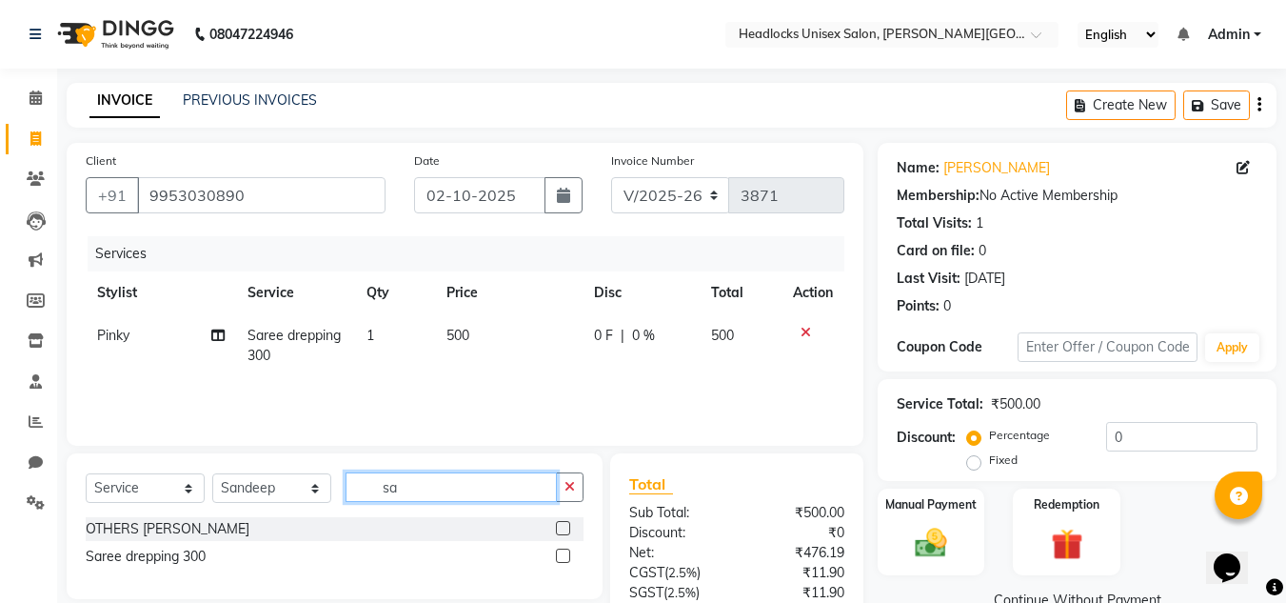
type input "s"
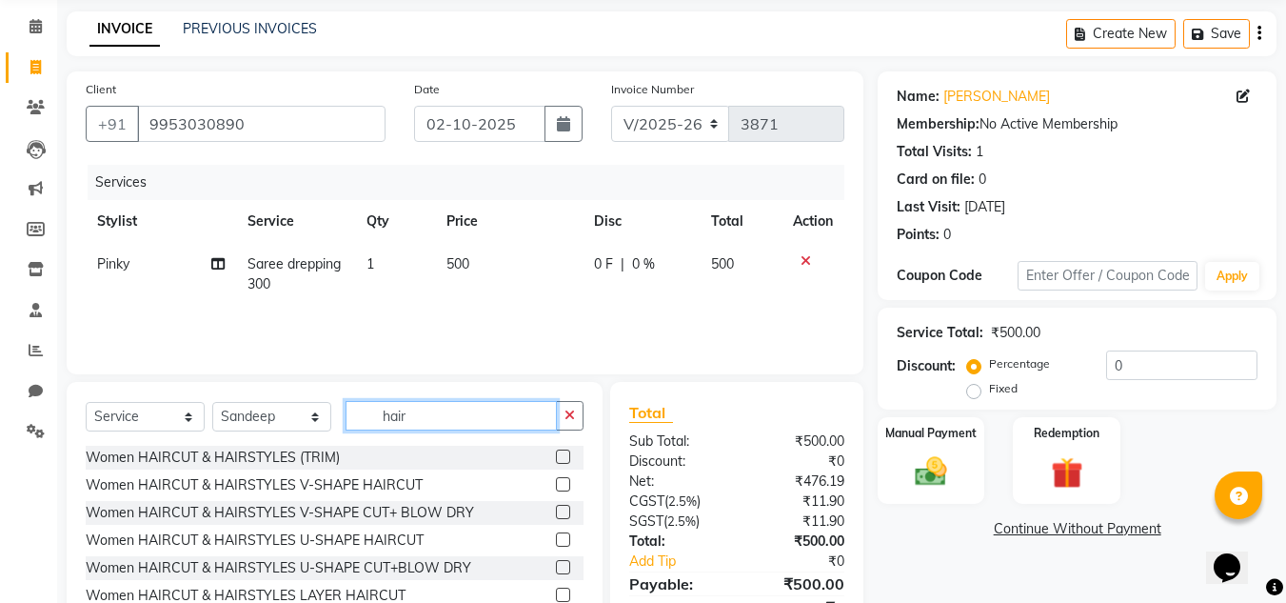
scroll to position [152, 0]
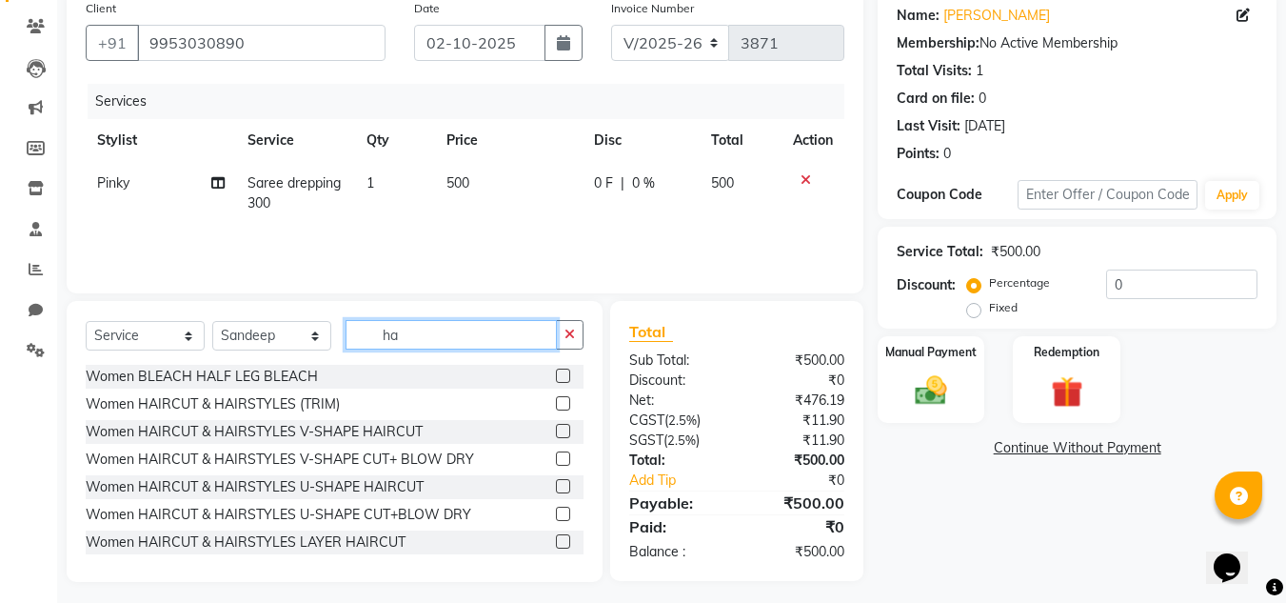
type input "h"
type input "hairst"
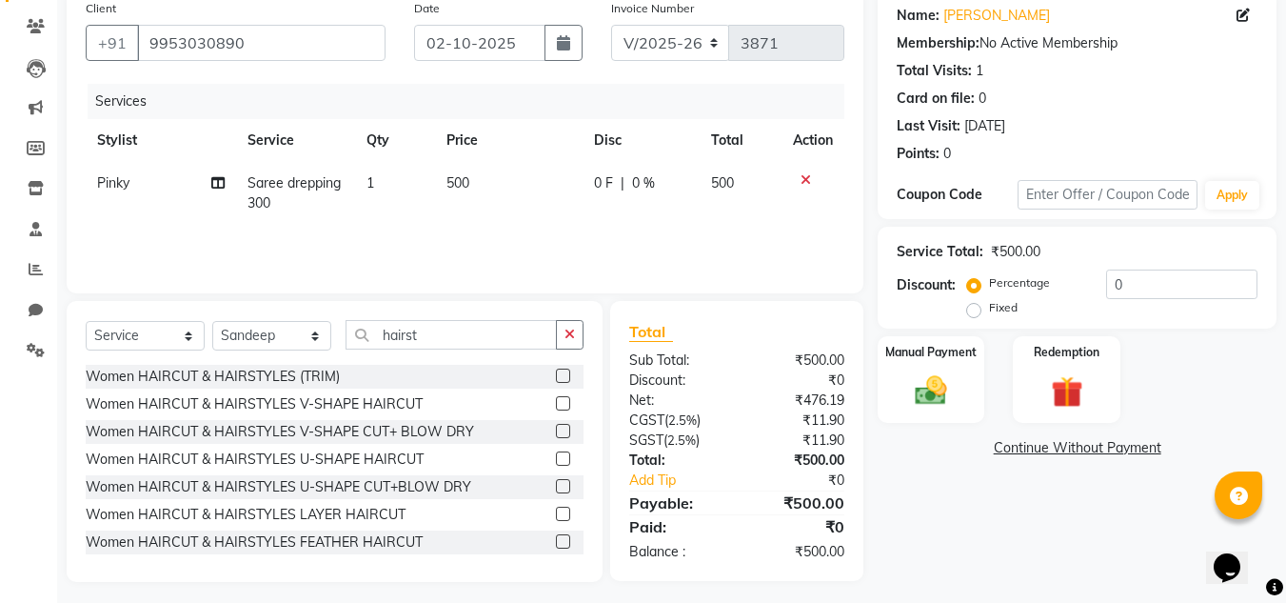
click at [556, 455] on label at bounding box center [563, 458] width 14 height 14
click at [556, 455] on input "checkbox" at bounding box center [562, 459] width 12 height 12
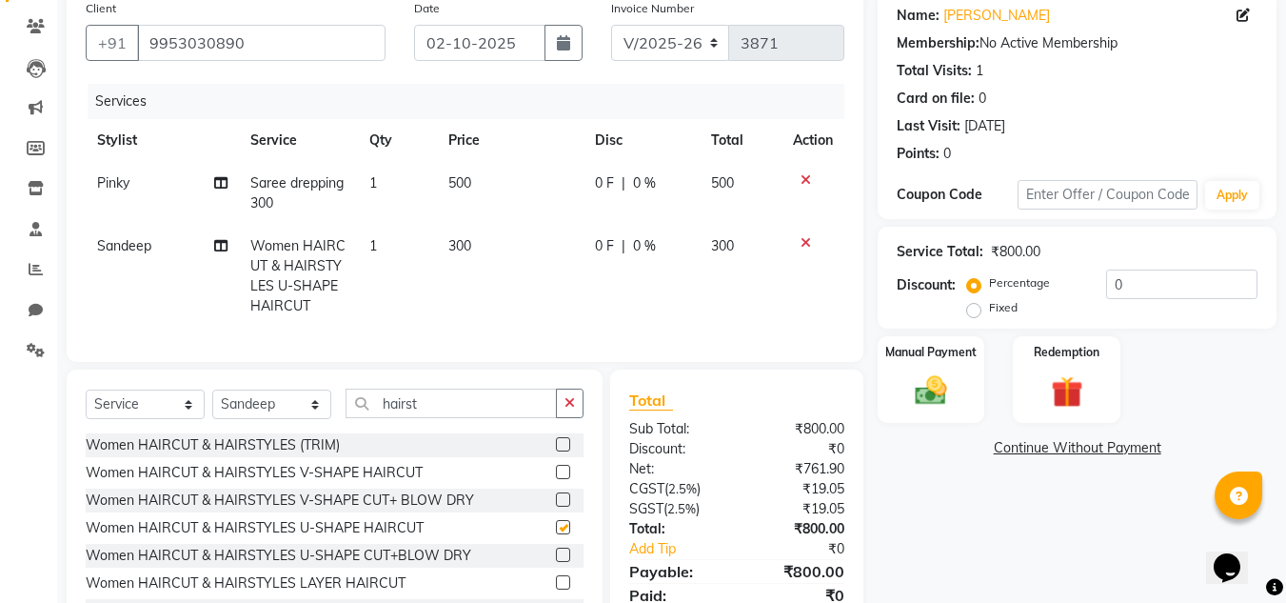
checkbox input "false"
click at [556, 589] on label at bounding box center [563, 582] width 14 height 14
click at [556, 589] on input "checkbox" at bounding box center [562, 583] width 12 height 12
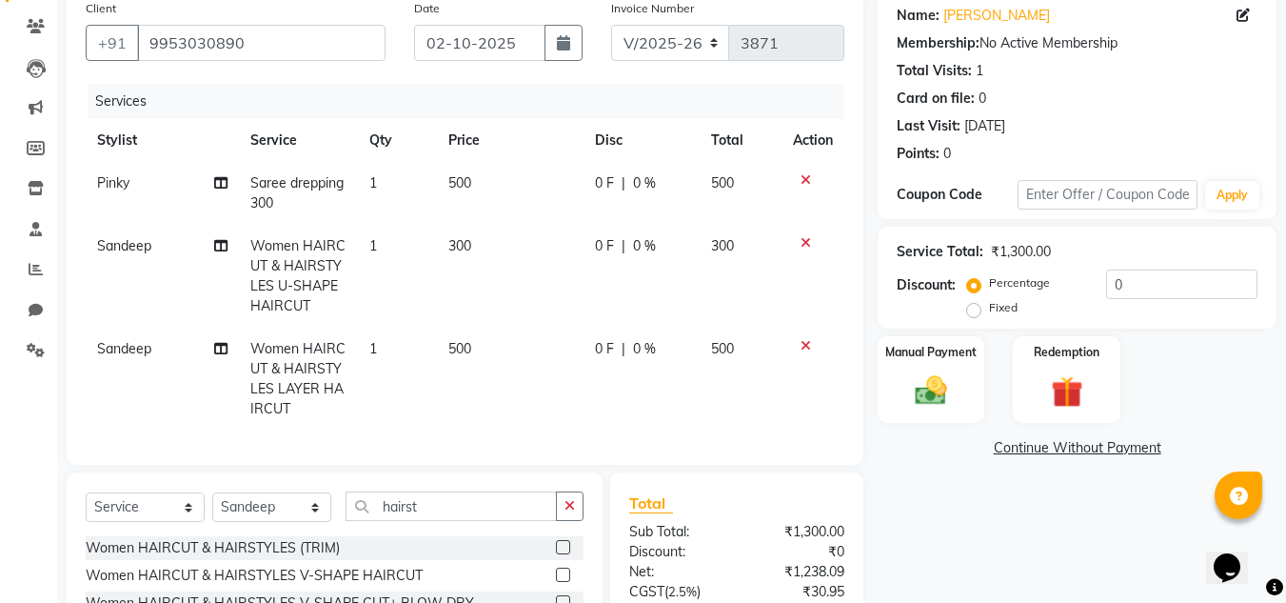
checkbox input "false"
click at [805, 244] on icon at bounding box center [806, 242] width 10 height 13
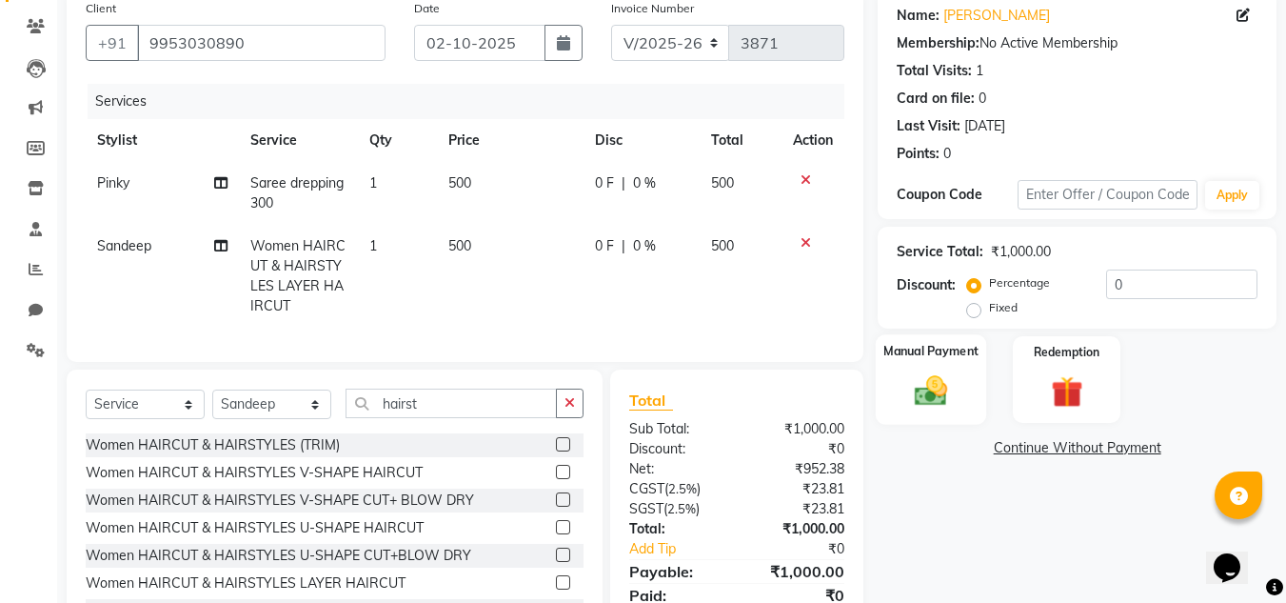
click at [937, 392] on img at bounding box center [930, 390] width 53 height 38
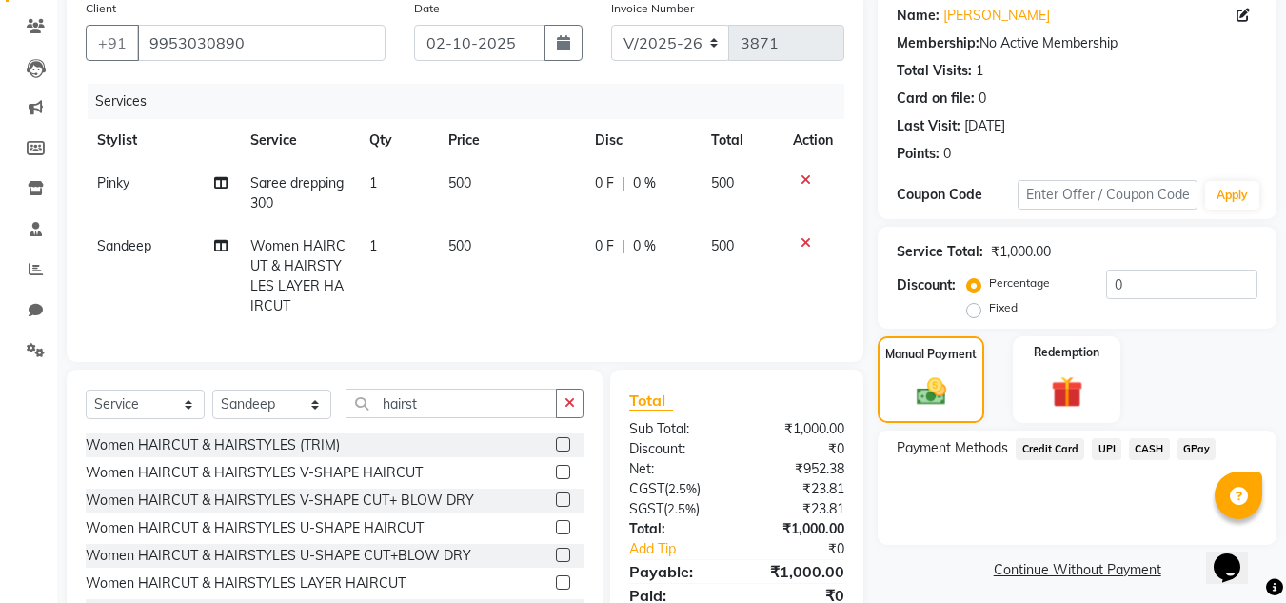
click at [1144, 447] on span "CASH" at bounding box center [1149, 449] width 41 height 22
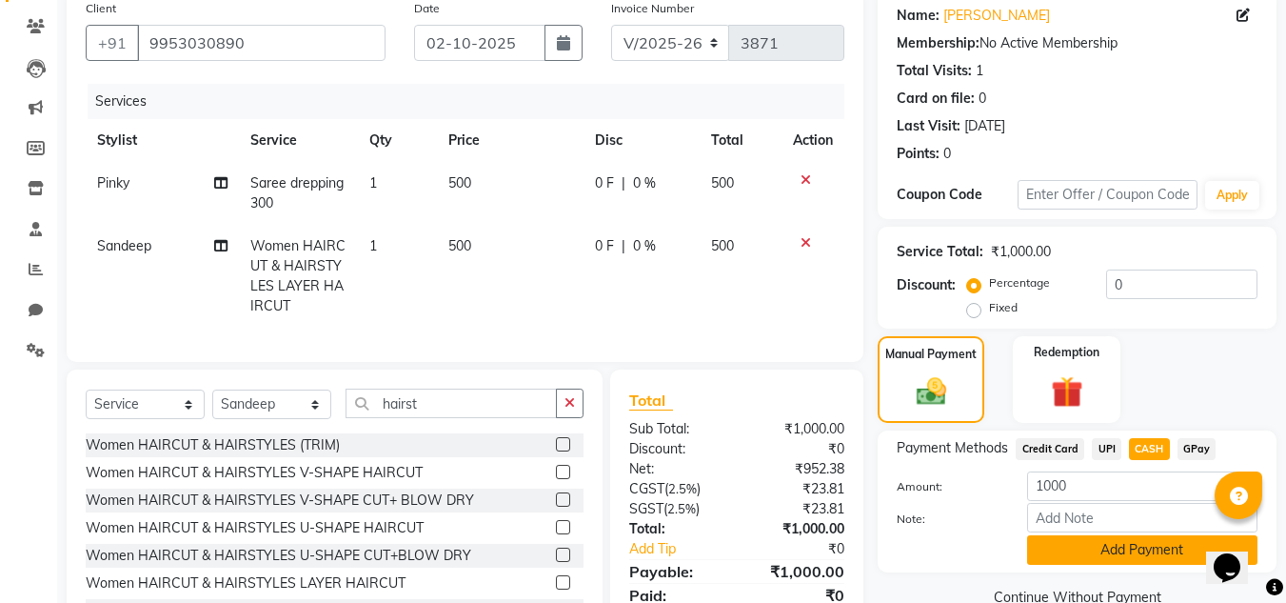
click at [1075, 547] on button "Add Payment" at bounding box center [1142, 550] width 230 height 30
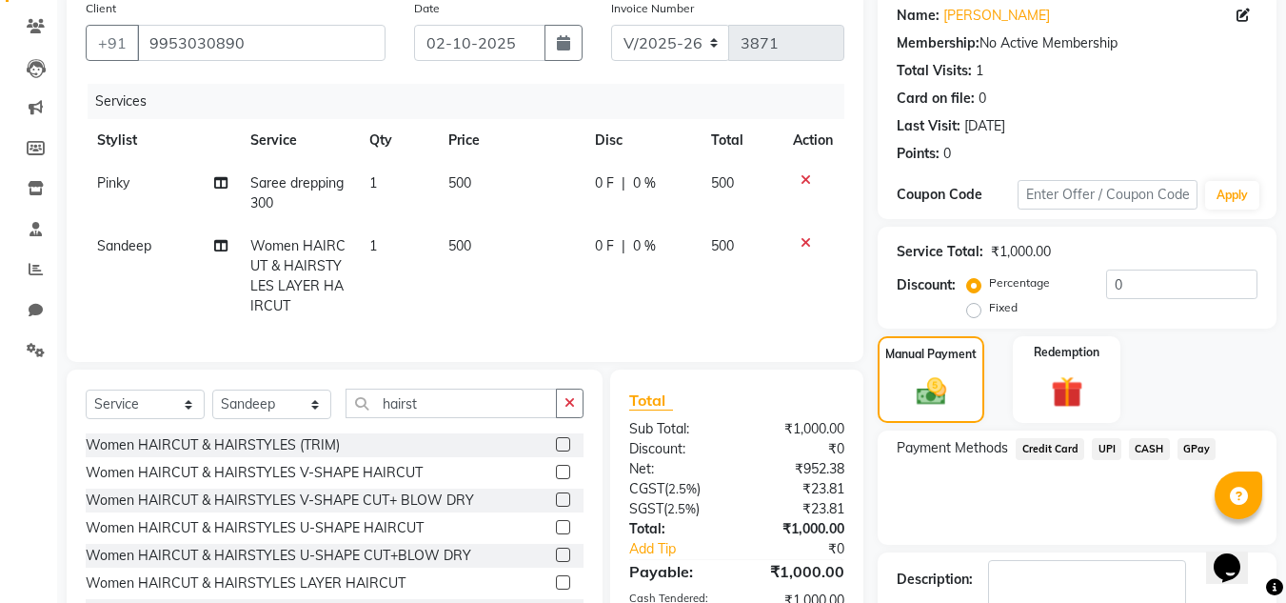
scroll to position [296, 0]
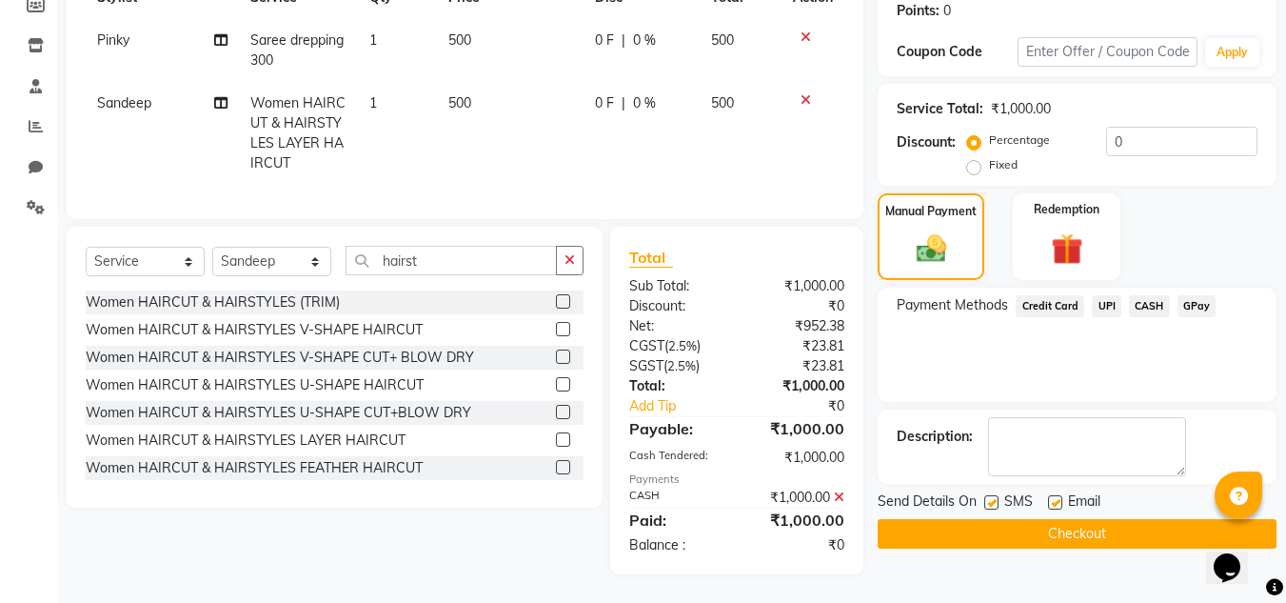
click at [1042, 531] on button "Checkout" at bounding box center [1077, 534] width 399 height 30
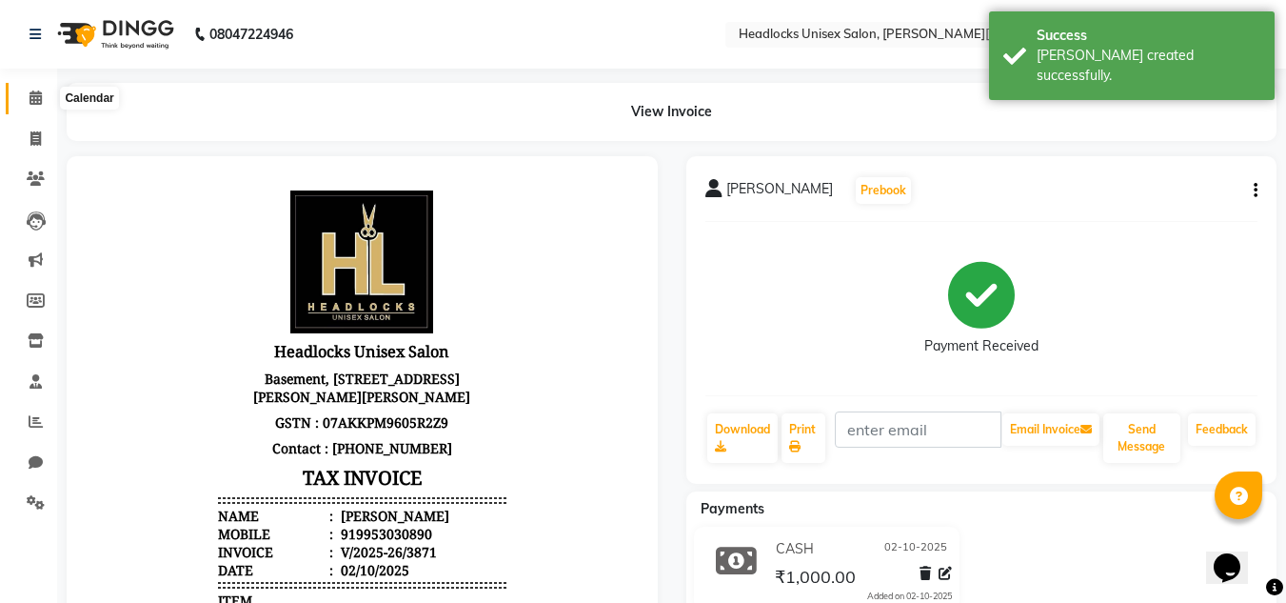
click at [36, 94] on icon at bounding box center [36, 97] width 12 height 14
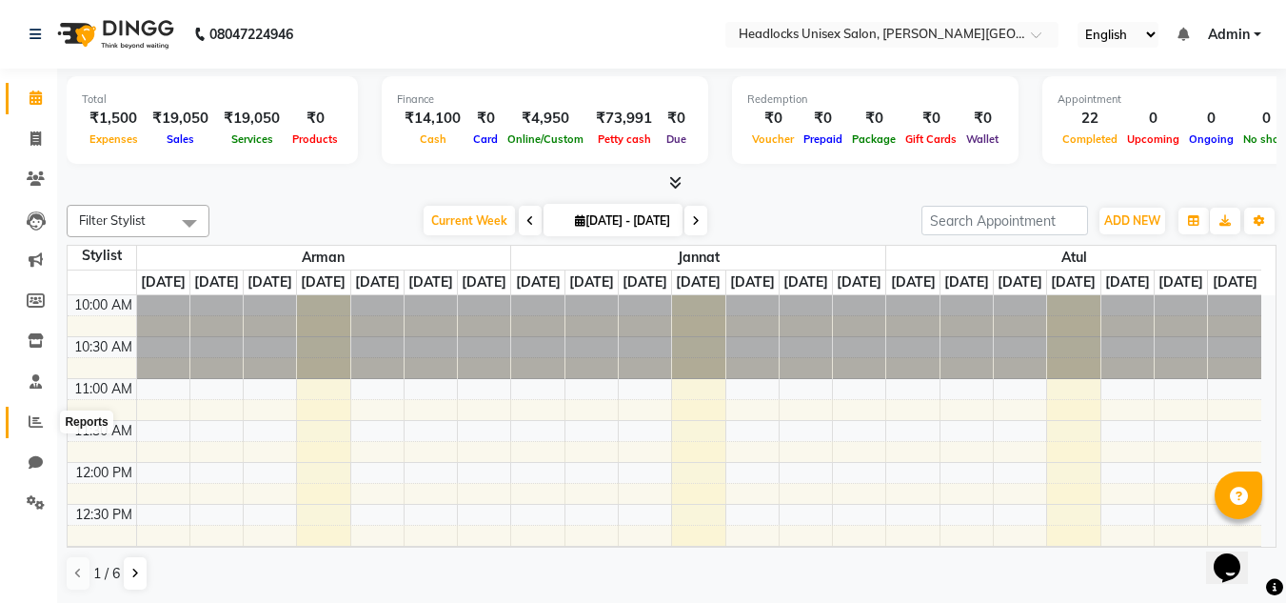
click at [38, 424] on icon at bounding box center [36, 421] width 14 height 14
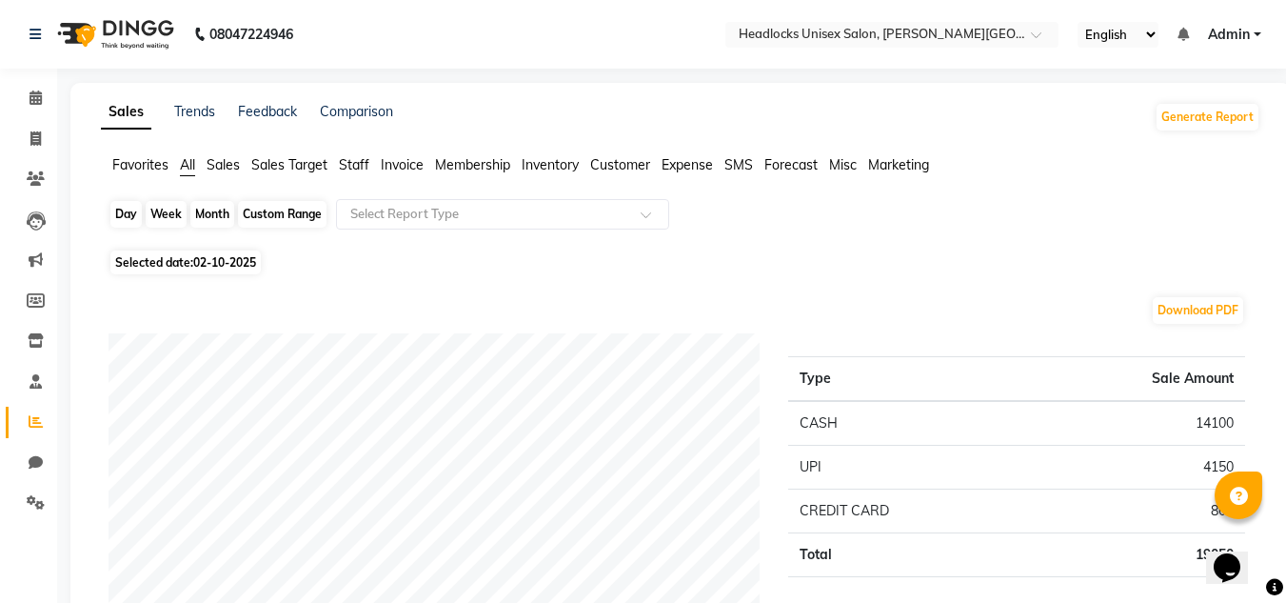
click at [129, 213] on div "Day" at bounding box center [125, 214] width 31 height 27
select select "10"
select select "2025"
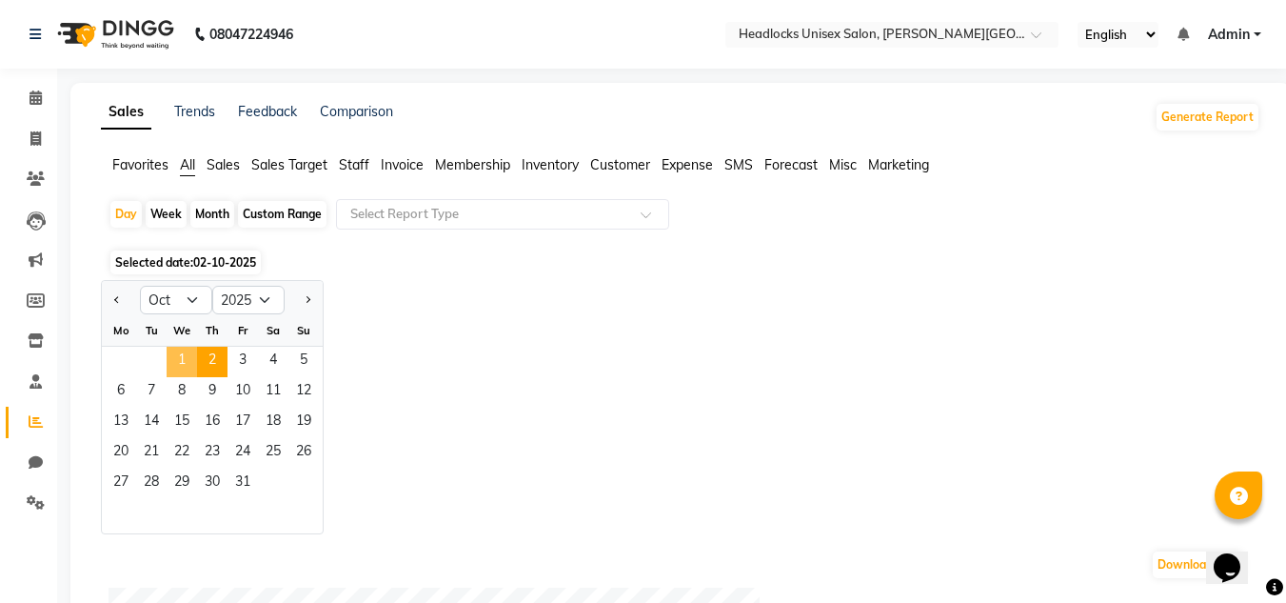
click at [181, 355] on span "1" at bounding box center [182, 362] width 30 height 30
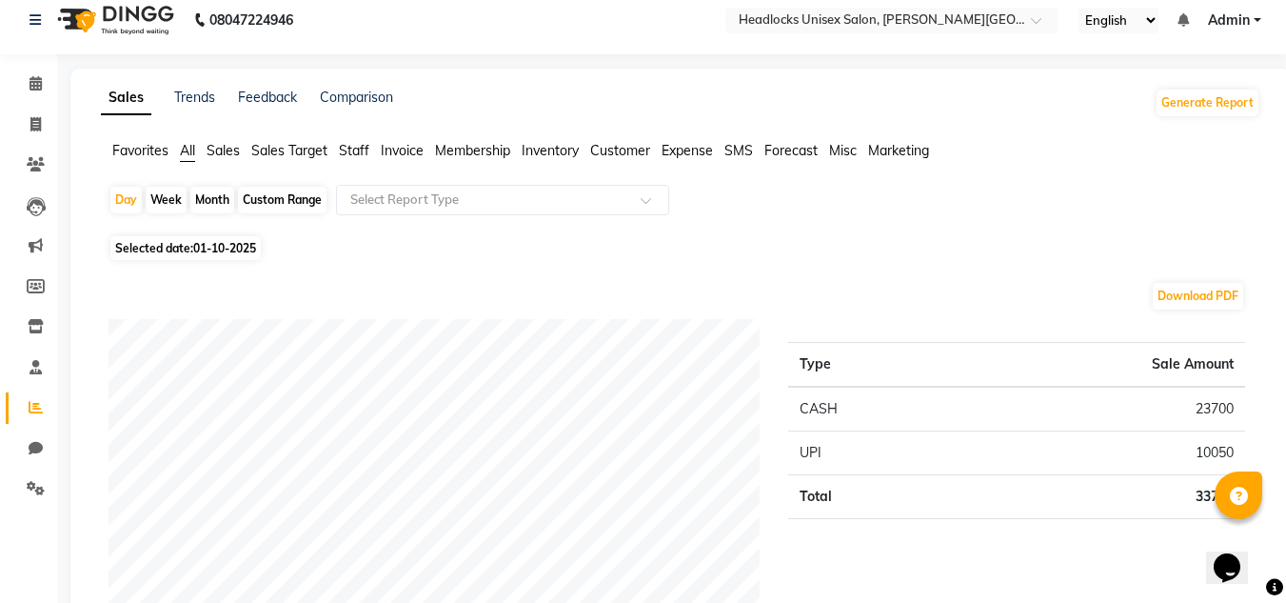
scroll to position [44, 0]
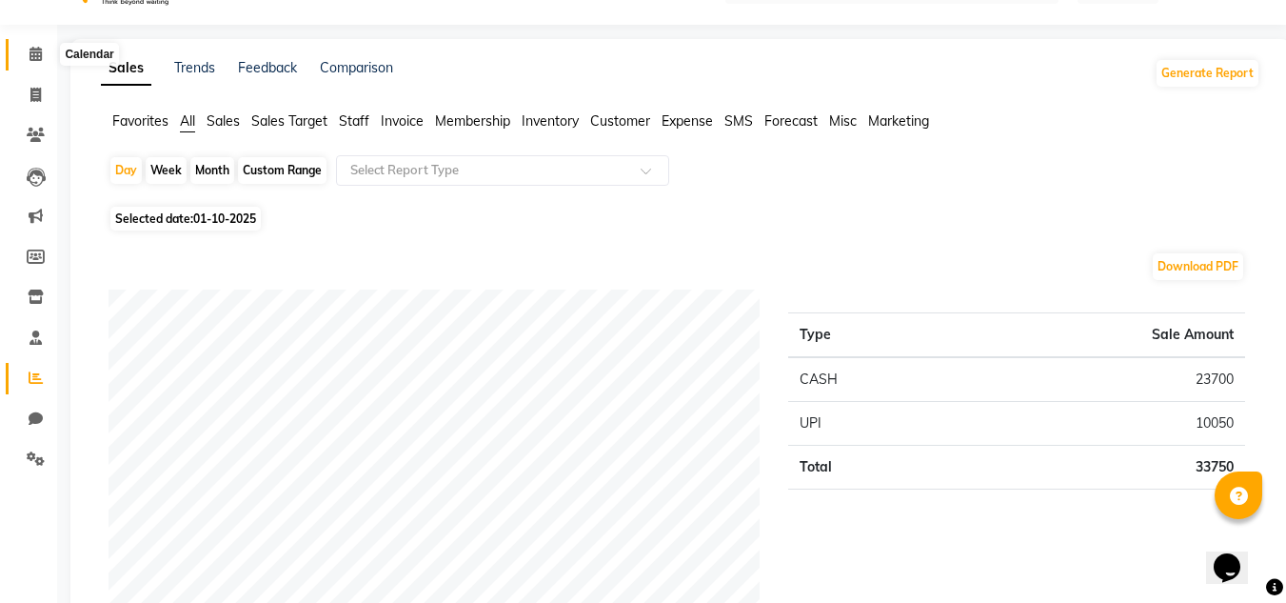
click at [48, 48] on span at bounding box center [35, 55] width 33 height 22
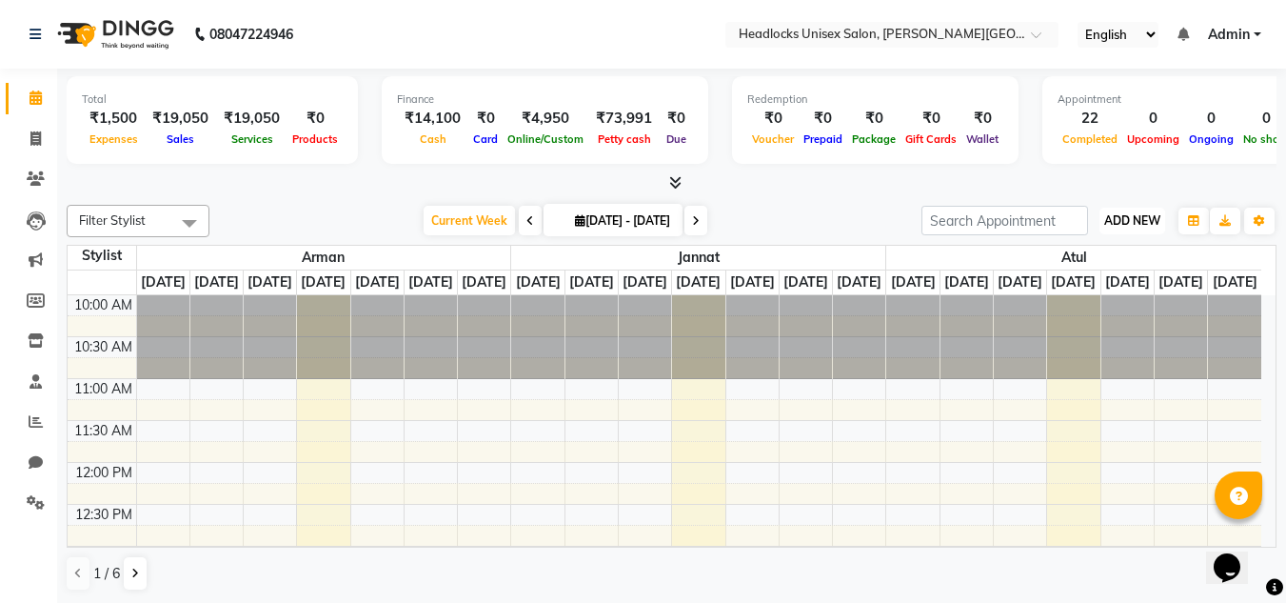
click at [1142, 228] on button "ADD NEW Toggle Dropdown" at bounding box center [1133, 221] width 66 height 27
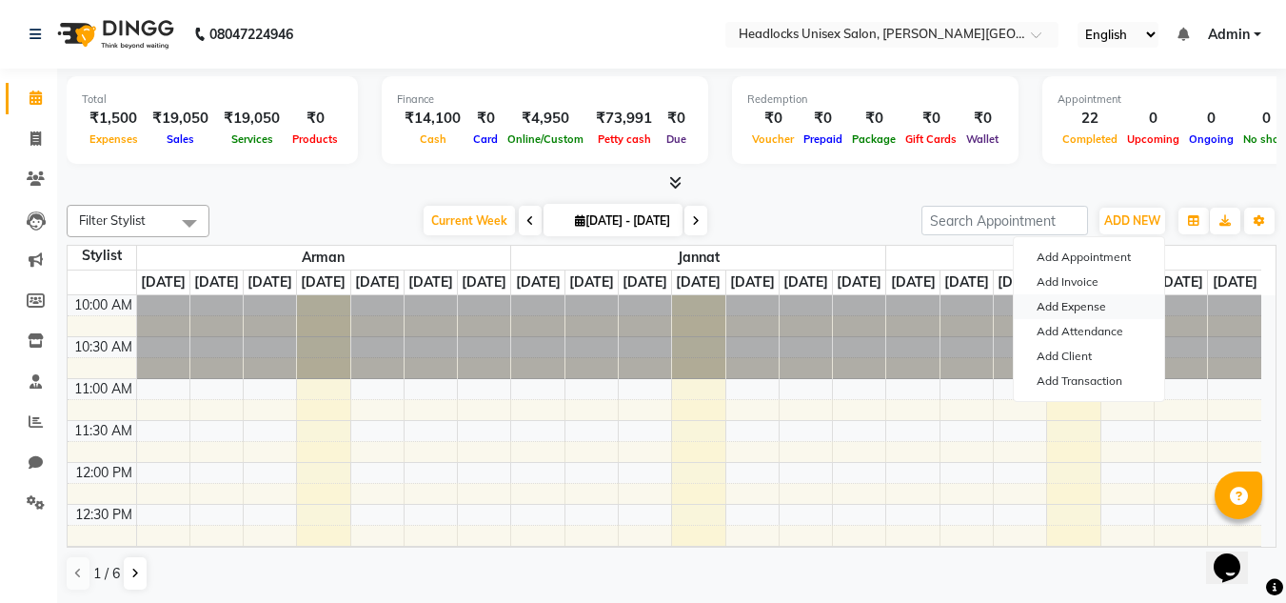
click at [1084, 298] on link "Add Expense" at bounding box center [1089, 306] width 150 height 25
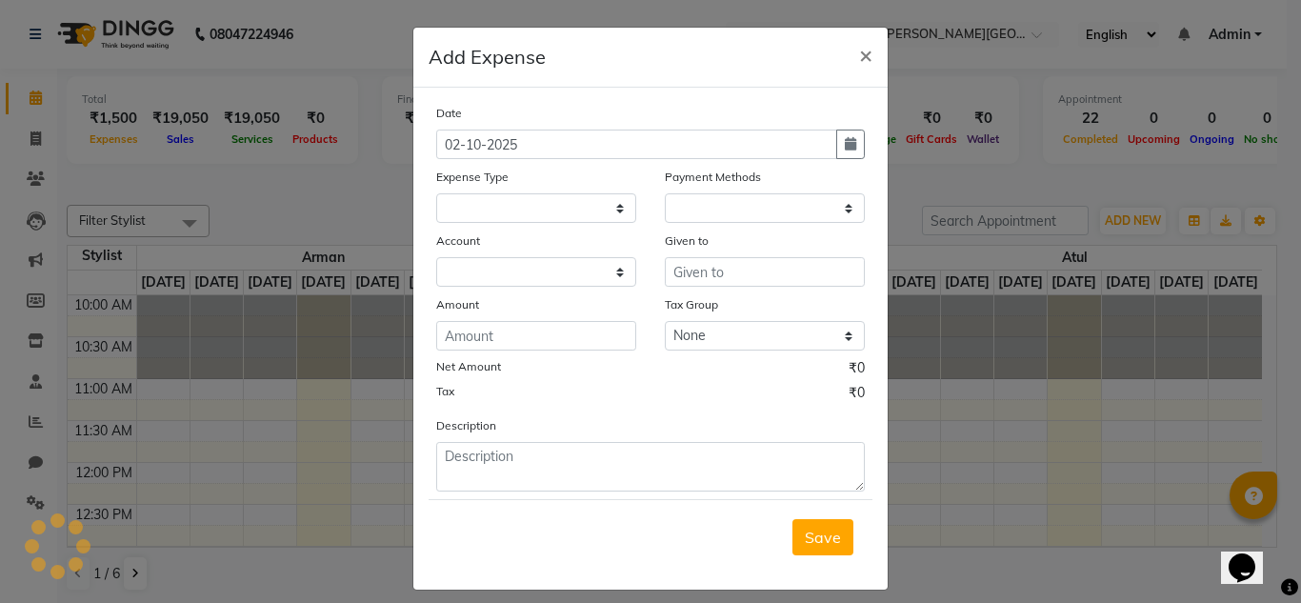
select select
select select "1"
select select "5907"
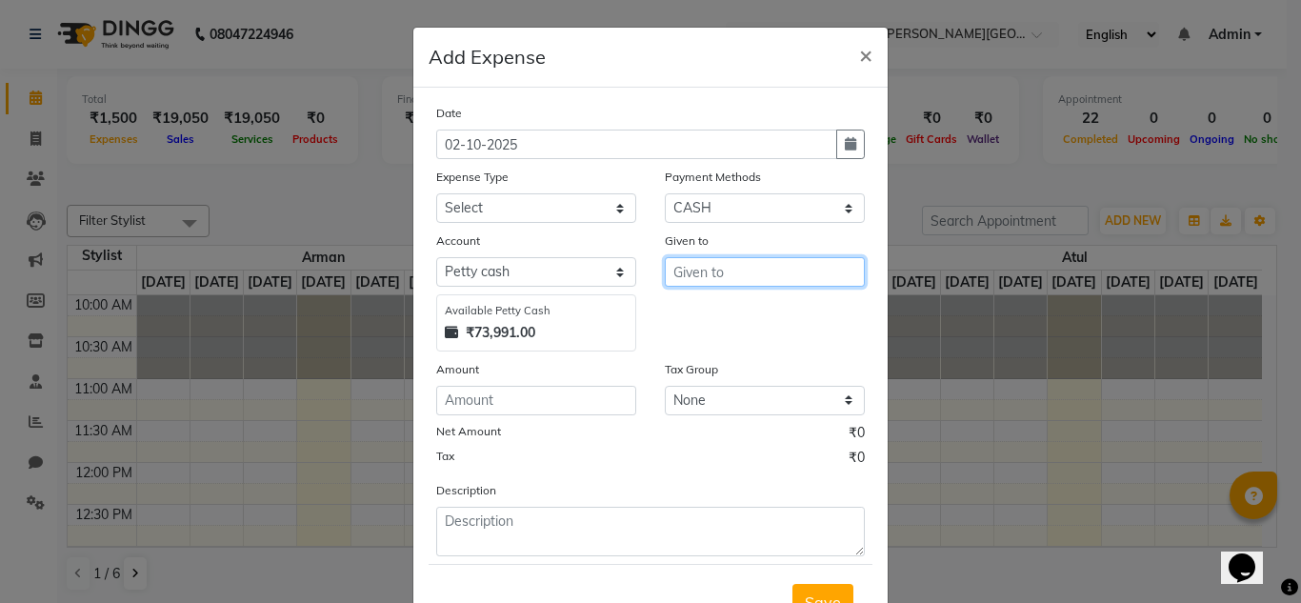
click at [748, 266] on input "text" at bounding box center [765, 272] width 200 height 30
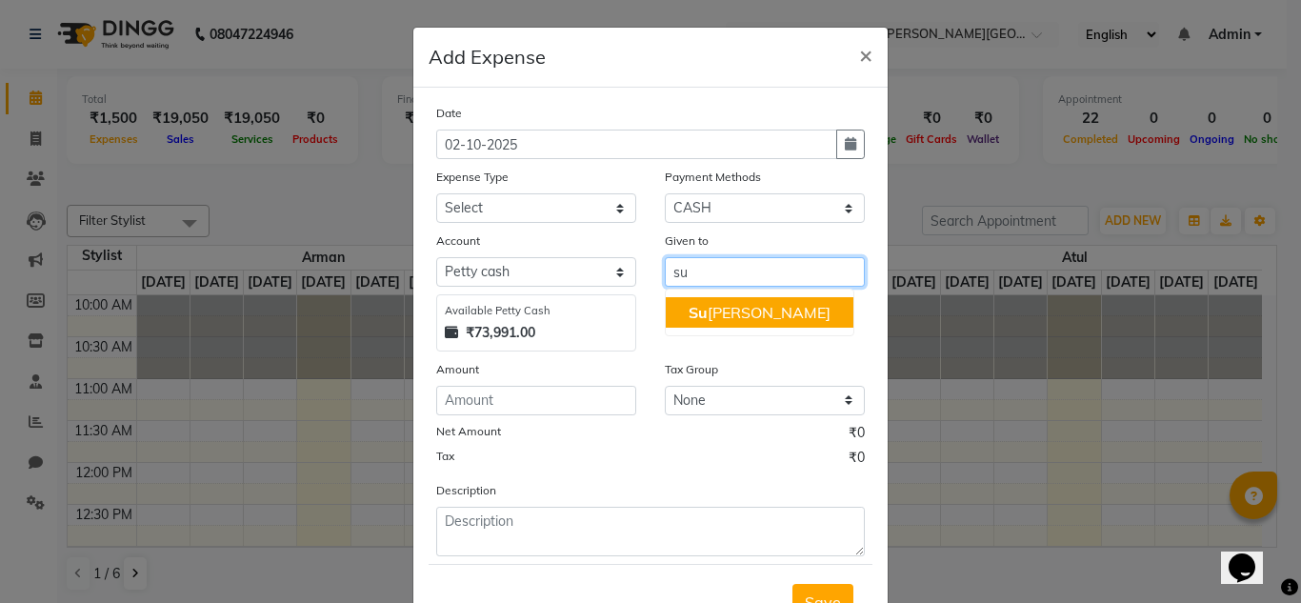
click at [735, 304] on button "[PERSON_NAME]" at bounding box center [759, 312] width 188 height 30
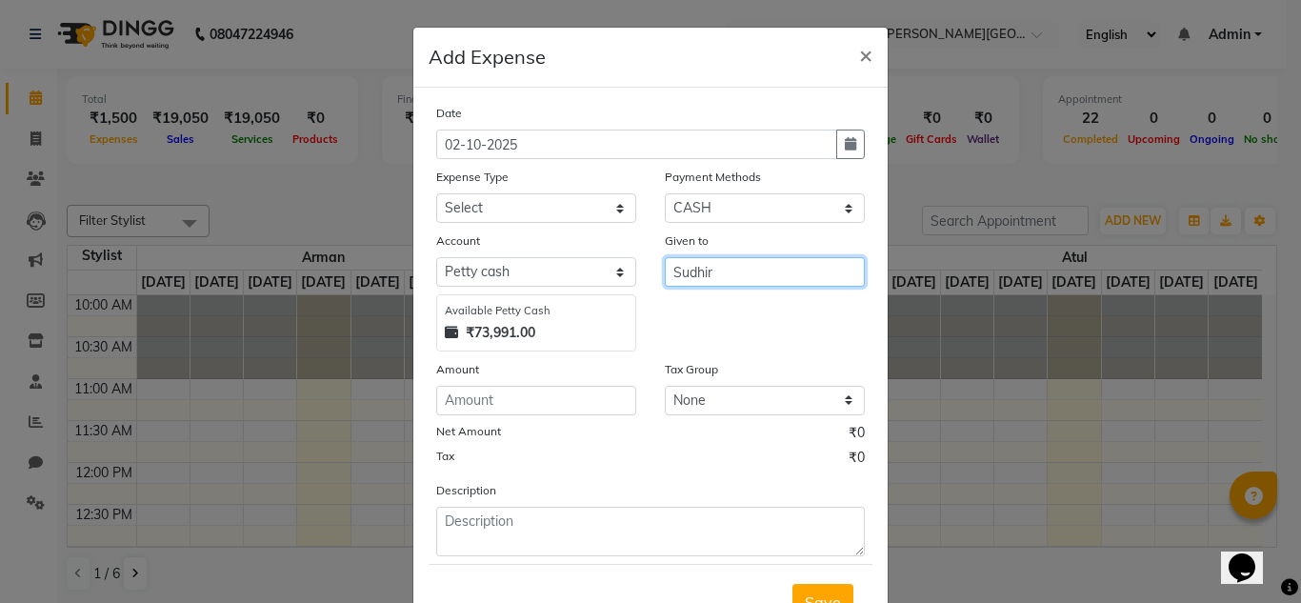
type input "Sudhir"
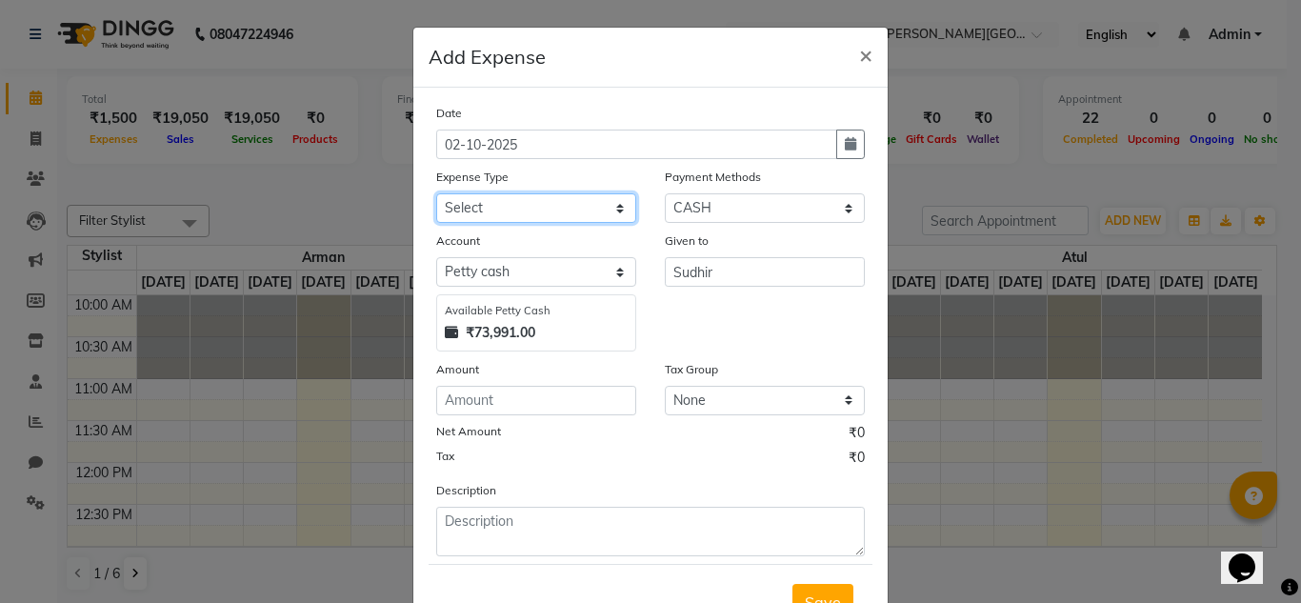
click at [465, 210] on select "Select Advance Salary Bank charges Car maintenance Cash transfer to bank Cash t…" at bounding box center [536, 208] width 200 height 30
select select "16790"
click at [436, 193] on select "Select Advance Salary Bank charges Car maintenance Cash transfer to bank Cash t…" at bounding box center [536, 208] width 200 height 30
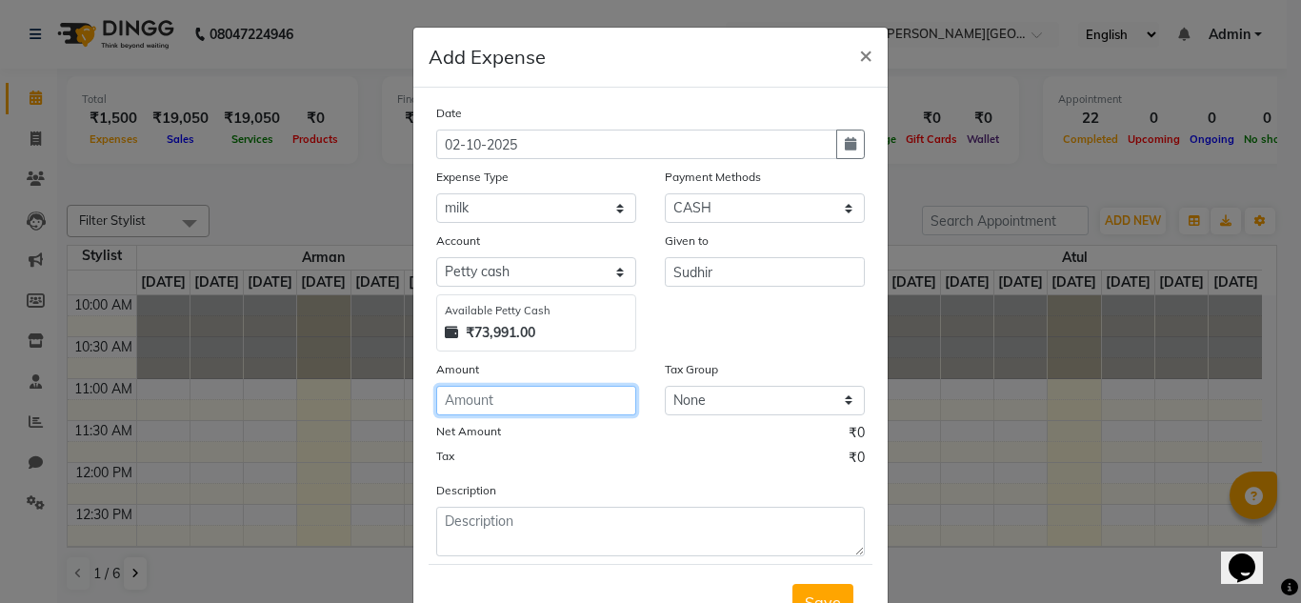
click at [485, 396] on input "number" at bounding box center [536, 401] width 200 height 30
type input "220"
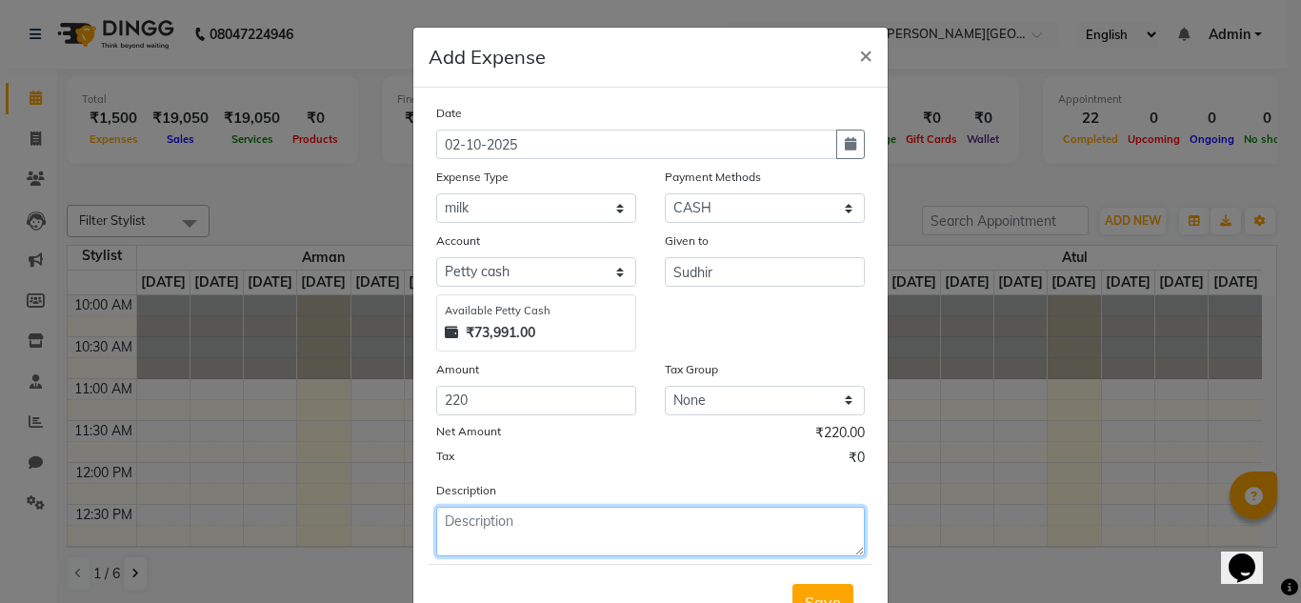
click at [469, 530] on textarea at bounding box center [650, 532] width 428 height 50
type textarea "milk,"
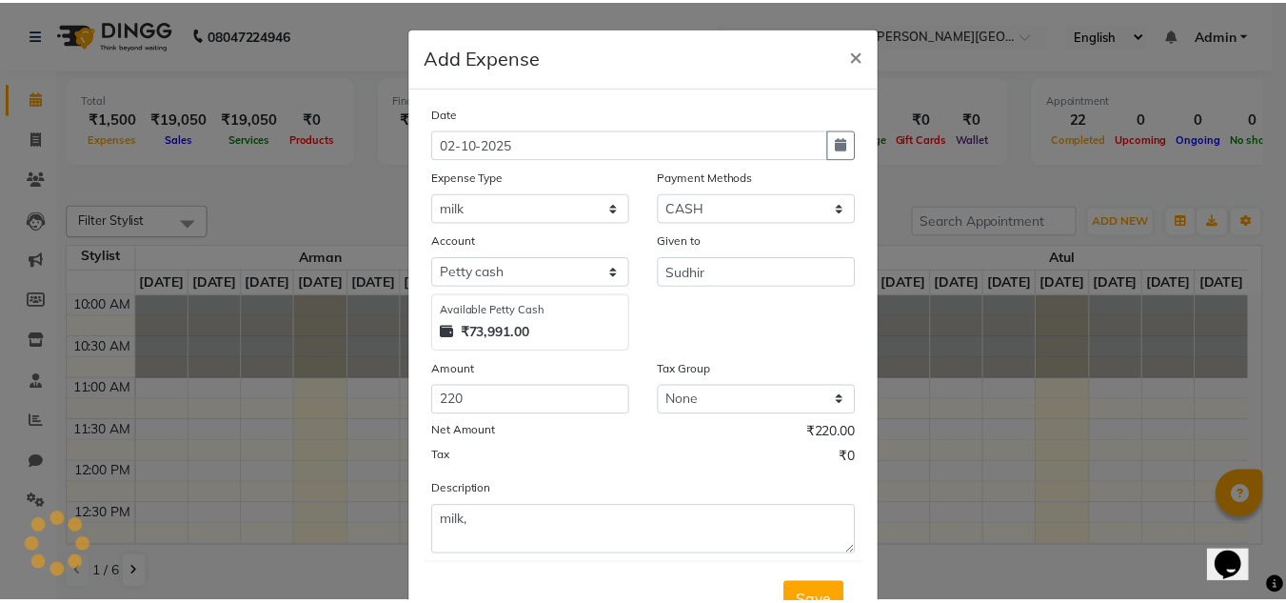
scroll to position [79, 0]
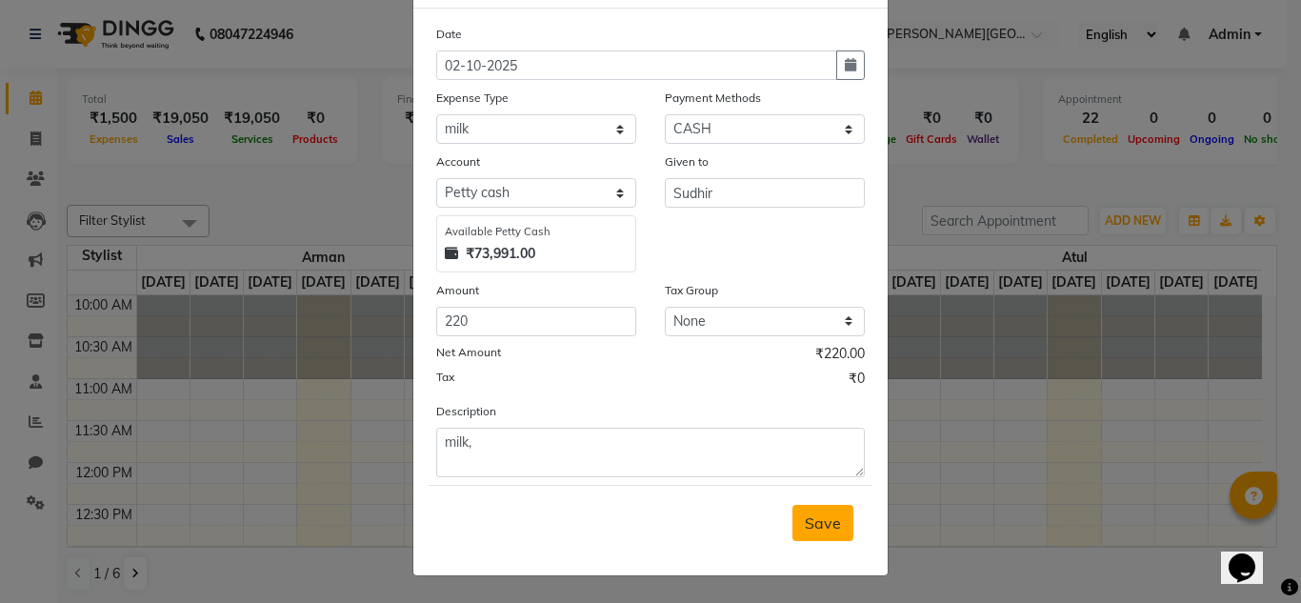
click at [831, 516] on span "Save" at bounding box center [823, 522] width 36 height 19
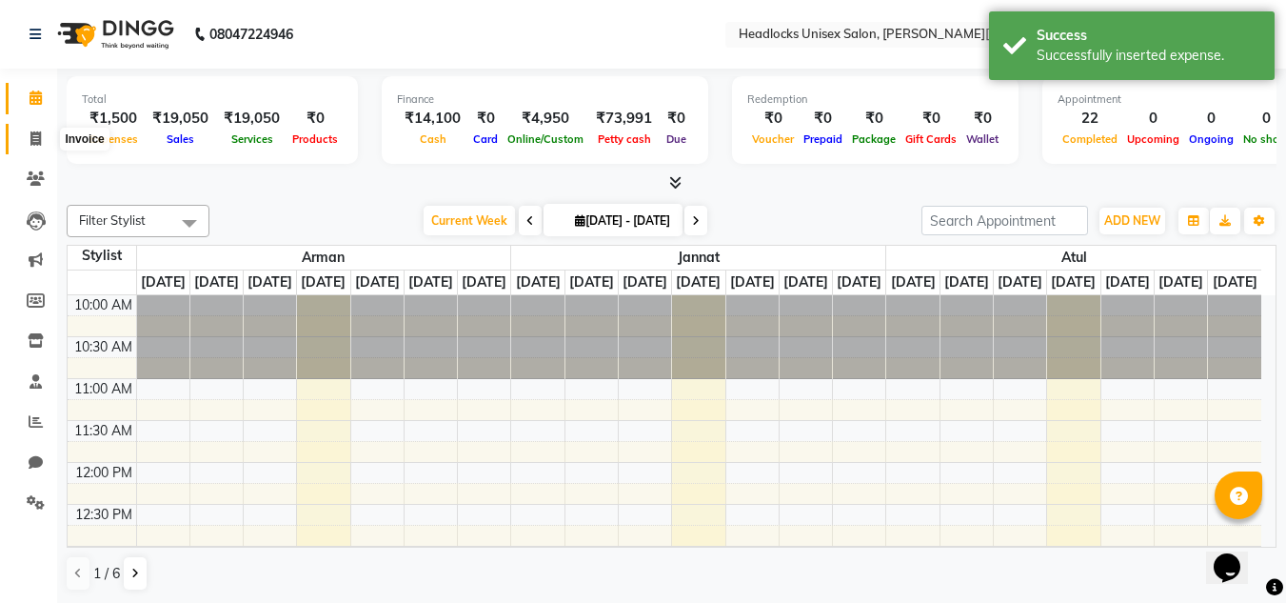
click at [32, 131] on icon at bounding box center [35, 138] width 10 height 14
select select "service"
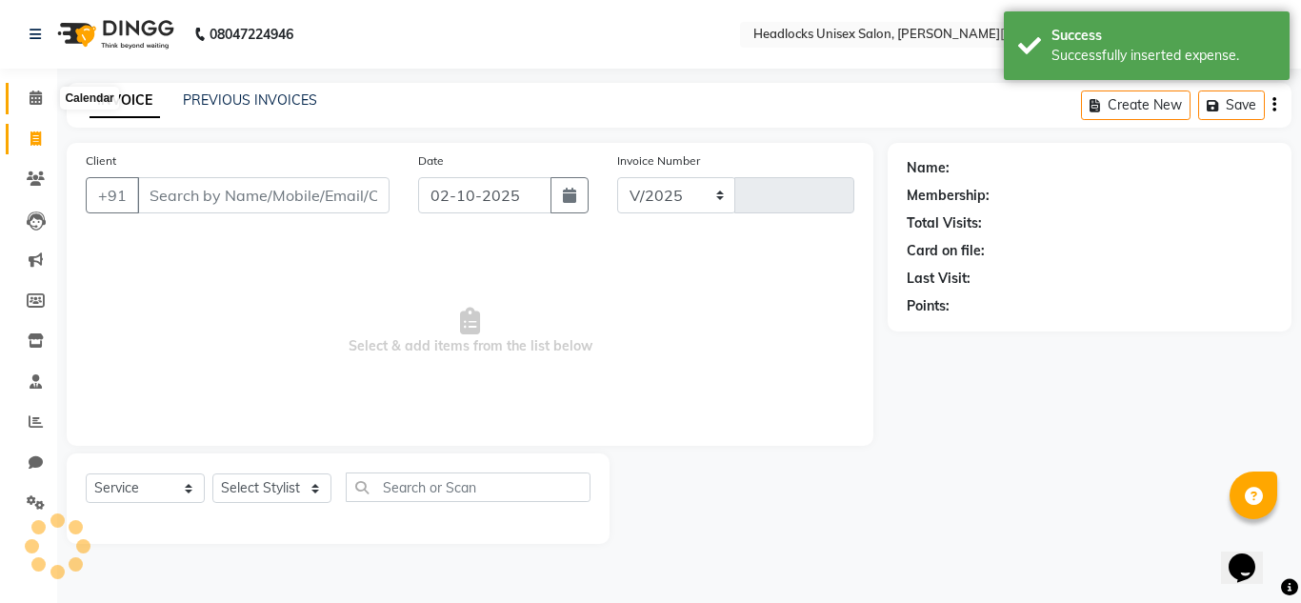
select select "6850"
type input "3872"
click at [35, 97] on icon at bounding box center [36, 97] width 12 height 14
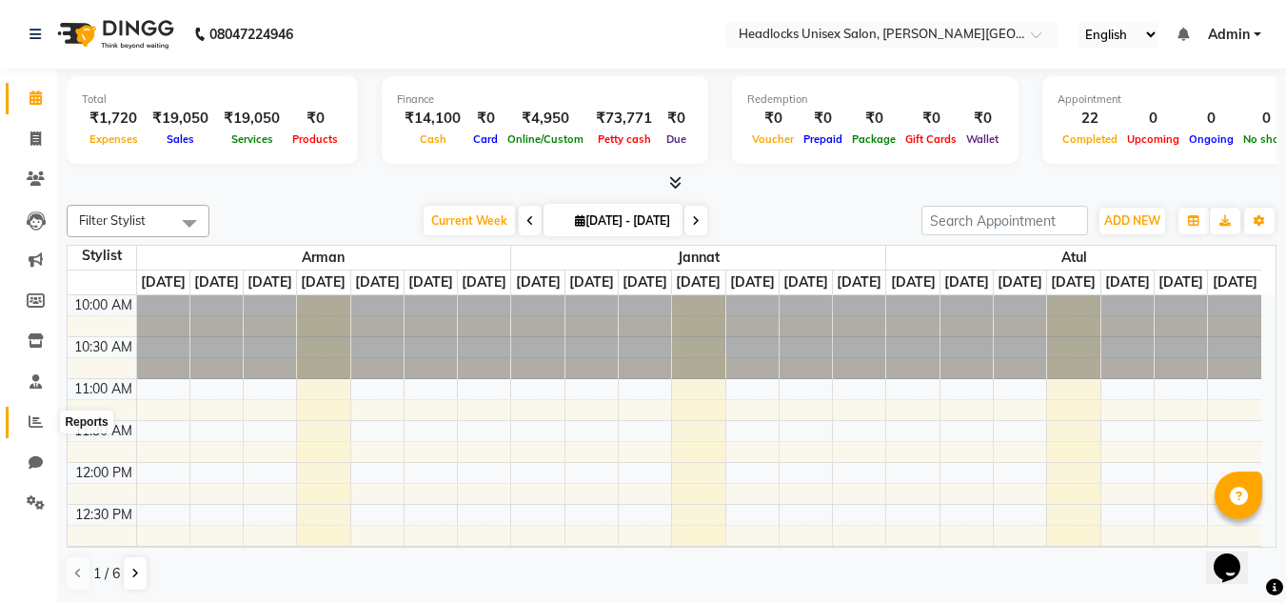
click at [30, 417] on icon at bounding box center [36, 421] width 14 height 14
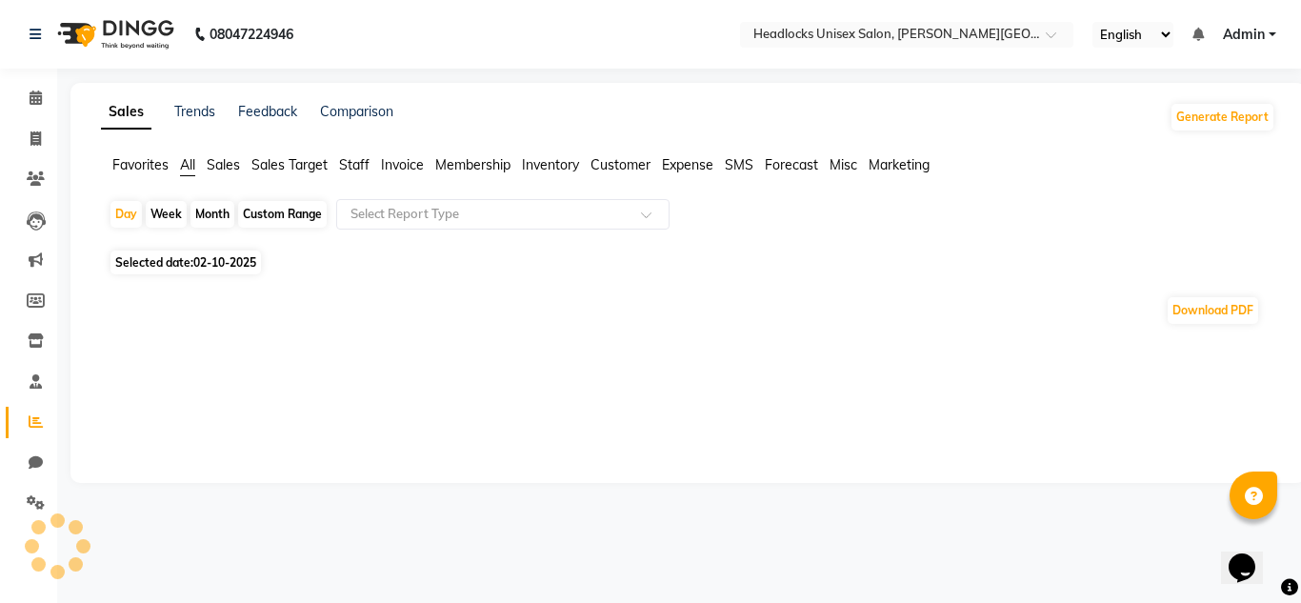
click at [30, 417] on icon at bounding box center [36, 421] width 14 height 14
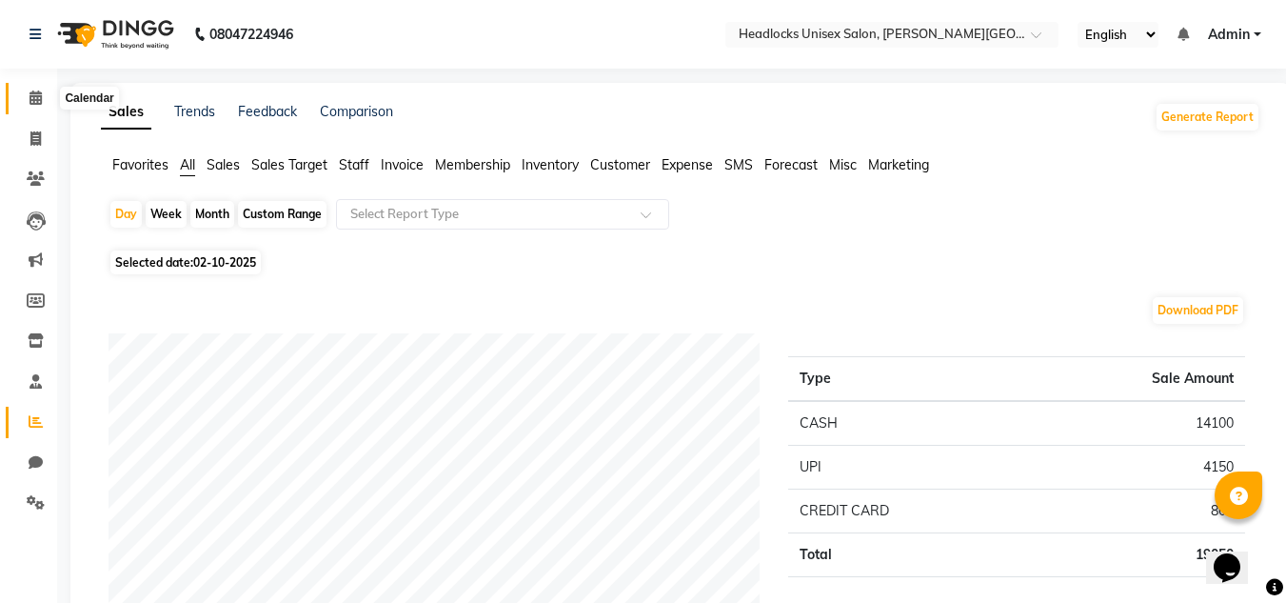
click at [40, 88] on span at bounding box center [35, 99] width 33 height 22
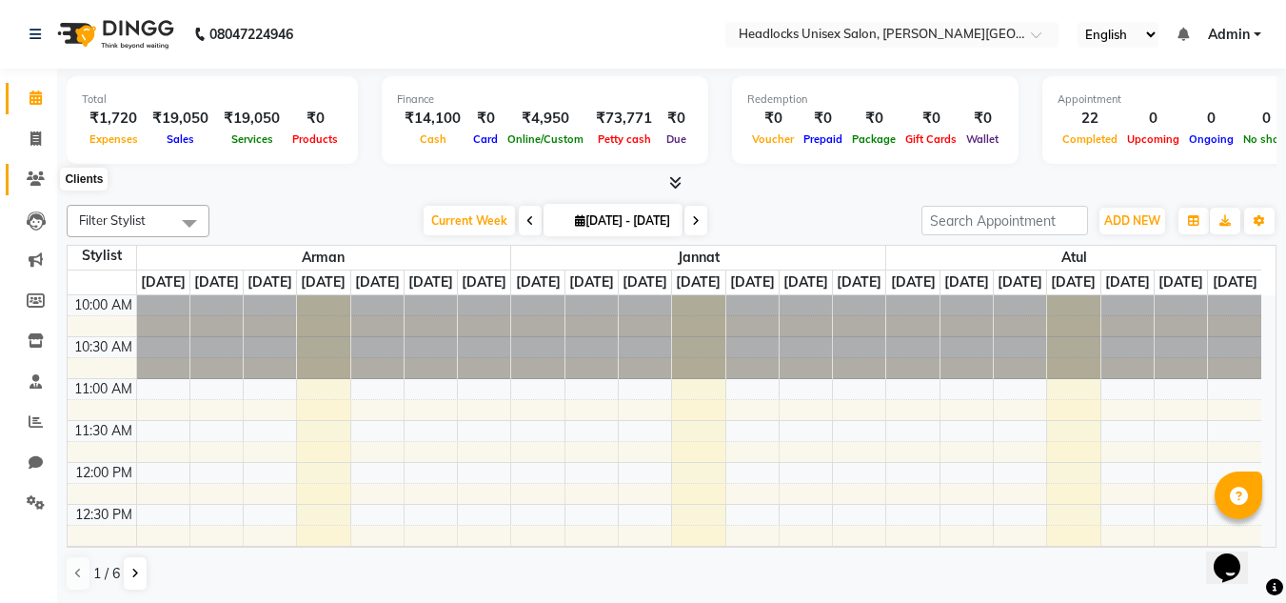
click at [35, 181] on icon at bounding box center [36, 178] width 18 height 14
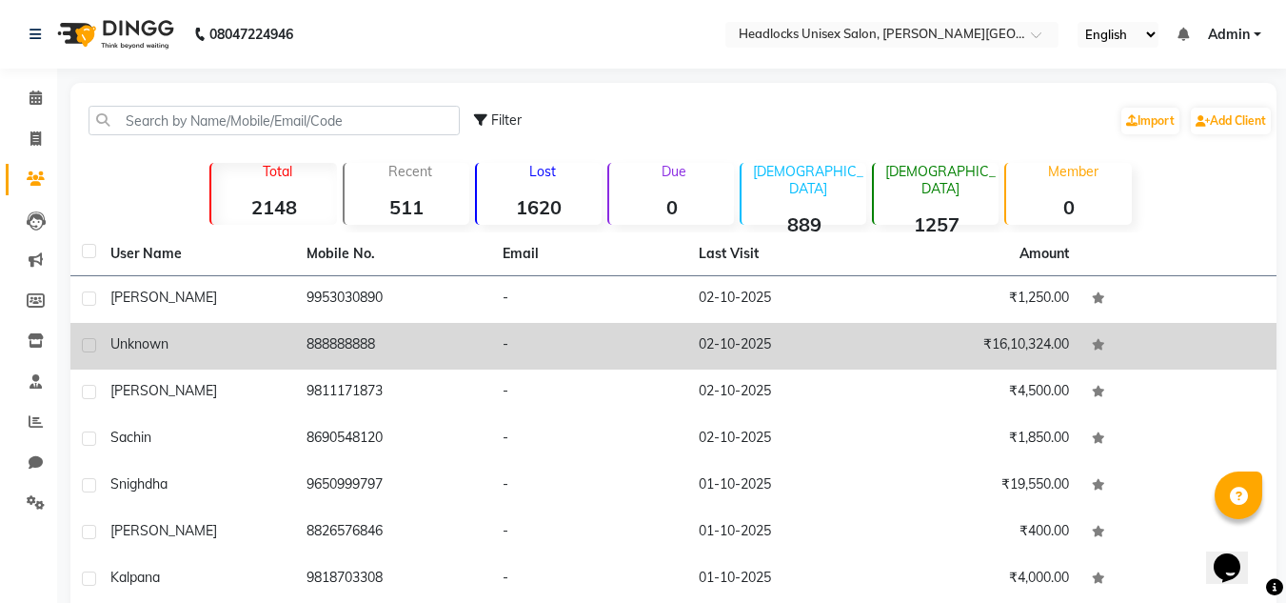
click at [383, 342] on td "888888888" at bounding box center [393, 346] width 196 height 47
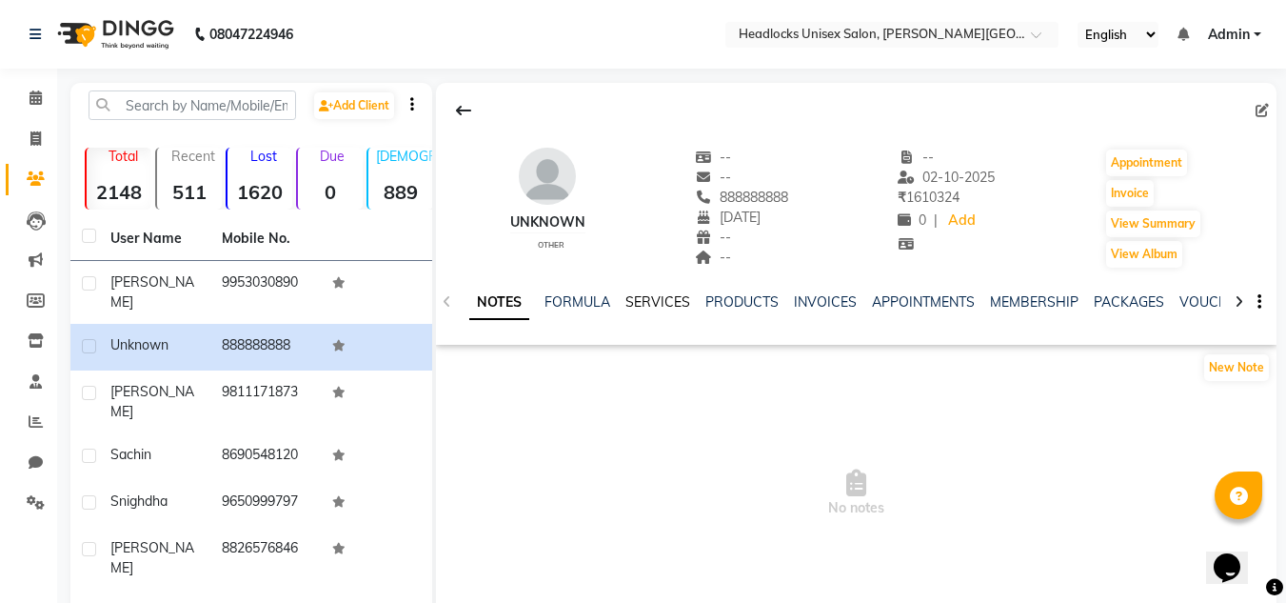
click at [653, 305] on link "SERVICES" at bounding box center [658, 301] width 65 height 17
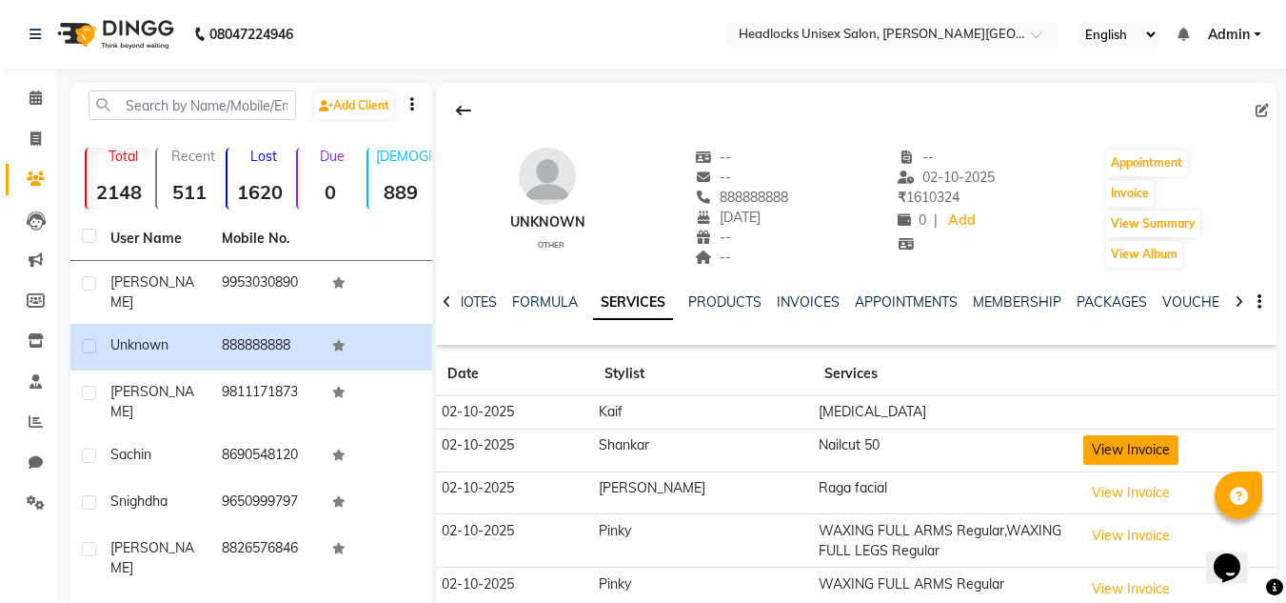
click at [1101, 454] on button "View Invoice" at bounding box center [1130, 450] width 95 height 30
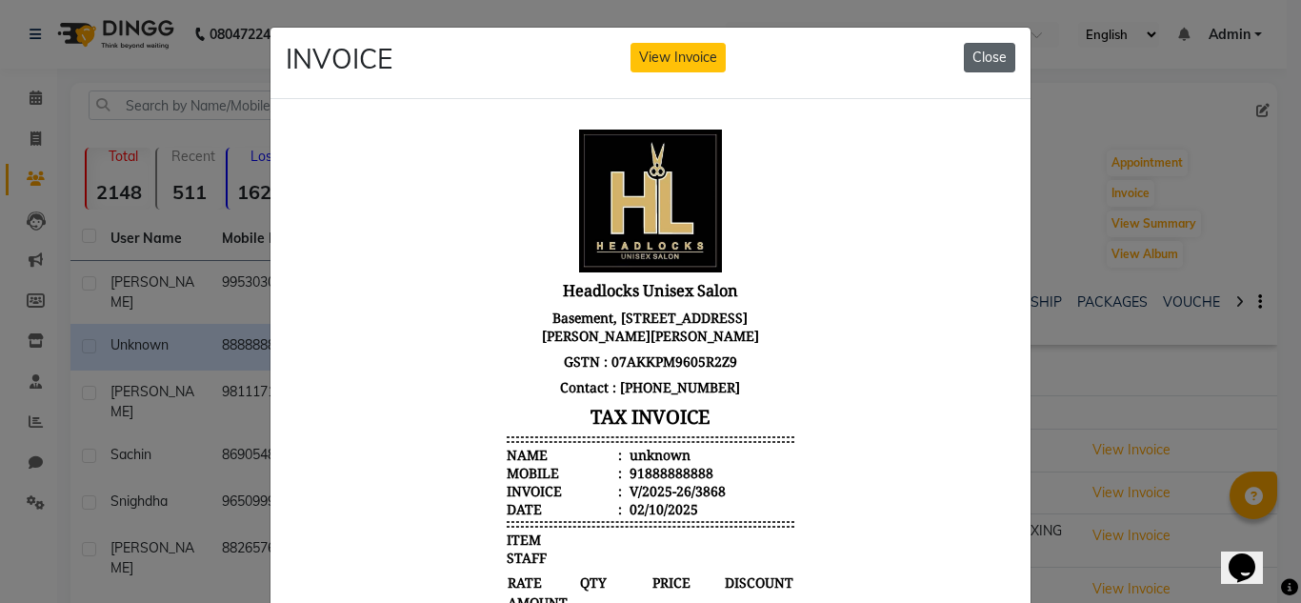
click at [976, 63] on button "Close" at bounding box center [988, 58] width 51 height 30
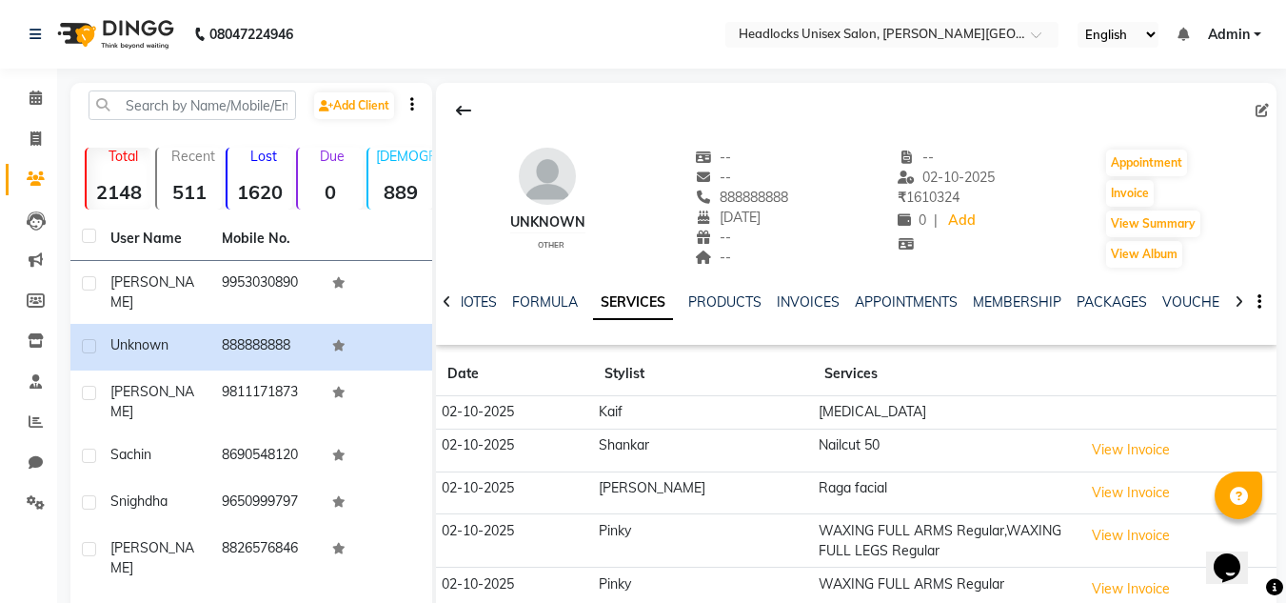
click at [813, 410] on td "[MEDICAL_DATA]" at bounding box center [945, 412] width 265 height 33
click at [36, 422] on icon at bounding box center [36, 421] width 14 height 14
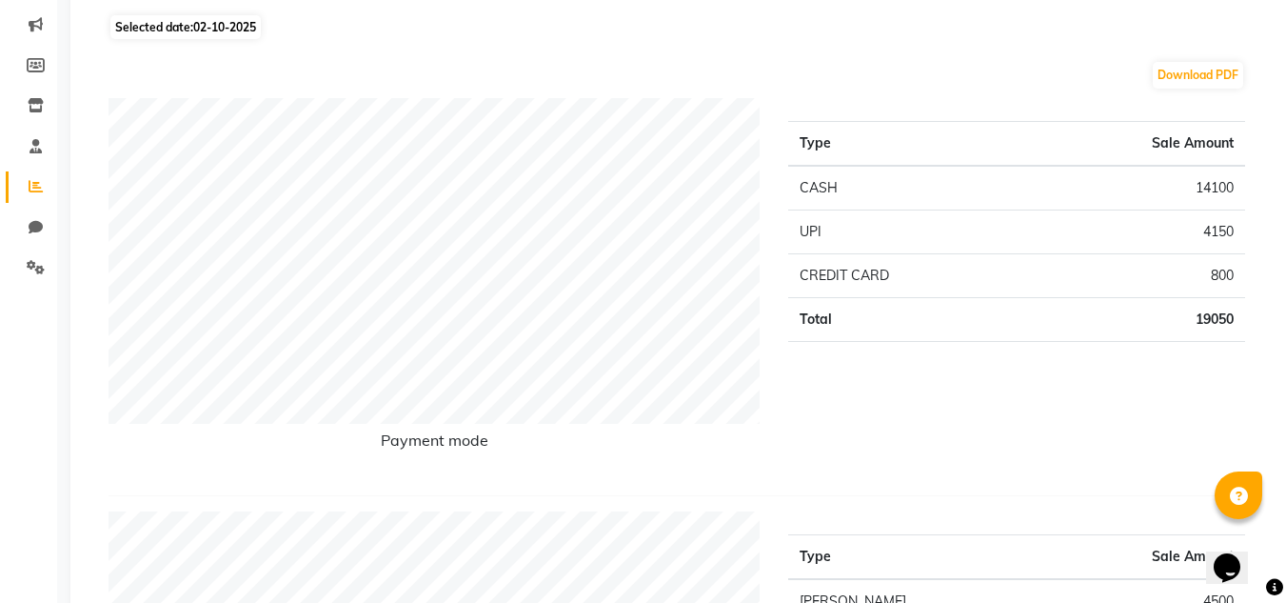
scroll to position [60, 0]
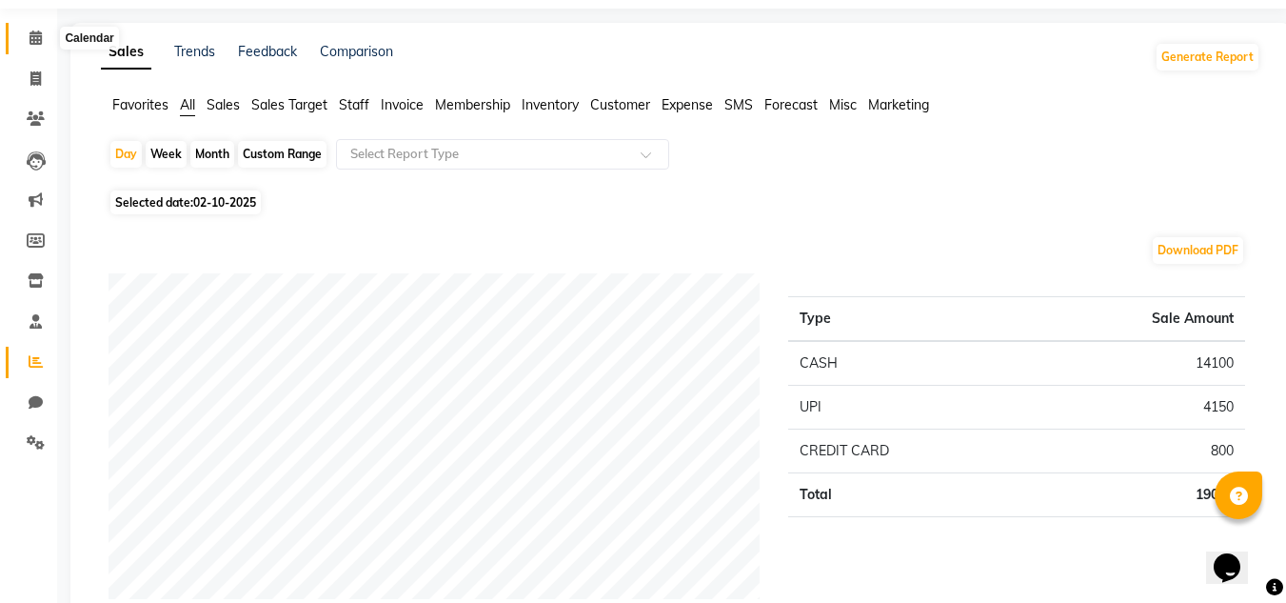
click at [34, 31] on icon at bounding box center [36, 37] width 12 height 14
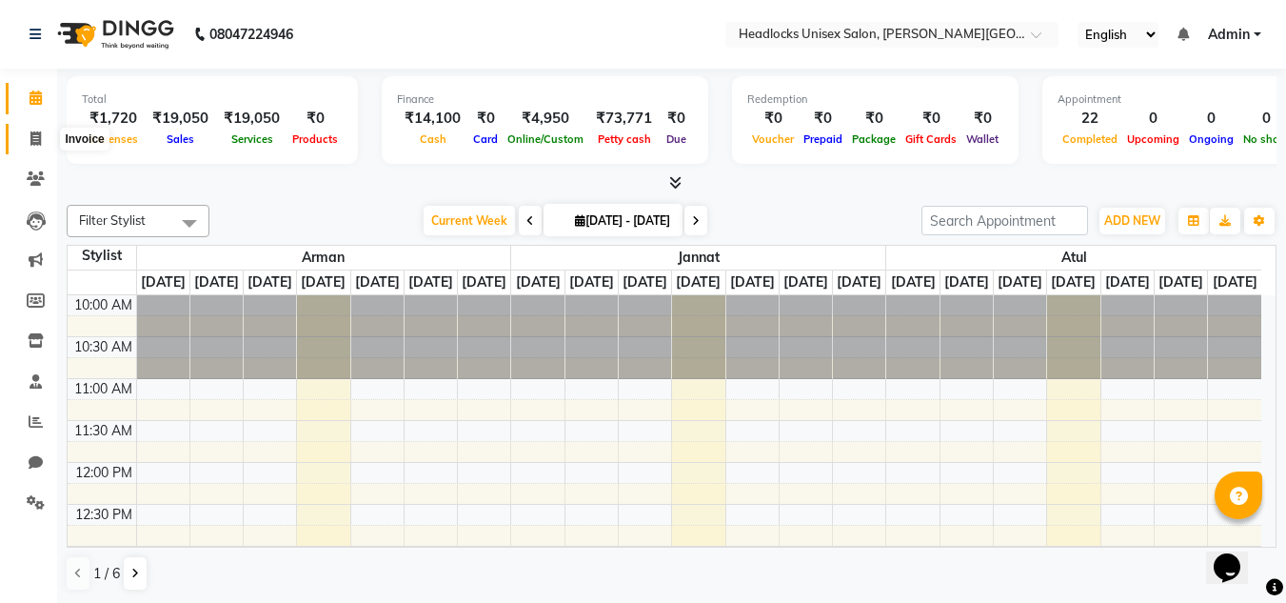
click at [37, 142] on icon at bounding box center [35, 138] width 10 height 14
select select "service"
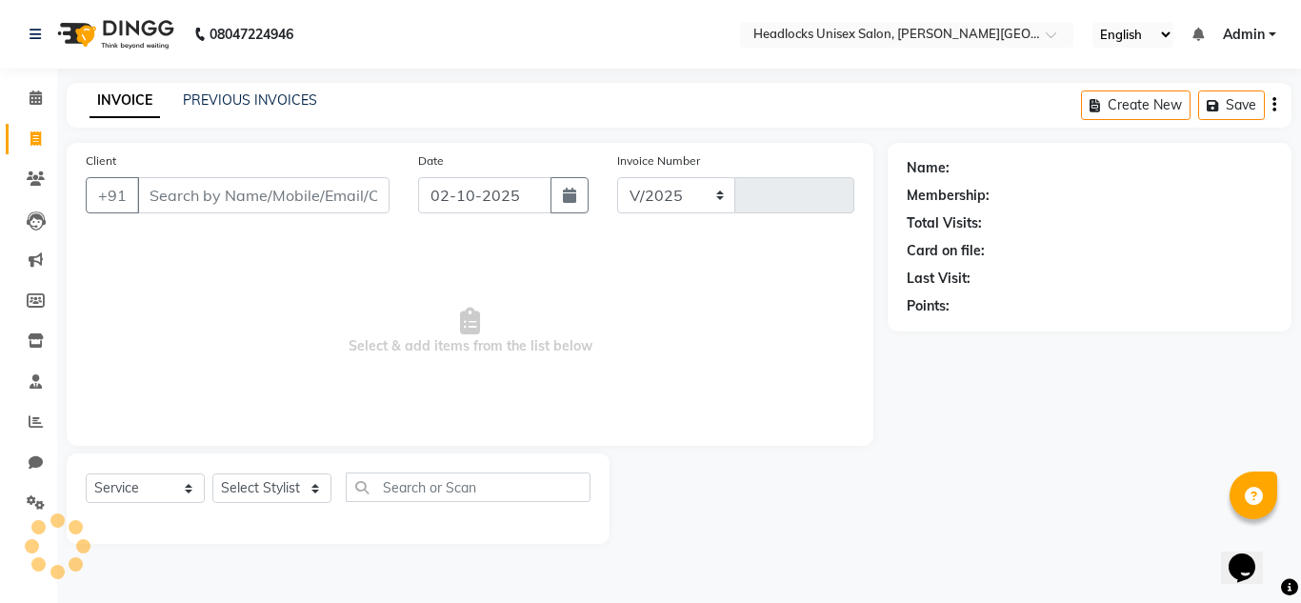
select select "6850"
type input "3872"
click at [24, 422] on span at bounding box center [35, 422] width 33 height 22
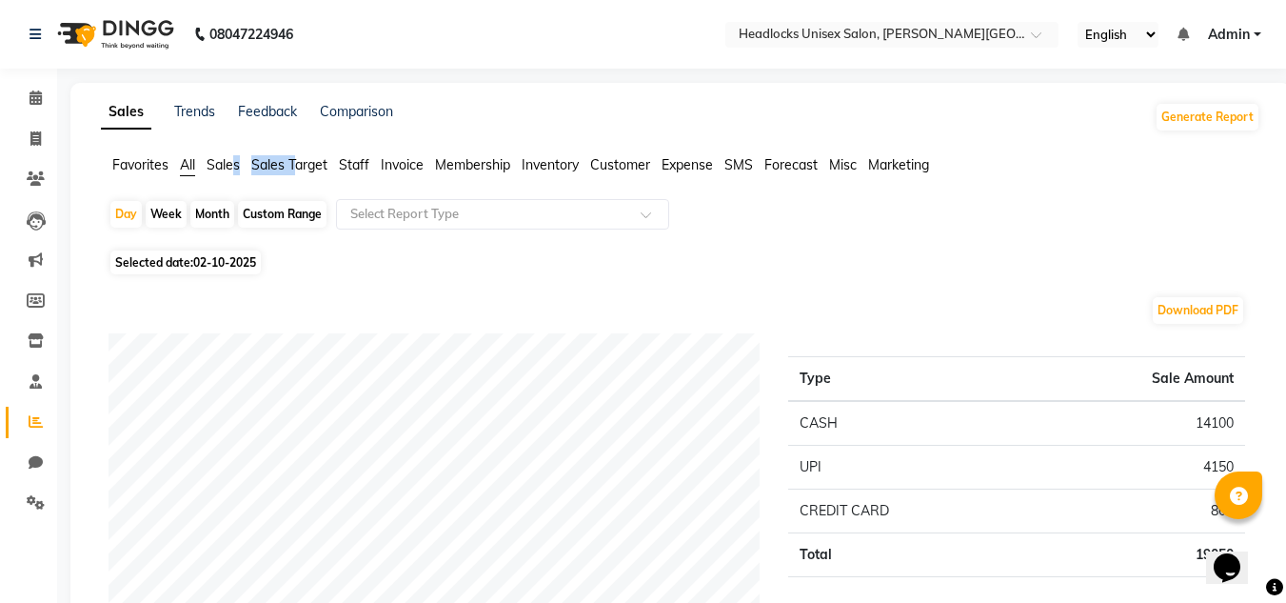
drag, startPoint x: 299, startPoint y: 163, endPoint x: 234, endPoint y: 179, distance: 66.7
click at [234, 179] on div "Favorites All Sales Sales Target Staff Invoice Membership Inventory Customer Ex…" at bounding box center [681, 173] width 1188 height 36
click at [199, 213] on div "Month" at bounding box center [212, 214] width 44 height 27
select select "10"
select select "2025"
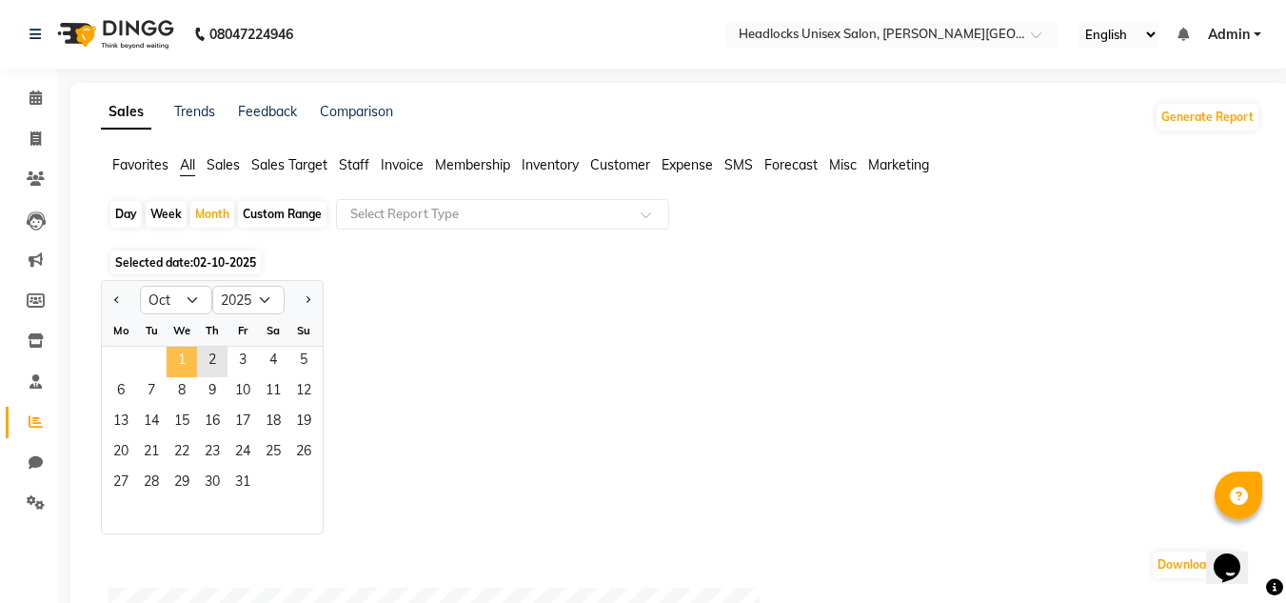
click at [173, 353] on span "1" at bounding box center [182, 362] width 30 height 30
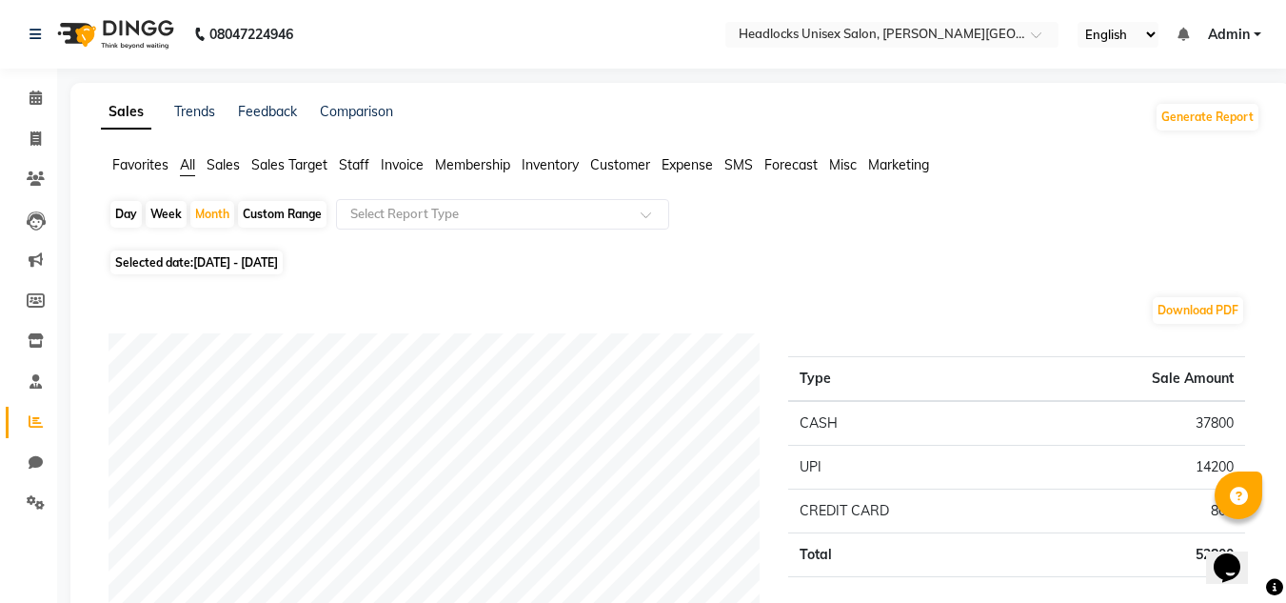
click at [355, 171] on span "Staff" at bounding box center [354, 164] width 30 height 17
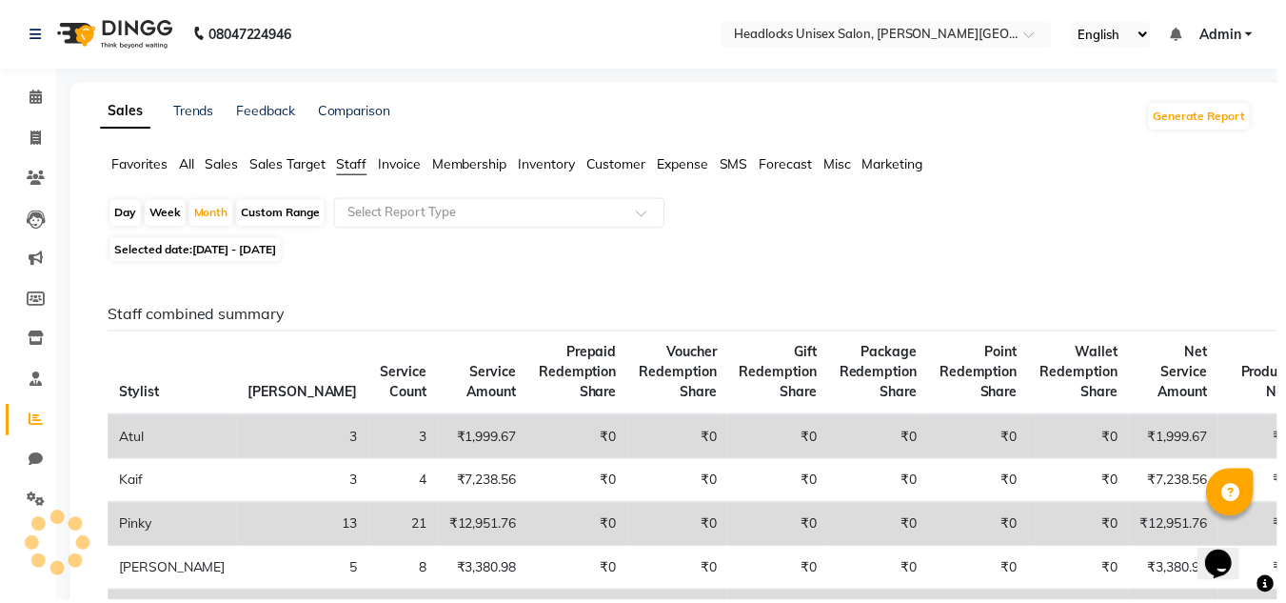
click at [360, 166] on span "Staff" at bounding box center [354, 164] width 30 height 17
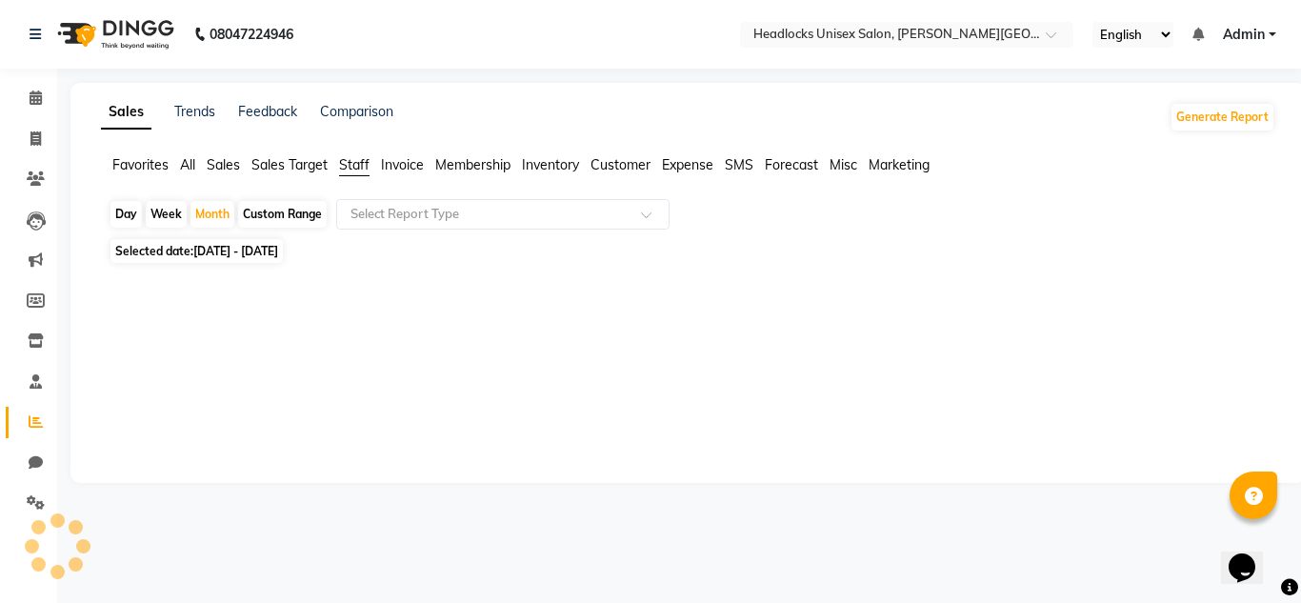
click at [349, 156] on span "Staff" at bounding box center [354, 164] width 30 height 17
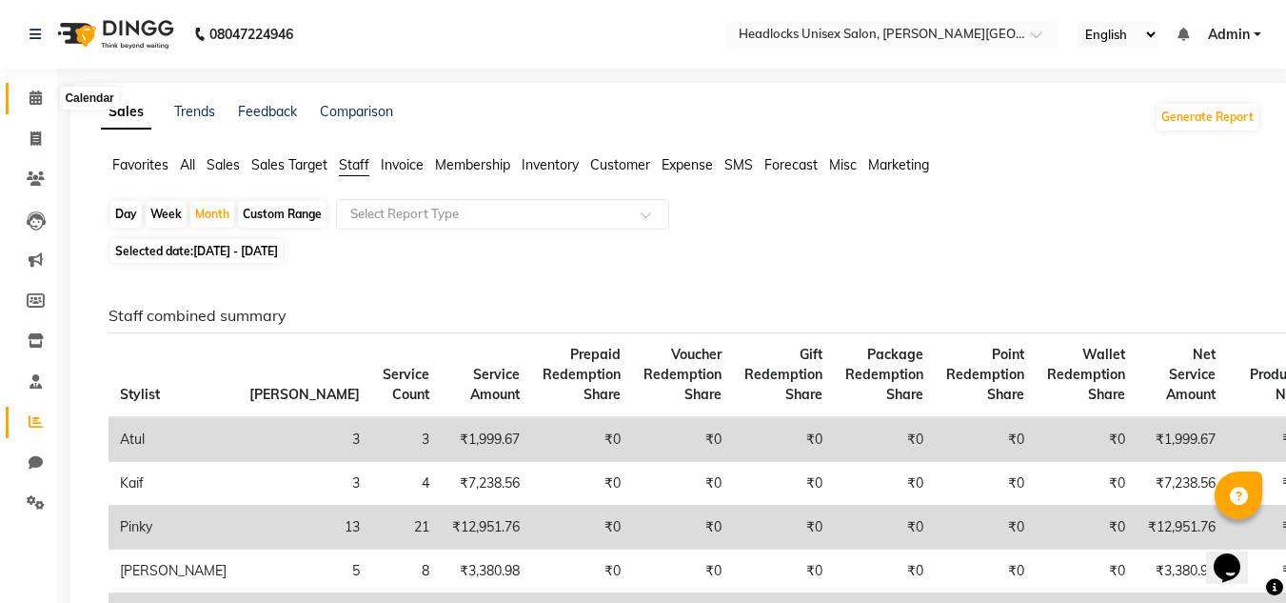
click at [32, 97] on icon at bounding box center [36, 97] width 12 height 14
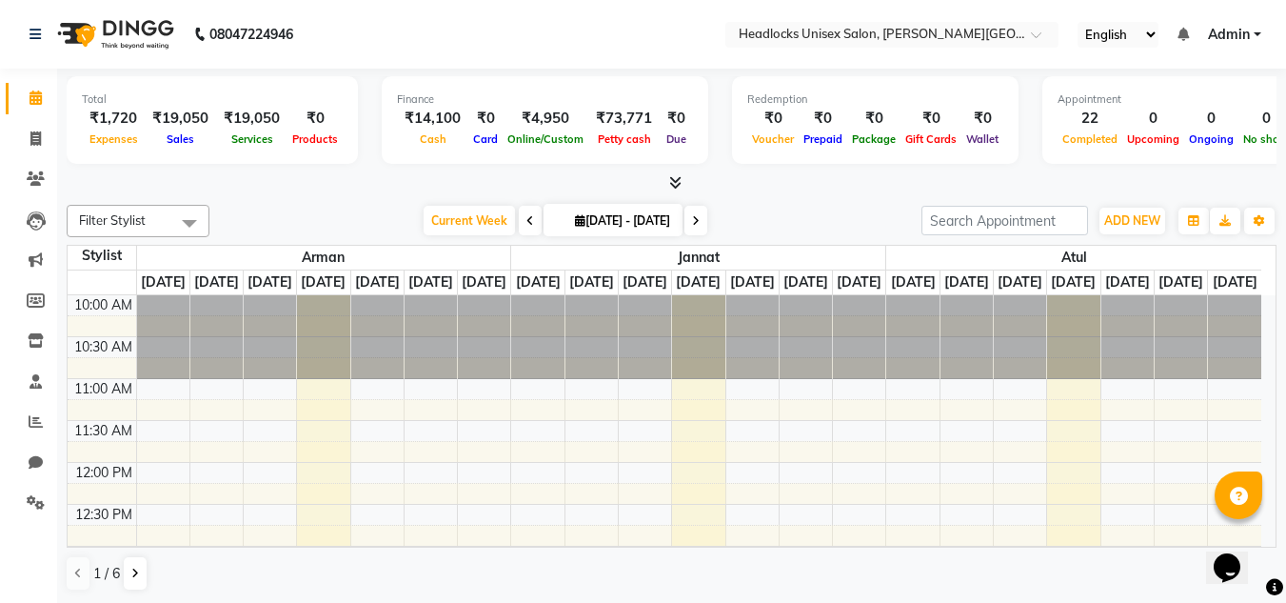
click at [25, 89] on span at bounding box center [35, 99] width 33 height 22
click at [33, 139] on icon at bounding box center [35, 138] width 10 height 14
select select "service"
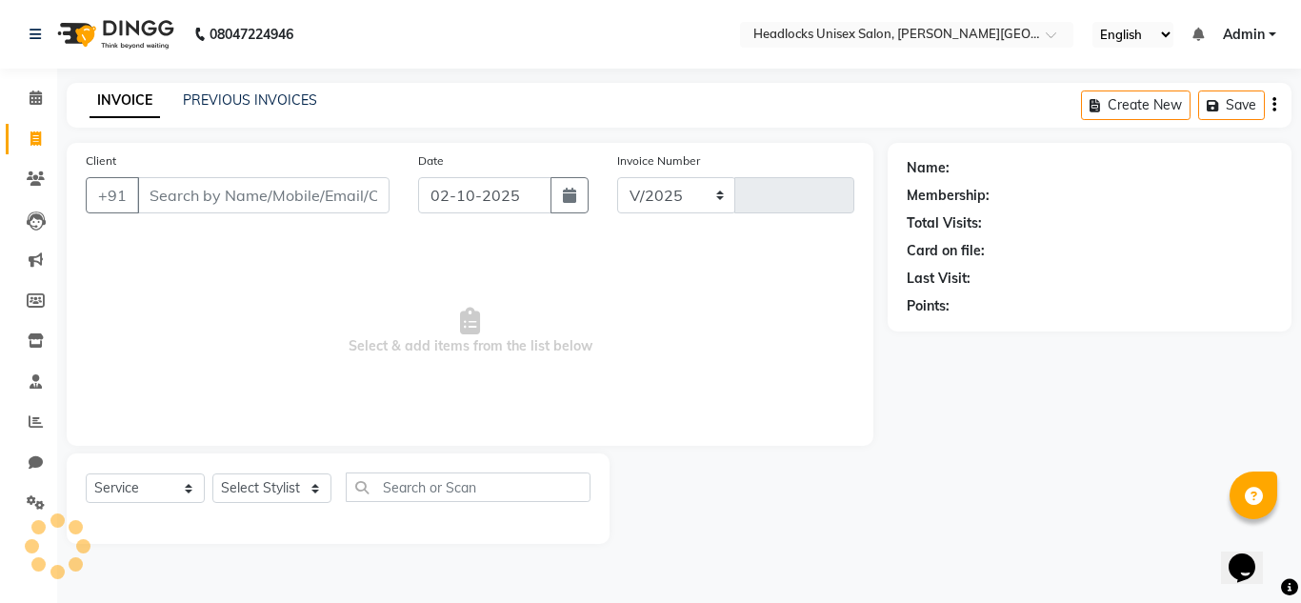
select select "6850"
type input "3872"
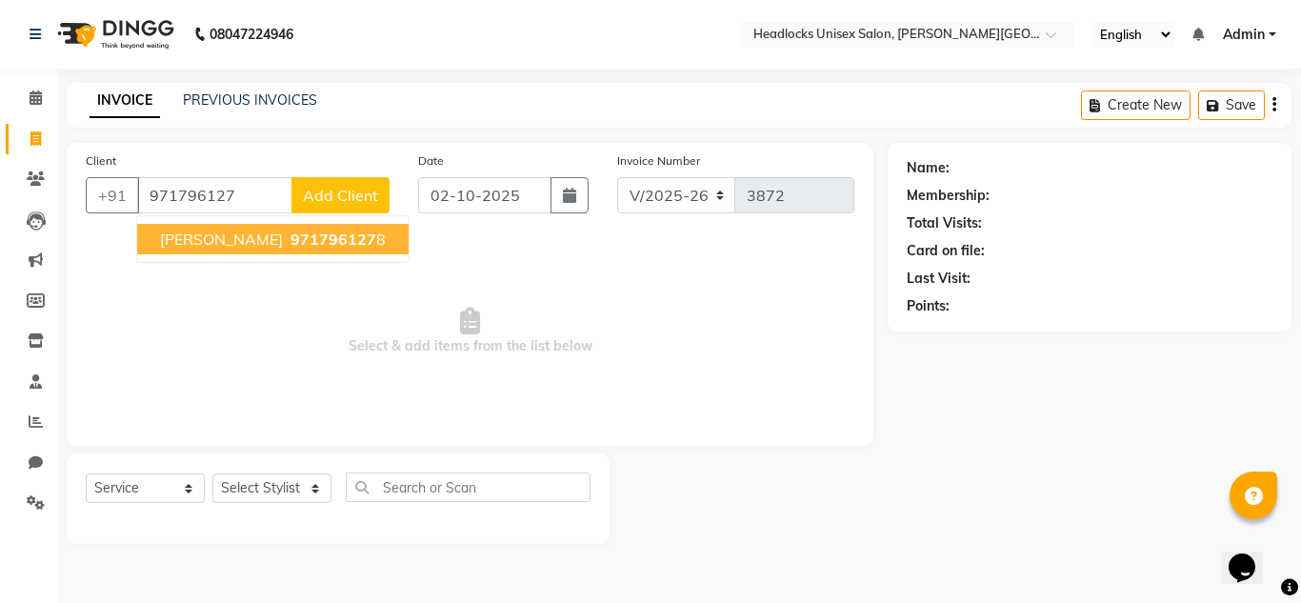
click at [175, 238] on span "[PERSON_NAME]" at bounding box center [221, 238] width 123 height 19
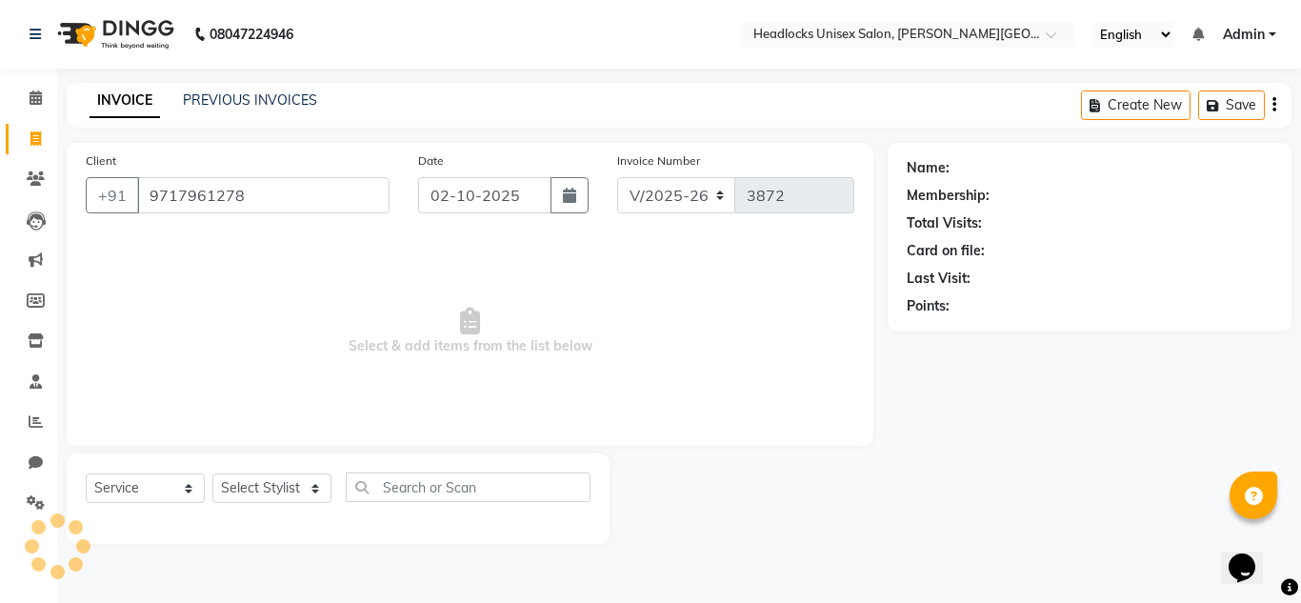
type input "9717961278"
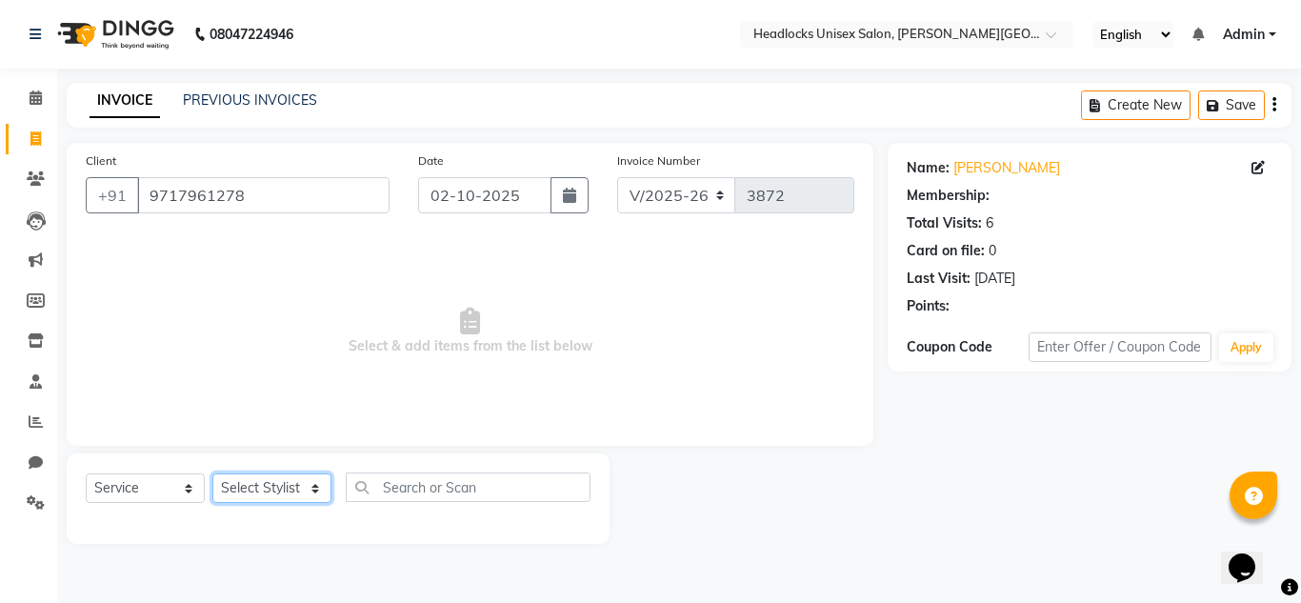
click at [294, 486] on select "Select Stylist [PERSON_NAME] Jannat Kaif [DATE] [PERSON_NAME] [PERSON_NAME] [PE…" at bounding box center [271, 488] width 119 height 30
click at [212, 473] on select "Select Stylist [PERSON_NAME] Jannat Kaif [DATE] [PERSON_NAME] [PERSON_NAME] [PE…" at bounding box center [271, 488] width 119 height 30
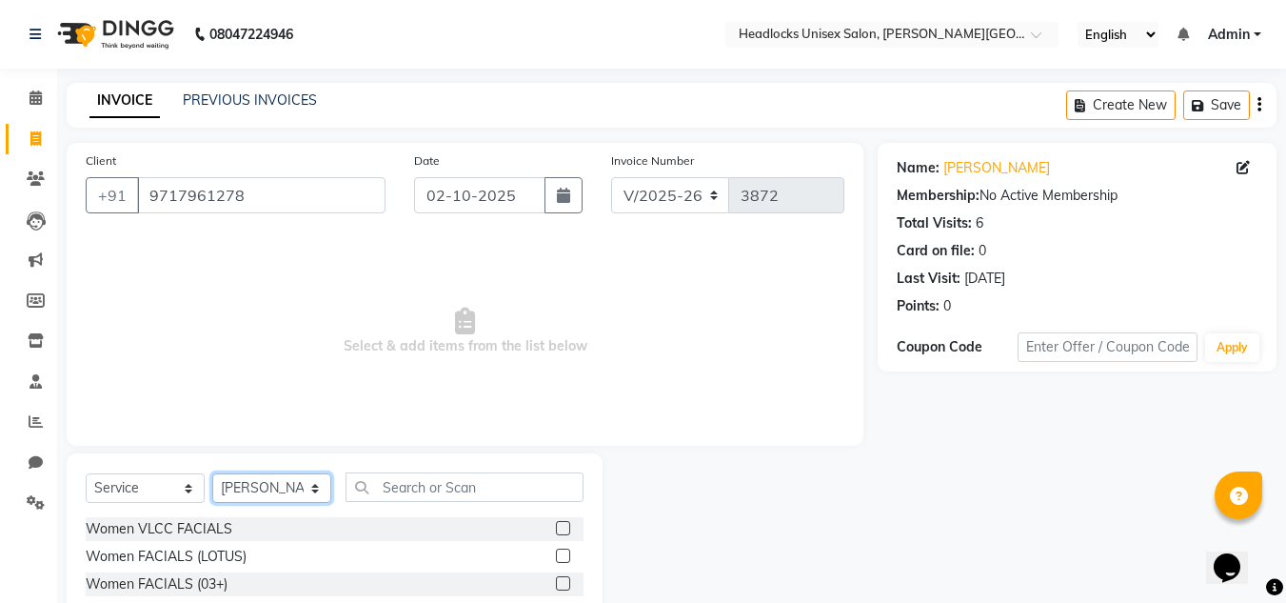
click at [312, 488] on select "Select Stylist [PERSON_NAME] Jannat Kaif [DATE] [PERSON_NAME] [PERSON_NAME] [PE…" at bounding box center [271, 488] width 119 height 30
select select "53625"
click at [212, 473] on select "Select Stylist [PERSON_NAME] Jannat Kaif [DATE] [PERSON_NAME] [PERSON_NAME] [PE…" at bounding box center [271, 488] width 119 height 30
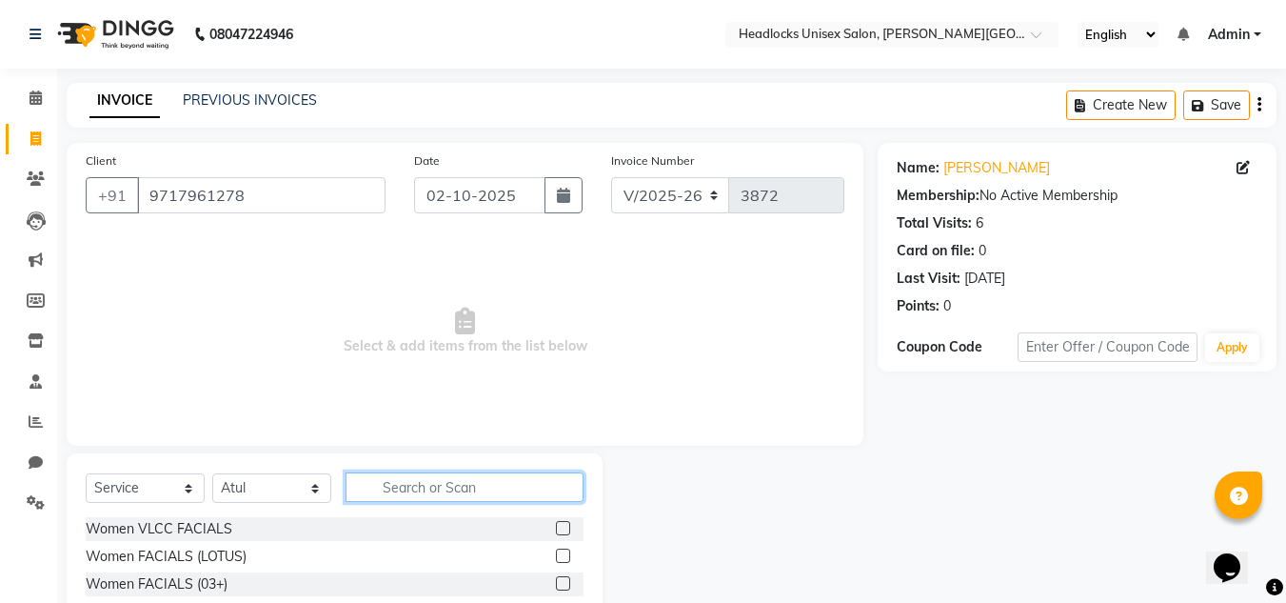
click at [438, 487] on input "text" at bounding box center [465, 487] width 238 height 30
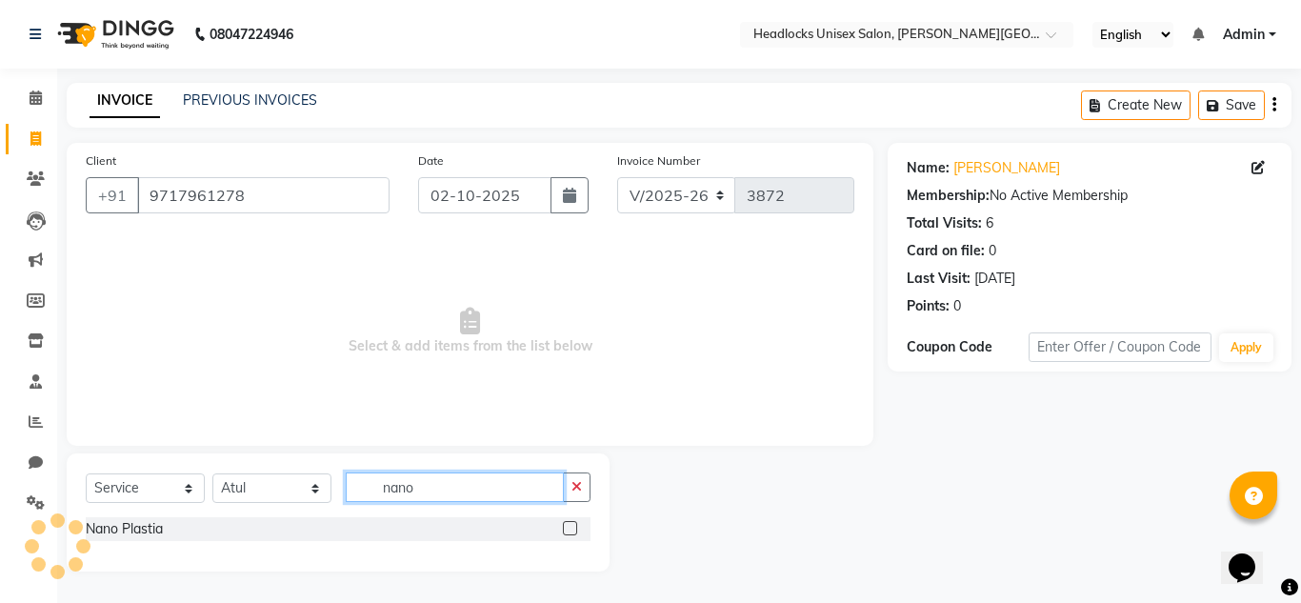
type input "nano"
click at [571, 520] on div at bounding box center [577, 529] width 28 height 24
click at [571, 526] on label at bounding box center [570, 528] width 14 height 14
click at [571, 526] on input "checkbox" at bounding box center [569, 529] width 12 height 12
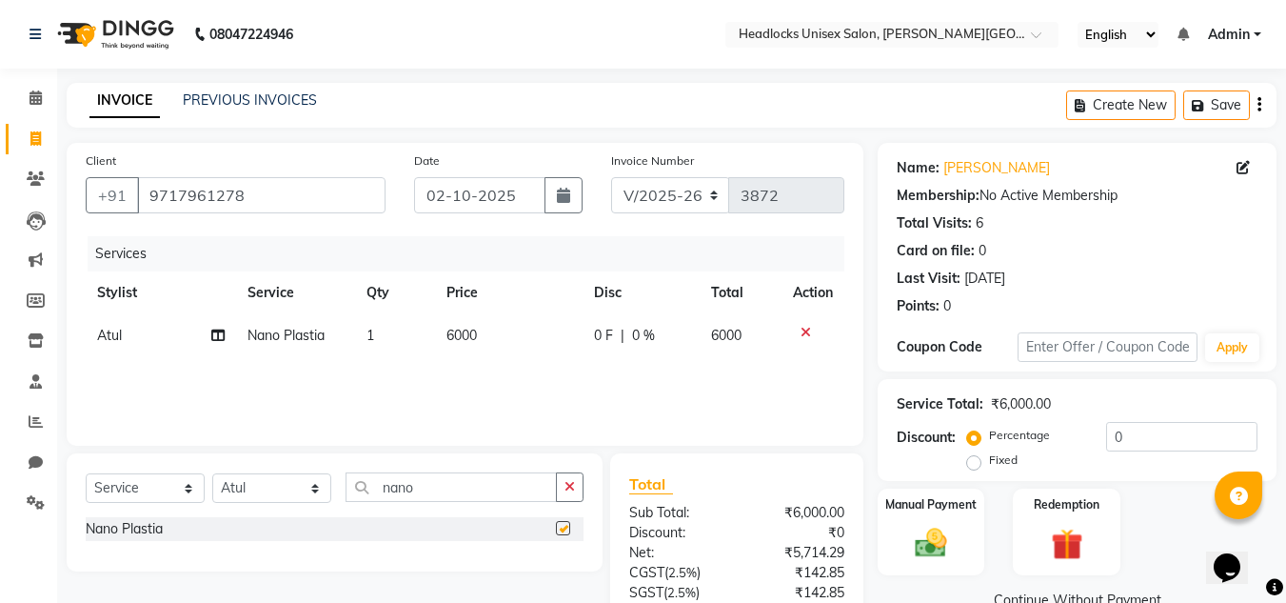
checkbox input "false"
click at [416, 487] on input "nano" at bounding box center [451, 487] width 211 height 30
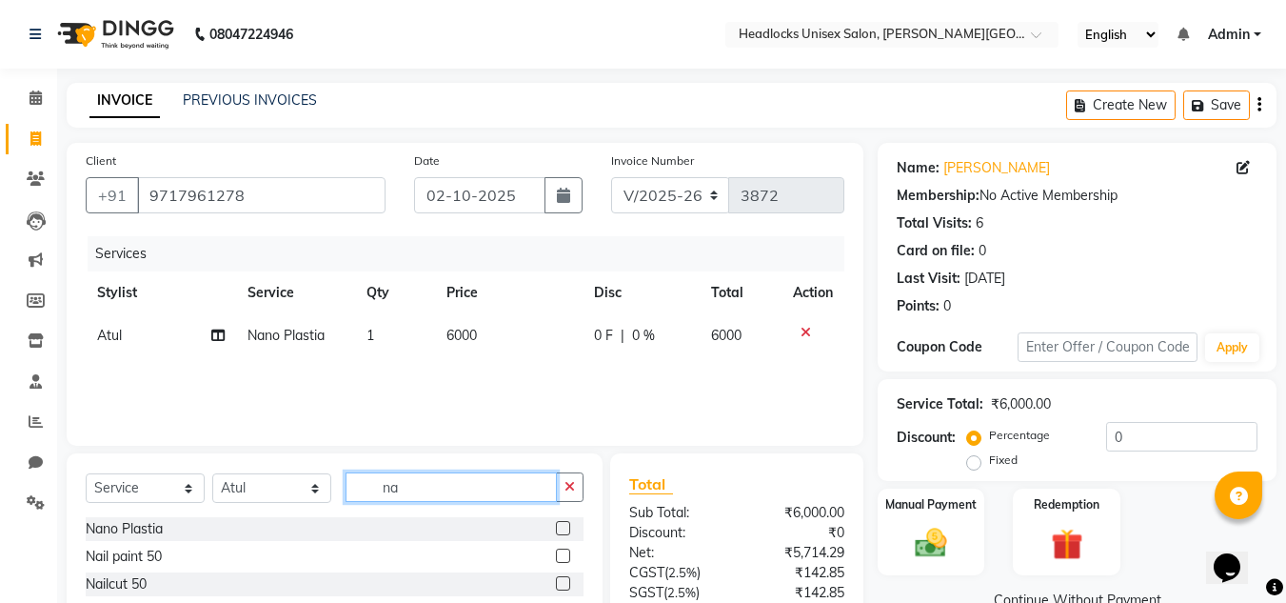
type input "n"
type input "glo"
click at [565, 529] on label at bounding box center [563, 528] width 14 height 14
click at [565, 529] on input "checkbox" at bounding box center [562, 529] width 12 height 12
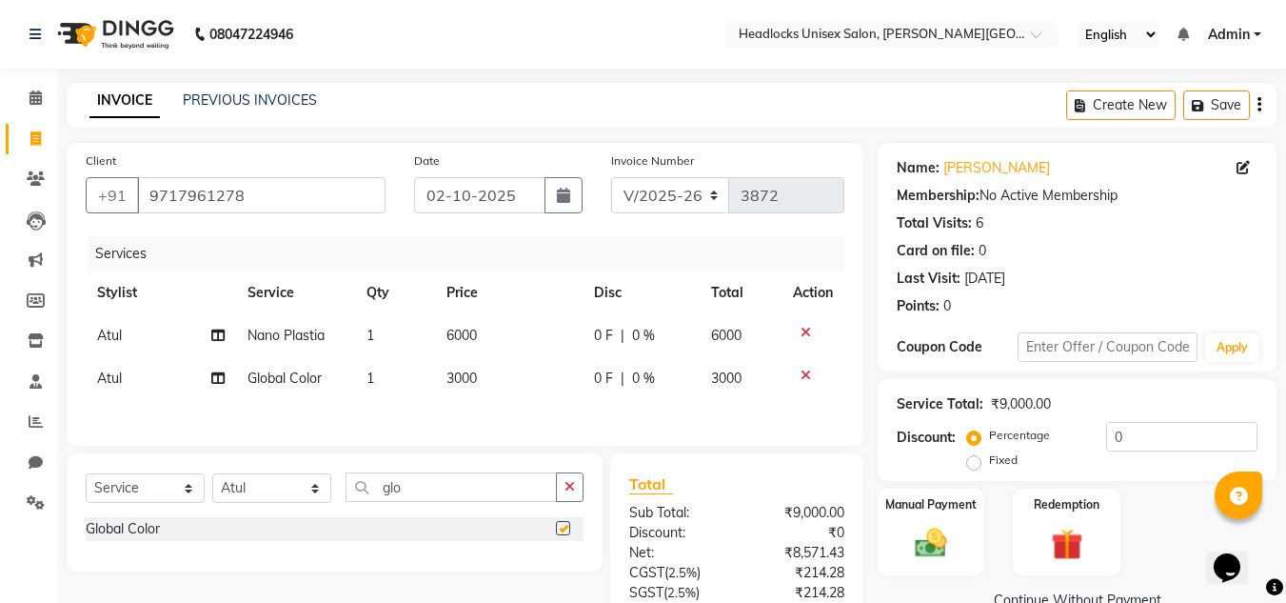
checkbox input "false"
click at [462, 379] on span "3000" at bounding box center [462, 377] width 30 height 17
select select "53625"
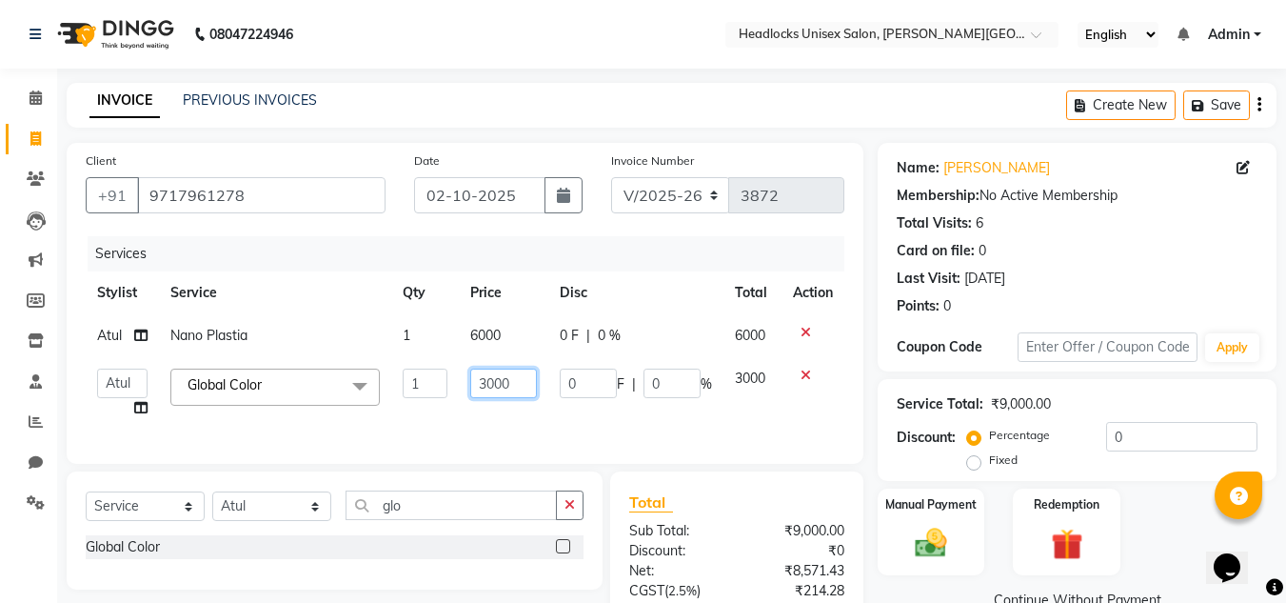
click at [496, 383] on input "3000" at bounding box center [503, 383] width 66 height 30
type input "2500"
click at [1187, 511] on div "Manual Payment Redemption" at bounding box center [1077, 531] width 427 height 87
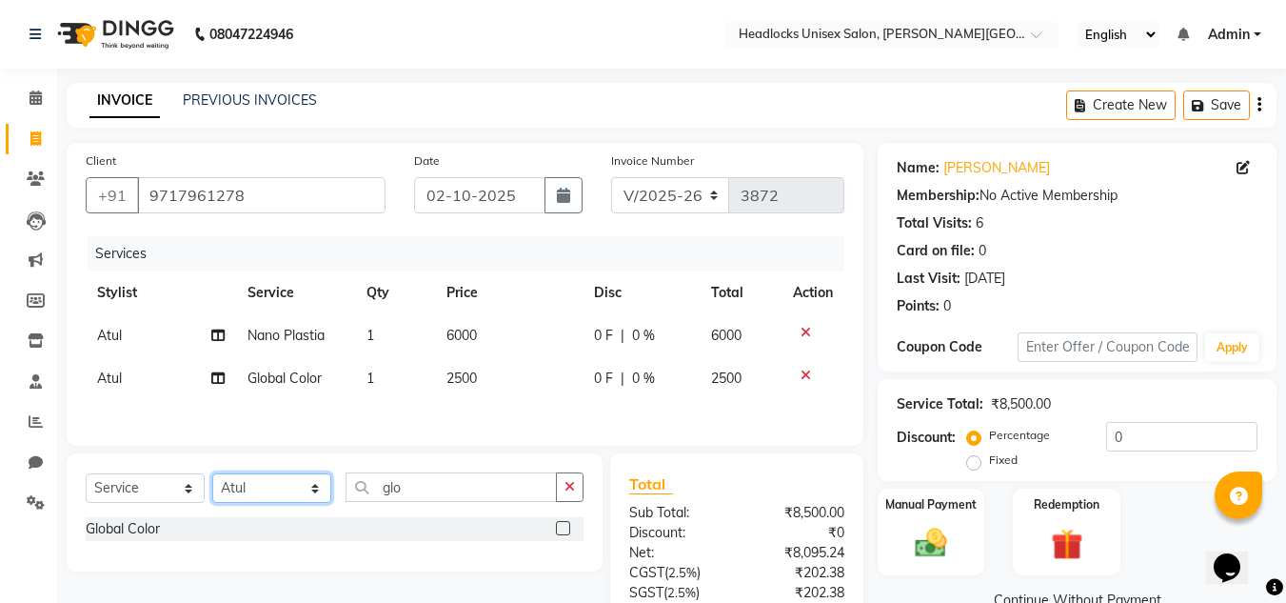
click at [308, 494] on select "Select Stylist [PERSON_NAME] Jannat Kaif [DATE] [PERSON_NAME] [PERSON_NAME] [PE…" at bounding box center [271, 488] width 119 height 30
select select "53615"
click at [212, 476] on select "Select Stylist [PERSON_NAME] Jannat Kaif [DATE] [PERSON_NAME] [PERSON_NAME] [PE…" at bounding box center [271, 488] width 119 height 30
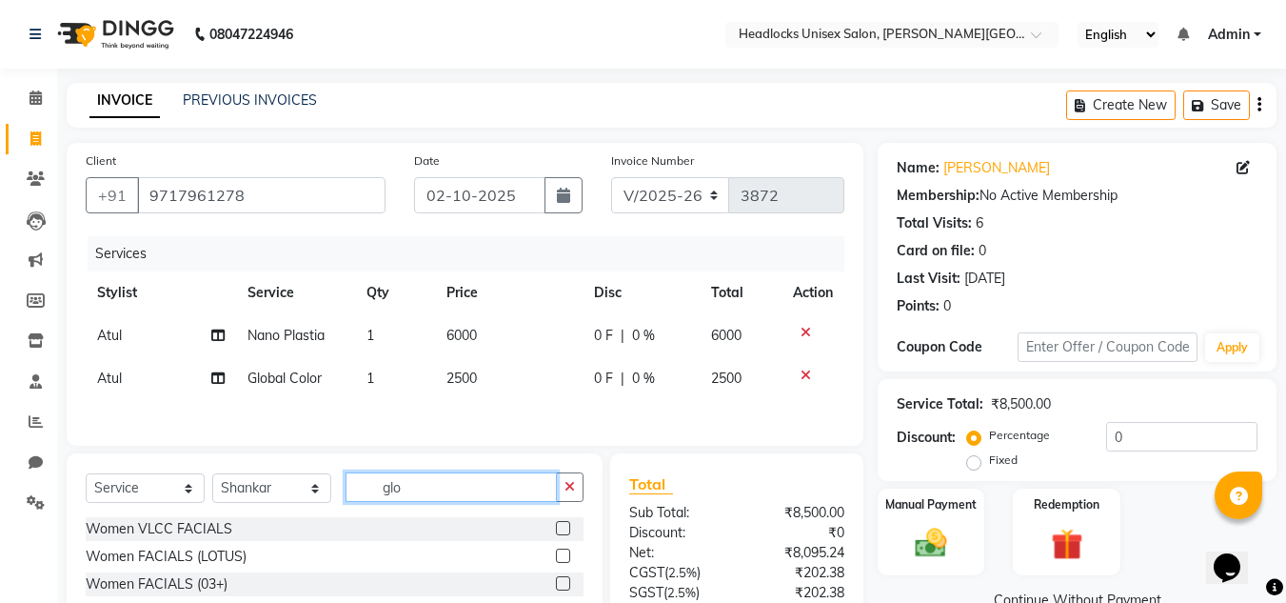
click at [424, 485] on input "glo" at bounding box center [451, 487] width 211 height 30
type input "g"
type input "ped"
click at [565, 532] on label at bounding box center [563, 528] width 14 height 14
click at [565, 532] on input "checkbox" at bounding box center [562, 529] width 12 height 12
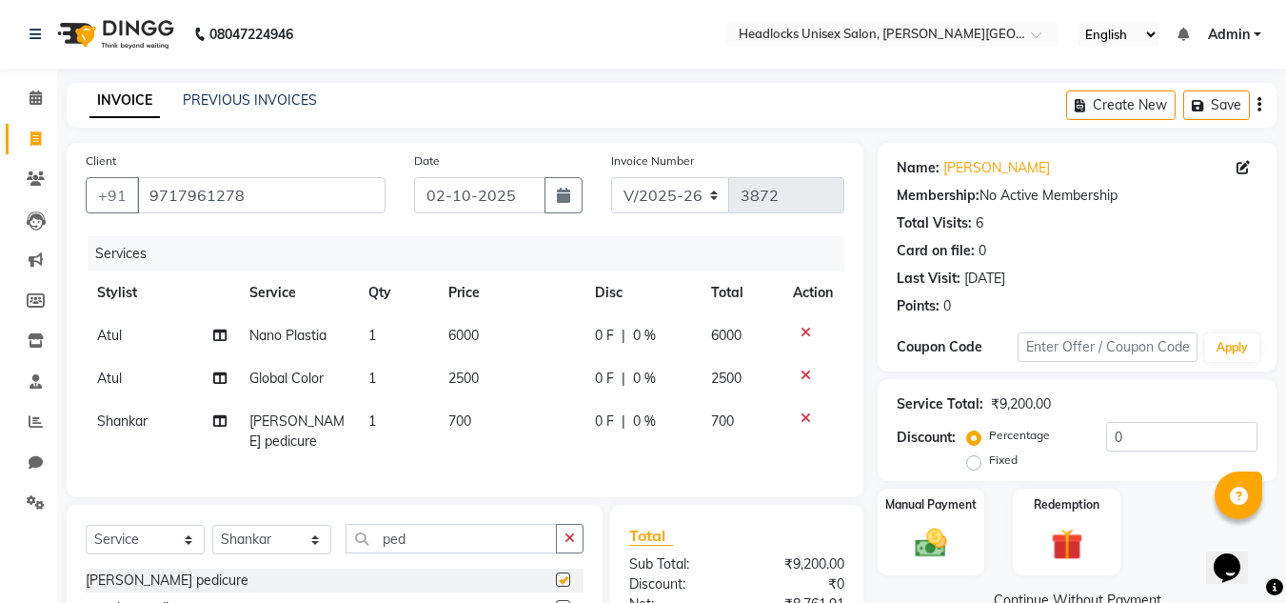
checkbox input "false"
click at [454, 421] on span "700" at bounding box center [459, 420] width 23 height 17
select select "53615"
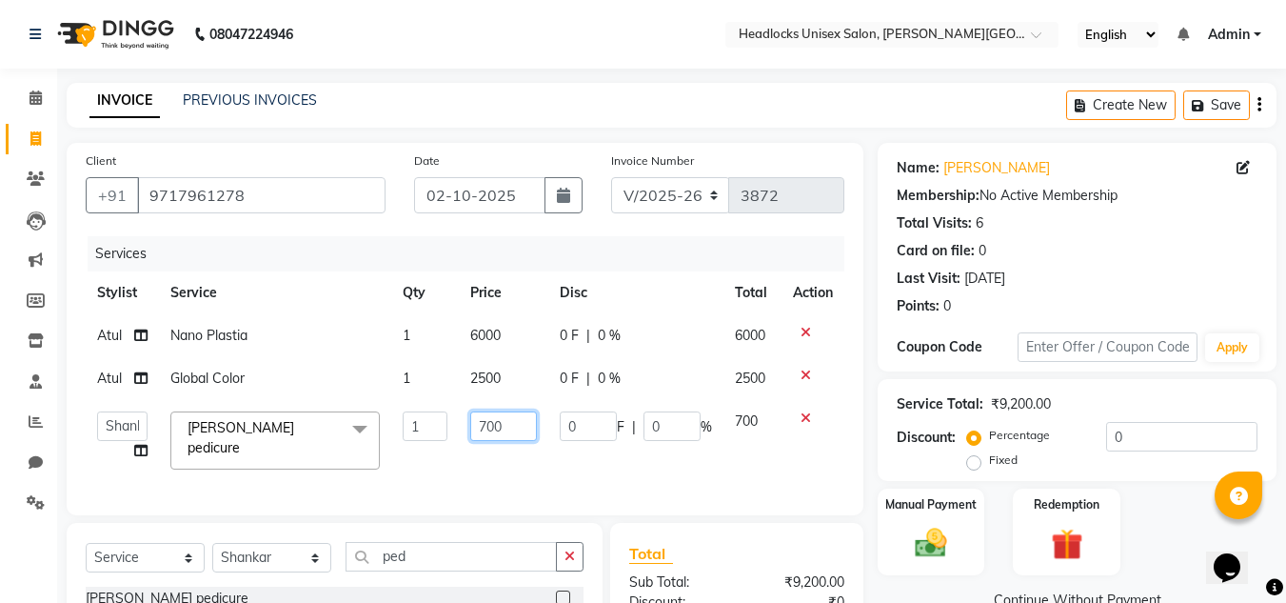
click at [487, 430] on input "700" at bounding box center [503, 426] width 66 height 30
type input "500"
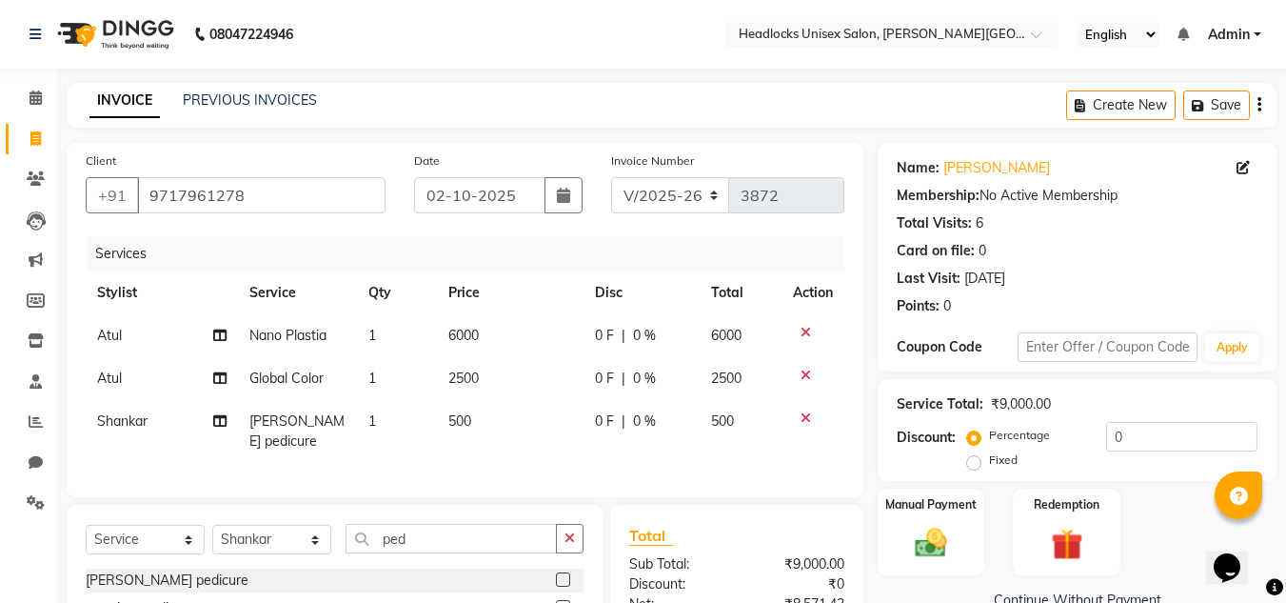
click at [1162, 516] on div "Manual Payment Redemption" at bounding box center [1077, 531] width 427 height 87
click at [323, 538] on select "Select Stylist [PERSON_NAME] Jannat Kaif [DATE] [PERSON_NAME] [PERSON_NAME] [PE…" at bounding box center [271, 540] width 119 height 30
select select "53620"
click at [212, 525] on select "Select Stylist [PERSON_NAME] Jannat Kaif [DATE] [PERSON_NAME] [PERSON_NAME] [PE…" at bounding box center [271, 540] width 119 height 30
click at [432, 531] on input "ped" at bounding box center [451, 539] width 211 height 30
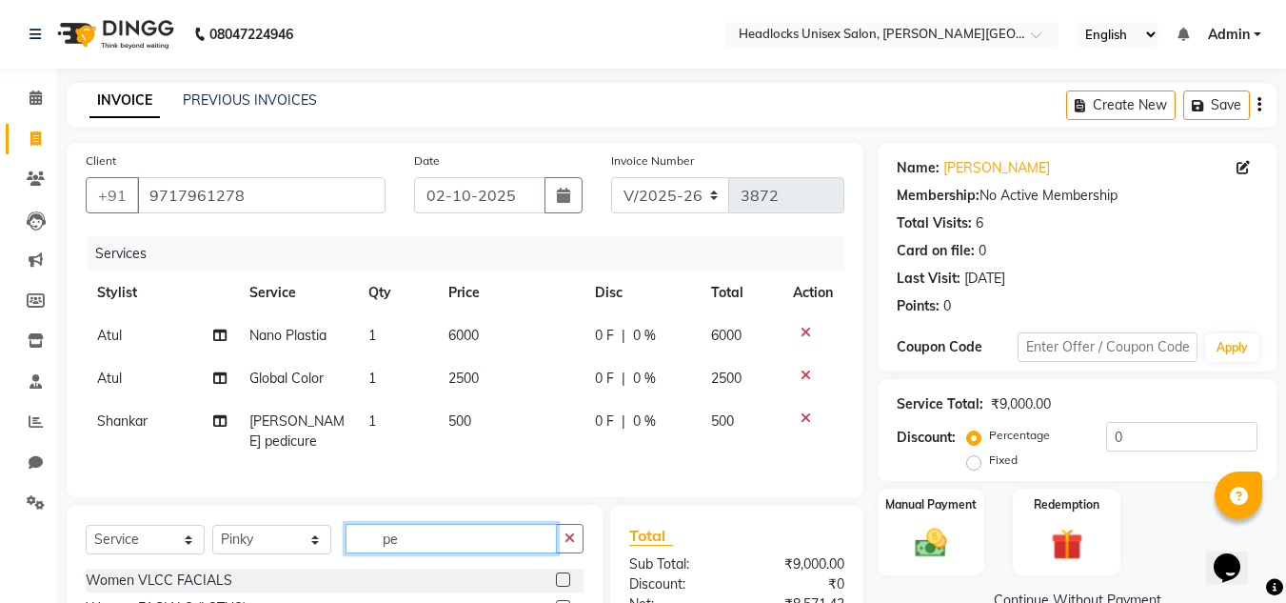
type input "p"
type input "raga"
click at [566, 572] on label at bounding box center [563, 579] width 14 height 14
click at [566, 574] on input "checkbox" at bounding box center [562, 580] width 12 height 12
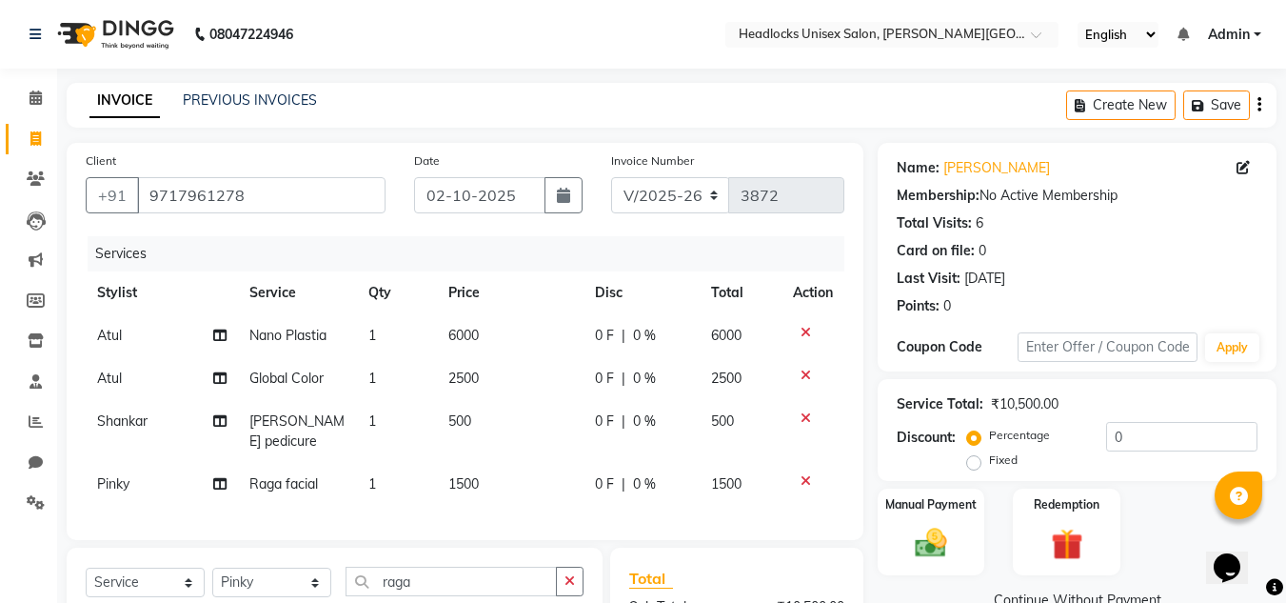
checkbox input "false"
click at [464, 475] on span "1500" at bounding box center [463, 483] width 30 height 17
select select "53620"
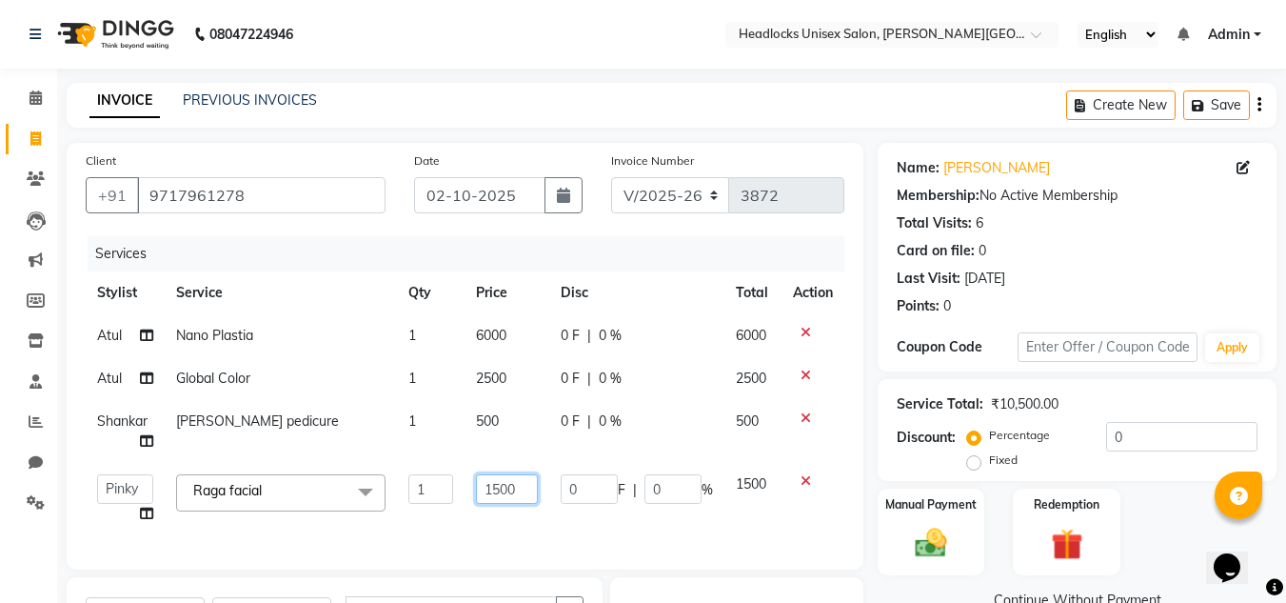
click at [502, 490] on input "1500" at bounding box center [507, 489] width 63 height 30
type input "1200"
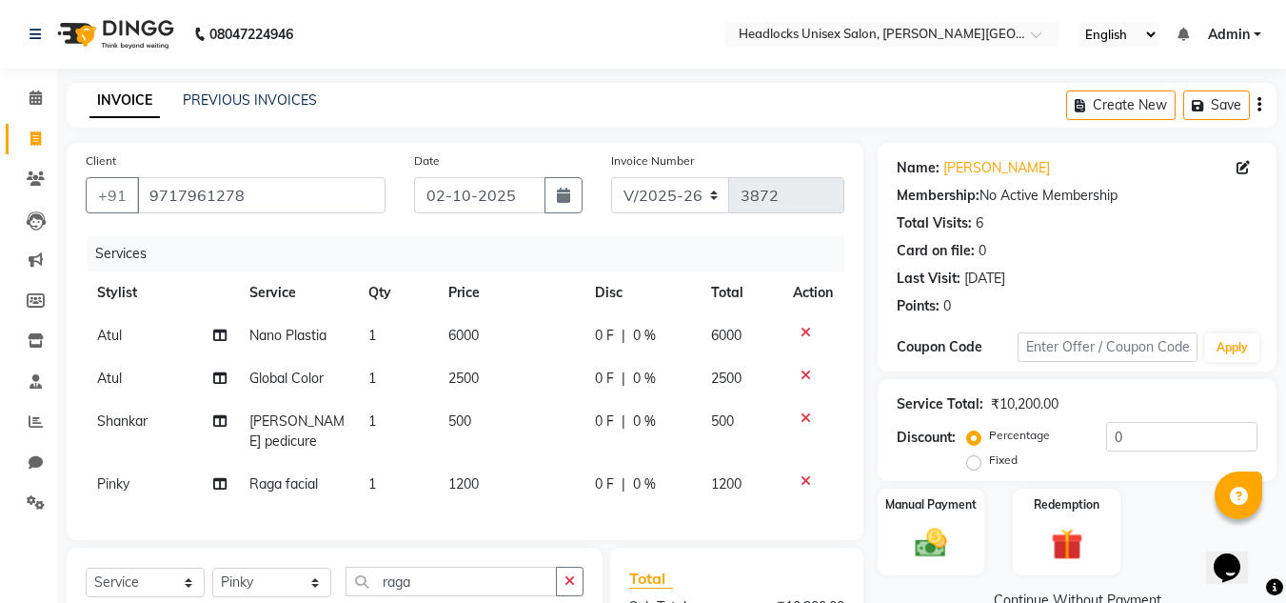
click at [1163, 551] on div "Manual Payment Redemption" at bounding box center [1077, 531] width 427 height 87
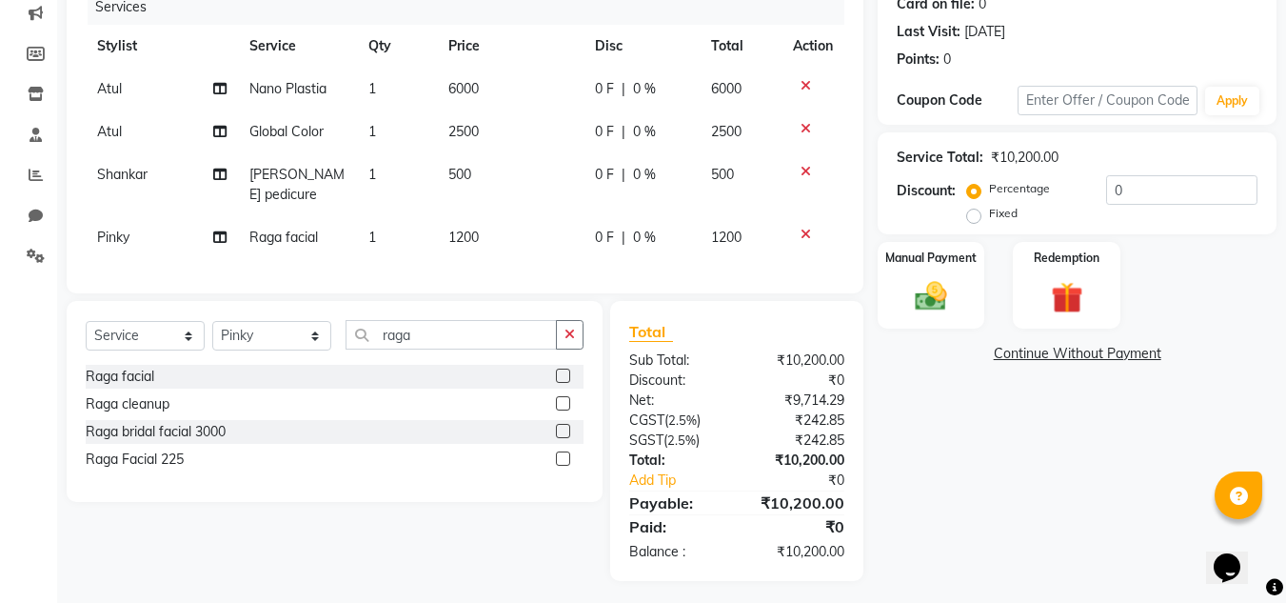
click at [456, 91] on span "6000" at bounding box center [463, 88] width 30 height 17
select select "53625"
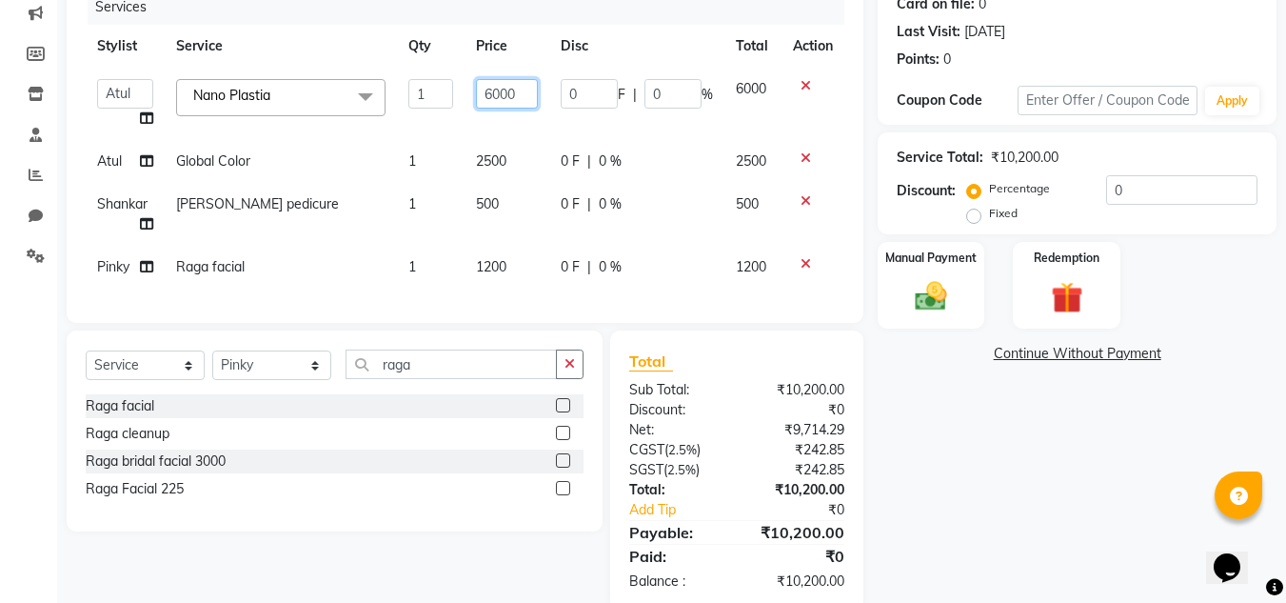
click at [490, 96] on input "6000" at bounding box center [507, 94] width 63 height 30
click at [498, 93] on input "6000" at bounding box center [507, 94] width 63 height 30
type input "5500"
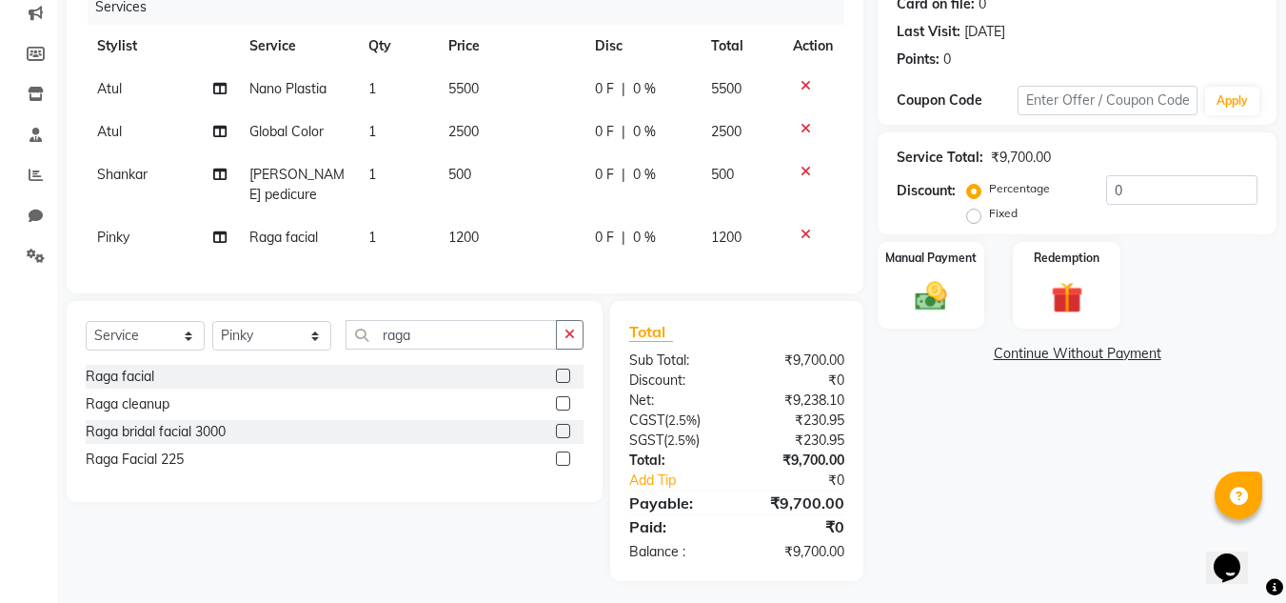
click at [1115, 457] on div "Name: [PERSON_NAME] Membership: No Active Membership Total Visits: 6 Card on fi…" at bounding box center [1084, 238] width 413 height 685
click at [183, 326] on select "Select Service Product Membership Package Voucher Prepaid Gift Card" at bounding box center [145, 336] width 119 height 30
select select "product"
click at [86, 321] on select "Select Service Product Membership Package Voucher Prepaid Gift Card" at bounding box center [145, 336] width 119 height 30
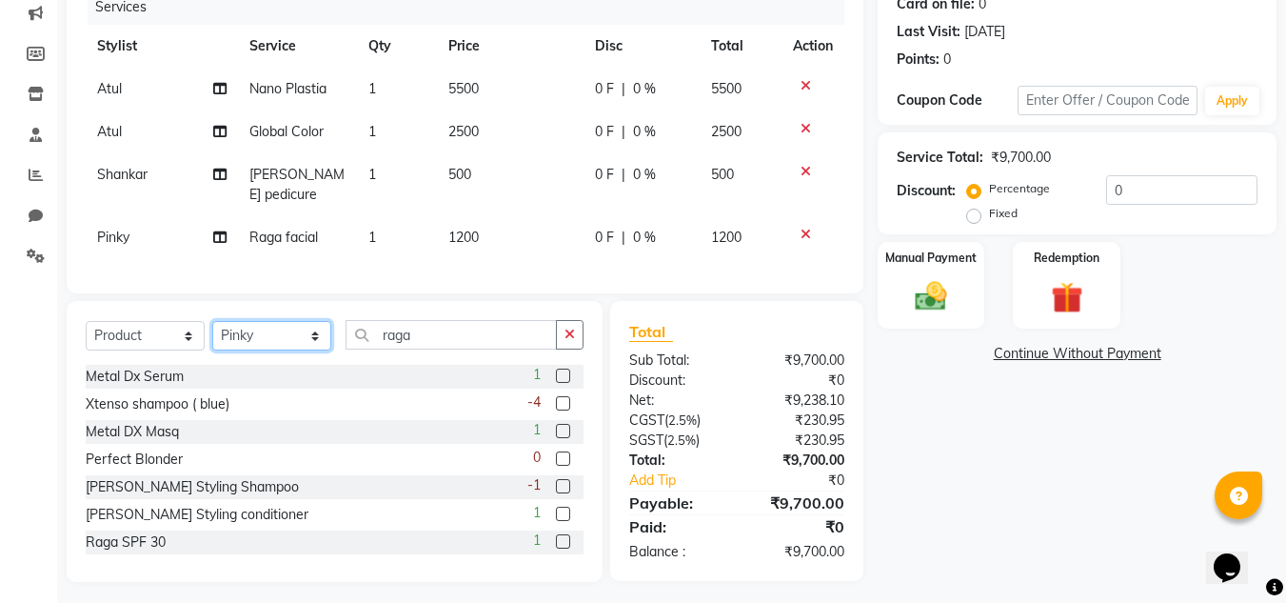
click at [318, 328] on select "Select Stylist [PERSON_NAME] Jannat Kaif [DATE] [PERSON_NAME] [PERSON_NAME] [PE…" at bounding box center [271, 336] width 119 height 30
select select "53625"
click at [212, 321] on select "Select Stylist [PERSON_NAME] Jannat Kaif [DATE] [PERSON_NAME] [PERSON_NAME] [PE…" at bounding box center [271, 336] width 119 height 30
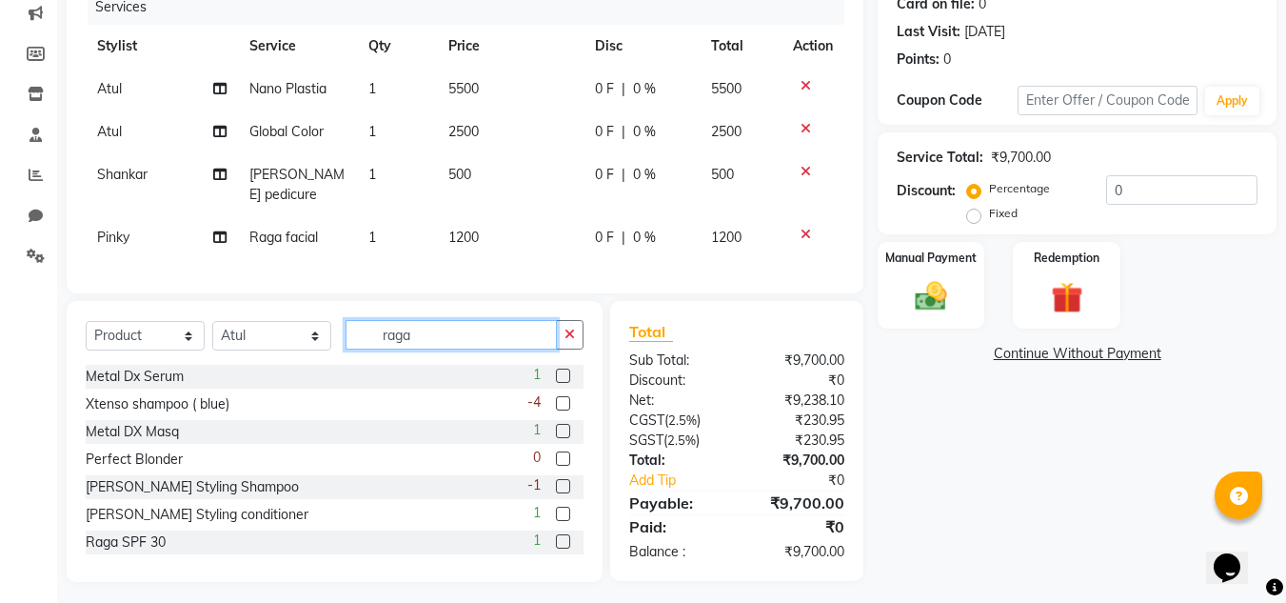
click at [426, 331] on input "raga" at bounding box center [451, 335] width 211 height 30
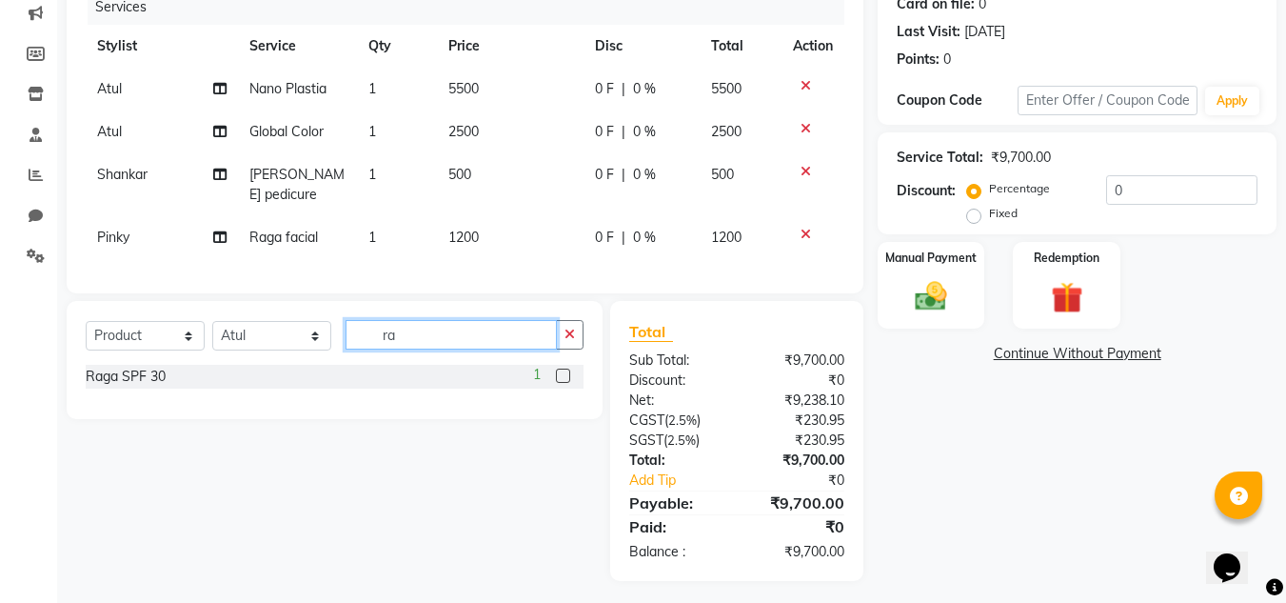
type input "r"
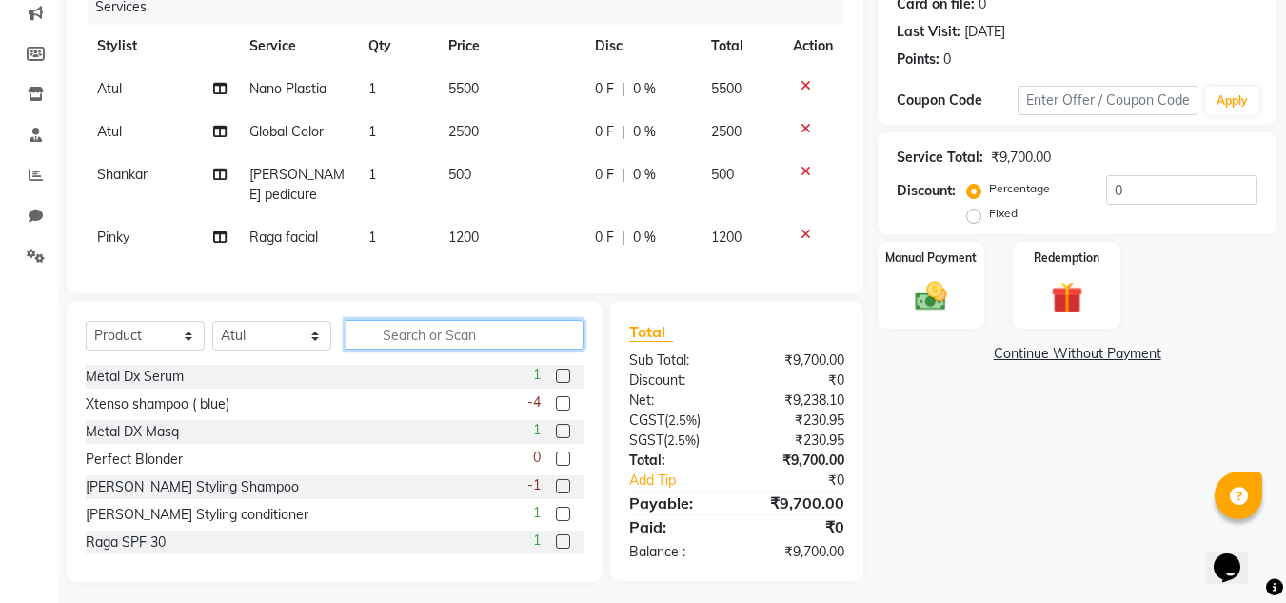
type input "x"
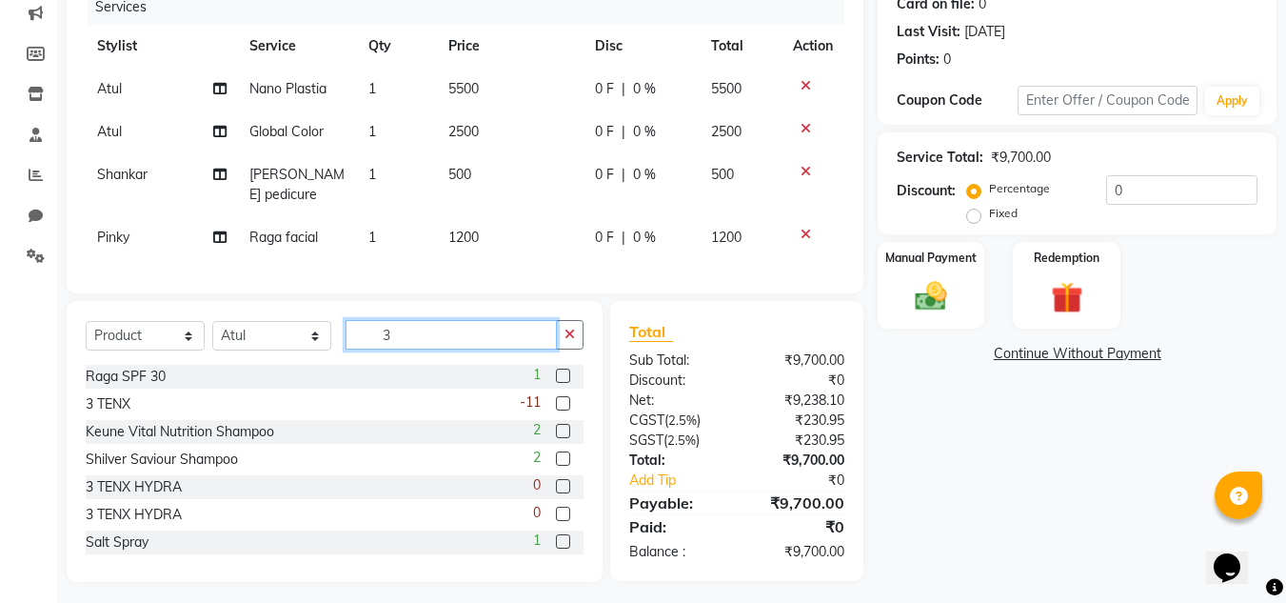
type input "3"
click at [556, 398] on label at bounding box center [563, 403] width 14 height 14
click at [556, 398] on input "checkbox" at bounding box center [562, 404] width 12 height 12
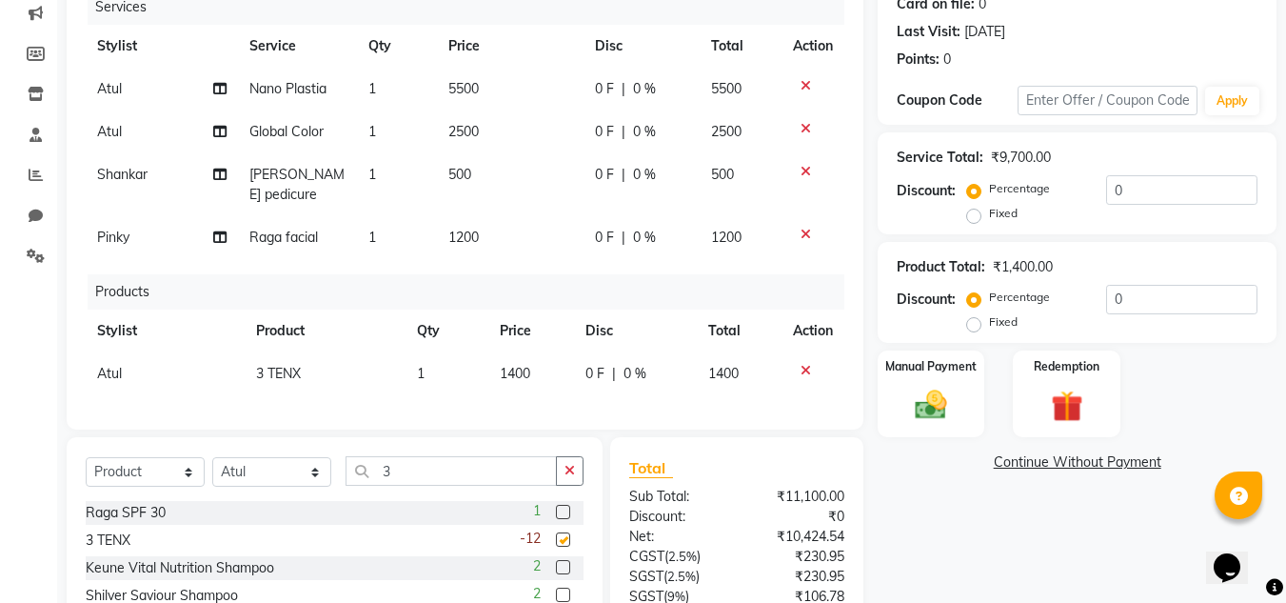
checkbox input "false"
click at [515, 365] on span "1400" at bounding box center [515, 373] width 30 height 17
select select "53625"
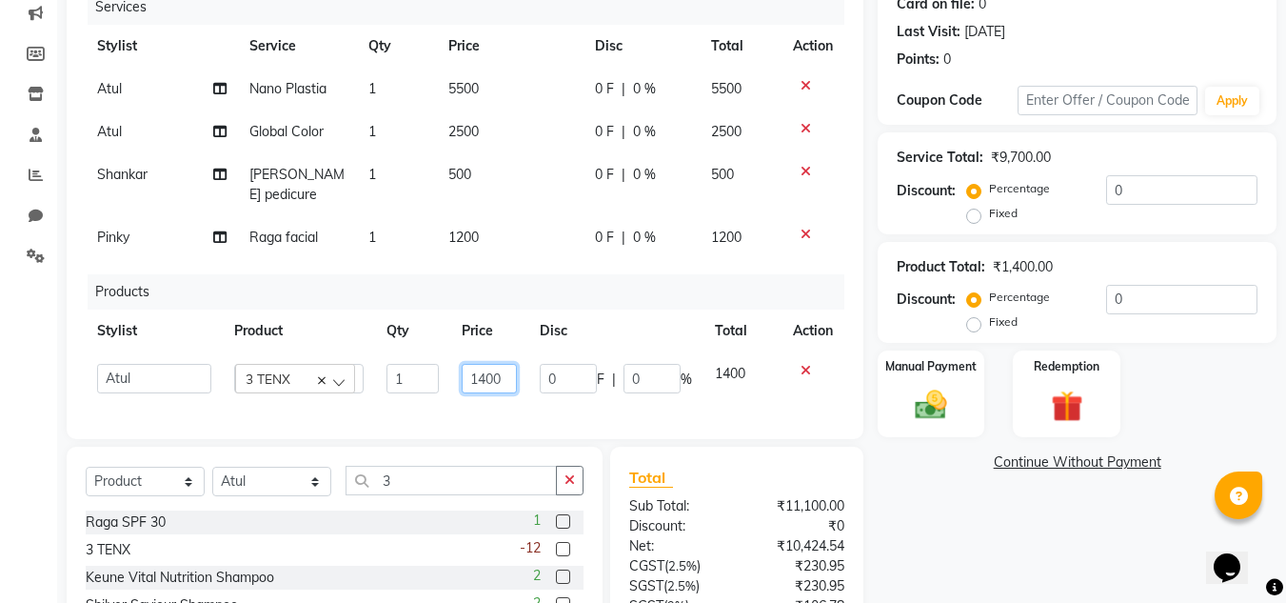
click at [493, 364] on input "1400" at bounding box center [489, 379] width 55 height 30
type input "3600"
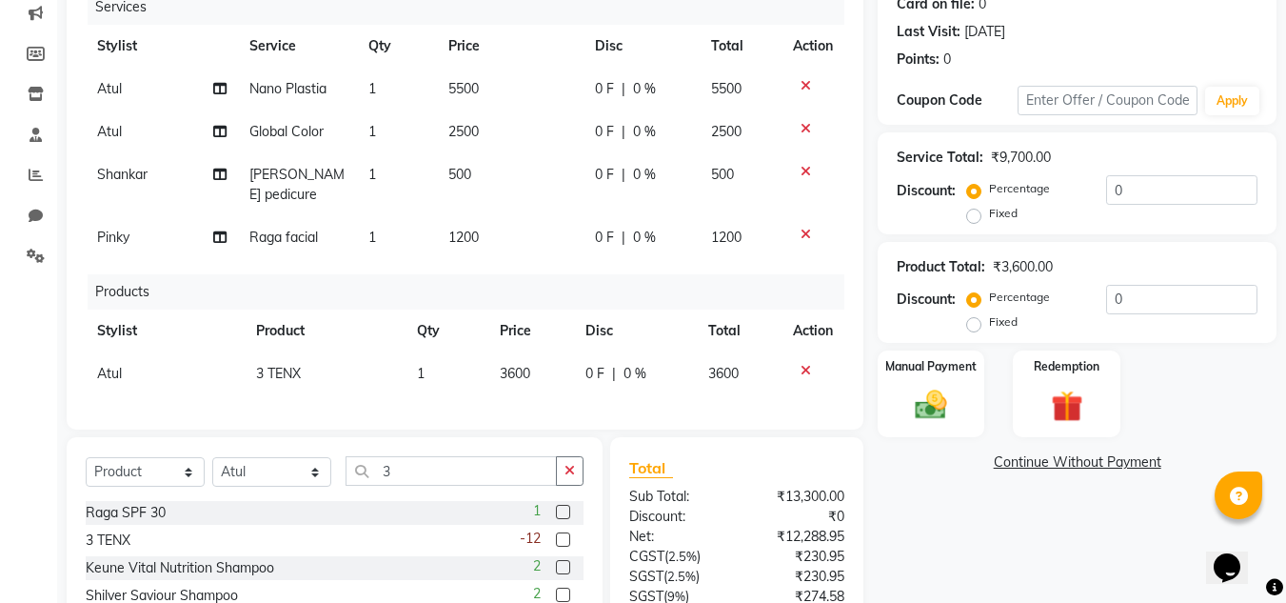
click at [1096, 522] on div "Name: [PERSON_NAME] Membership: No Active Membership Total Visits: 6 Card on fi…" at bounding box center [1084, 326] width 413 height 861
click at [943, 400] on img at bounding box center [930, 406] width 53 height 38
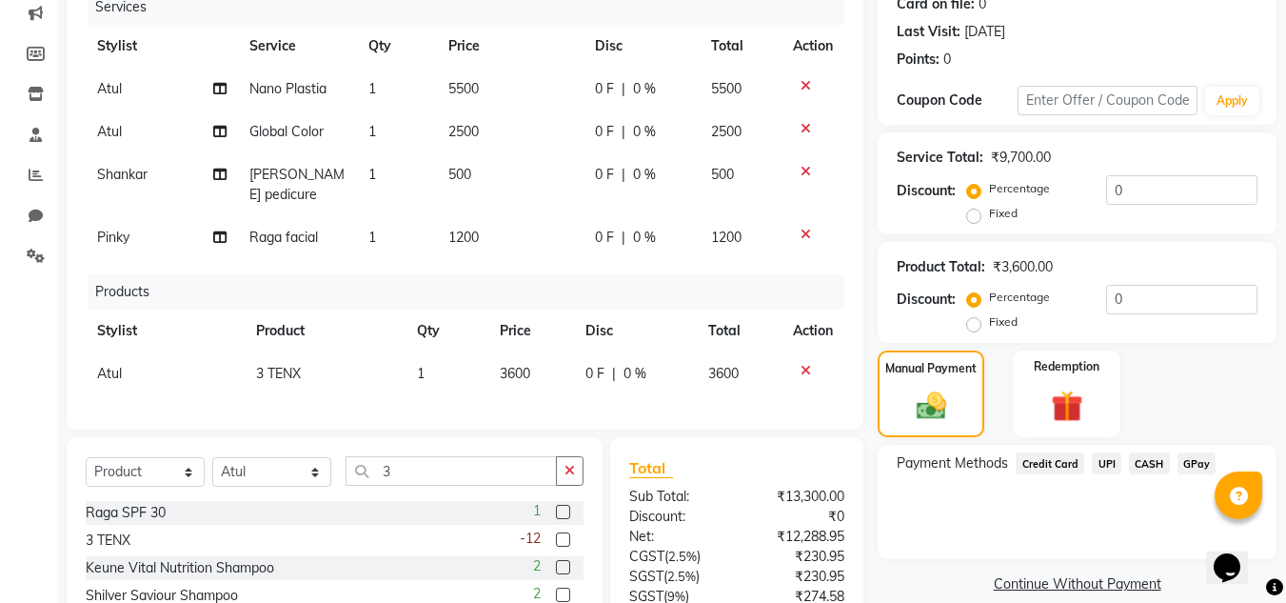
click at [1062, 463] on span "Credit Card" at bounding box center [1050, 463] width 69 height 22
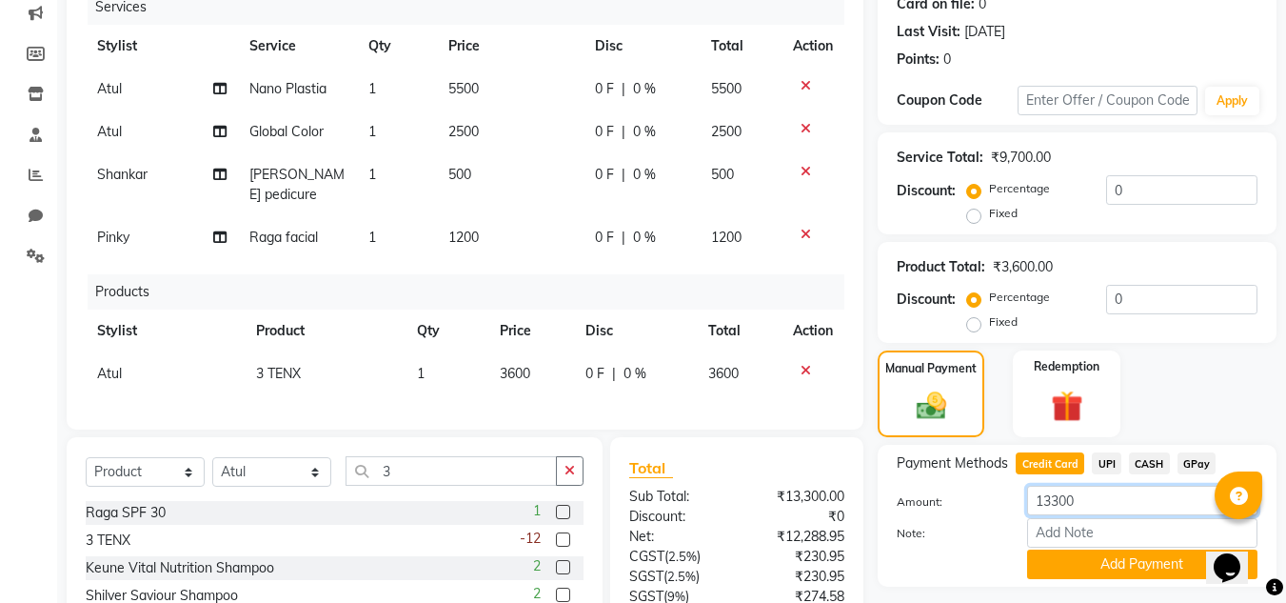
click at [1056, 500] on input "13300" at bounding box center [1142, 501] width 230 height 30
click at [1082, 558] on button "Add Payment" at bounding box center [1142, 564] width 230 height 30
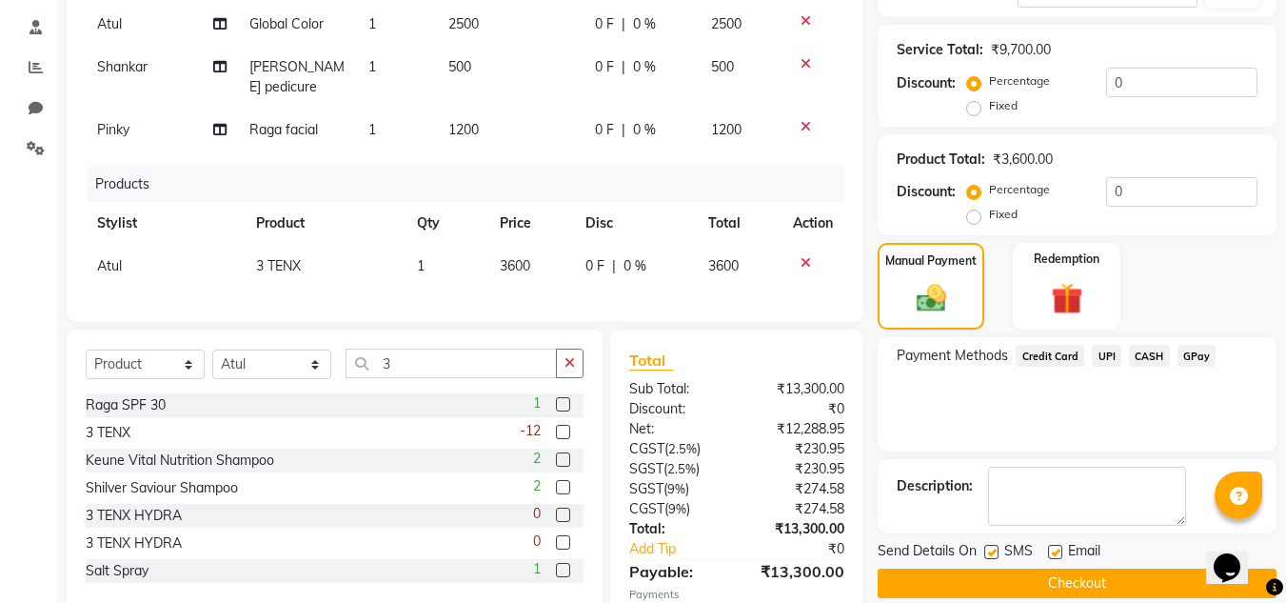
scroll to position [480, 0]
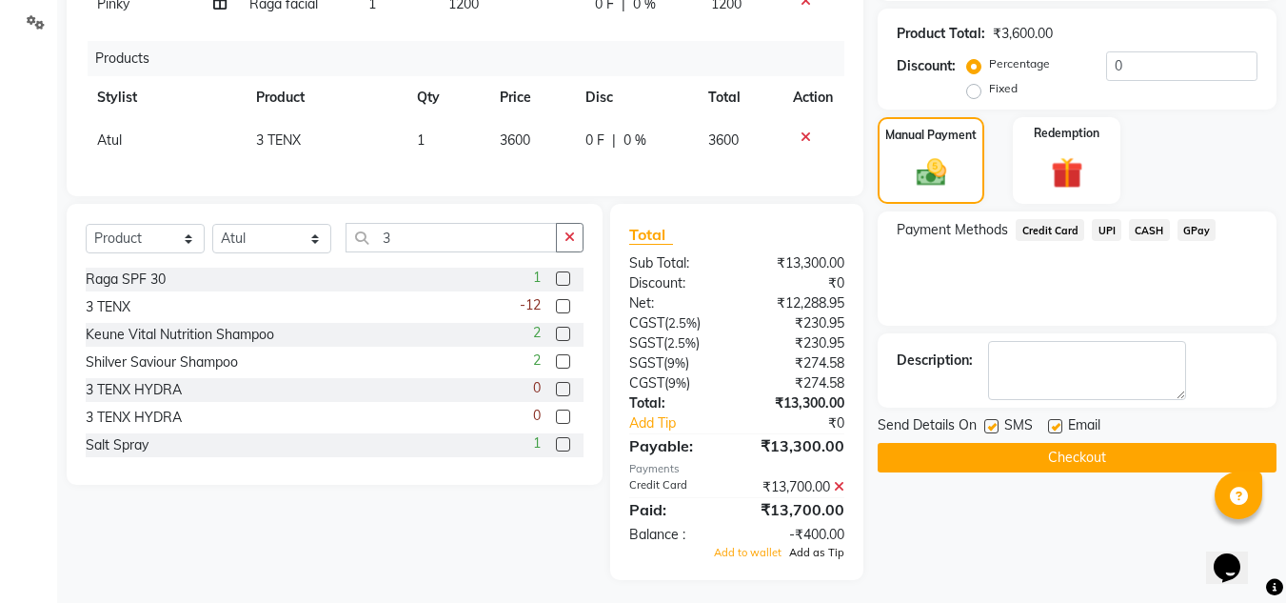
click at [817, 546] on span "Add as Tip" at bounding box center [816, 552] width 55 height 13
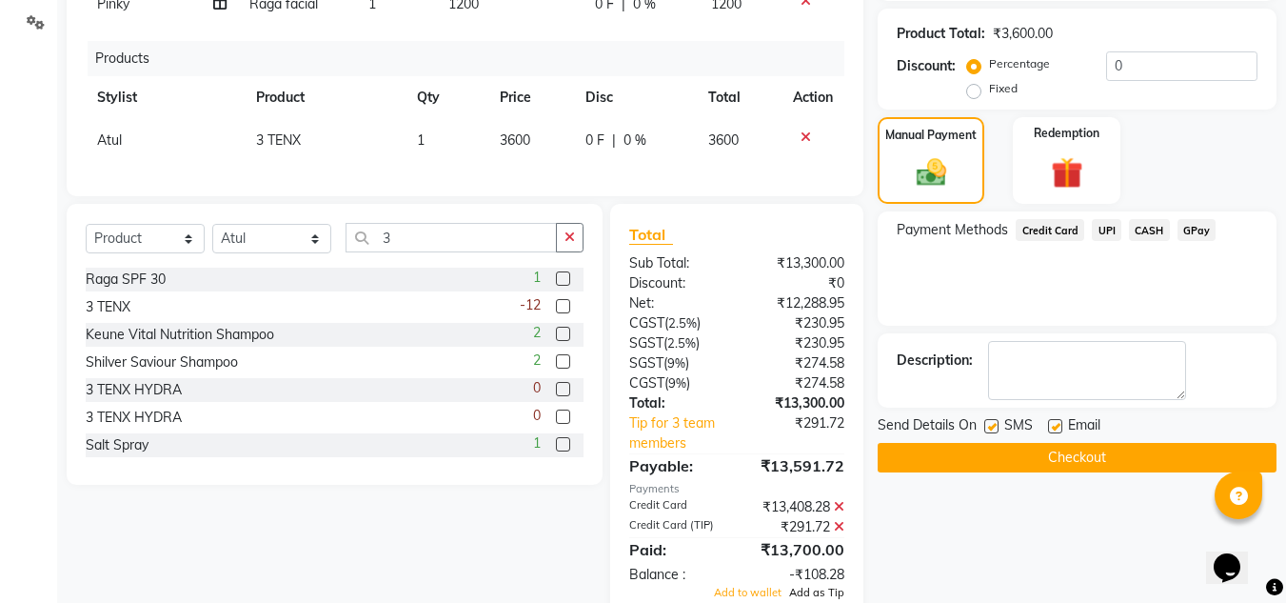
click at [827, 586] on span "Add as Tip" at bounding box center [816, 592] width 55 height 13
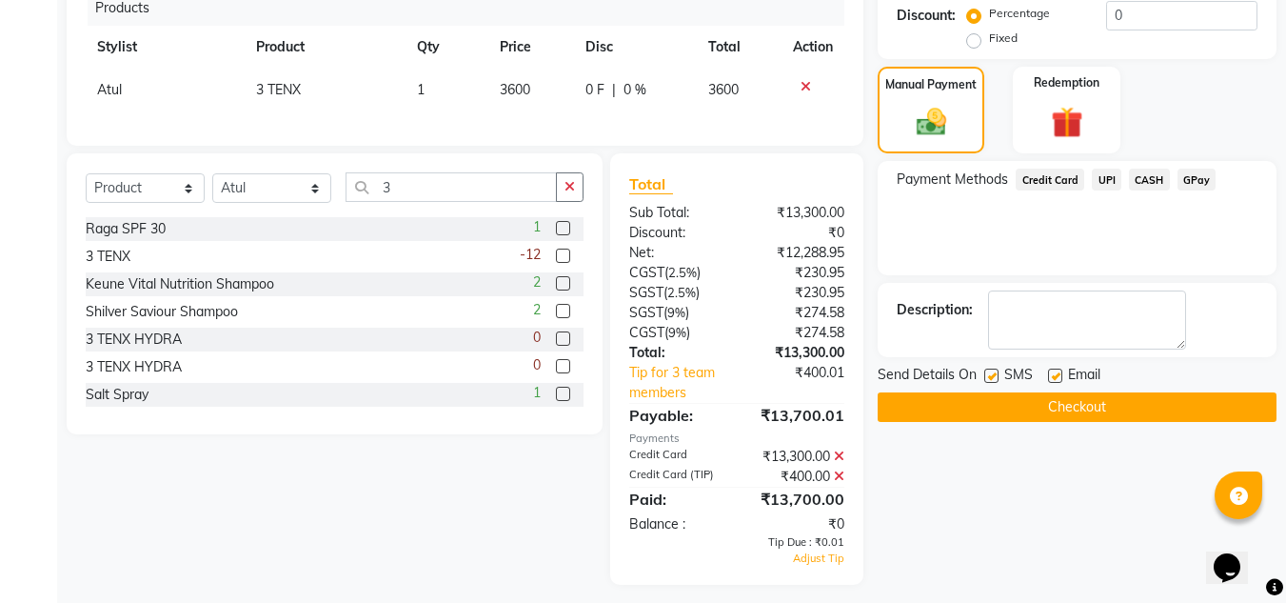
click at [812, 559] on div "Adjust Tip" at bounding box center [798, 558] width 122 height 16
click at [820, 558] on span "Adjust Tip" at bounding box center [818, 557] width 51 height 13
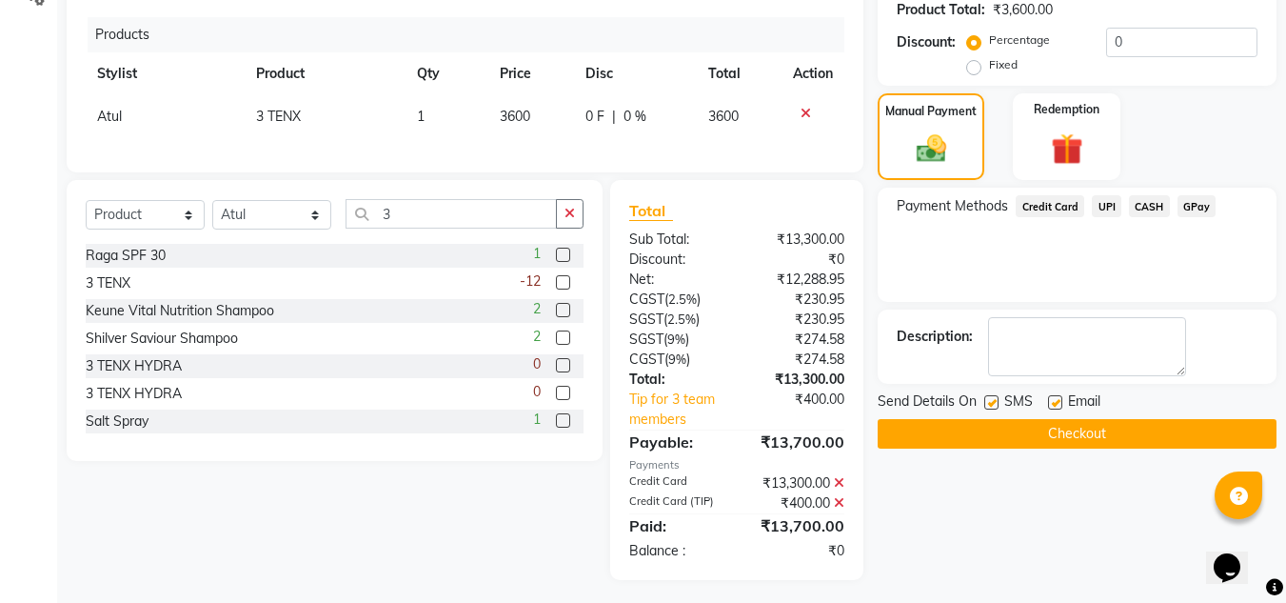
click at [1063, 429] on button "Checkout" at bounding box center [1077, 434] width 399 height 30
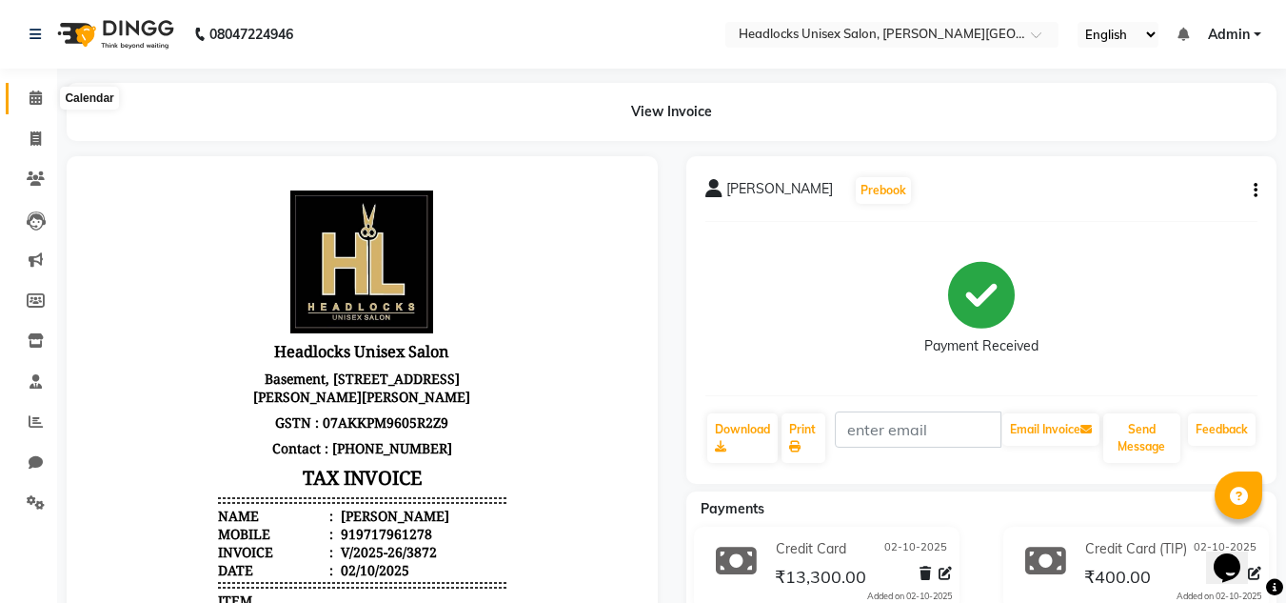
click at [35, 99] on icon at bounding box center [36, 97] width 12 height 14
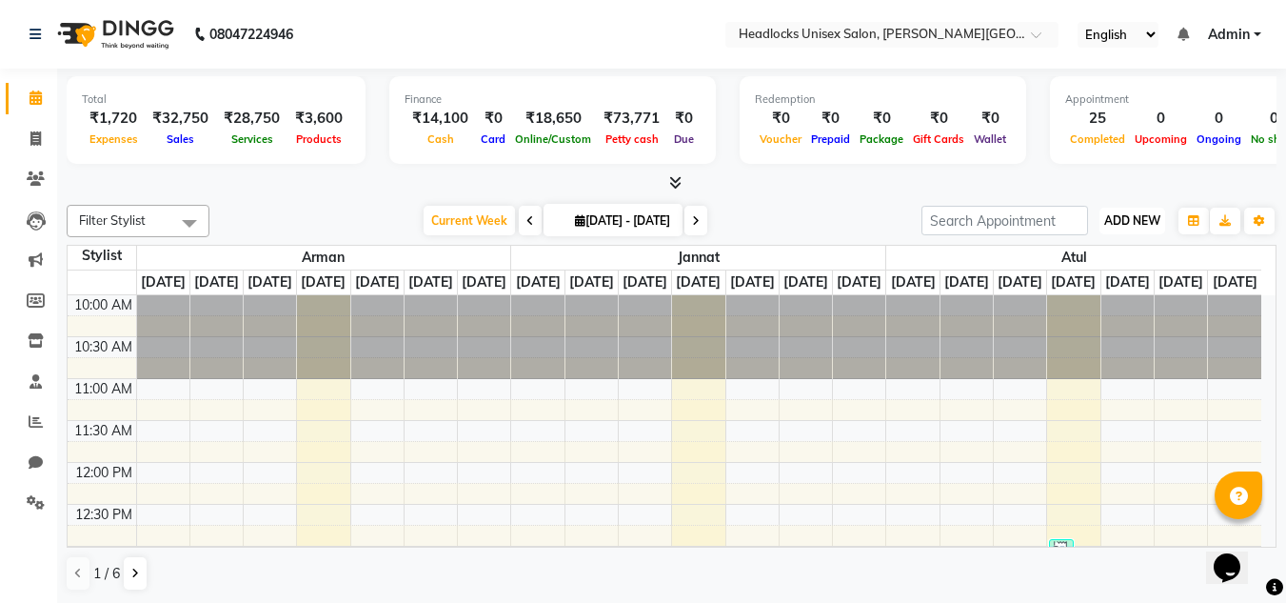
click at [1113, 221] on span "ADD NEW" at bounding box center [1132, 220] width 56 height 14
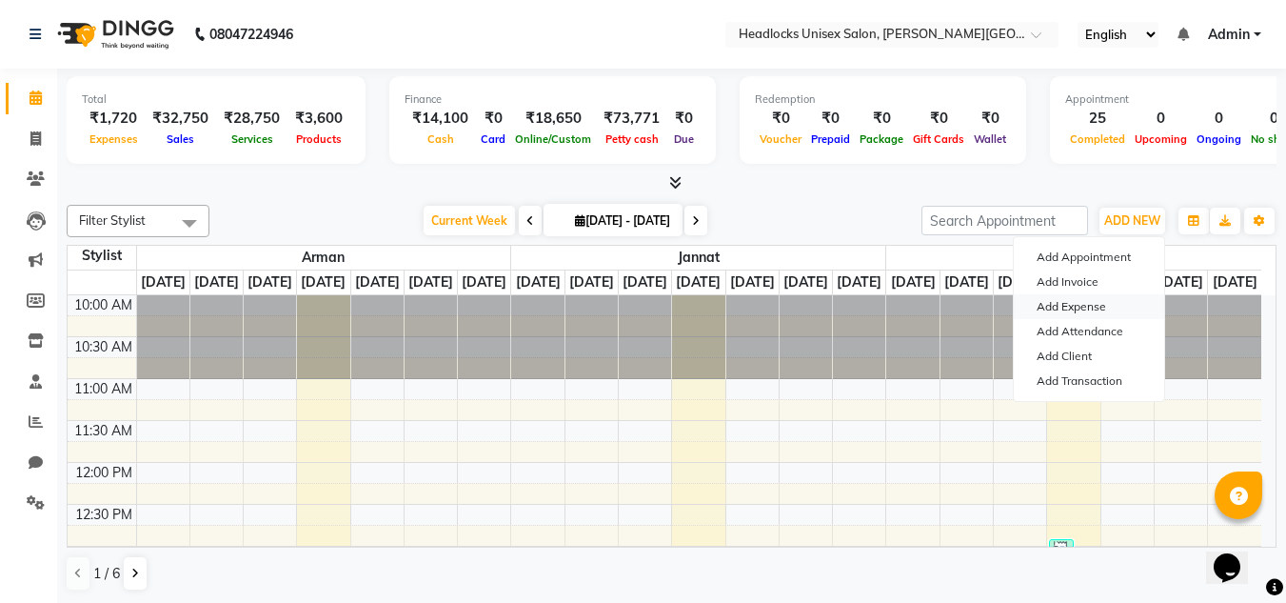
click at [1062, 310] on link "Add Expense" at bounding box center [1089, 306] width 150 height 25
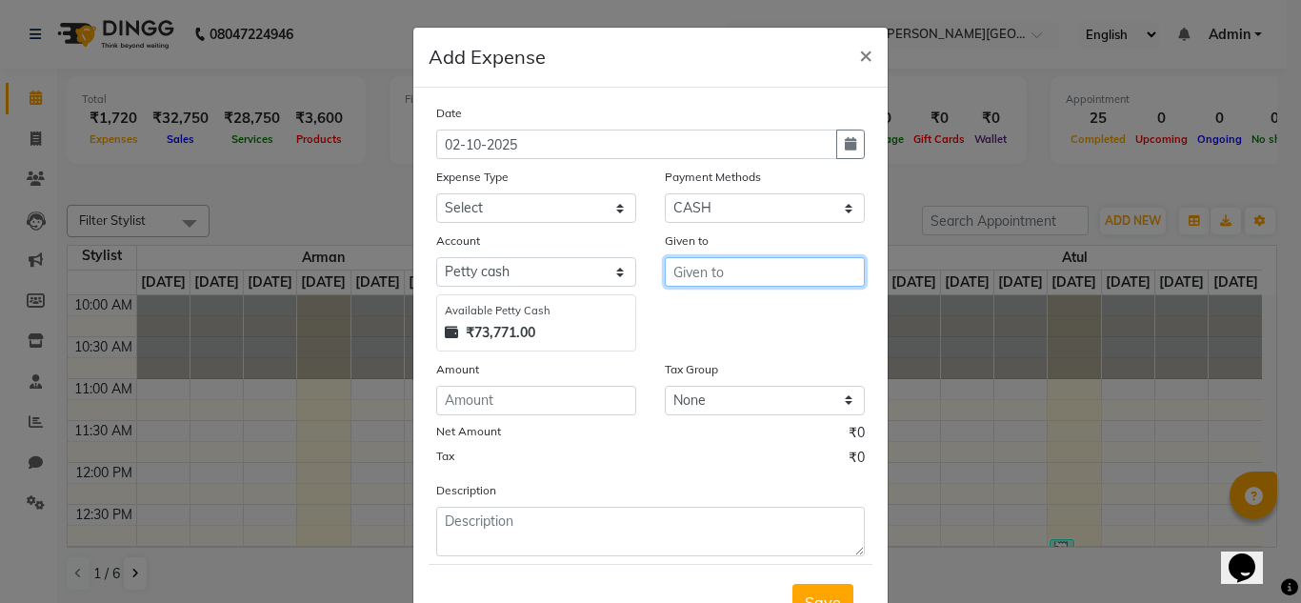
click at [787, 264] on input "text" at bounding box center [765, 272] width 200 height 30
click at [732, 316] on button "Pink y" at bounding box center [740, 312] width 150 height 30
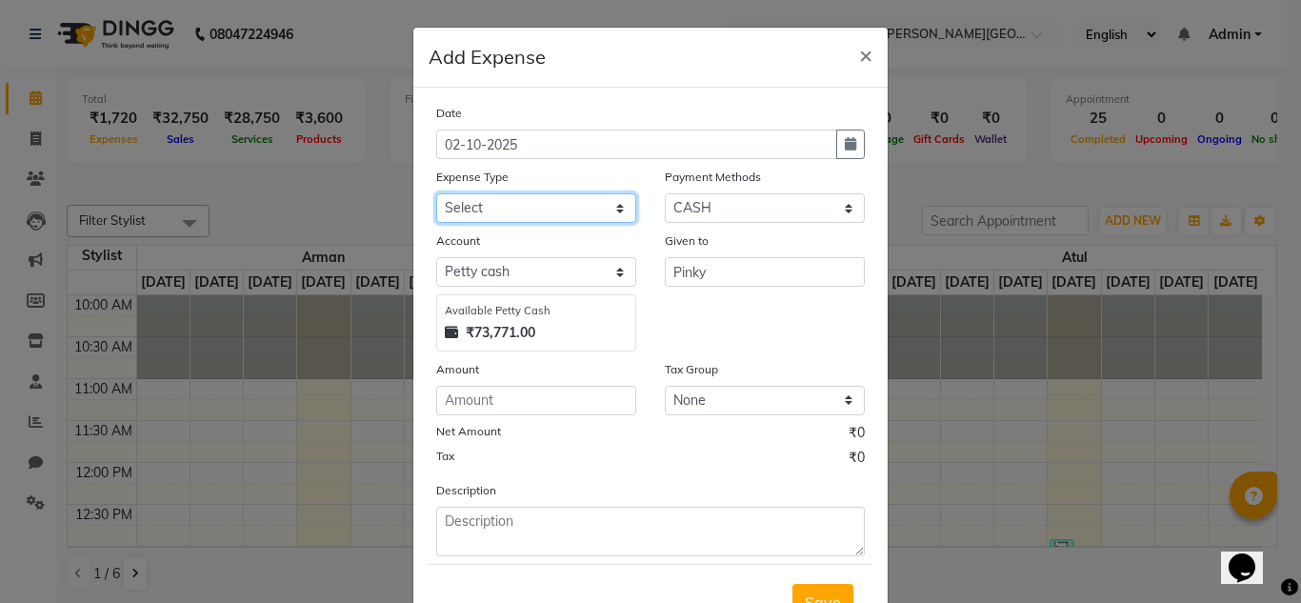
click at [612, 205] on select "Select Advance Salary Bank charges Car maintenance Cash transfer to bank Cash t…" at bounding box center [536, 208] width 200 height 30
click at [436, 193] on select "Select Advance Salary Bank charges Car maintenance Cash transfer to bank Cash t…" at bounding box center [536, 208] width 200 height 30
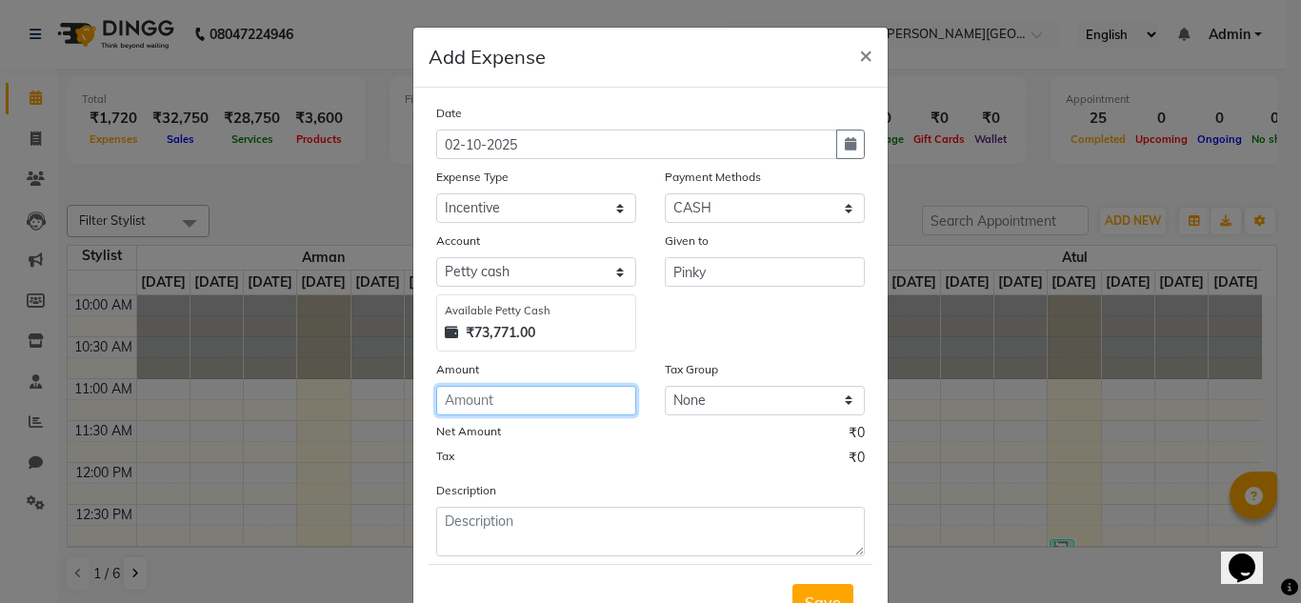
click at [502, 402] on input "number" at bounding box center [536, 401] width 200 height 30
click at [813, 586] on button "Save" at bounding box center [822, 602] width 61 height 36
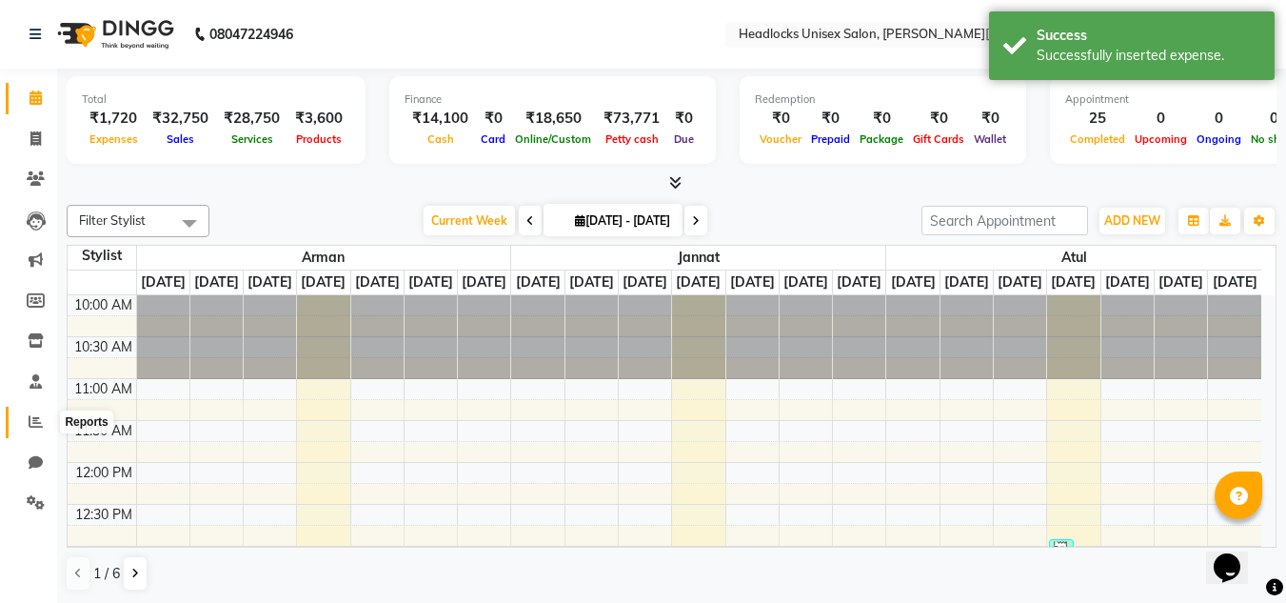
click at [31, 420] on icon at bounding box center [36, 421] width 14 height 14
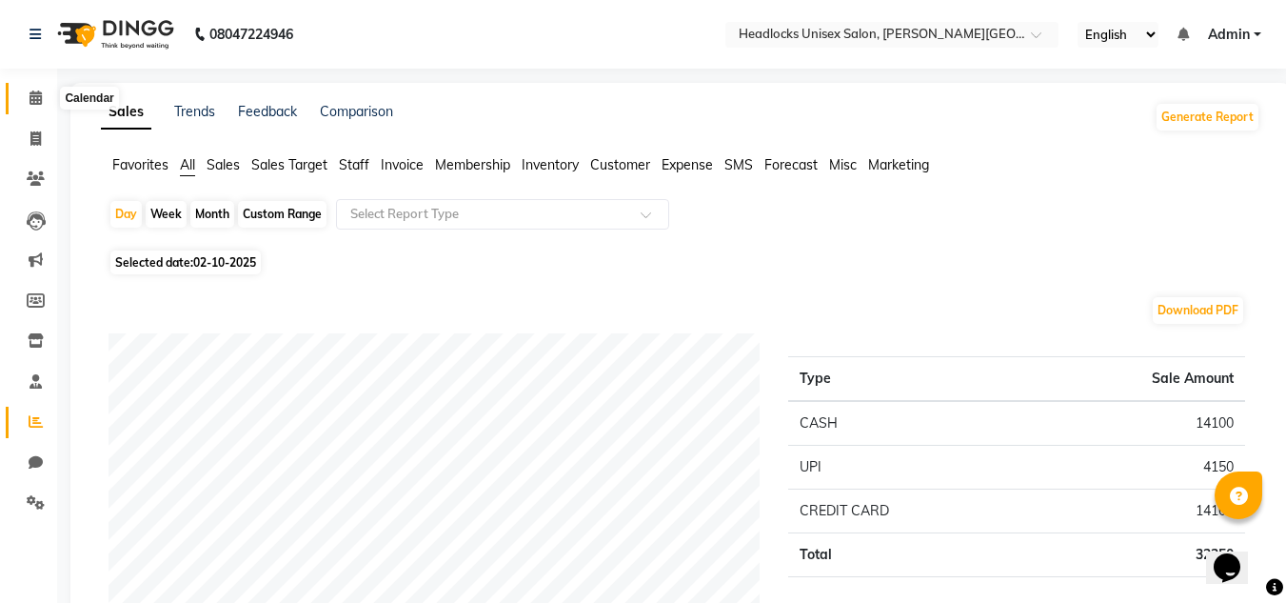
click at [36, 93] on icon at bounding box center [36, 97] width 12 height 14
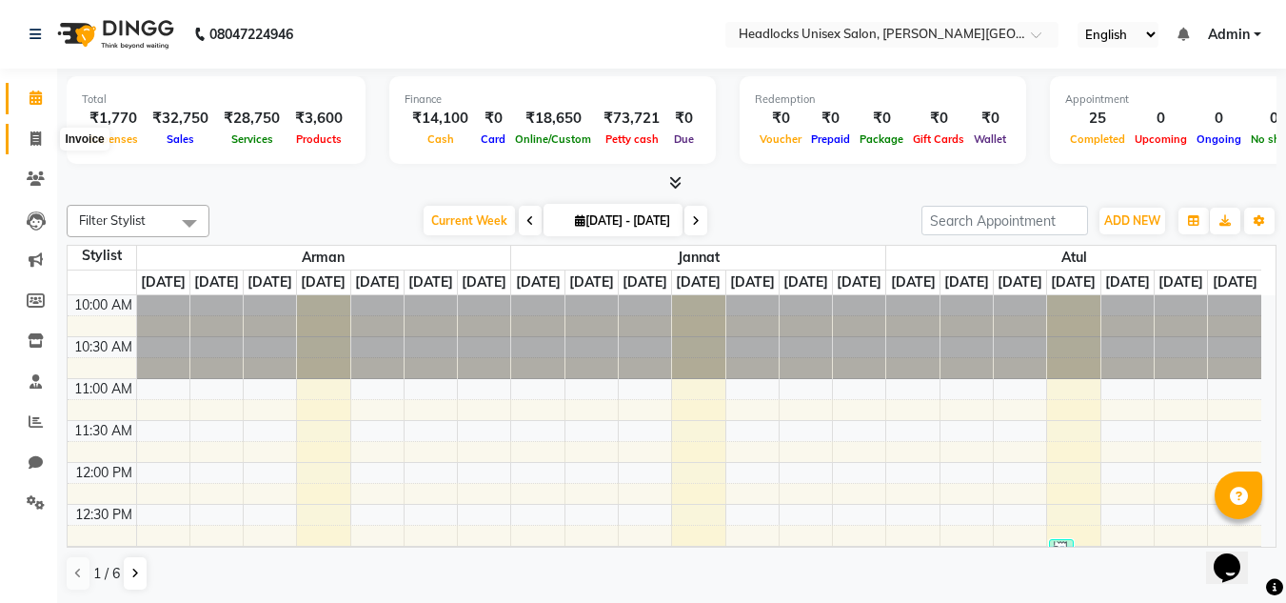
click at [41, 136] on icon at bounding box center [35, 138] width 10 height 14
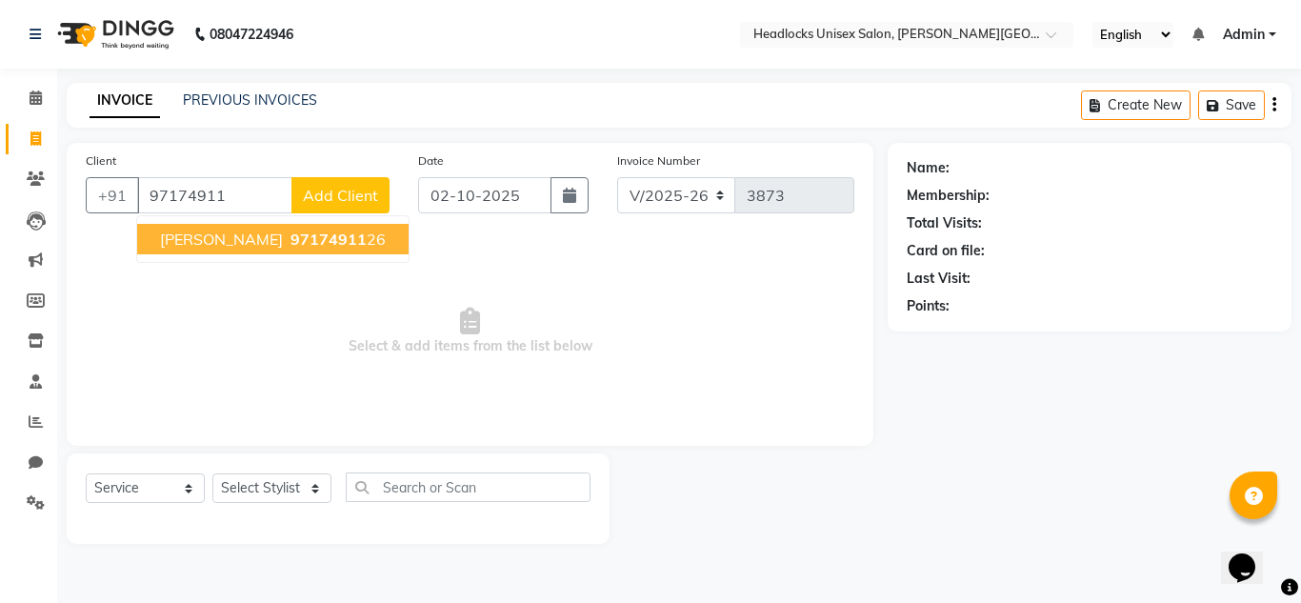
click at [290, 230] on span "97174911" at bounding box center [328, 238] width 76 height 19
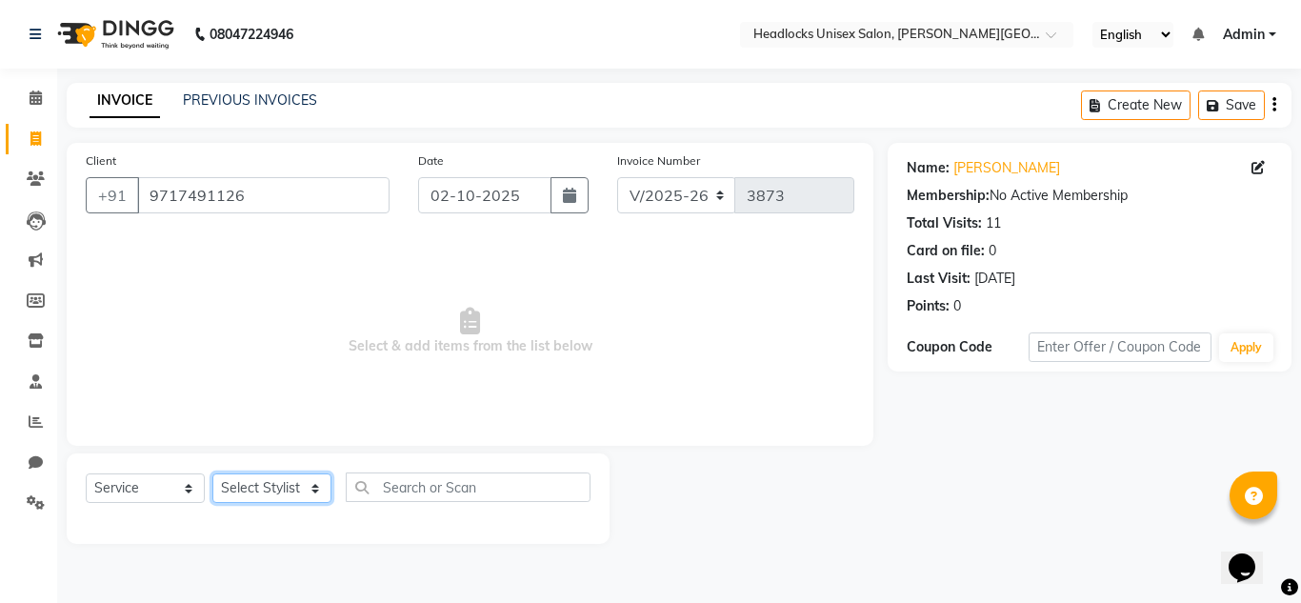
click at [273, 485] on select "Select Stylist [PERSON_NAME] Jannat Kaif [DATE] [PERSON_NAME] [PERSON_NAME] [PE…" at bounding box center [271, 488] width 119 height 30
click at [212, 473] on select "Select Stylist [PERSON_NAME] Jannat Kaif [DATE] [PERSON_NAME] [PERSON_NAME] [PE…" at bounding box center [271, 488] width 119 height 30
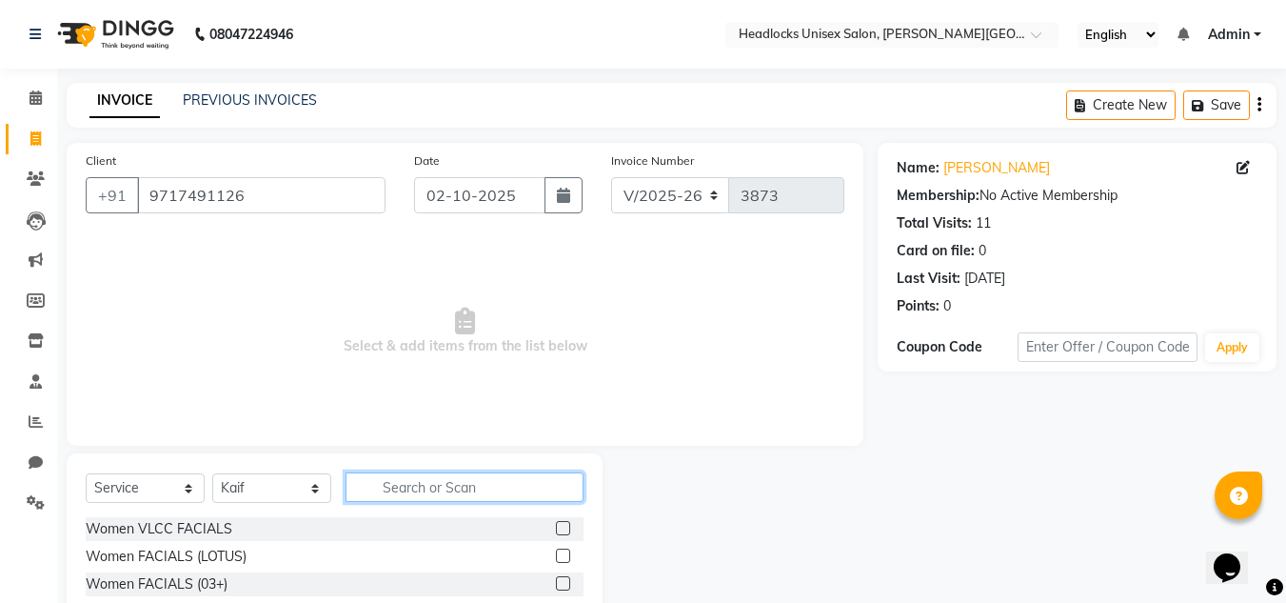
click at [415, 477] on input "text" at bounding box center [465, 487] width 238 height 30
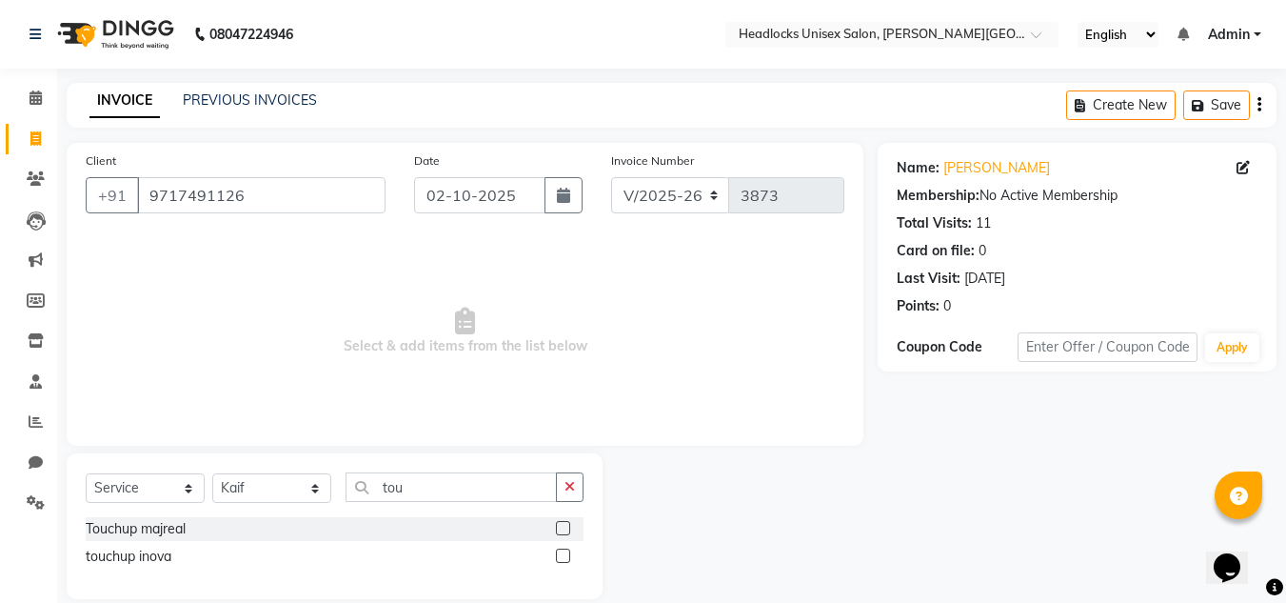
click at [567, 523] on label at bounding box center [563, 528] width 14 height 14
click at [567, 523] on input "checkbox" at bounding box center [562, 529] width 12 height 12
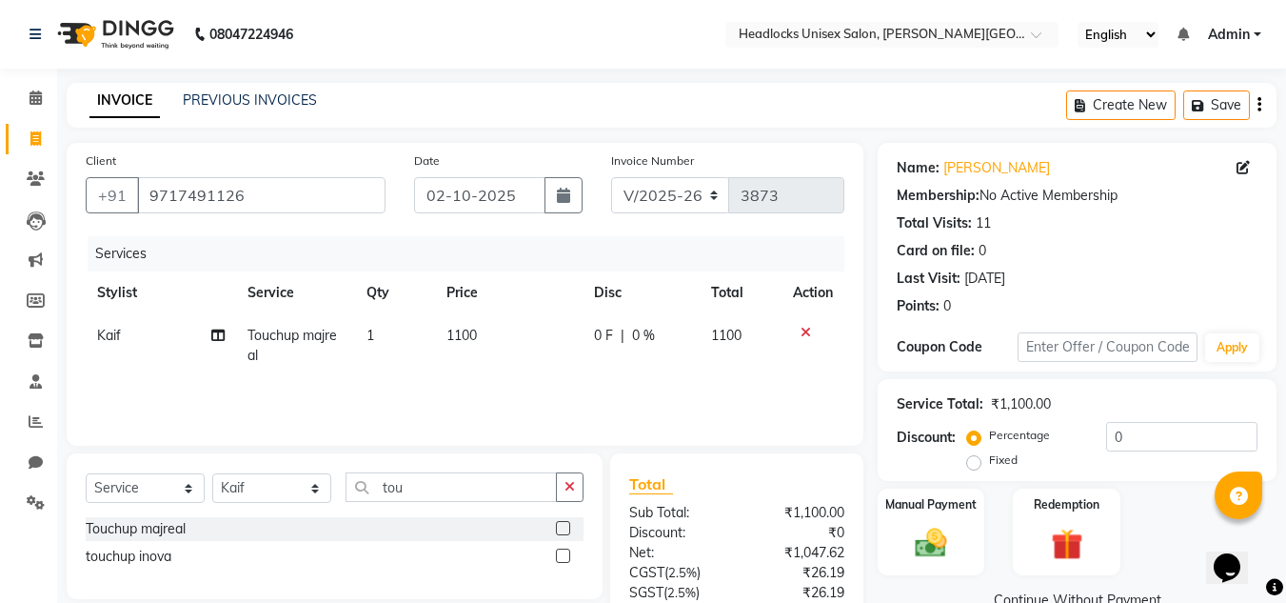
click at [460, 333] on span "1100" at bounding box center [462, 335] width 30 height 17
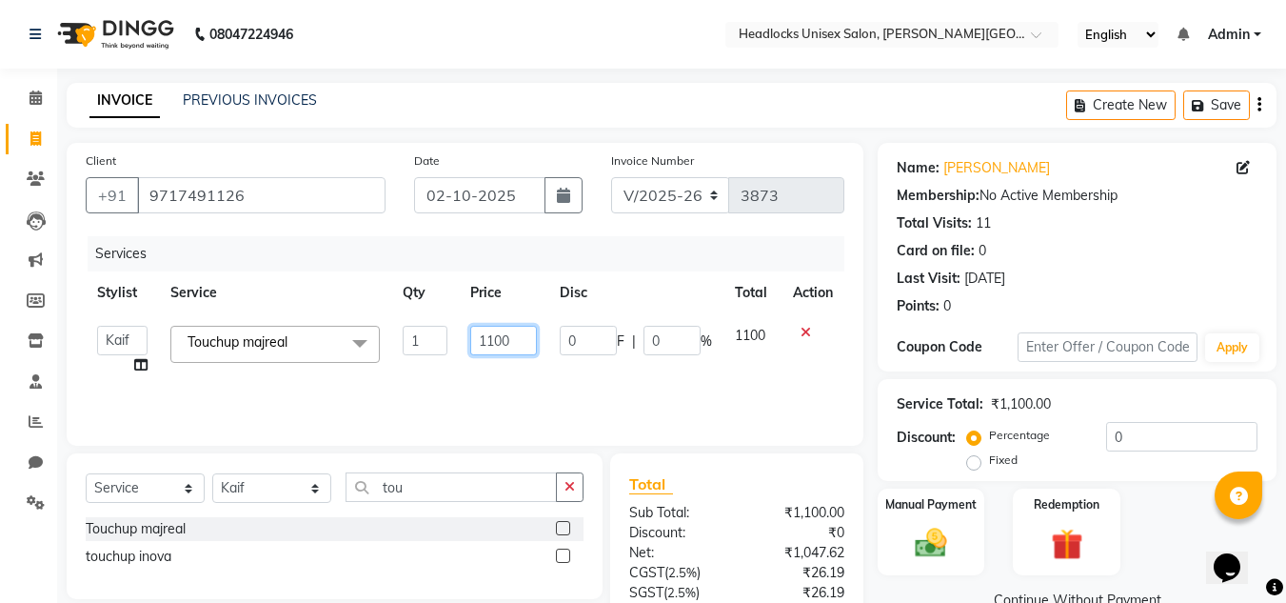
click at [496, 341] on input "1100" at bounding box center [503, 341] width 66 height 30
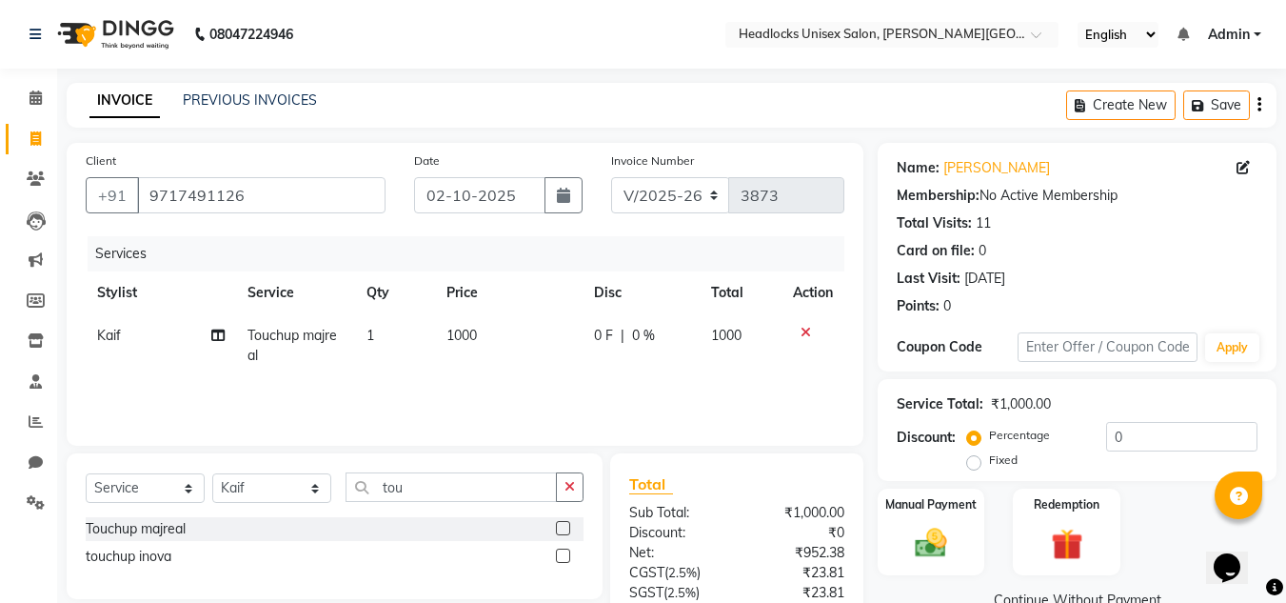
click at [1185, 507] on div "Manual Payment Redemption" at bounding box center [1077, 531] width 427 height 87
click at [294, 488] on select "Select Stylist [PERSON_NAME] Jannat Kaif [DATE] [PERSON_NAME] [PERSON_NAME] [PE…" at bounding box center [271, 488] width 119 height 30
click at [212, 473] on select "Select Stylist [PERSON_NAME] Jannat Kaif [DATE] [PERSON_NAME] [PERSON_NAME] [PE…" at bounding box center [271, 488] width 119 height 30
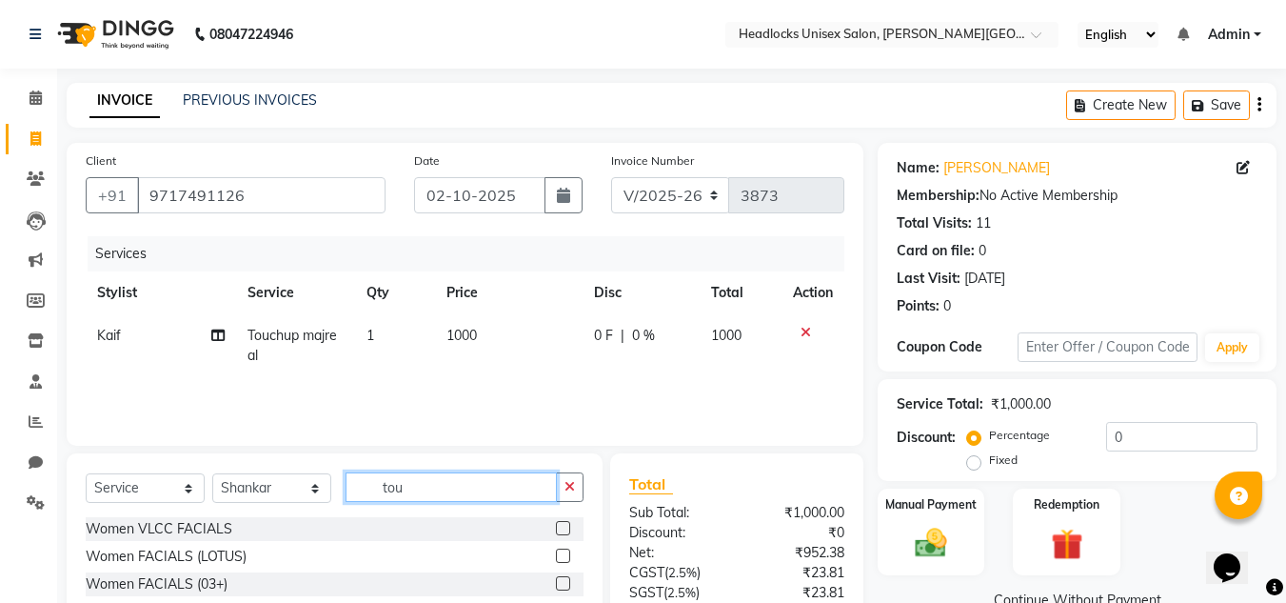
click at [439, 487] on input "tou" at bounding box center [451, 487] width 211 height 30
click at [562, 526] on label at bounding box center [563, 528] width 14 height 14
click at [562, 526] on input "checkbox" at bounding box center [562, 529] width 12 height 12
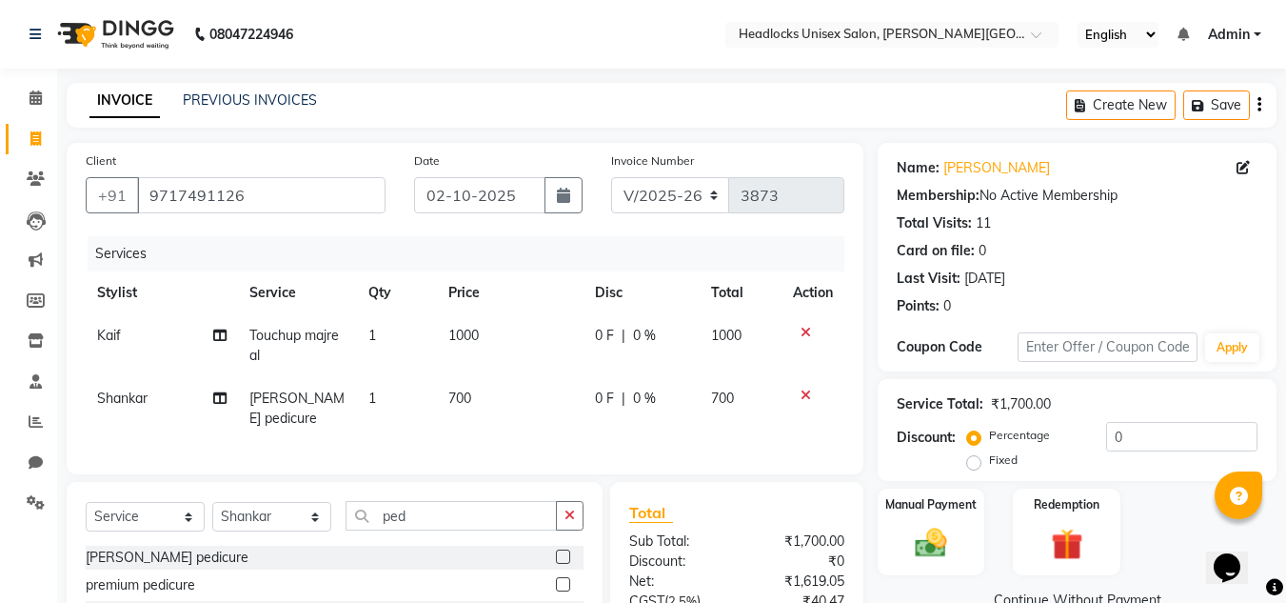
click at [459, 396] on span "700" at bounding box center [459, 397] width 23 height 17
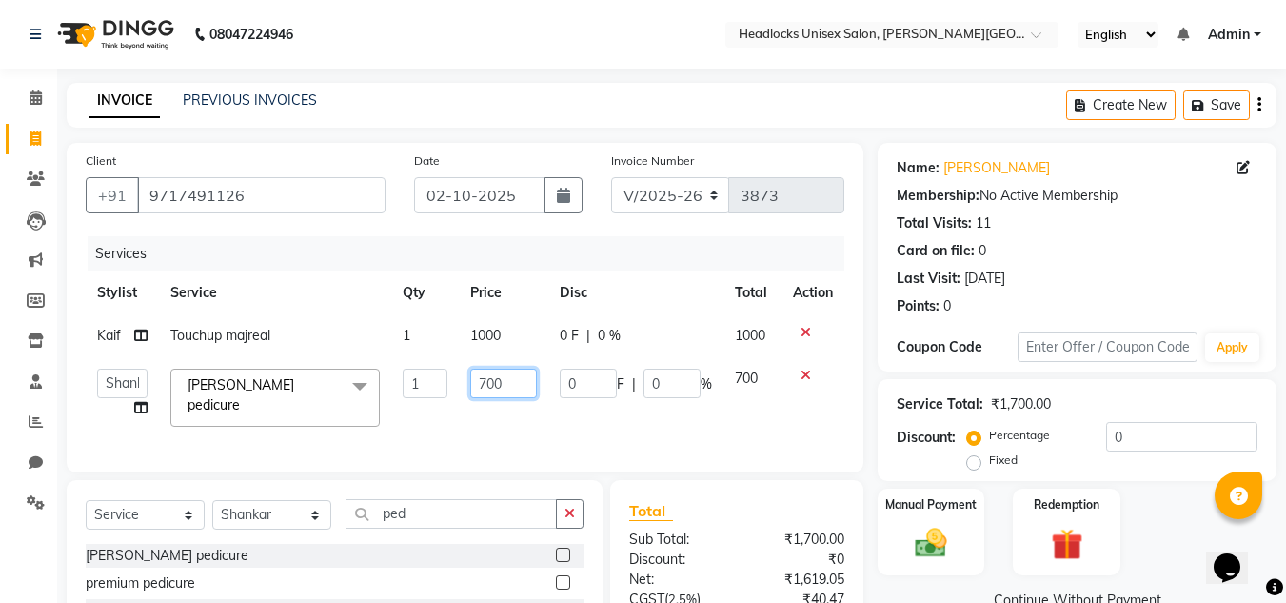
click at [484, 383] on input "700" at bounding box center [503, 383] width 66 height 30
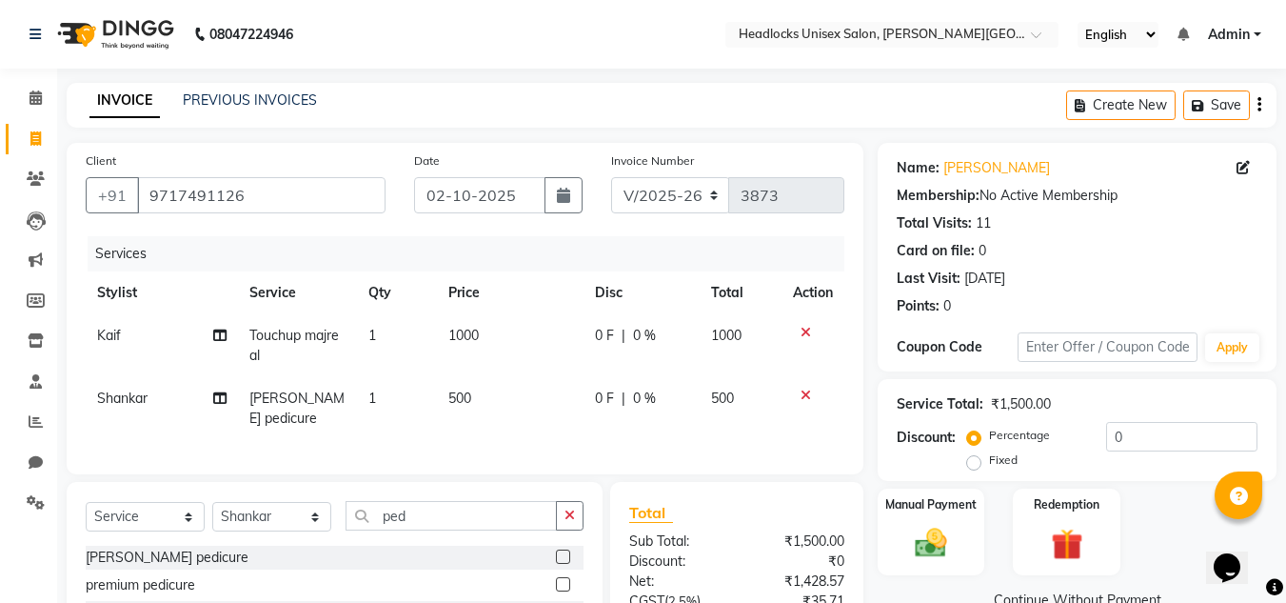
click at [1176, 514] on div "Manual Payment Redemption" at bounding box center [1077, 531] width 427 height 87
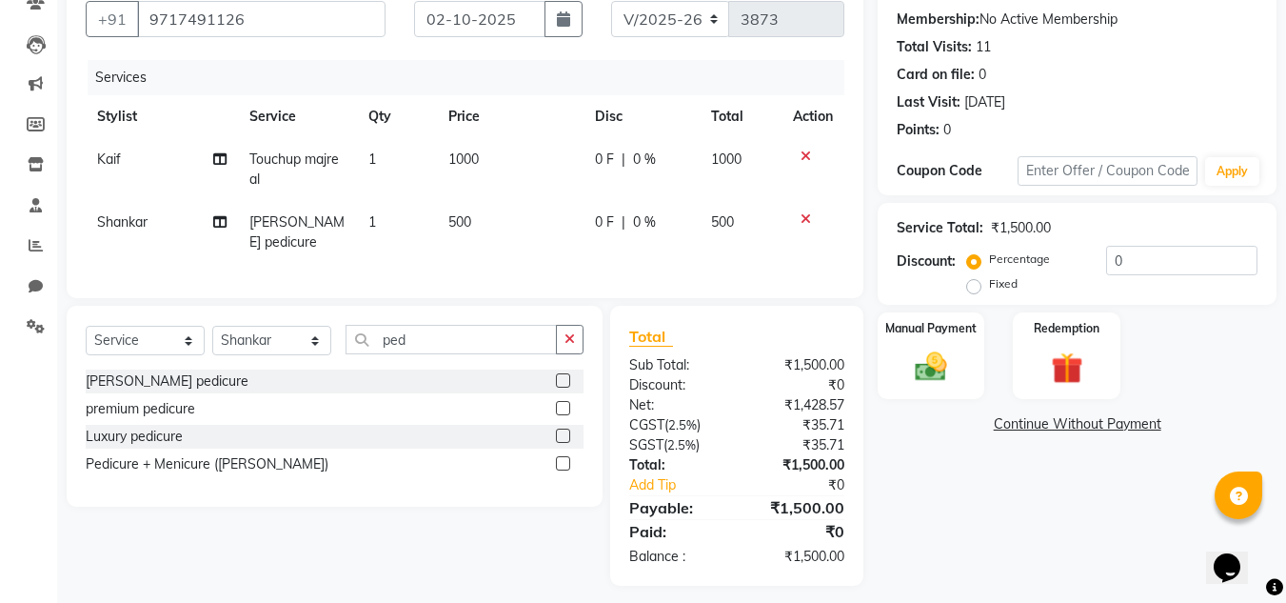
click at [471, 160] on span "1000" at bounding box center [463, 158] width 30 height 17
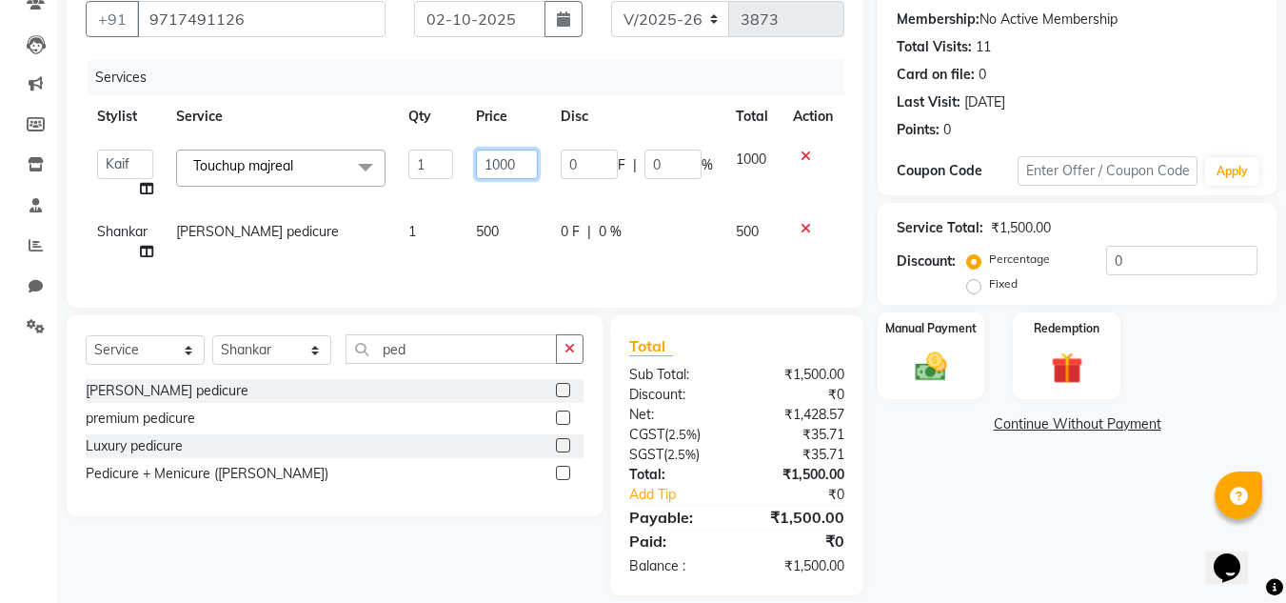
click at [509, 167] on input "1000" at bounding box center [507, 164] width 63 height 30
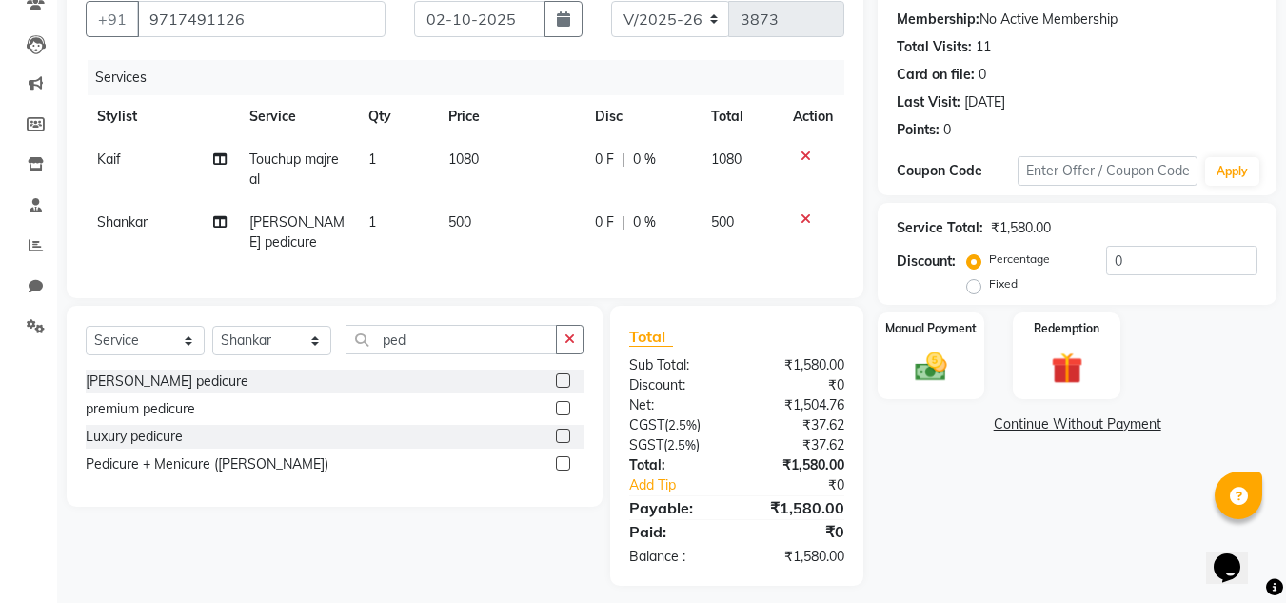
click at [957, 435] on div "Name: [PERSON_NAME] Membership: No Active Membership Total Visits: 11 Card on f…" at bounding box center [1084, 276] width 413 height 619
click at [932, 366] on img at bounding box center [930, 367] width 53 height 38
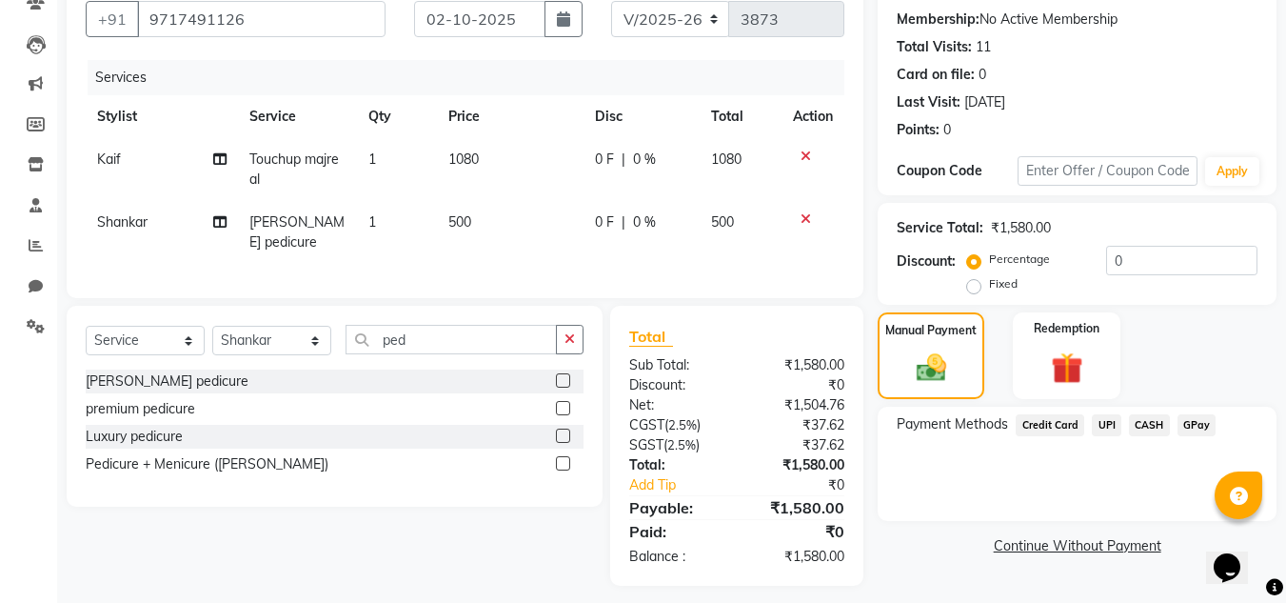
click at [1100, 425] on span "UPI" at bounding box center [1107, 425] width 30 height 22
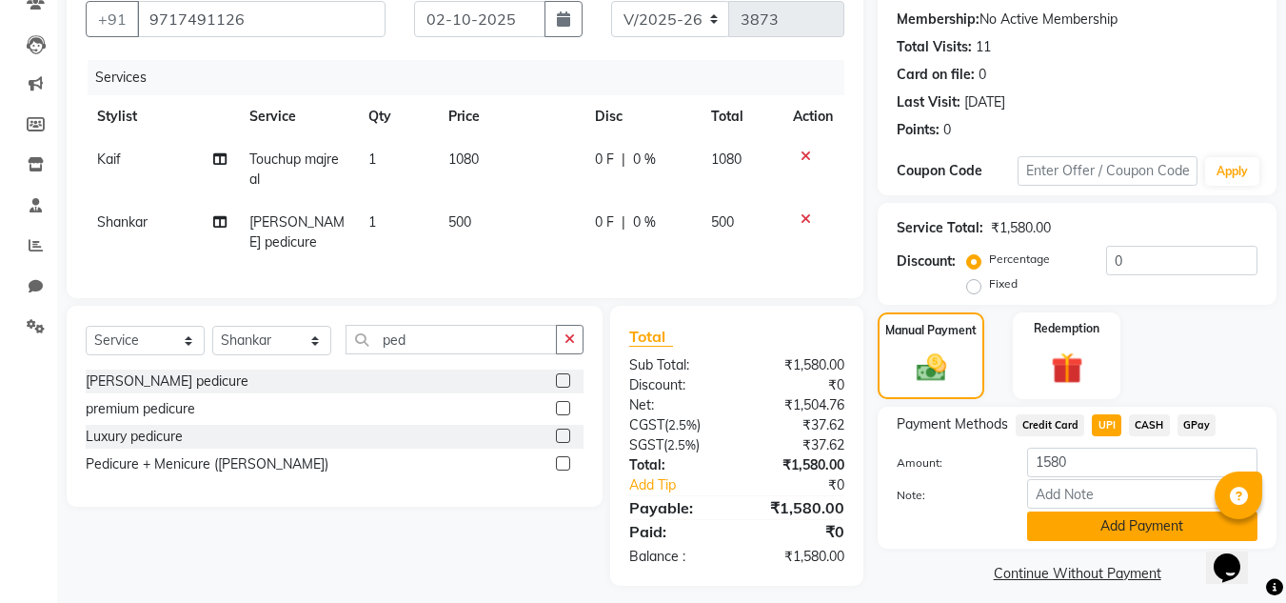
click at [1090, 526] on button "Add Payment" at bounding box center [1142, 526] width 230 height 30
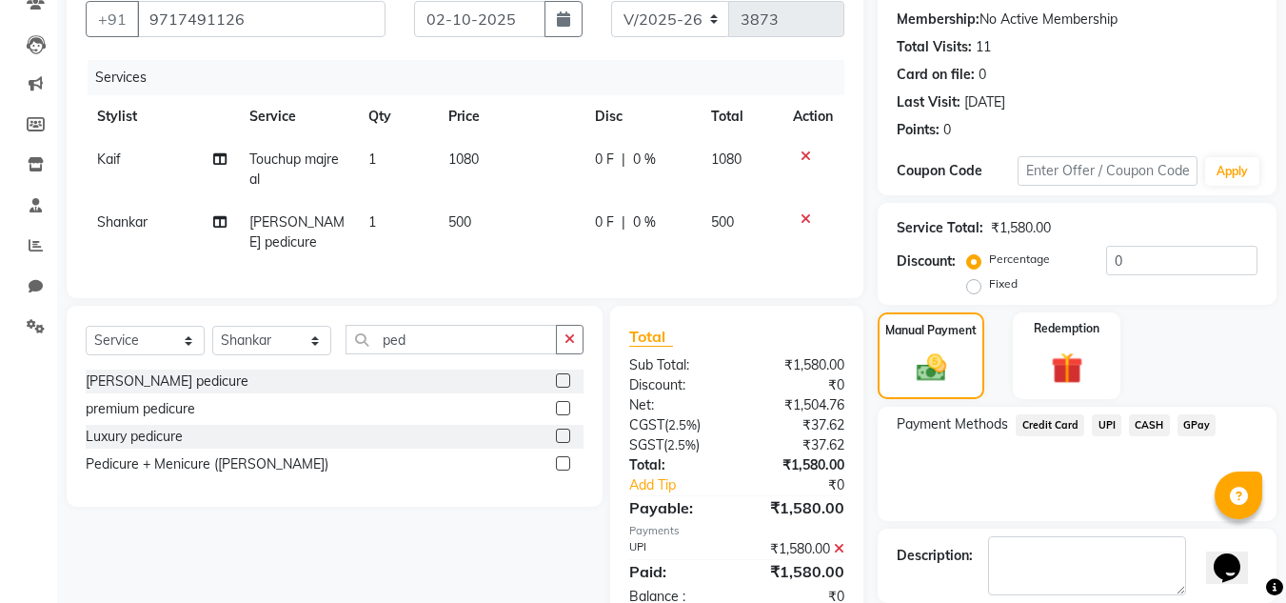
scroll to position [267, 0]
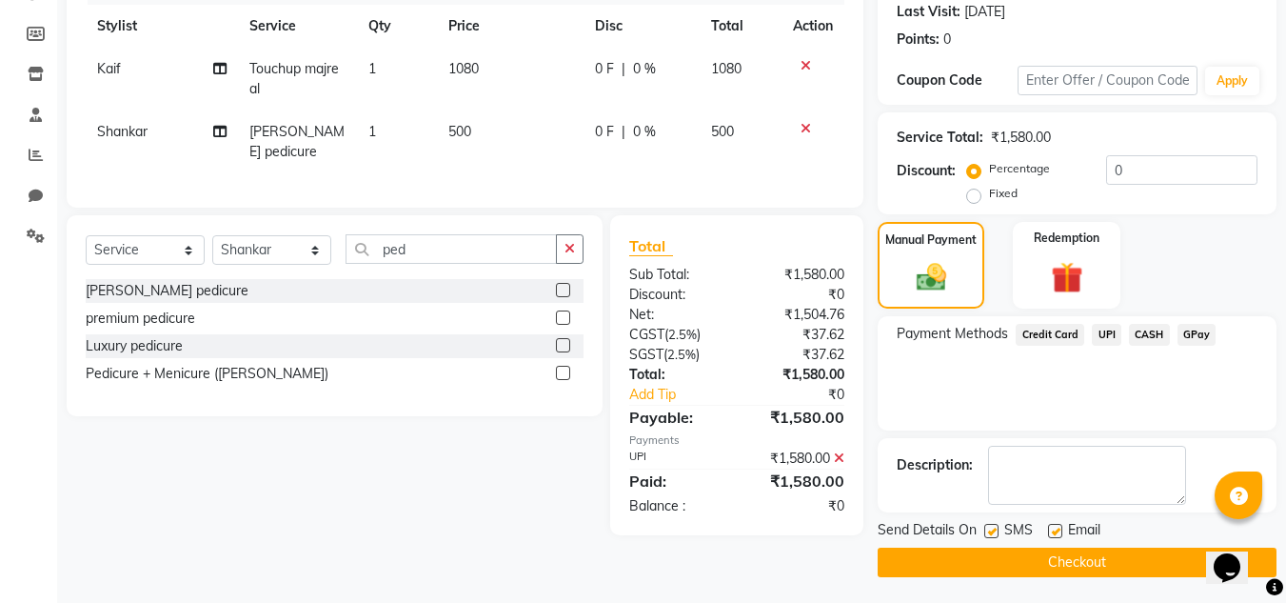
click at [1129, 556] on button "Checkout" at bounding box center [1077, 562] width 399 height 30
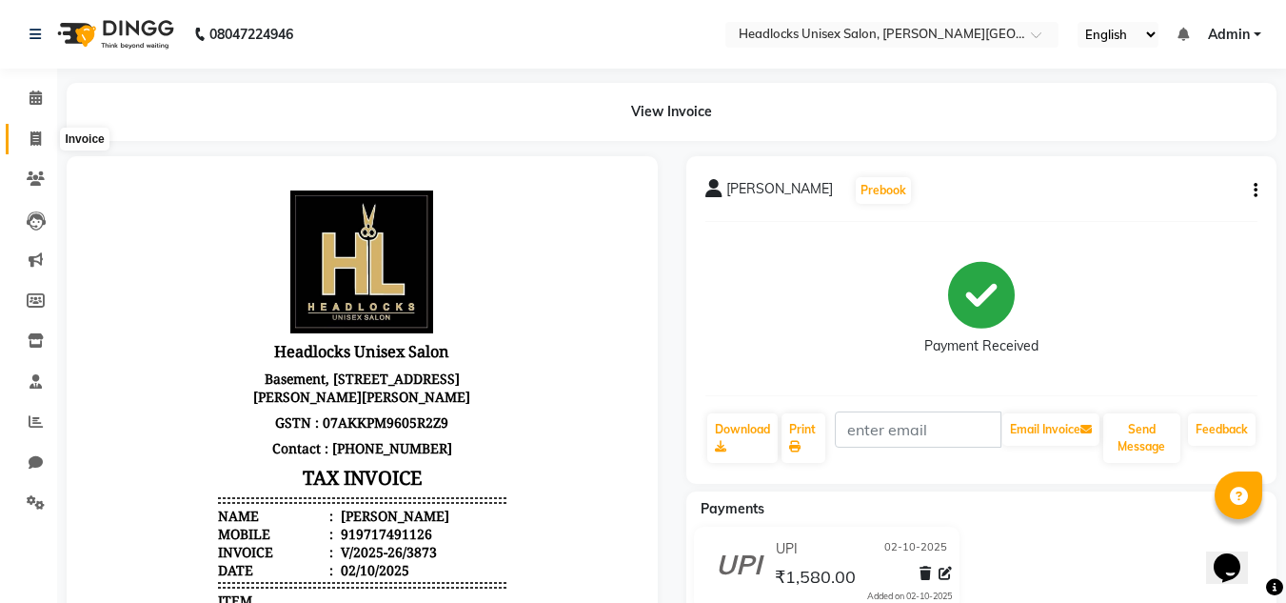
click at [33, 135] on icon at bounding box center [35, 138] width 10 height 14
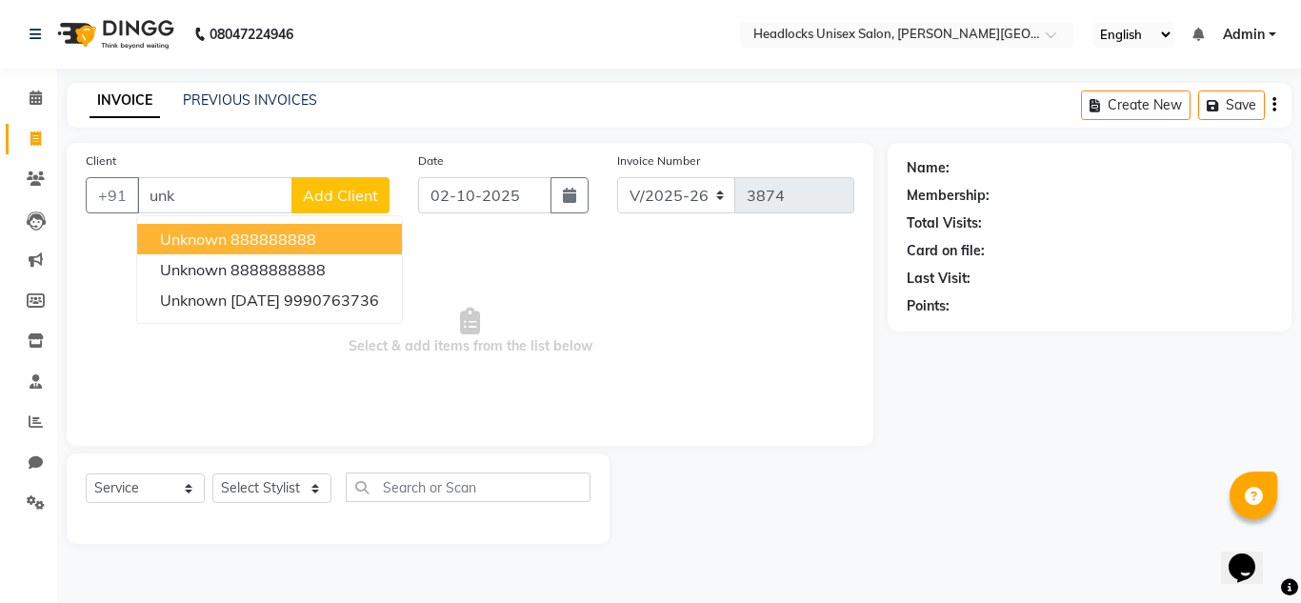
click at [224, 237] on span "unknown" at bounding box center [193, 238] width 67 height 19
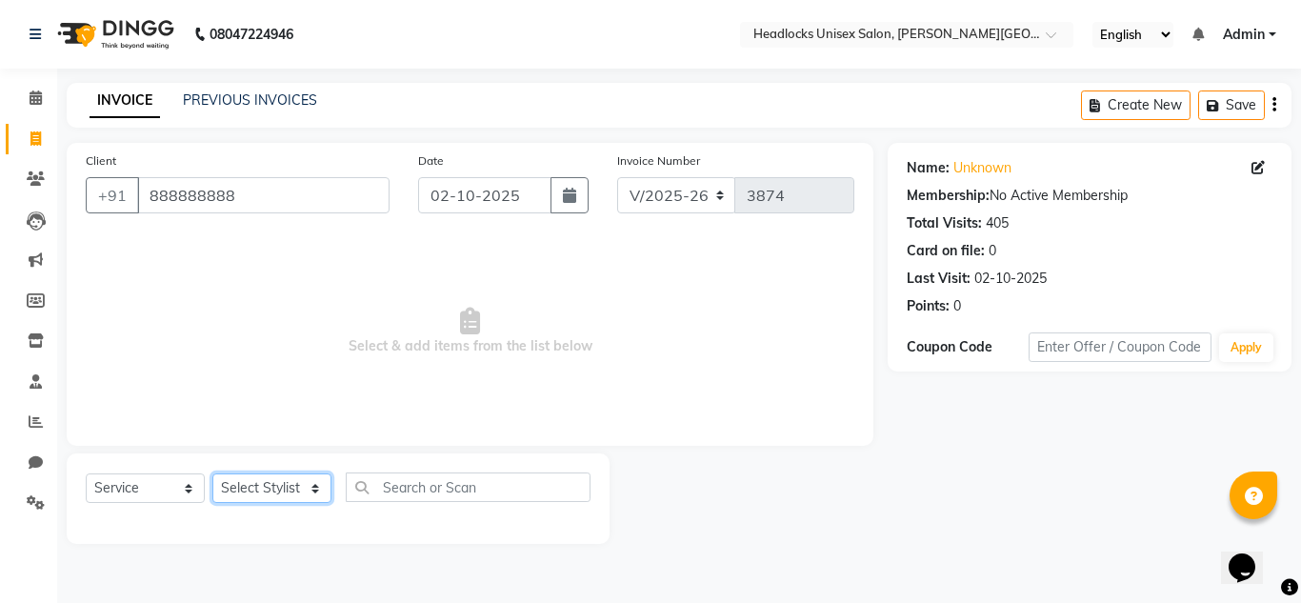
click at [317, 479] on select "Select Stylist [PERSON_NAME] Jannat Kaif [DATE] [PERSON_NAME] [PERSON_NAME] [PE…" at bounding box center [271, 488] width 119 height 30
click at [212, 473] on select "Select Stylist [PERSON_NAME] Jannat Kaif [DATE] [PERSON_NAME] [PERSON_NAME] [PE…" at bounding box center [271, 488] width 119 height 30
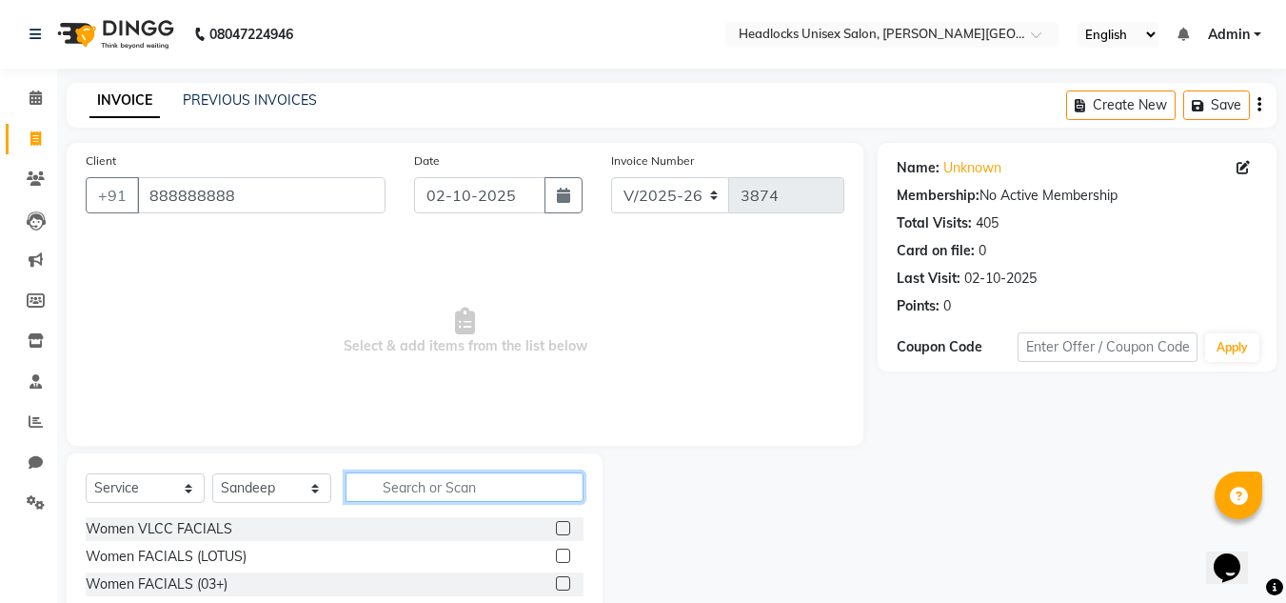
click at [467, 487] on input "text" at bounding box center [465, 487] width 238 height 30
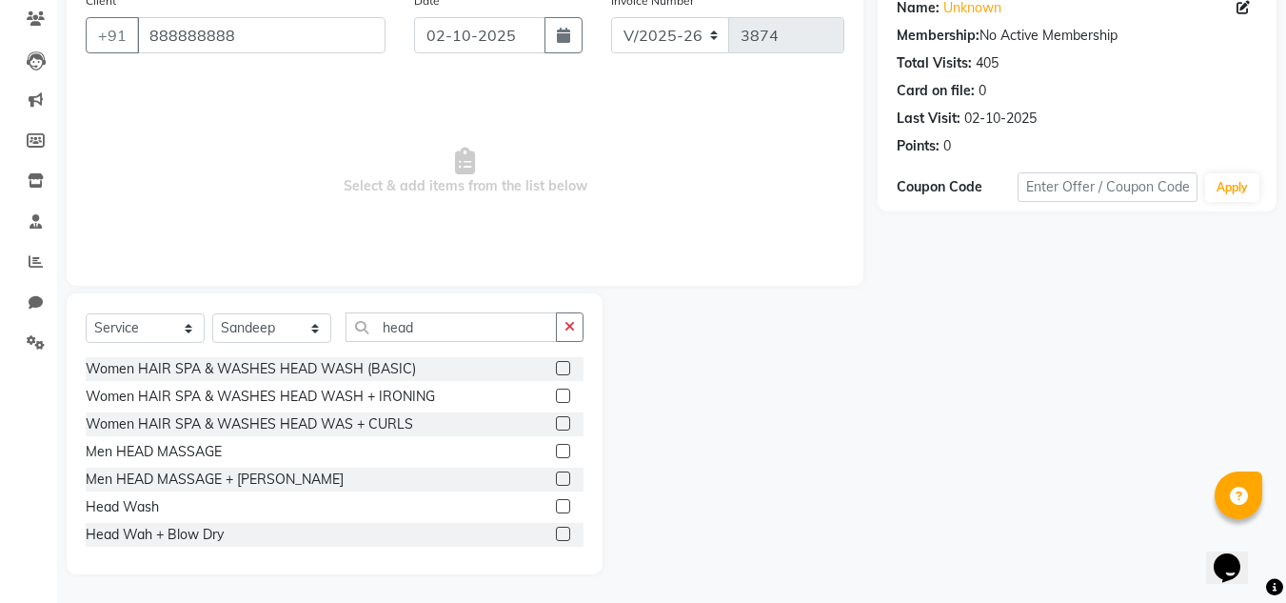
click at [556, 529] on label at bounding box center [563, 533] width 14 height 14
click at [556, 529] on input "checkbox" at bounding box center [562, 534] width 12 height 12
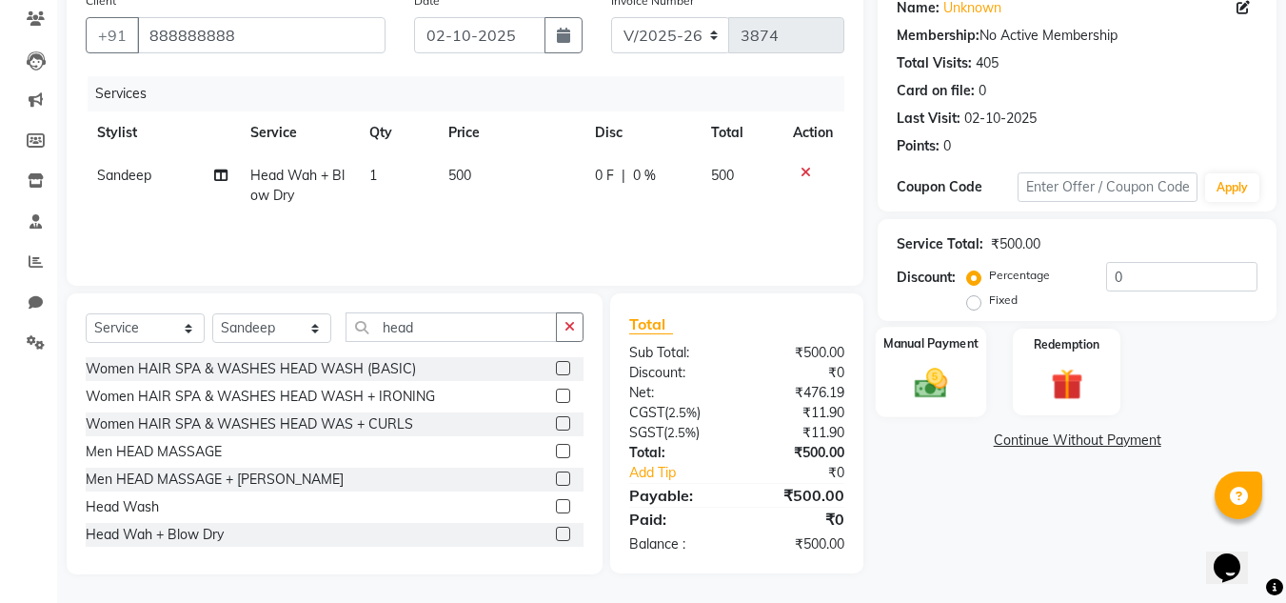
click at [933, 384] on img at bounding box center [930, 383] width 53 height 38
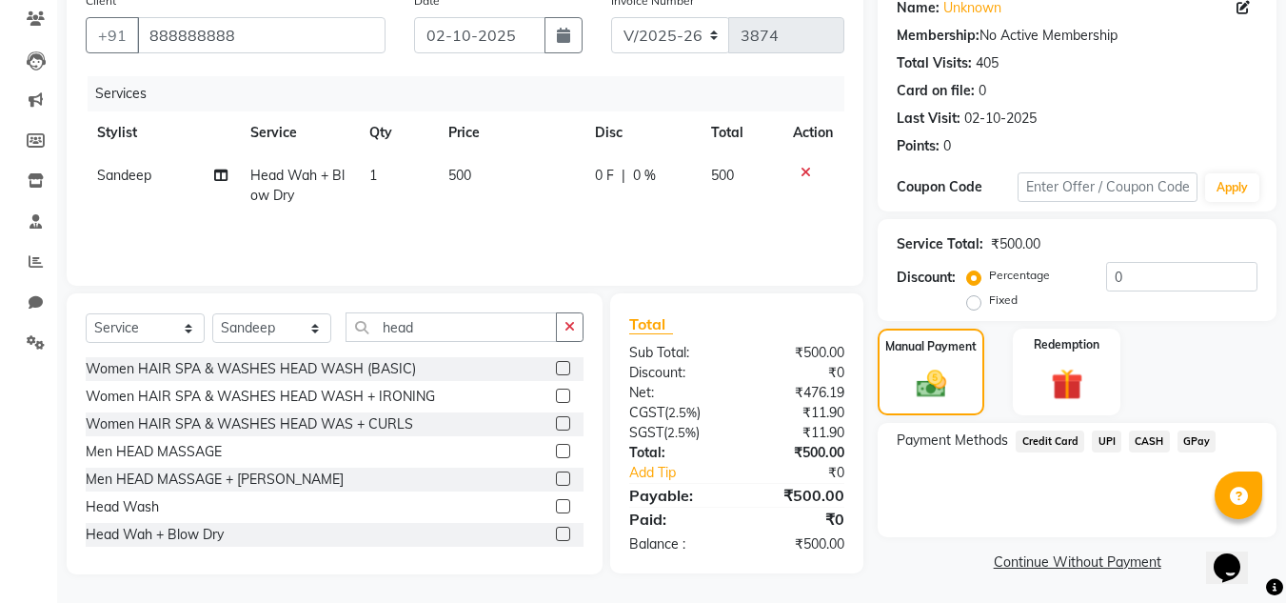
click at [1097, 438] on span "UPI" at bounding box center [1107, 441] width 30 height 22
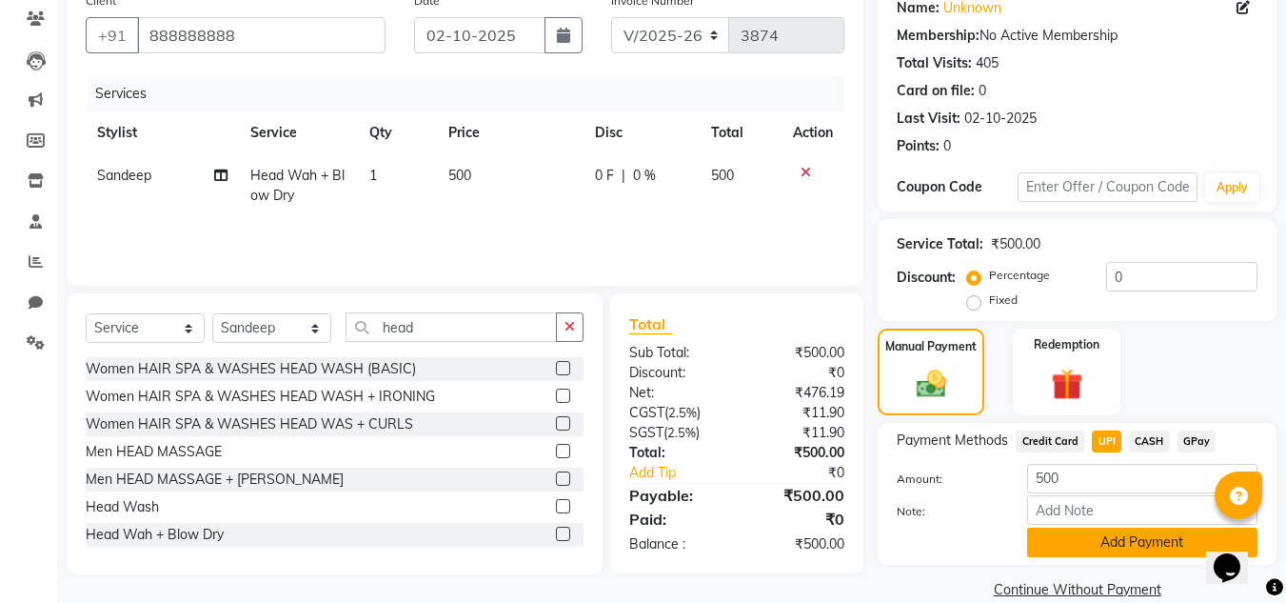
click at [1063, 539] on button "Add Payment" at bounding box center [1142, 542] width 230 height 30
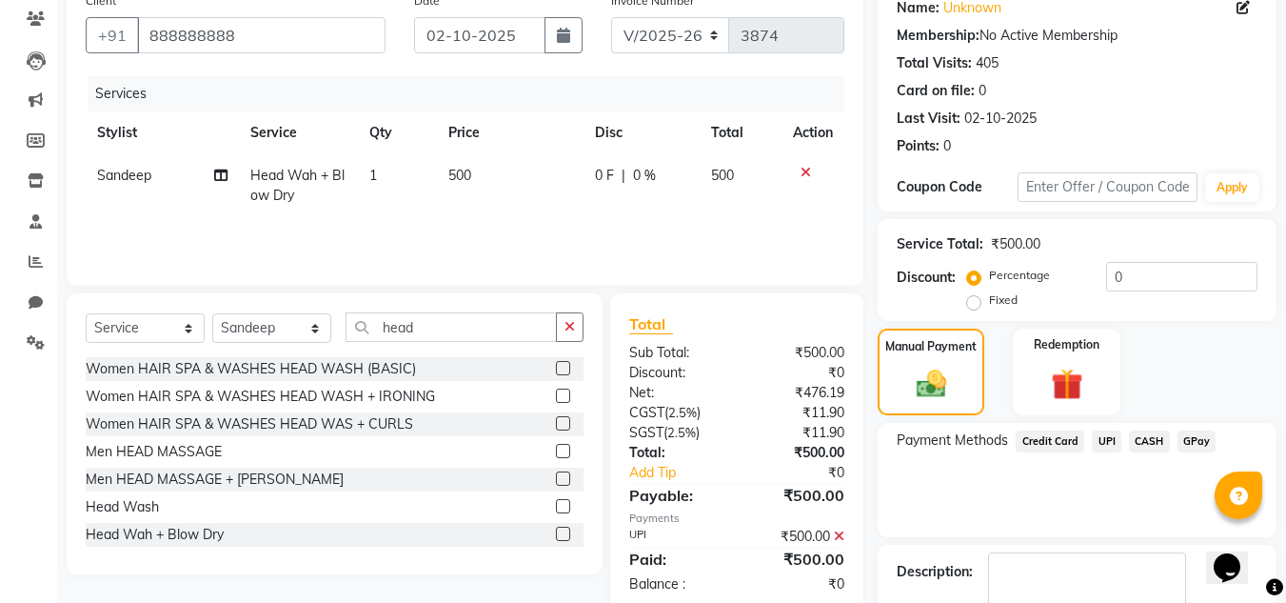
scroll to position [269, 0]
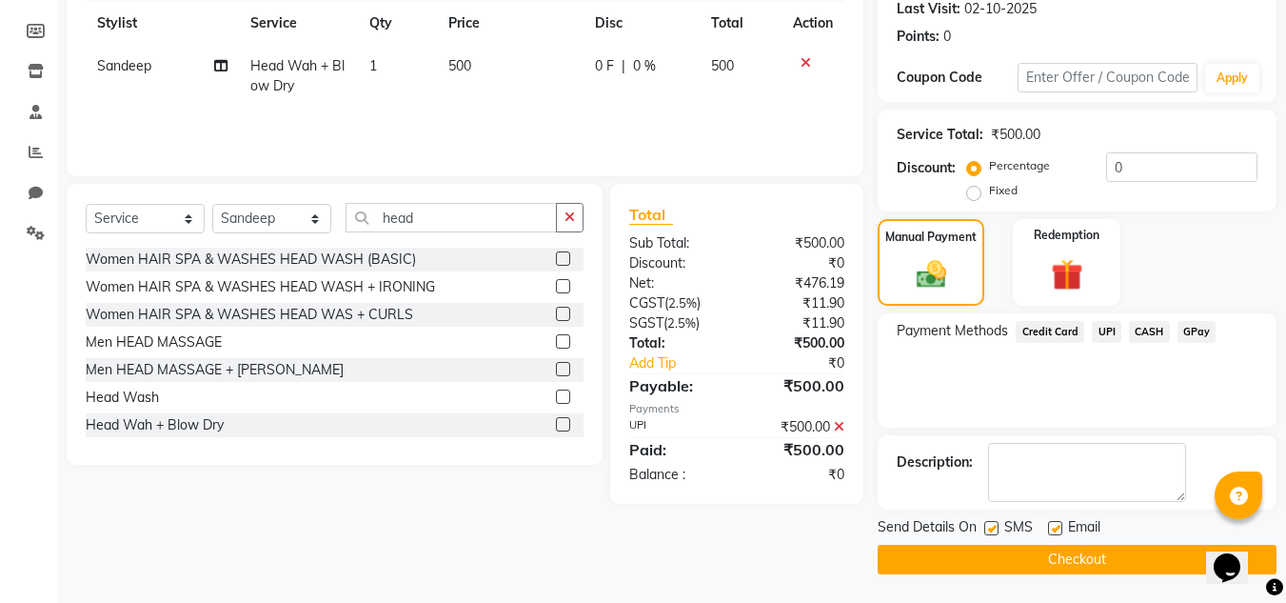
click at [1132, 556] on button "Checkout" at bounding box center [1077, 560] width 399 height 30
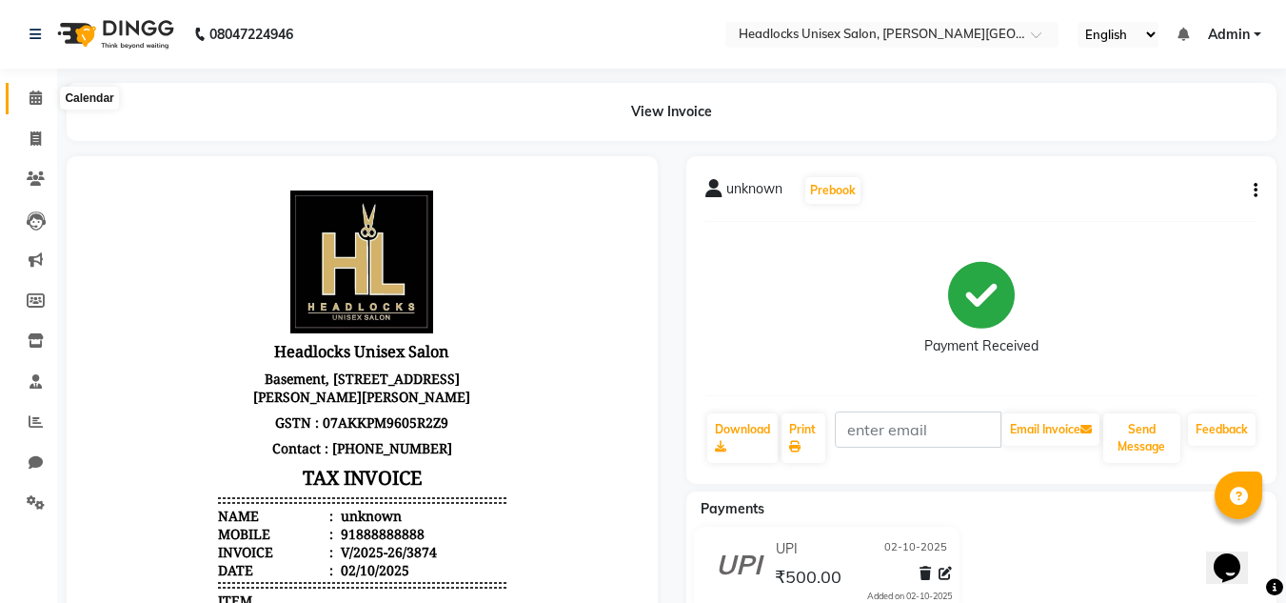
click at [37, 98] on icon at bounding box center [36, 97] width 12 height 14
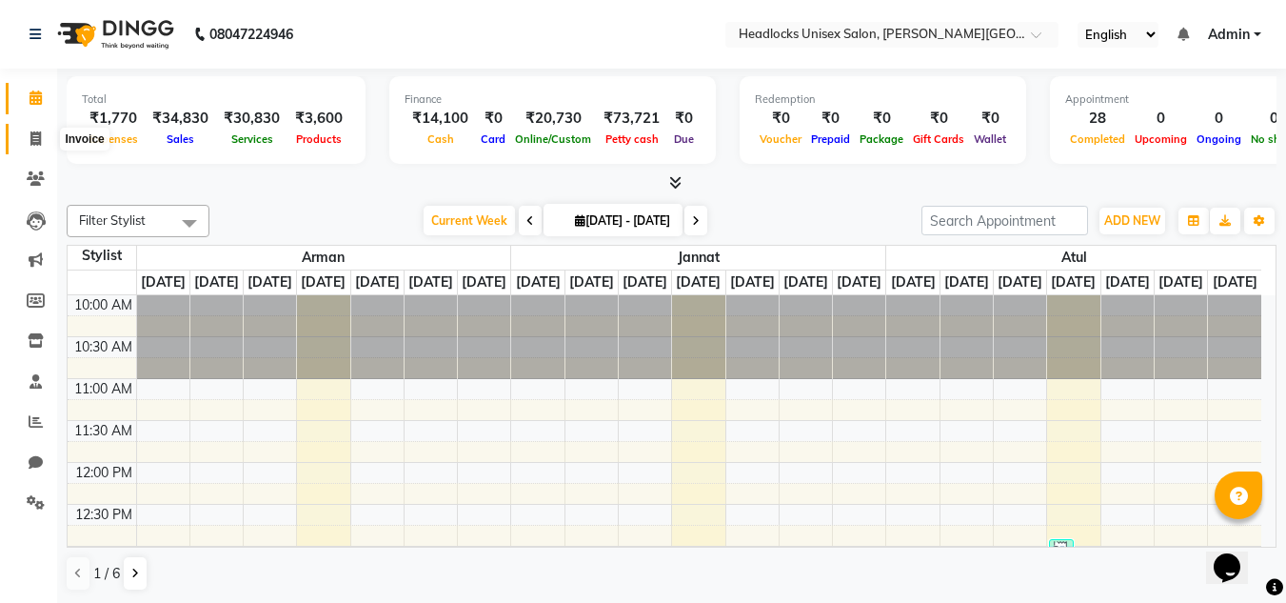
click at [37, 133] on icon at bounding box center [35, 138] width 10 height 14
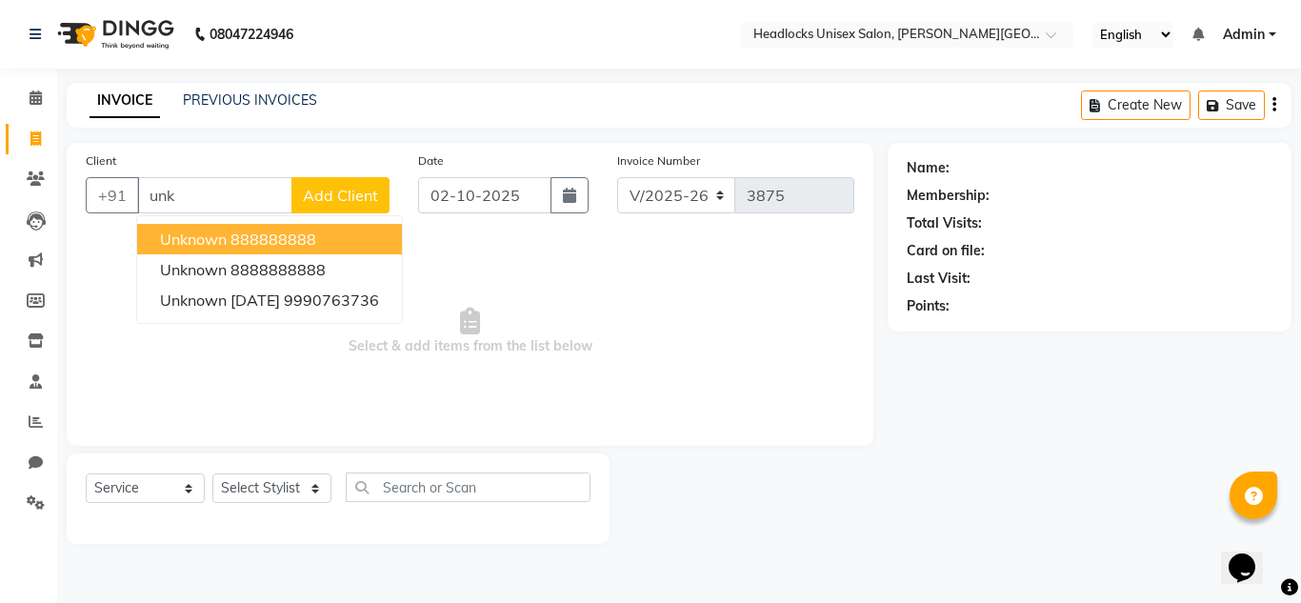
click at [171, 229] on span "unknown" at bounding box center [193, 238] width 67 height 19
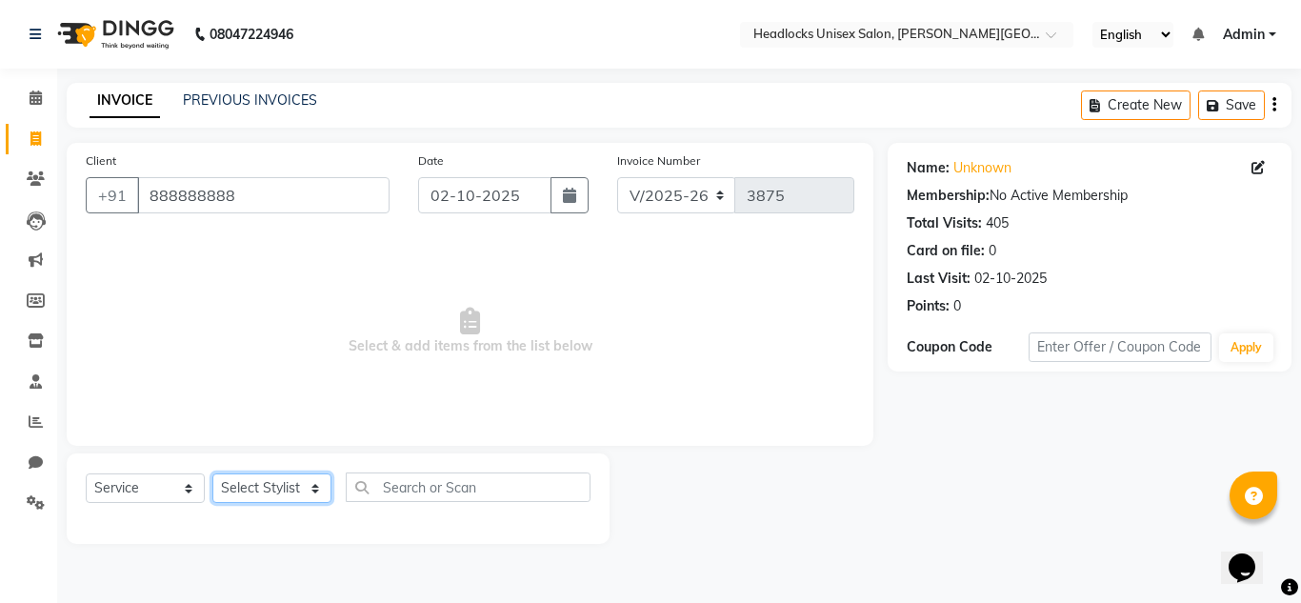
click at [295, 489] on select "Select Stylist [PERSON_NAME] Jannat Kaif [DATE] [PERSON_NAME] [PERSON_NAME] [PE…" at bounding box center [271, 488] width 119 height 30
click at [212, 473] on select "Select Stylist [PERSON_NAME] Jannat Kaif [DATE] [PERSON_NAME] [PERSON_NAME] [PE…" at bounding box center [271, 488] width 119 height 30
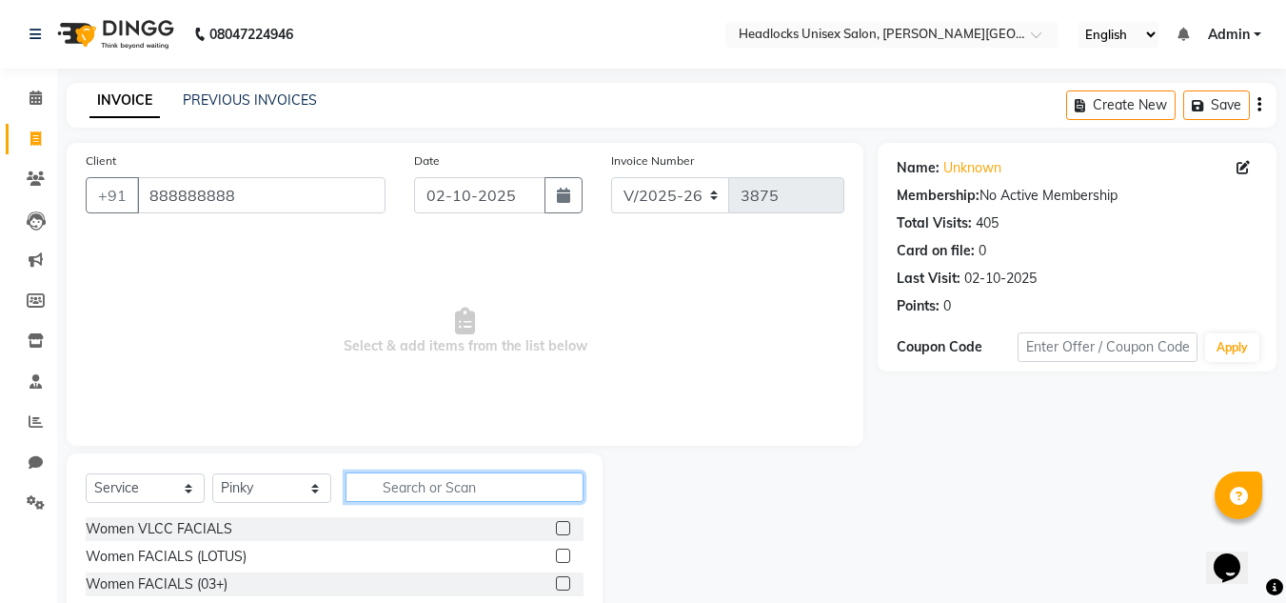
click at [419, 487] on input "text" at bounding box center [465, 487] width 238 height 30
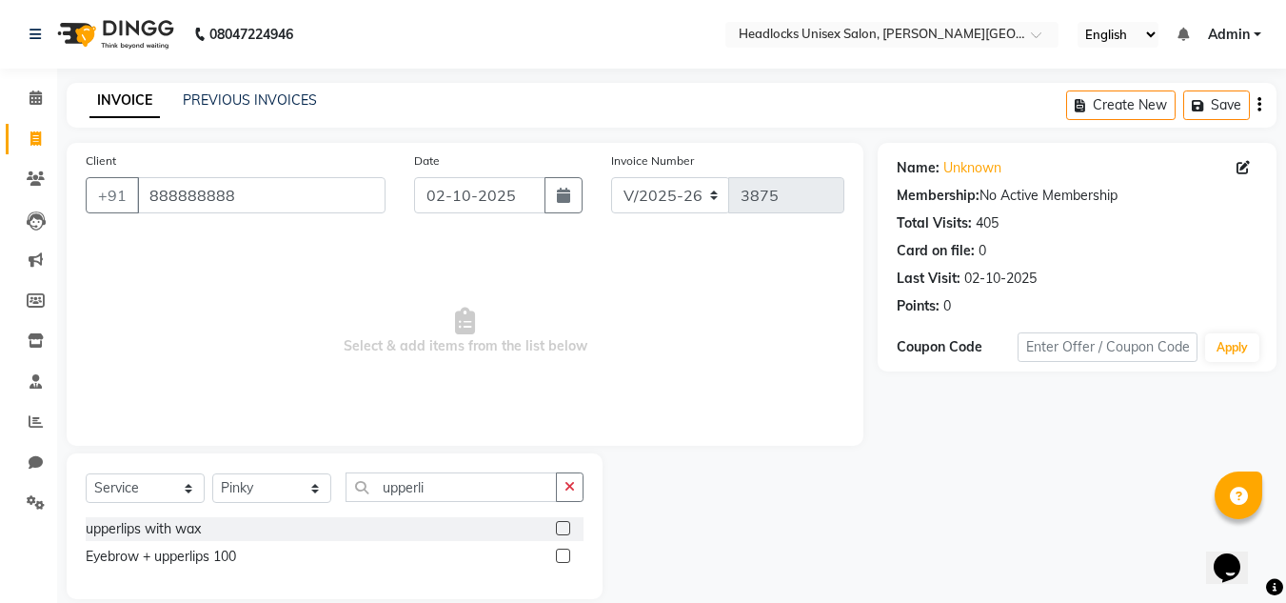
click at [565, 529] on label at bounding box center [563, 528] width 14 height 14
click at [565, 529] on input "checkbox" at bounding box center [562, 529] width 12 height 12
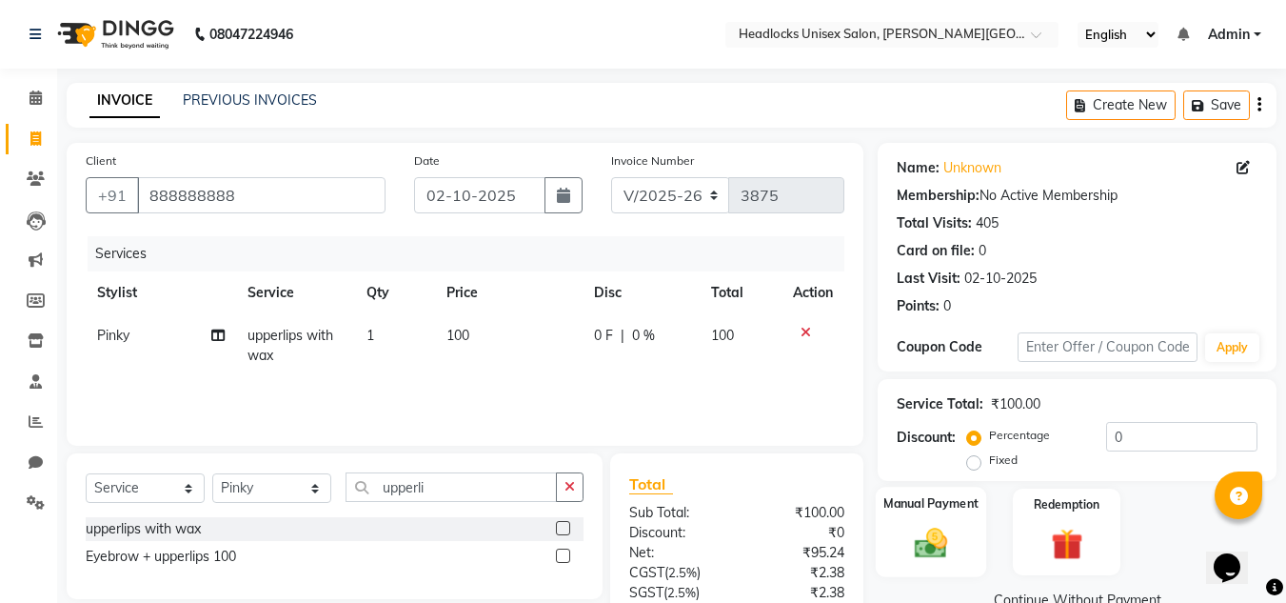
click at [929, 548] on img at bounding box center [930, 543] width 53 height 38
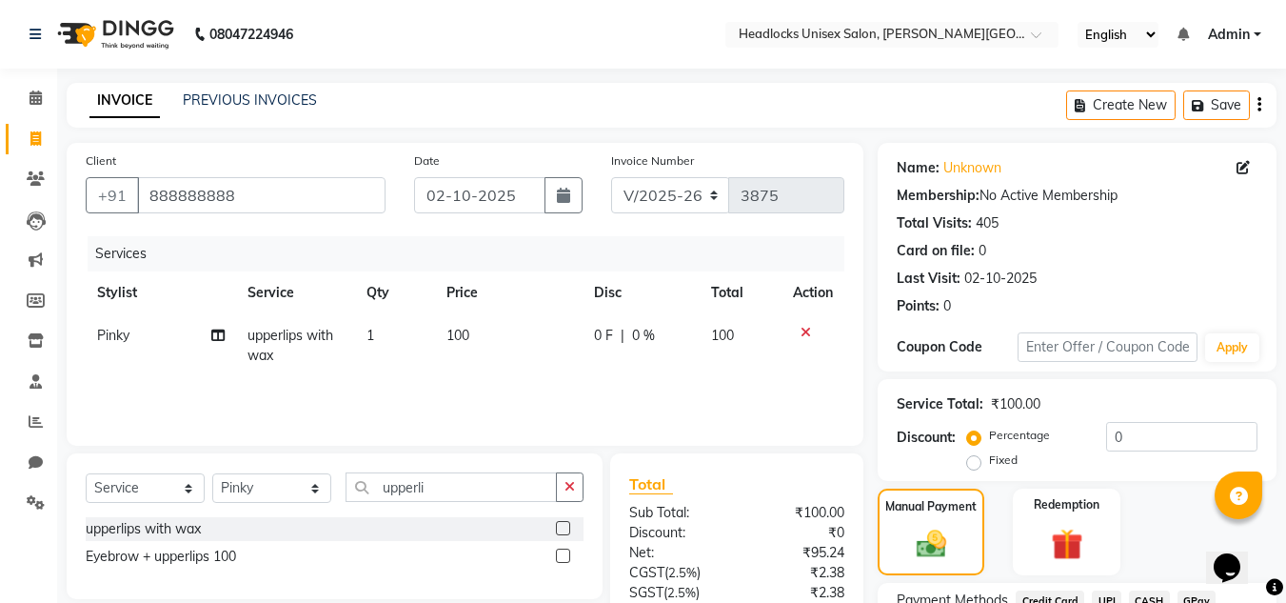
scroll to position [162, 0]
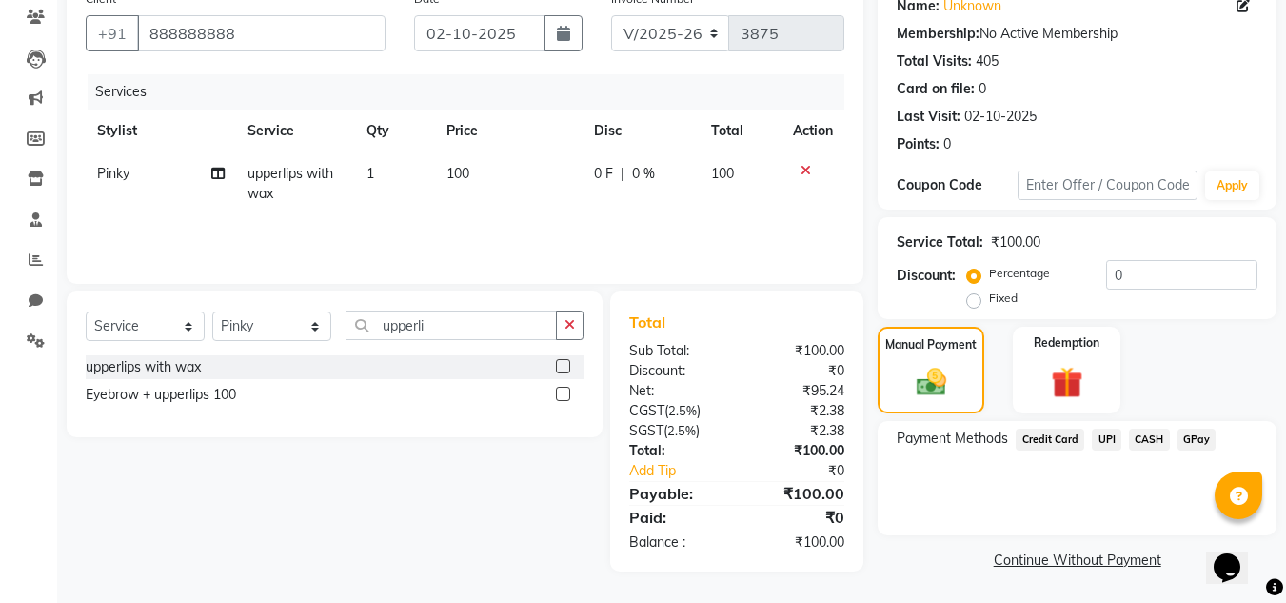
click at [1106, 436] on span "UPI" at bounding box center [1107, 439] width 30 height 22
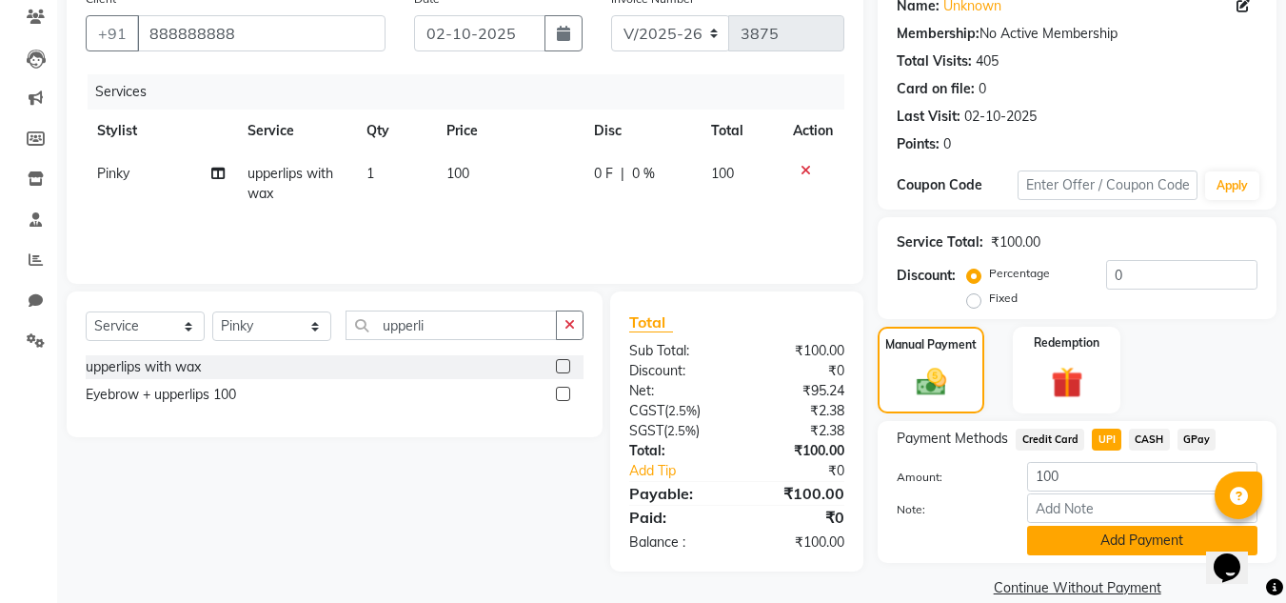
click at [1074, 539] on button "Add Payment" at bounding box center [1142, 541] width 230 height 30
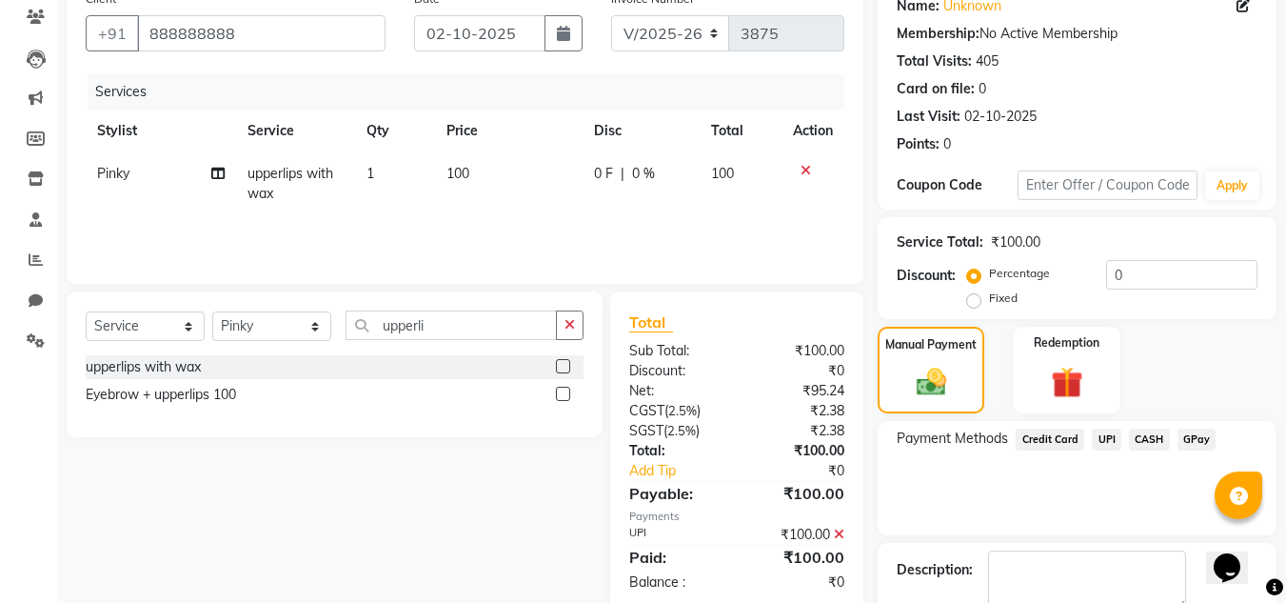
scroll to position [262, 0]
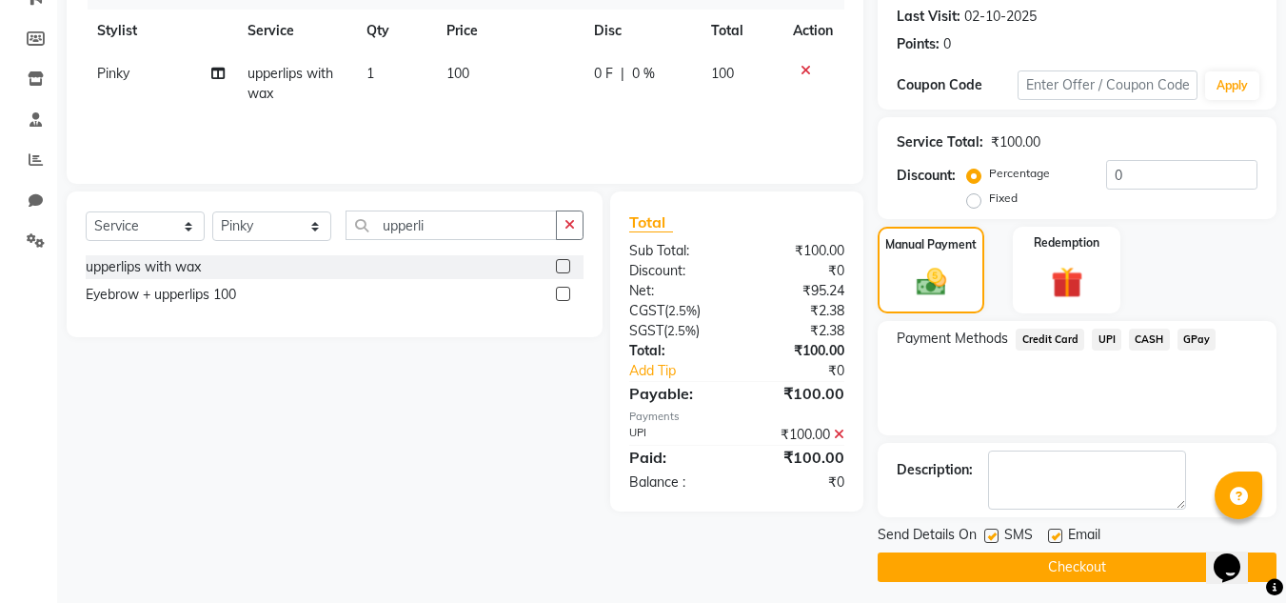
click at [1165, 561] on button "Checkout" at bounding box center [1077, 567] width 399 height 30
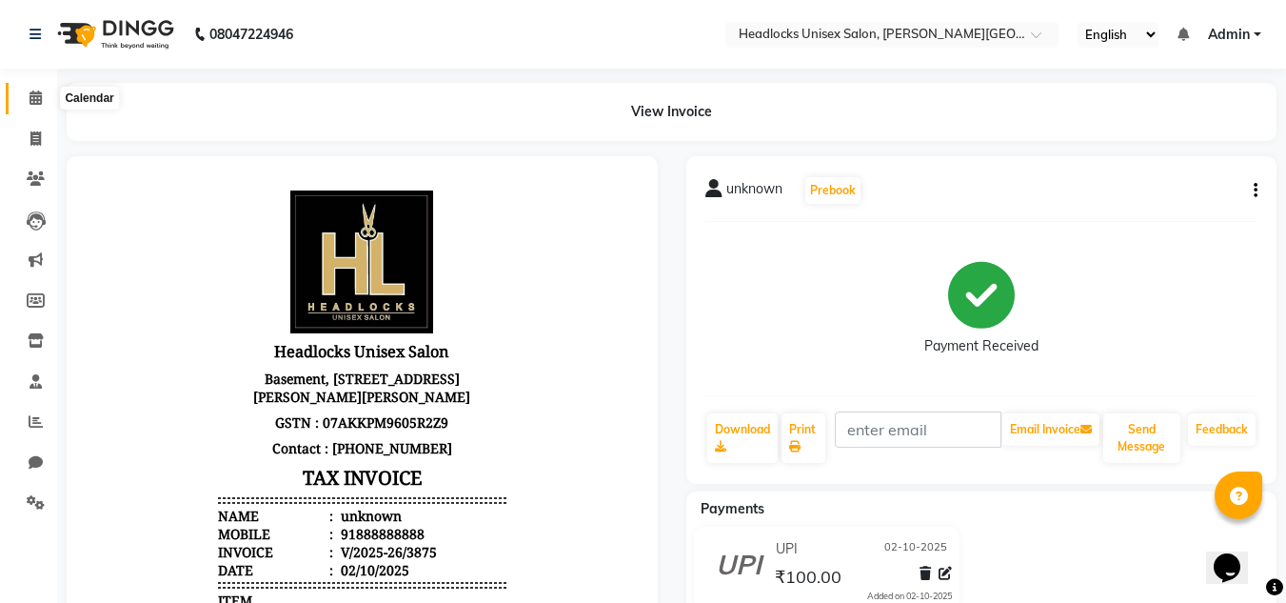
click at [34, 92] on icon at bounding box center [36, 97] width 12 height 14
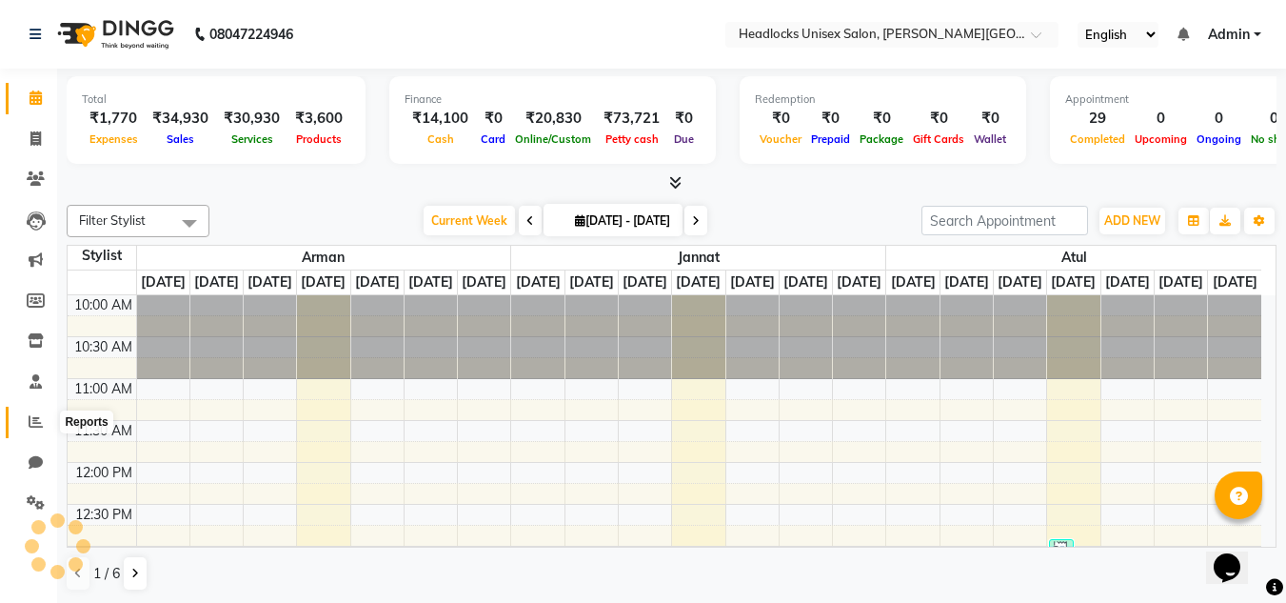
click at [32, 422] on icon at bounding box center [36, 421] width 14 height 14
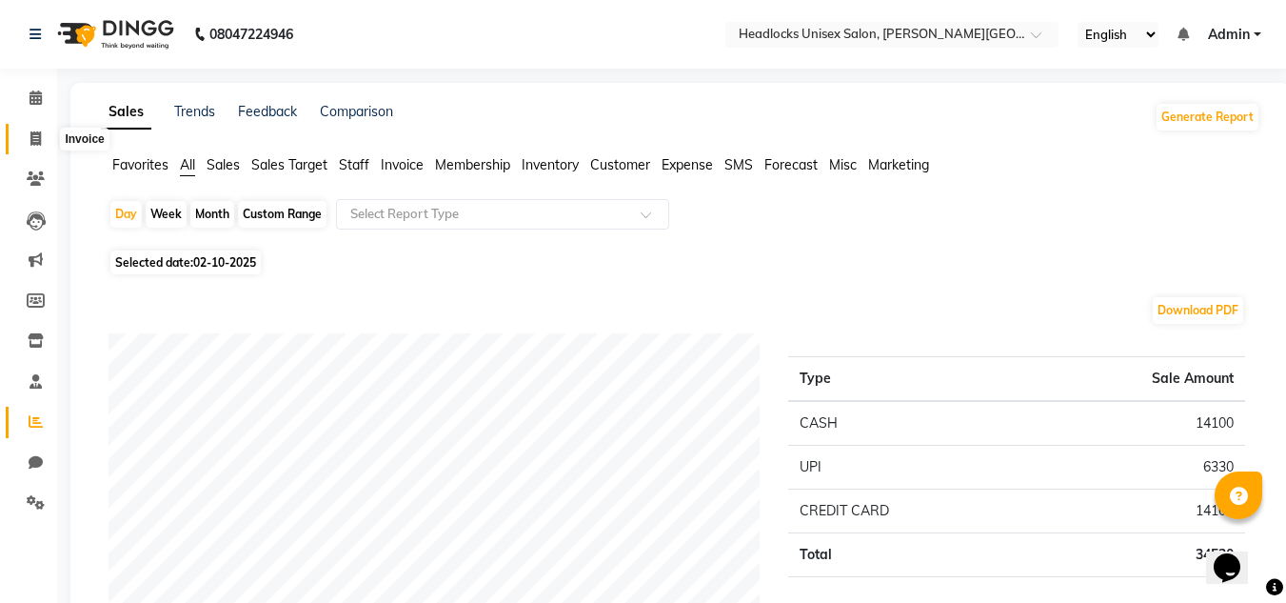
click at [37, 133] on icon at bounding box center [35, 138] width 10 height 14
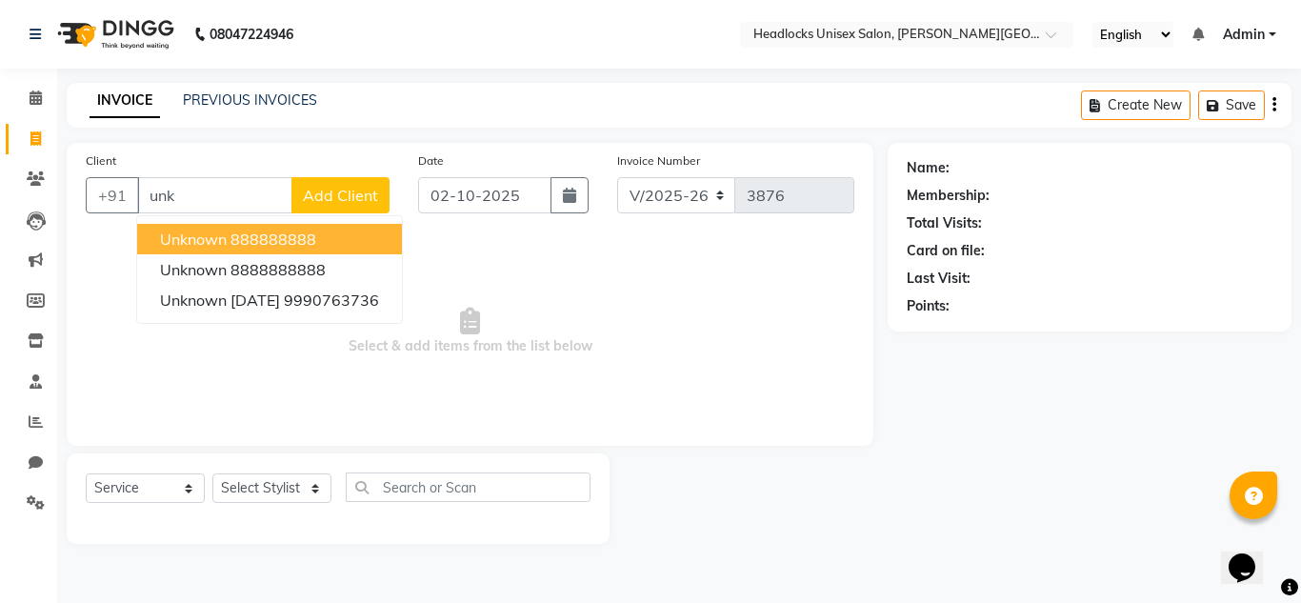
click at [204, 246] on span "unknown" at bounding box center [193, 238] width 67 height 19
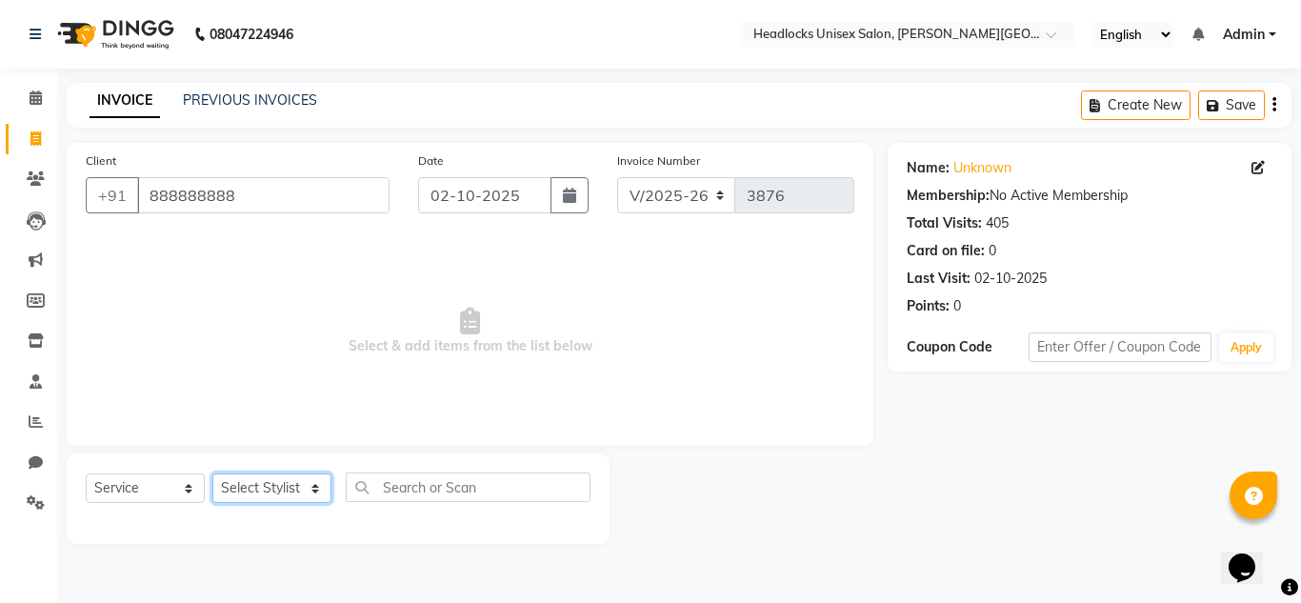
click at [287, 493] on select "Select Stylist [PERSON_NAME] Jannat Kaif [DATE] [PERSON_NAME] [PERSON_NAME] [PE…" at bounding box center [271, 488] width 119 height 30
click at [212, 473] on select "Select Stylist [PERSON_NAME] Jannat Kaif [DATE] [PERSON_NAME] [PERSON_NAME] [PE…" at bounding box center [271, 488] width 119 height 30
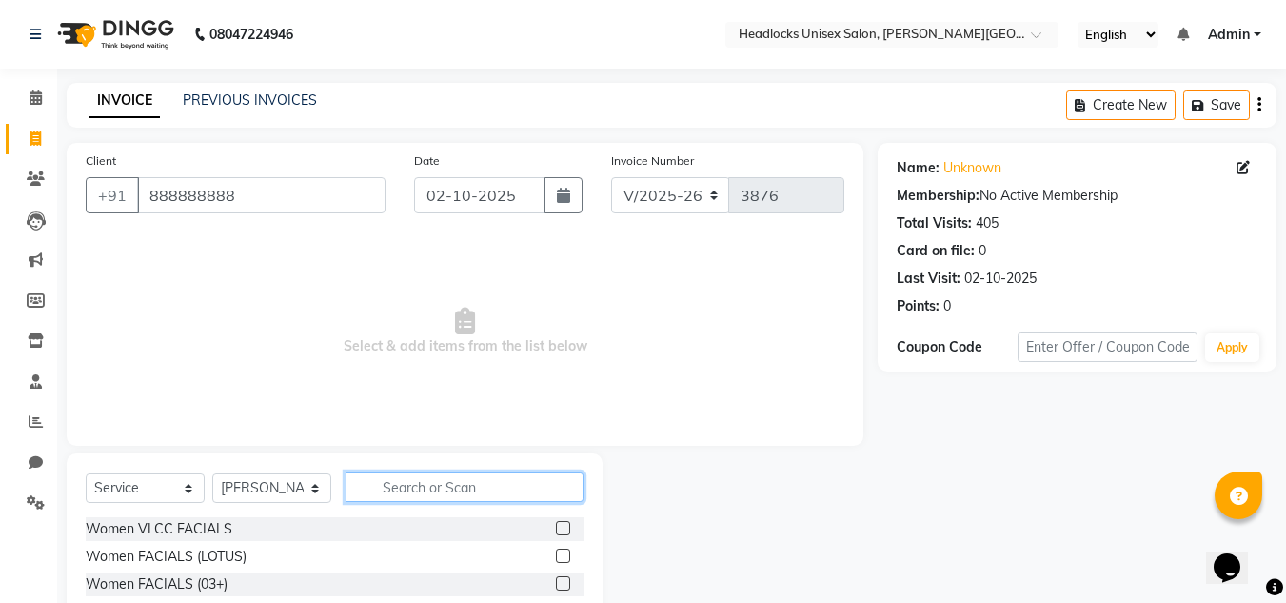
click at [447, 481] on input "text" at bounding box center [465, 487] width 238 height 30
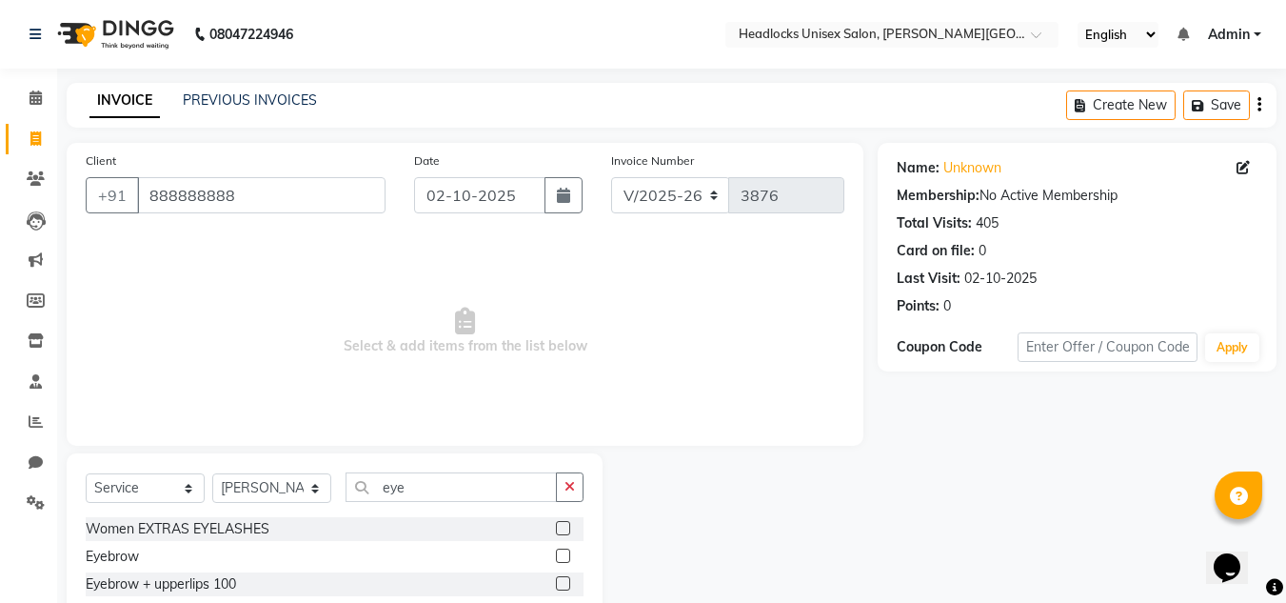
click at [564, 556] on label at bounding box center [563, 555] width 14 height 14
click at [564, 556] on input "checkbox" at bounding box center [562, 556] width 12 height 12
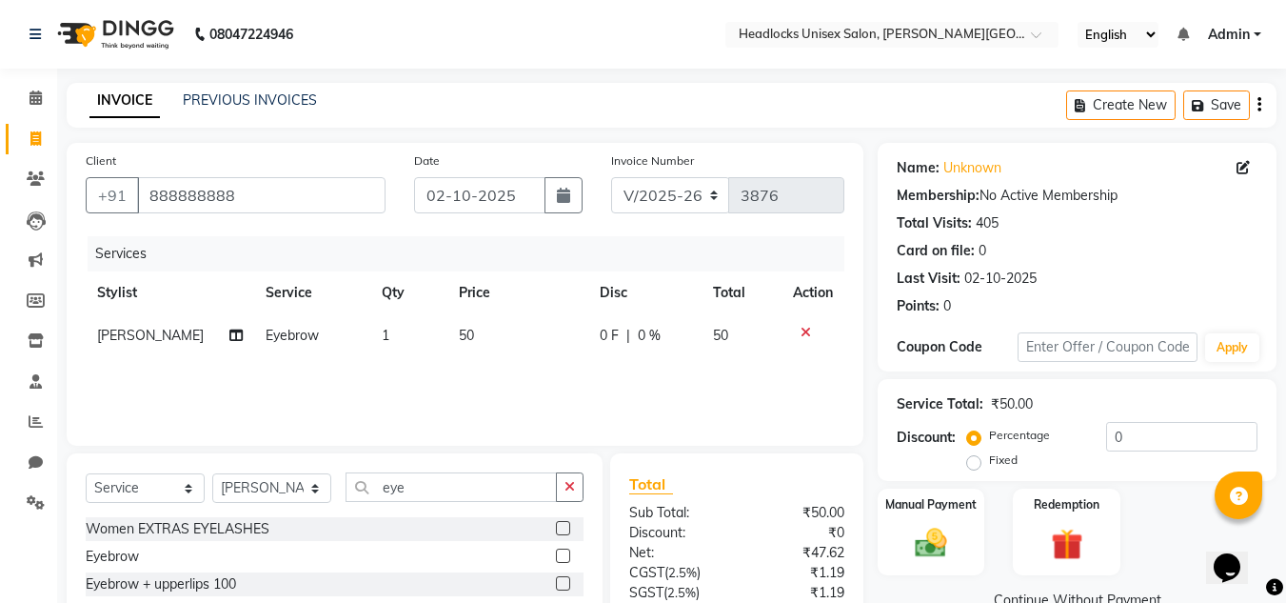
click at [459, 338] on span "50" at bounding box center [466, 335] width 15 height 17
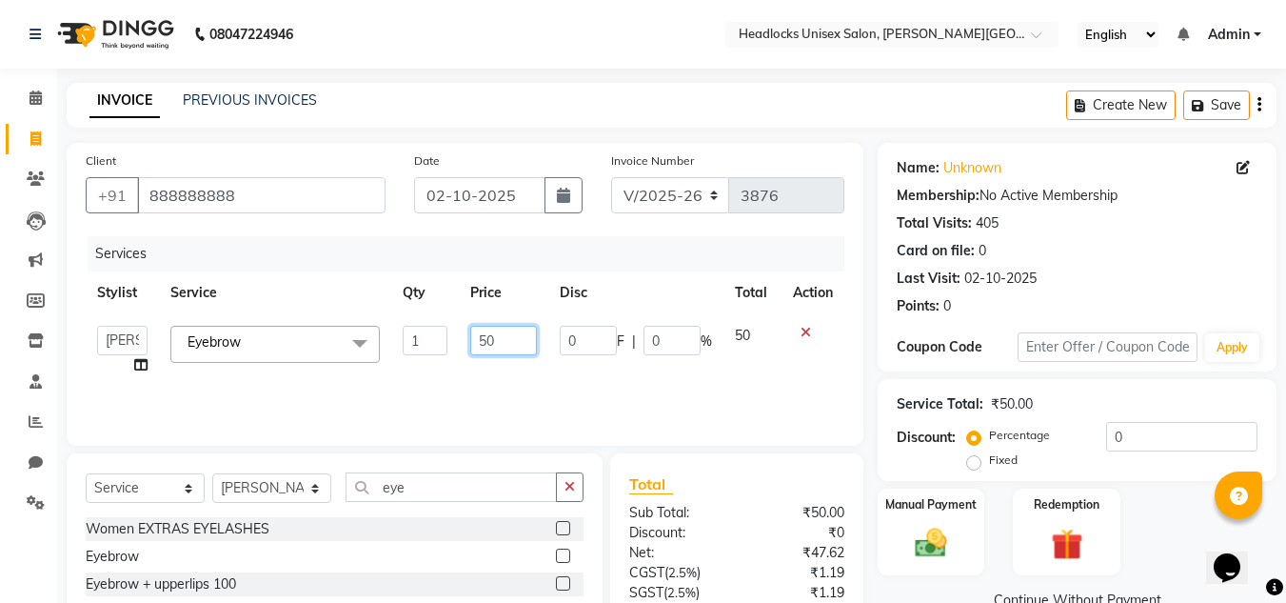
click at [487, 345] on input "50" at bounding box center [503, 341] width 66 height 30
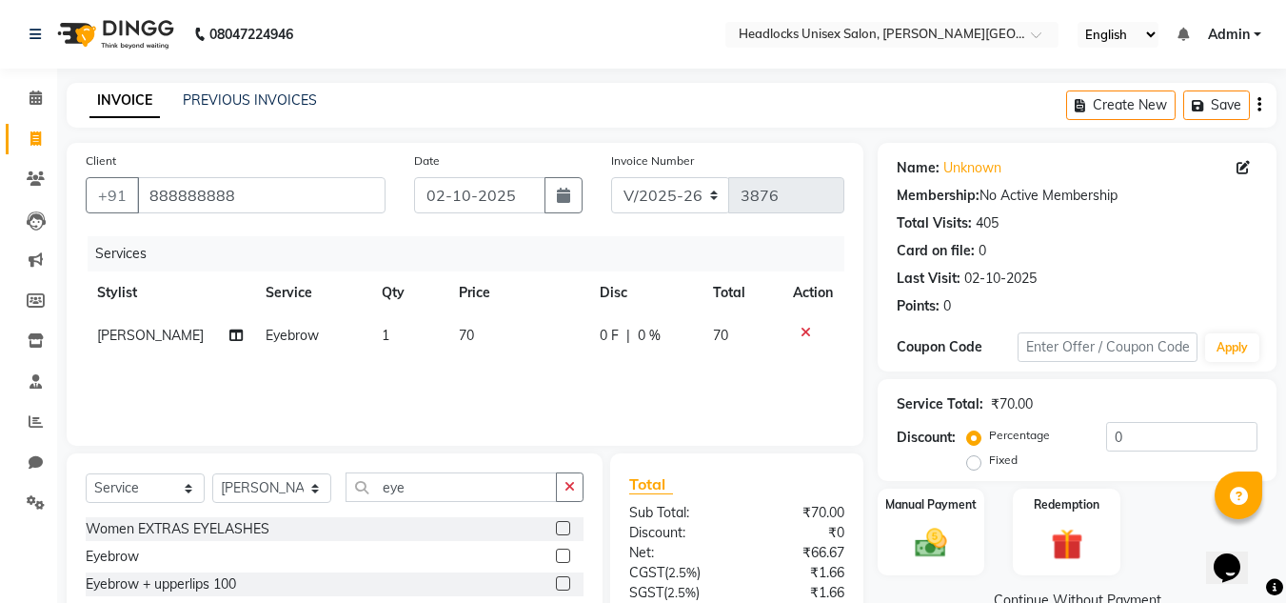
click at [1170, 527] on div "Manual Payment Redemption" at bounding box center [1077, 531] width 427 height 87
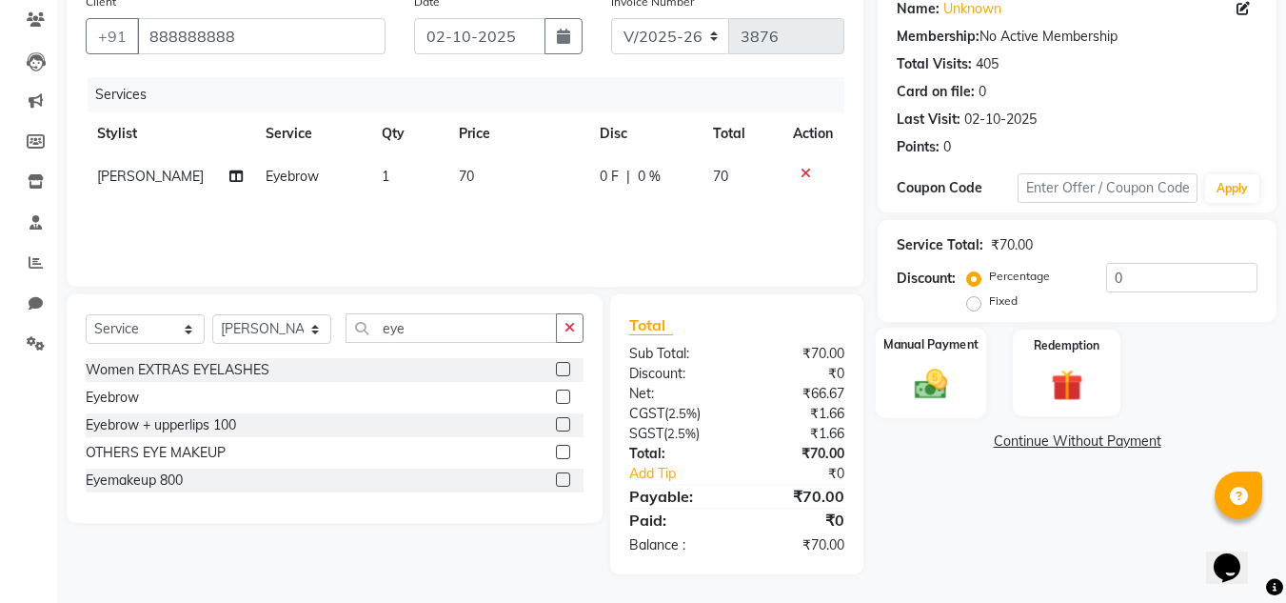
click at [932, 384] on img at bounding box center [930, 384] width 53 height 38
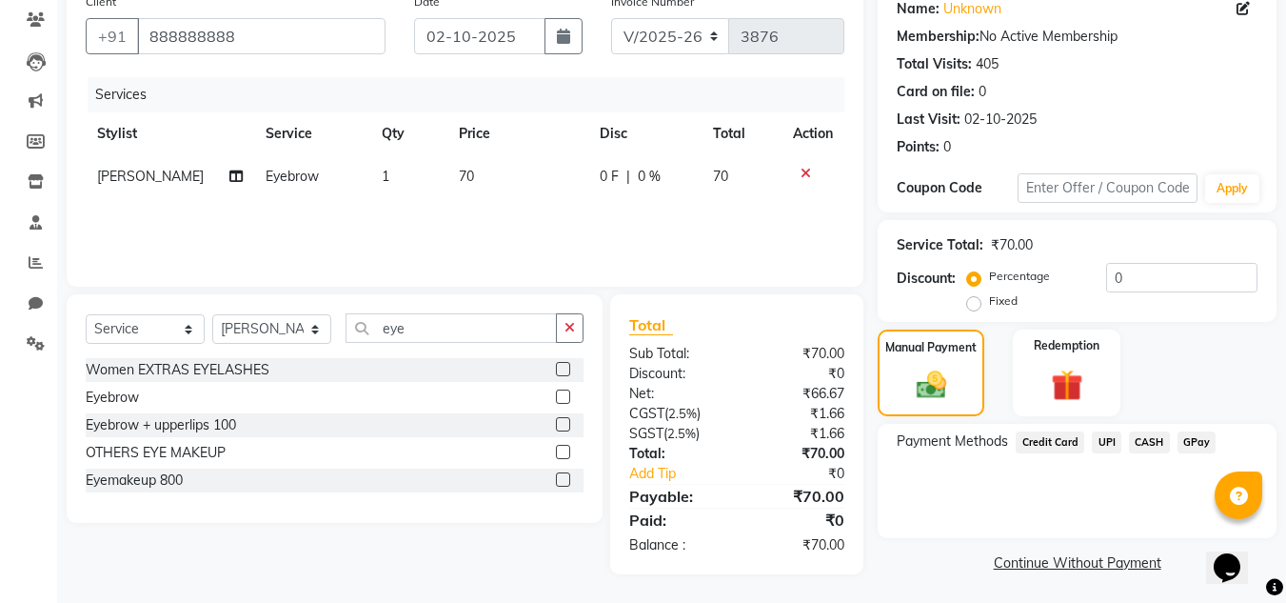
click at [1144, 439] on span "CASH" at bounding box center [1149, 442] width 41 height 22
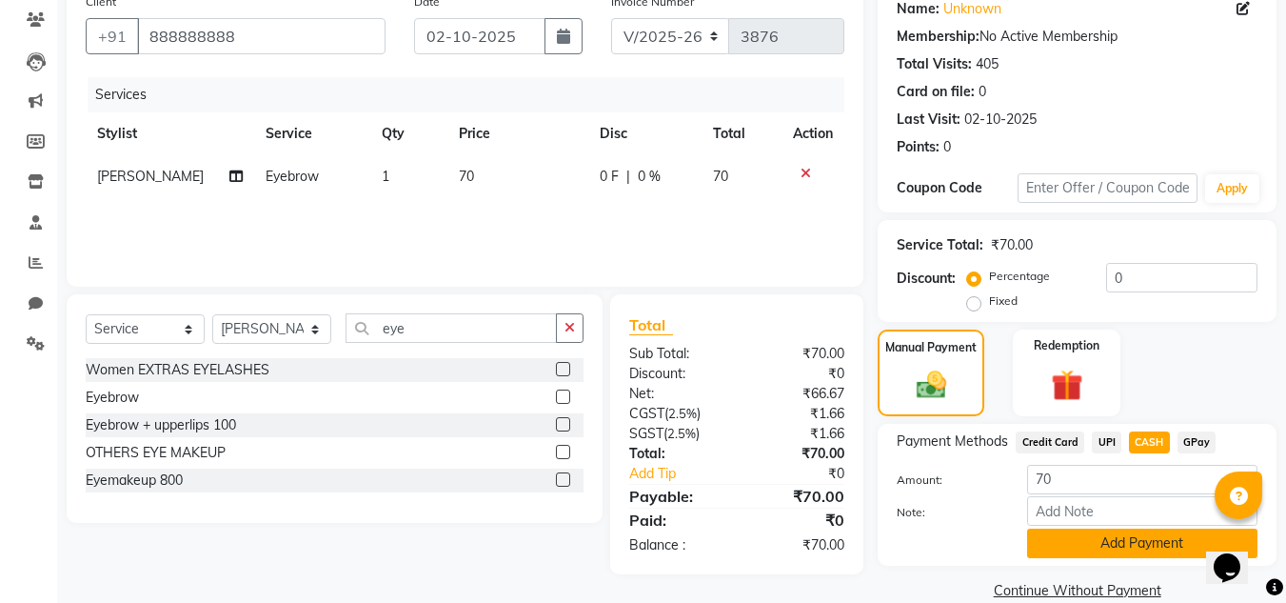
click at [1108, 541] on button "Add Payment" at bounding box center [1142, 543] width 230 height 30
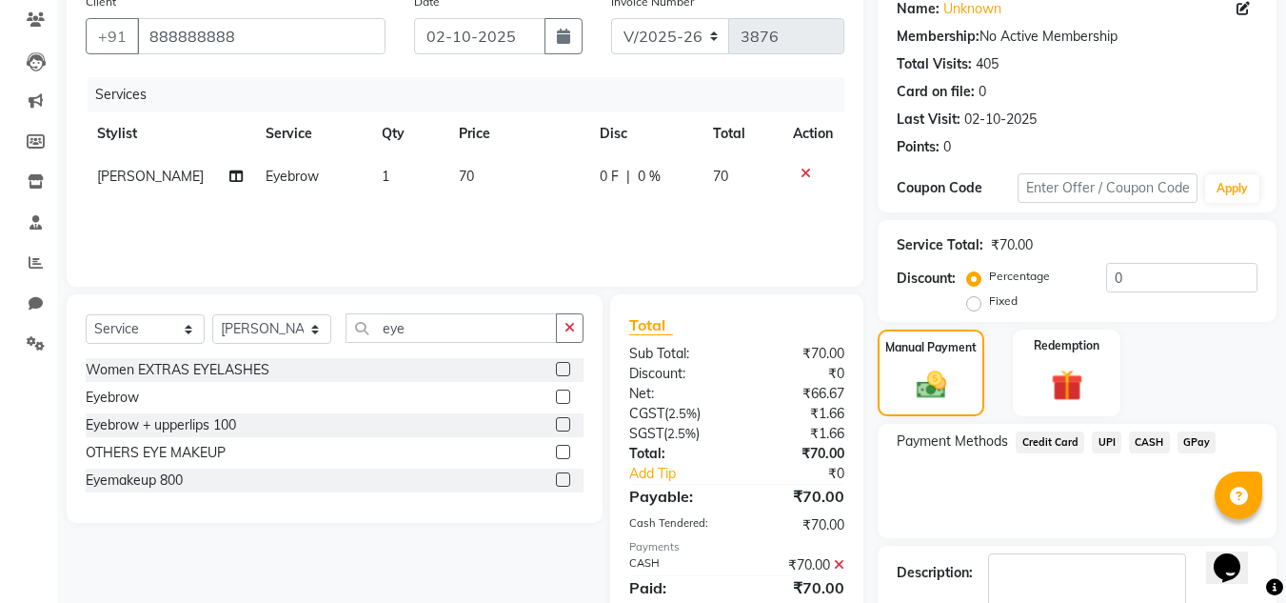
scroll to position [265, 0]
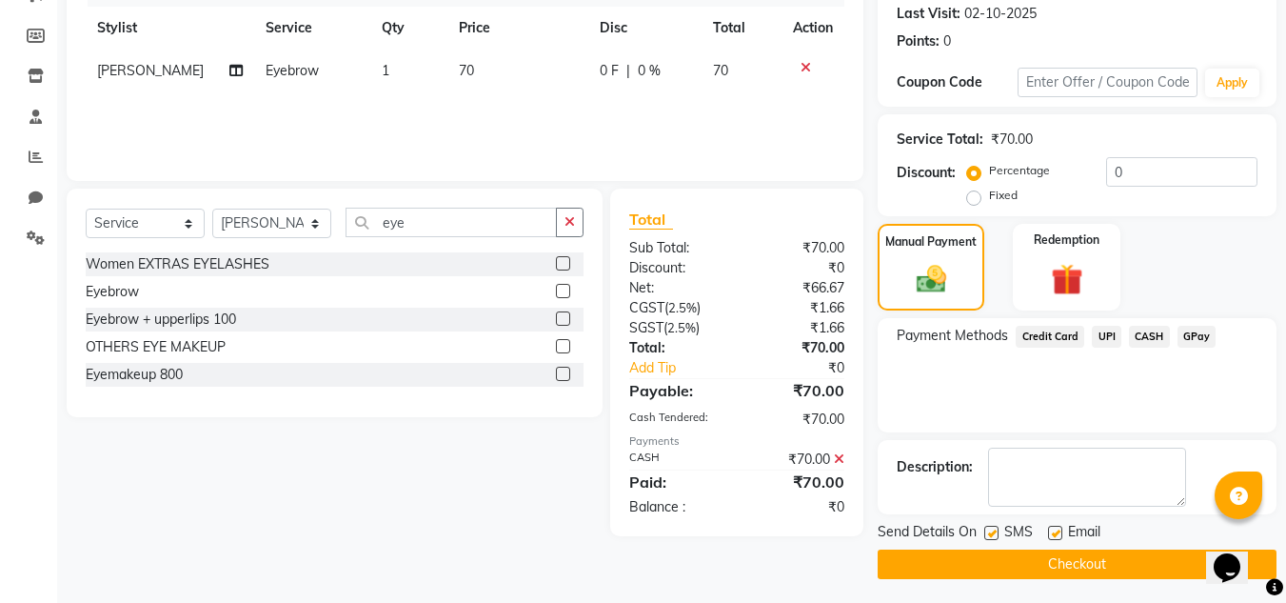
click at [1171, 560] on button "Checkout" at bounding box center [1077, 564] width 399 height 30
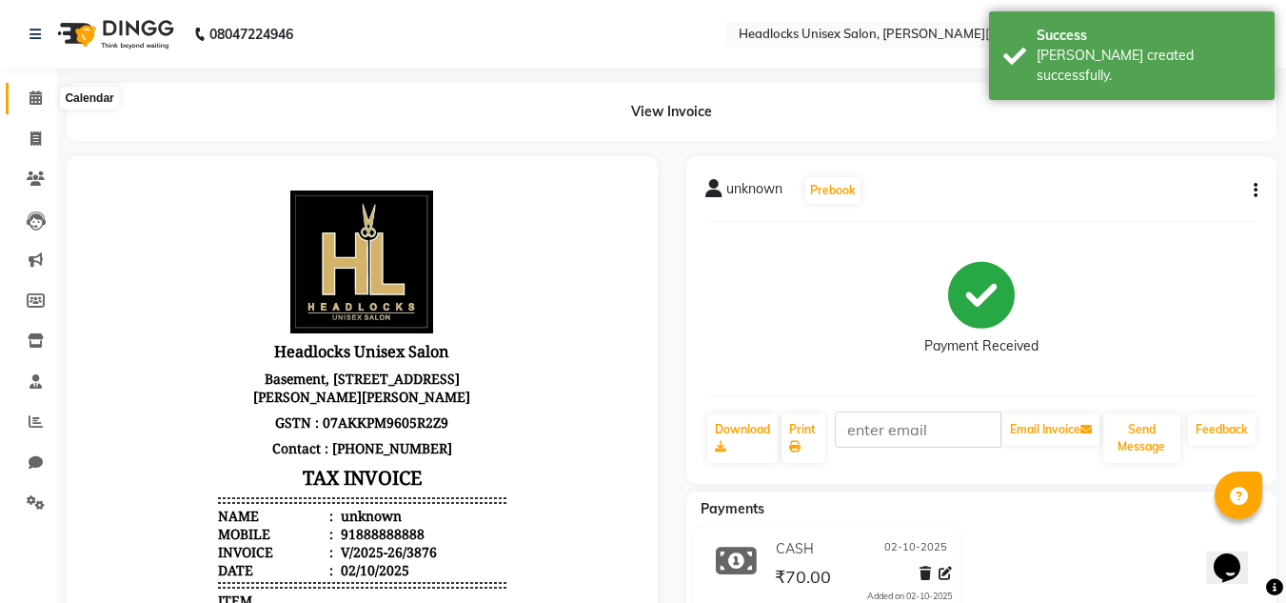
click at [42, 103] on icon at bounding box center [36, 97] width 12 height 14
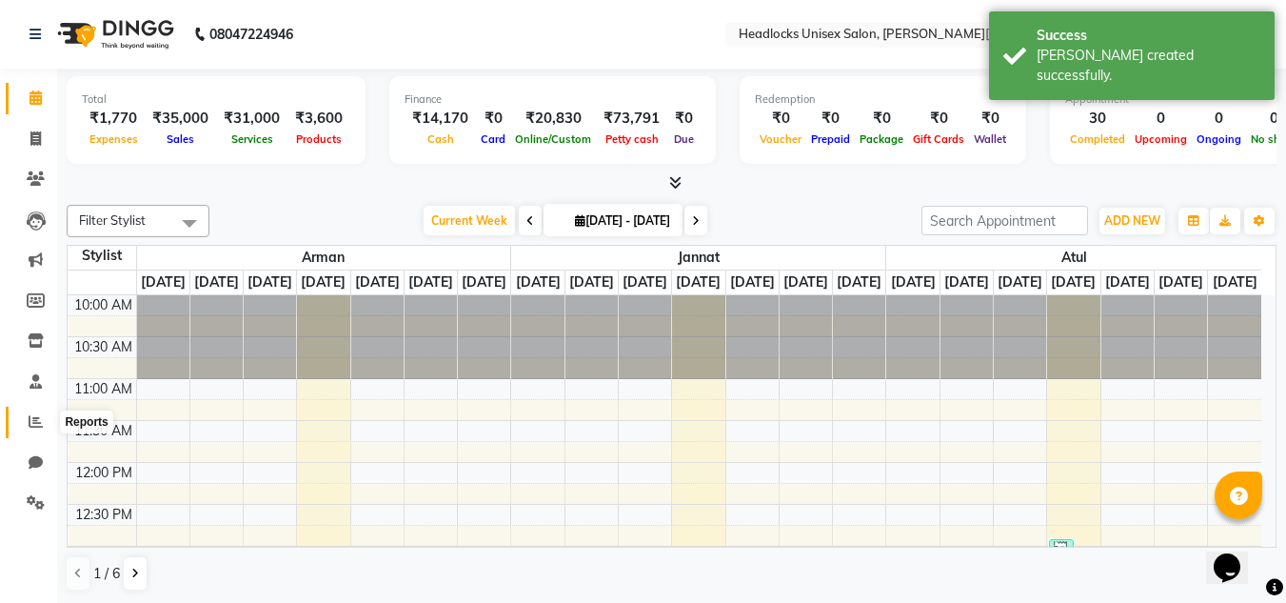
click at [31, 427] on icon at bounding box center [36, 421] width 14 height 14
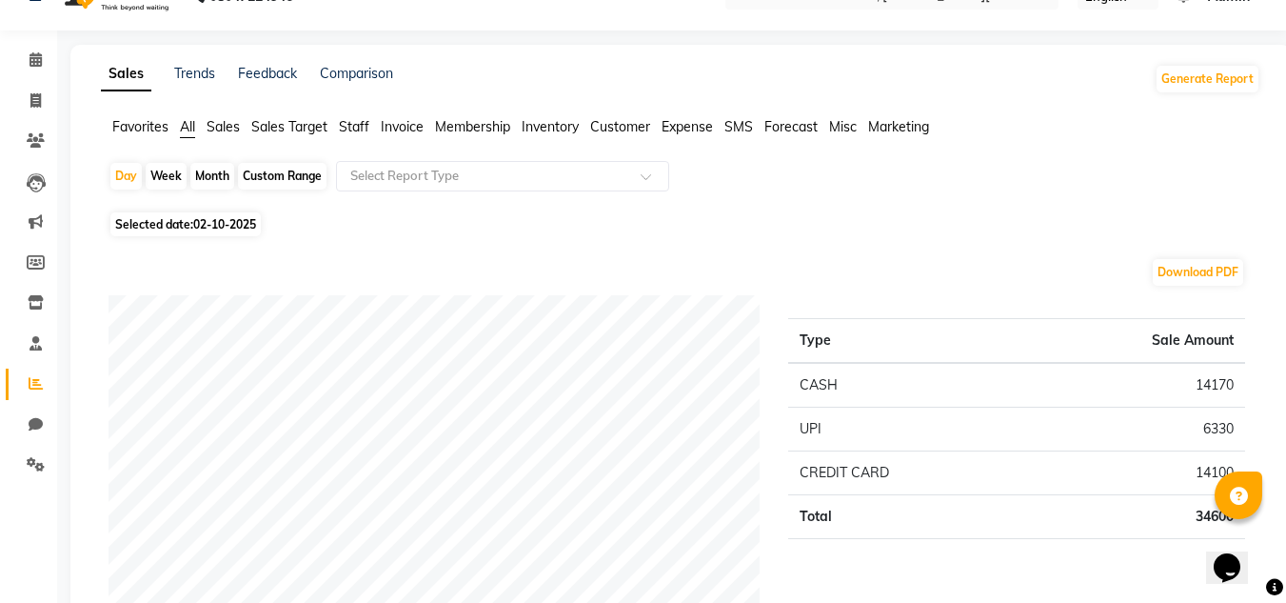
scroll to position [114, 0]
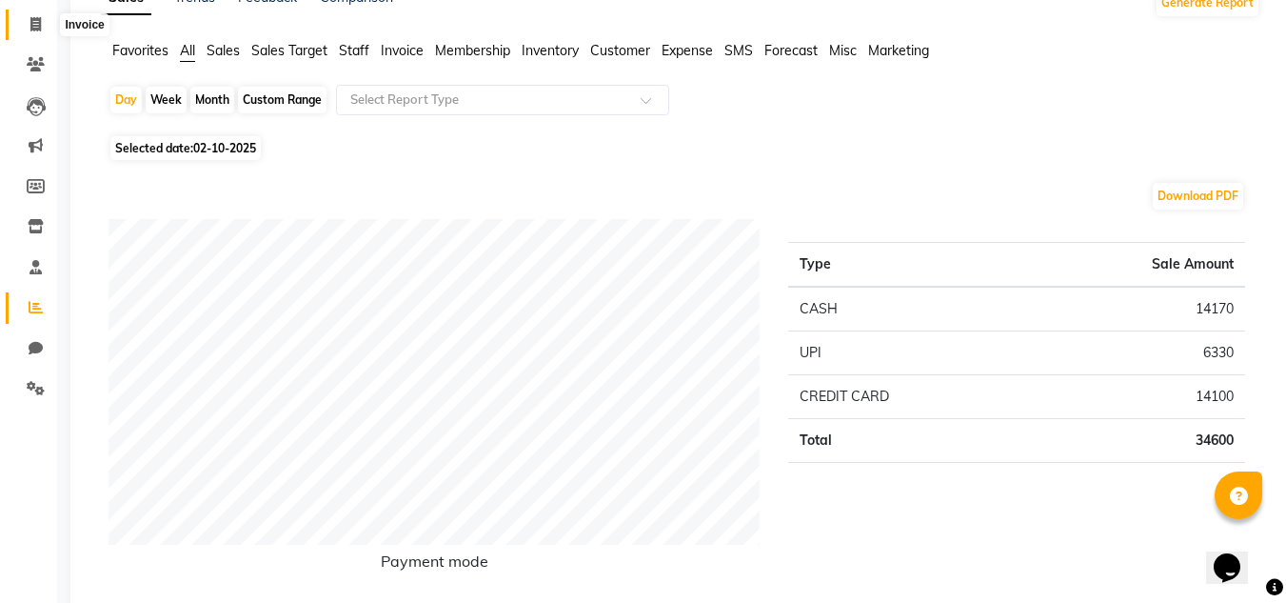
click at [36, 24] on icon at bounding box center [35, 24] width 10 height 14
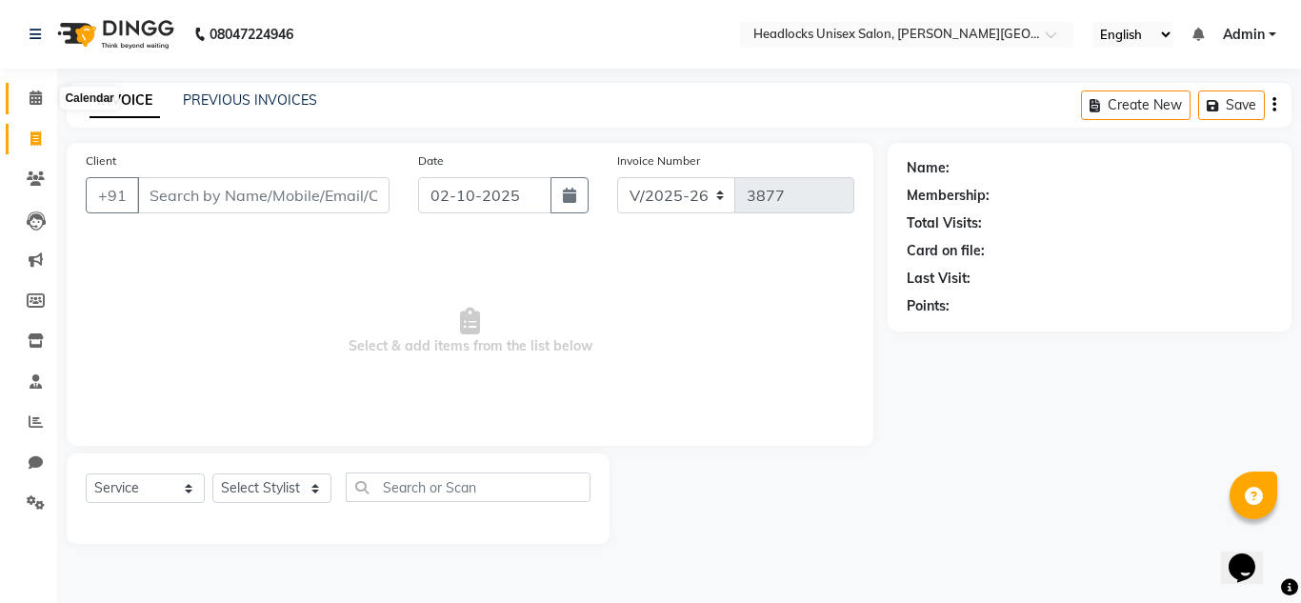
click at [37, 98] on icon at bounding box center [36, 97] width 12 height 14
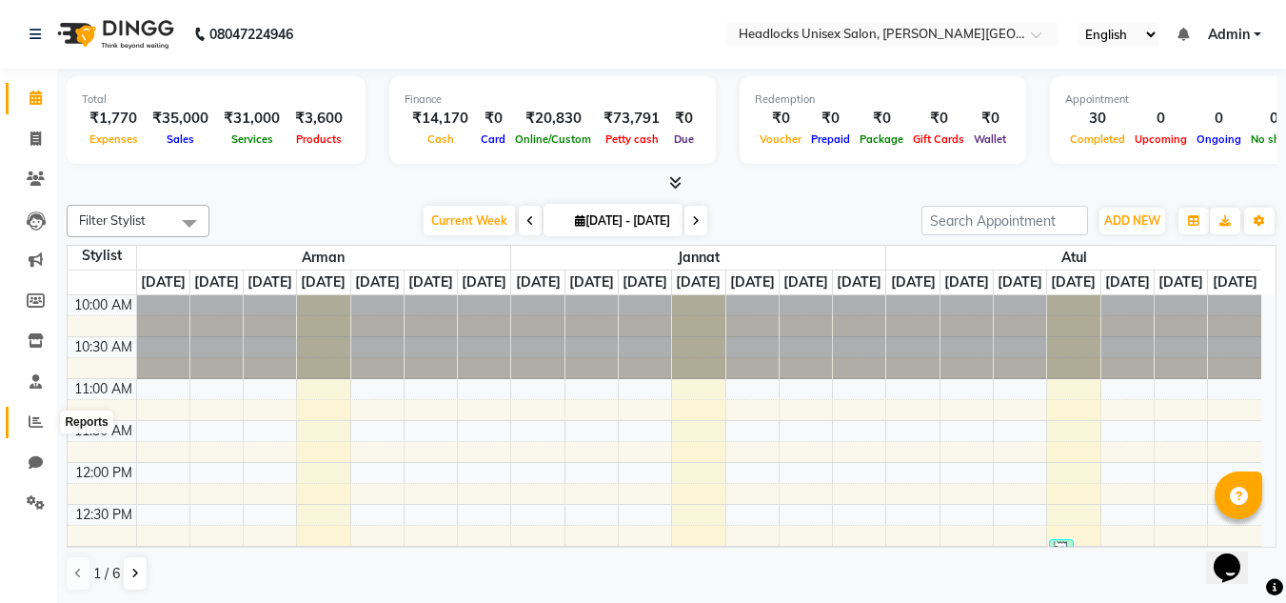
click at [39, 416] on icon at bounding box center [36, 421] width 14 height 14
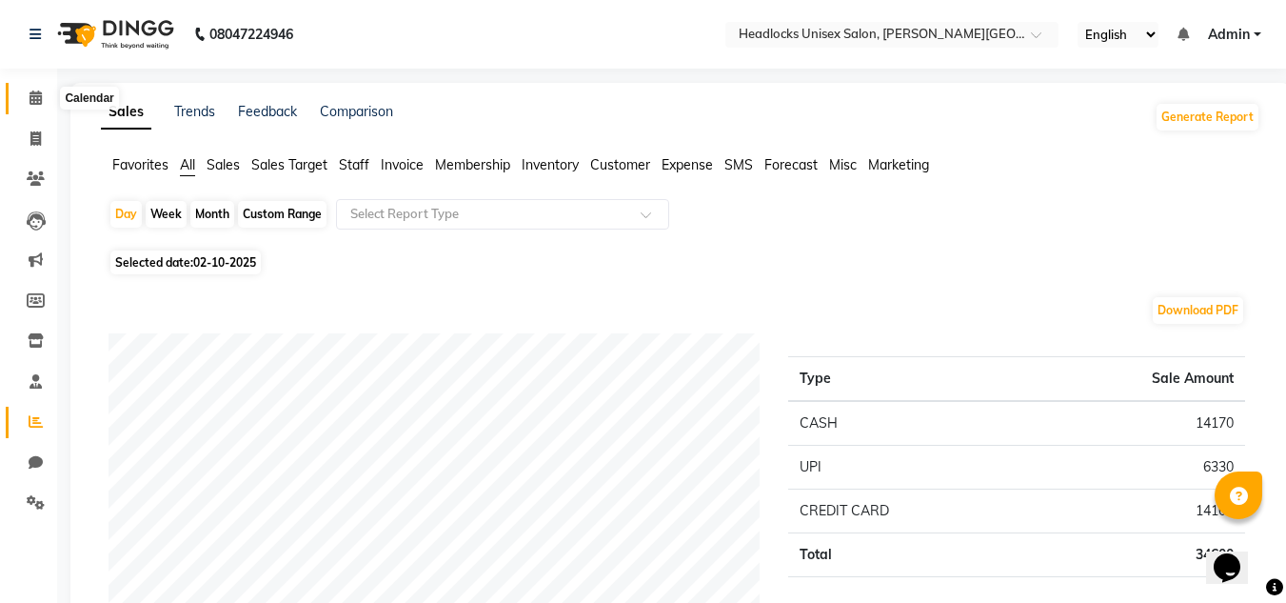
click at [37, 99] on icon at bounding box center [36, 97] width 12 height 14
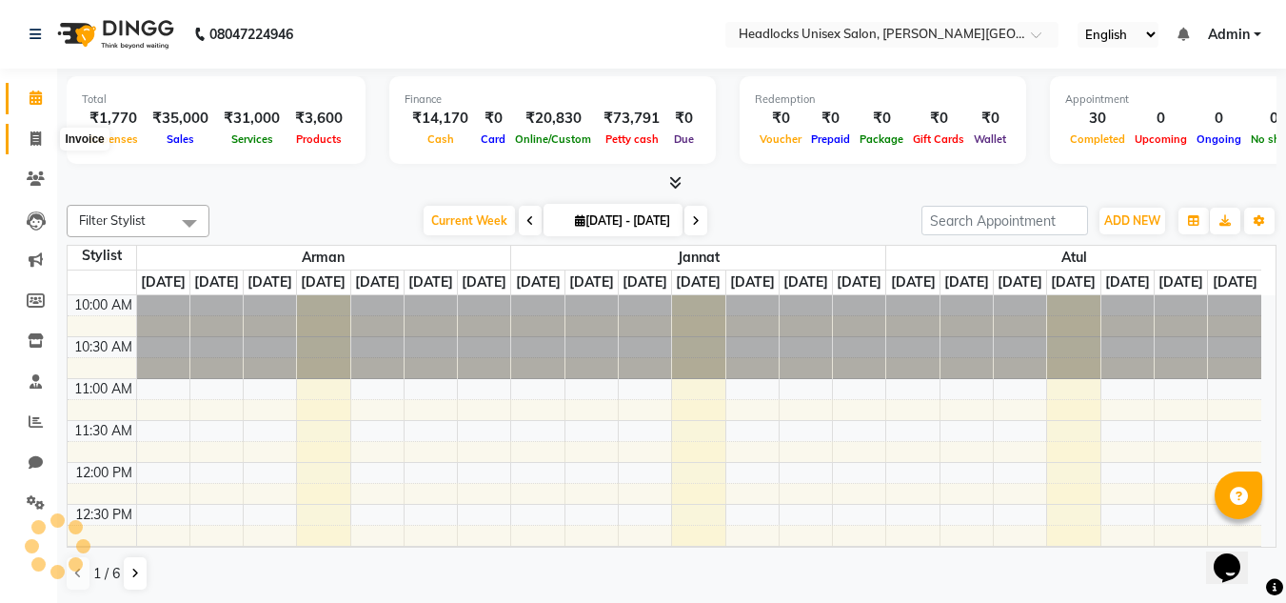
click at [38, 137] on icon at bounding box center [35, 138] width 10 height 14
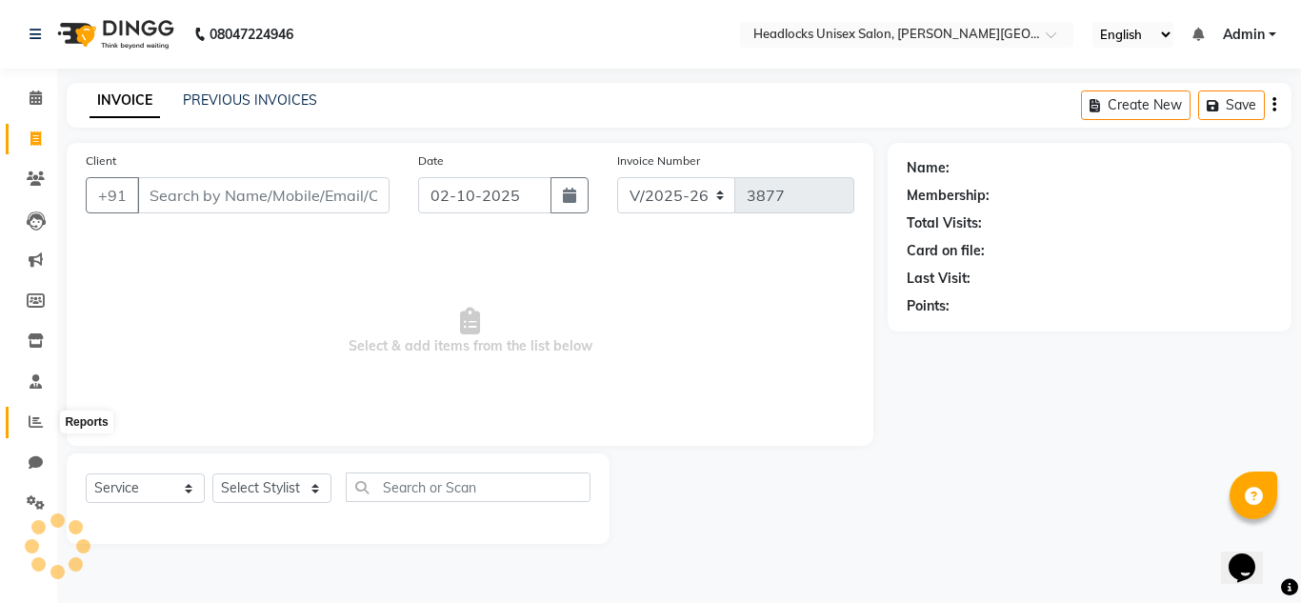
click at [32, 418] on icon at bounding box center [36, 421] width 14 height 14
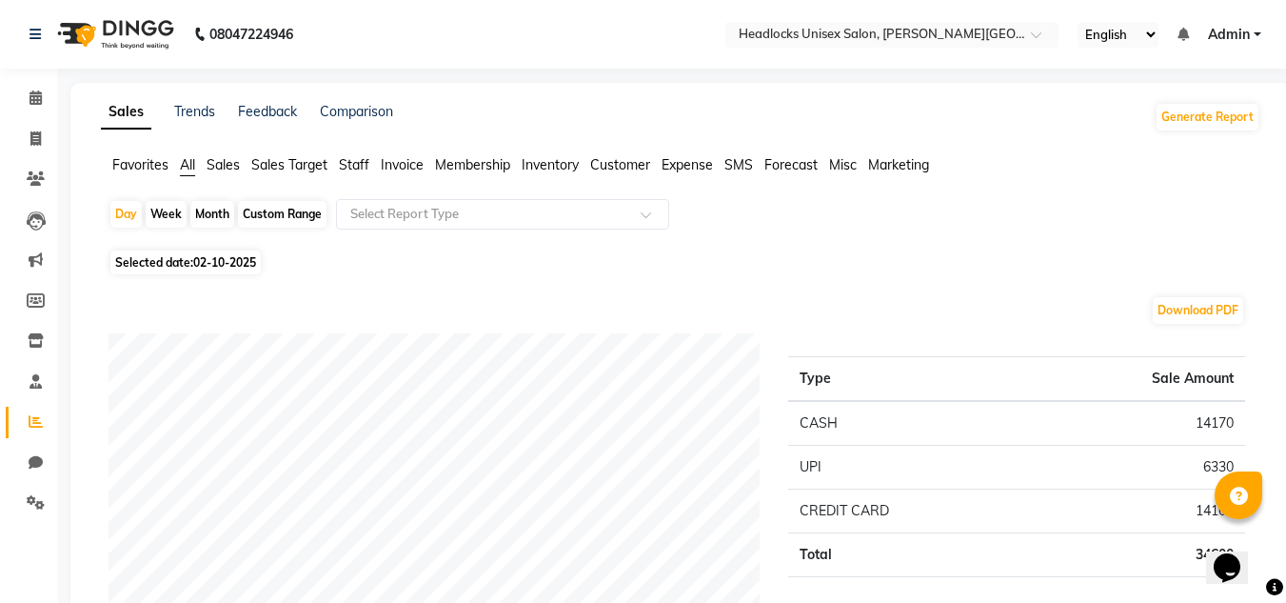
click at [97, 413] on div "Payment mode" at bounding box center [434, 524] width 680 height 382
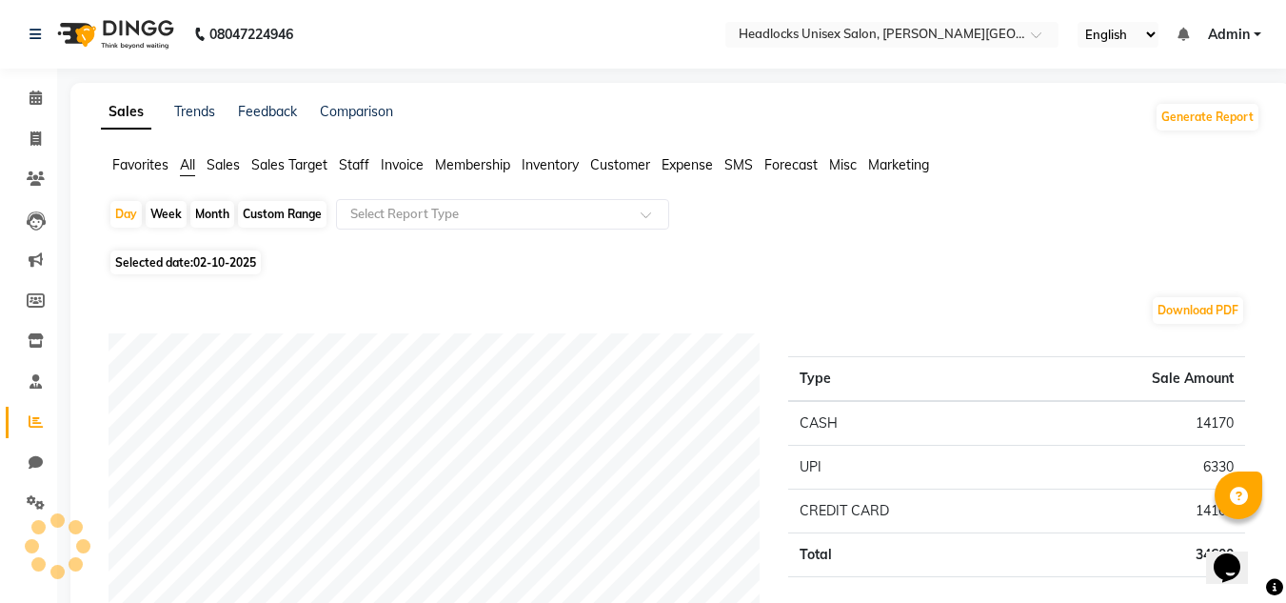
click at [1038, 335] on div "Type Sale Amount CASH 14170 UPI 6330 CREDIT CARD 14100 Total 34600" at bounding box center [1017, 524] width 486 height 382
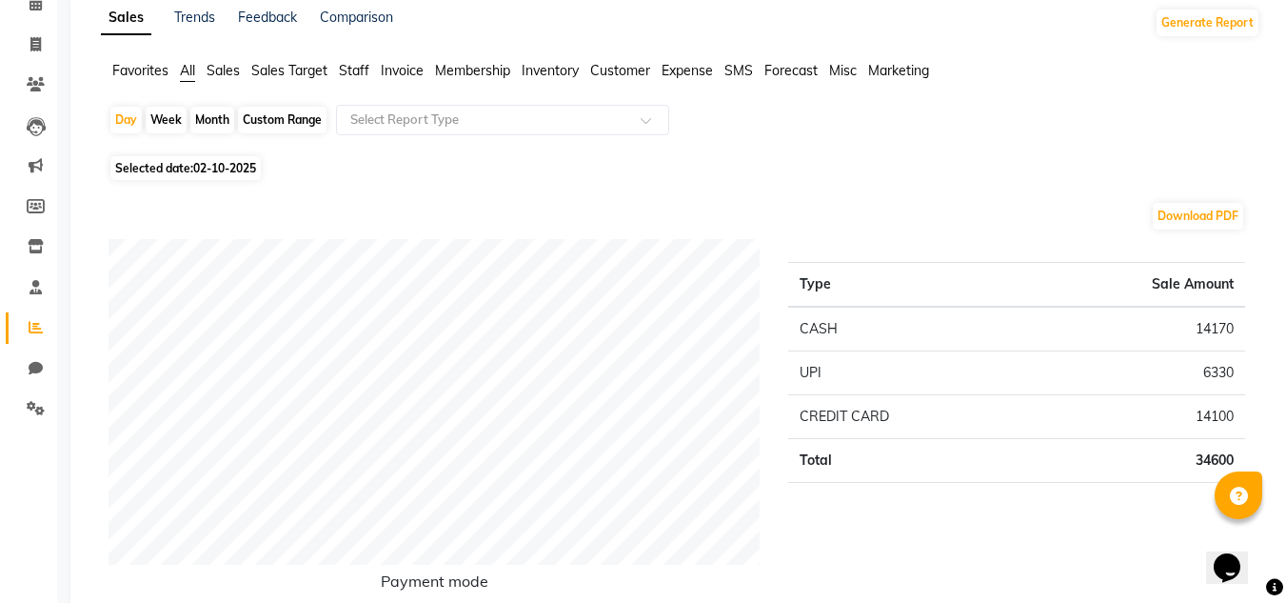
scroll to position [152, 0]
